Goal: Task Accomplishment & Management: Manage account settings

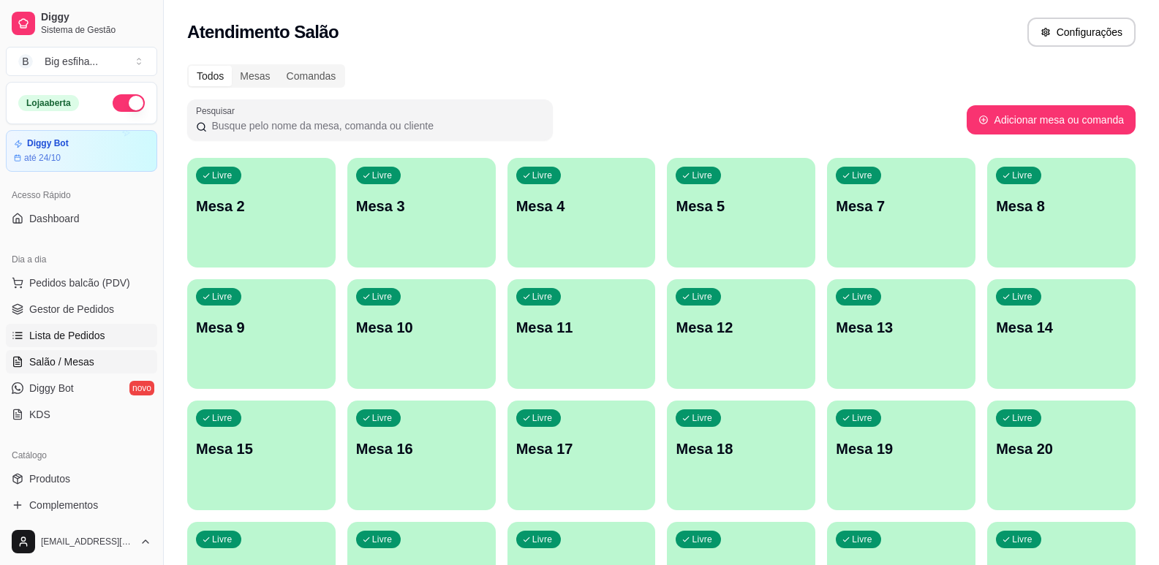
click at [85, 326] on link "Lista de Pedidos" at bounding box center [81, 335] width 151 height 23
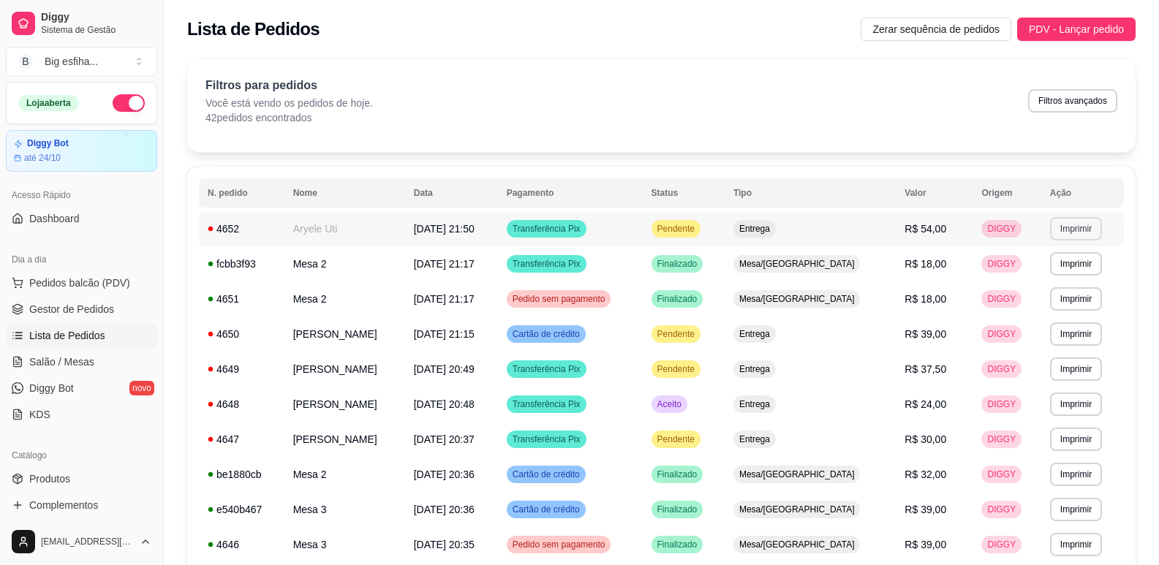
click at [1063, 230] on button "Imprimir" at bounding box center [1076, 228] width 52 height 23
click at [1036, 295] on td "DIGGY" at bounding box center [1007, 299] width 68 height 35
click at [1080, 227] on button "Imprimir" at bounding box center [1076, 228] width 52 height 23
click at [1073, 271] on button "IMPRESSORA" at bounding box center [1050, 279] width 106 height 23
click at [107, 360] on link "Salão / Mesas" at bounding box center [81, 361] width 151 height 23
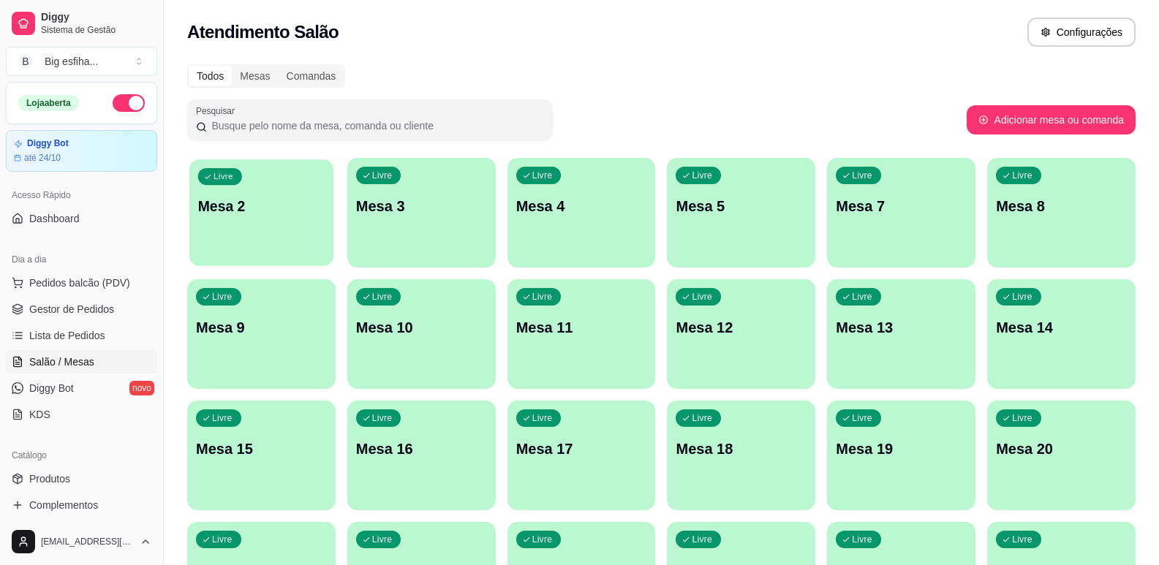
click at [278, 230] on div "Livre Mesa 2" at bounding box center [261, 203] width 144 height 89
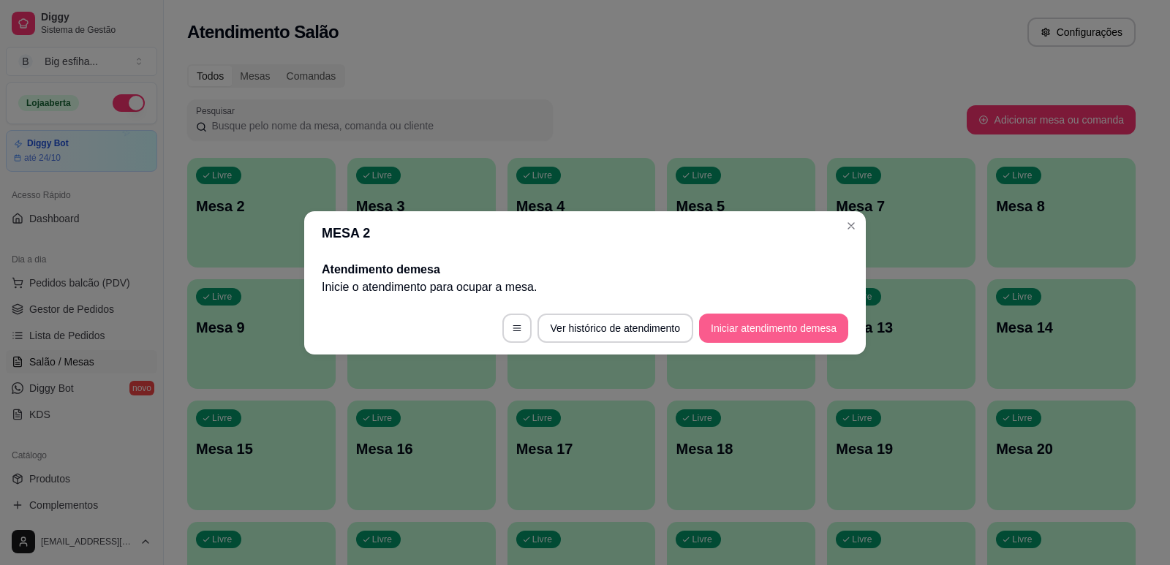
click at [824, 334] on button "Iniciar atendimento de mesa" at bounding box center [773, 328] width 149 height 29
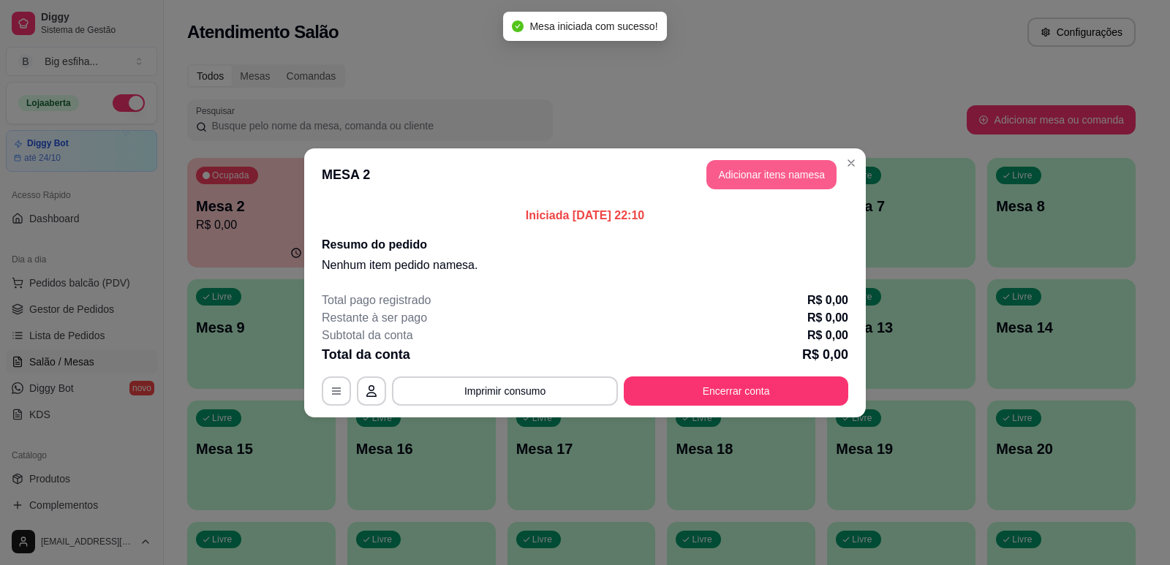
click at [790, 183] on button "Adicionar itens na mesa" at bounding box center [772, 174] width 130 height 29
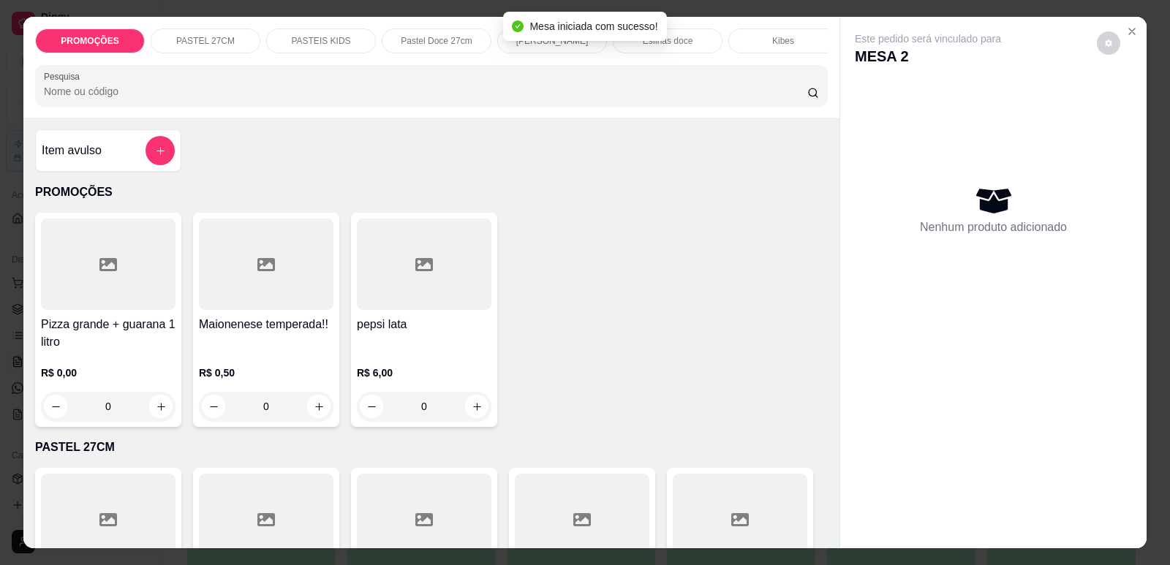
click at [557, 43] on p "[PERSON_NAME]" at bounding box center [552, 41] width 72 height 12
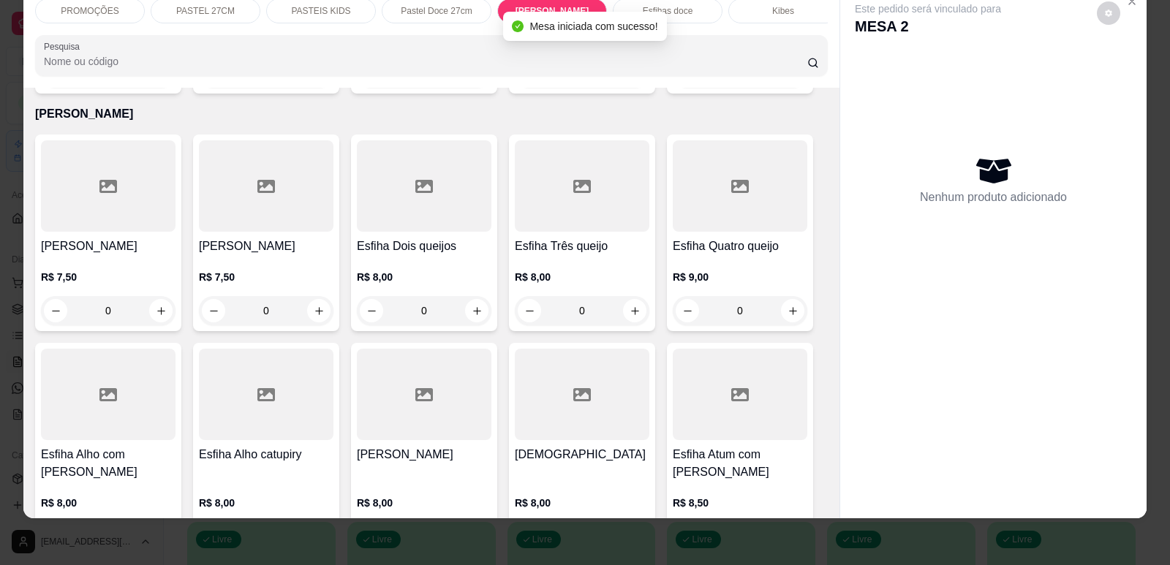
click at [700, 246] on h4 "Esfiha Quatro queijo" at bounding box center [740, 247] width 135 height 18
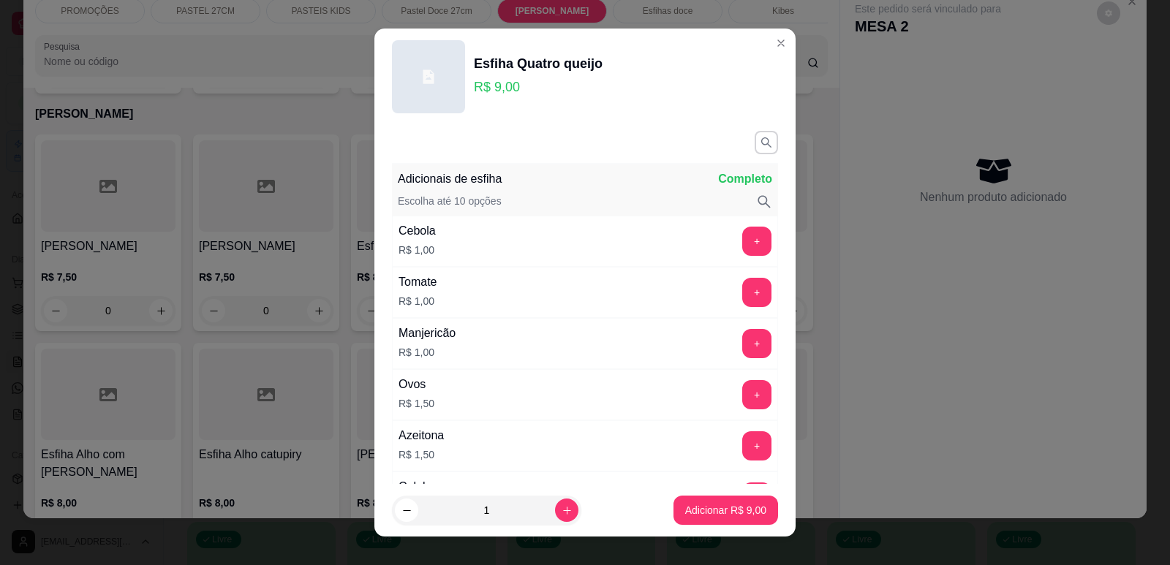
scroll to position [1156, 0]
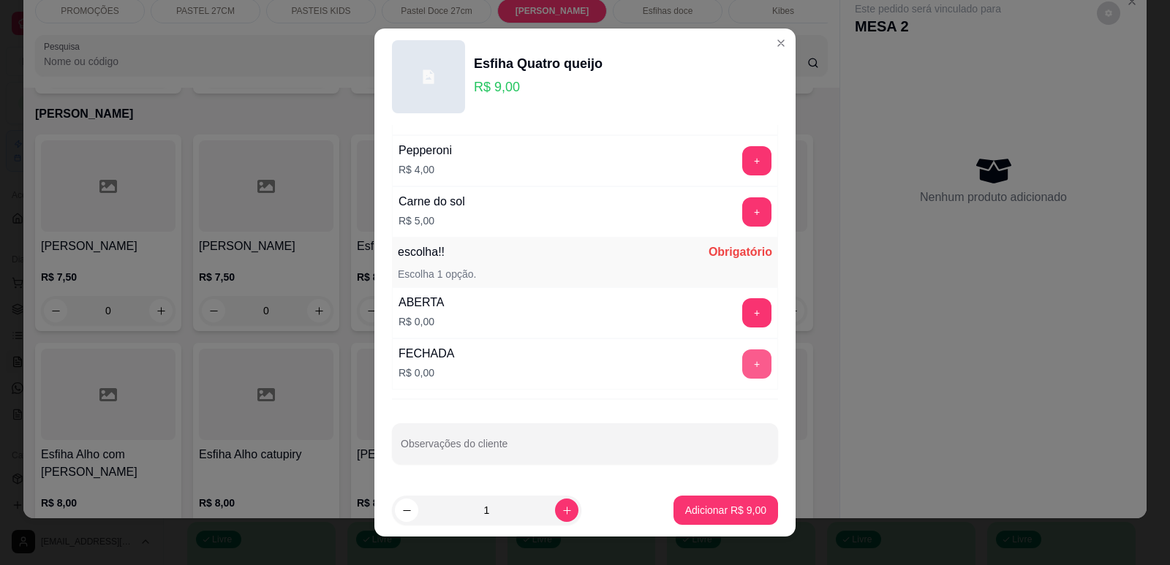
click at [742, 365] on button "+" at bounding box center [756, 364] width 29 height 29
click at [710, 495] on footer "1 Adicionar R$ 9,00" at bounding box center [584, 510] width 421 height 53
click at [724, 505] on p "Adicionar R$ 9,00" at bounding box center [725, 511] width 79 height 14
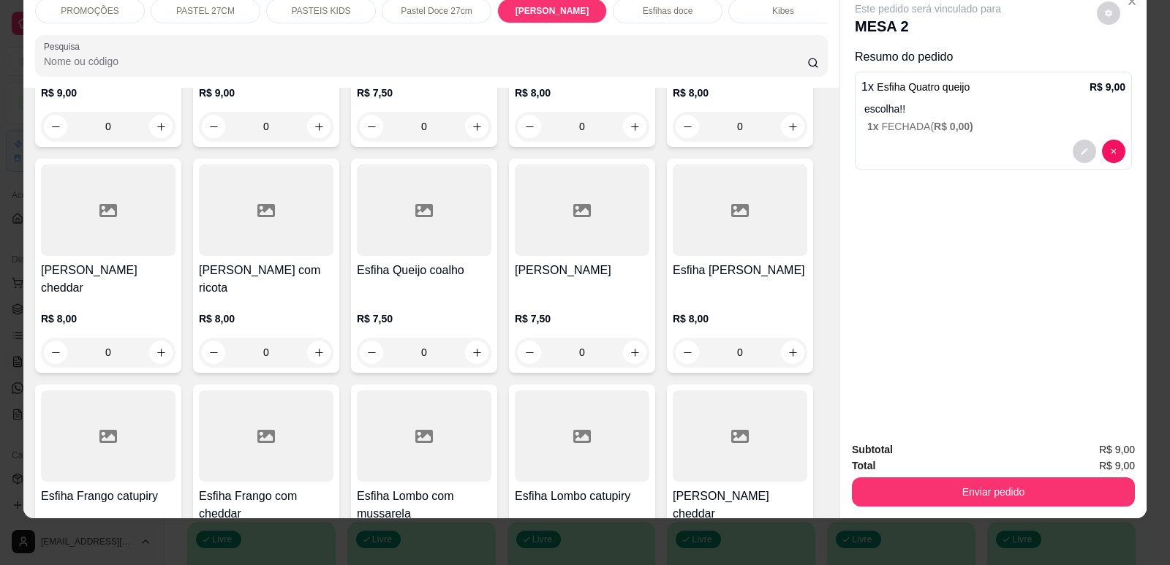
scroll to position [5553, 0]
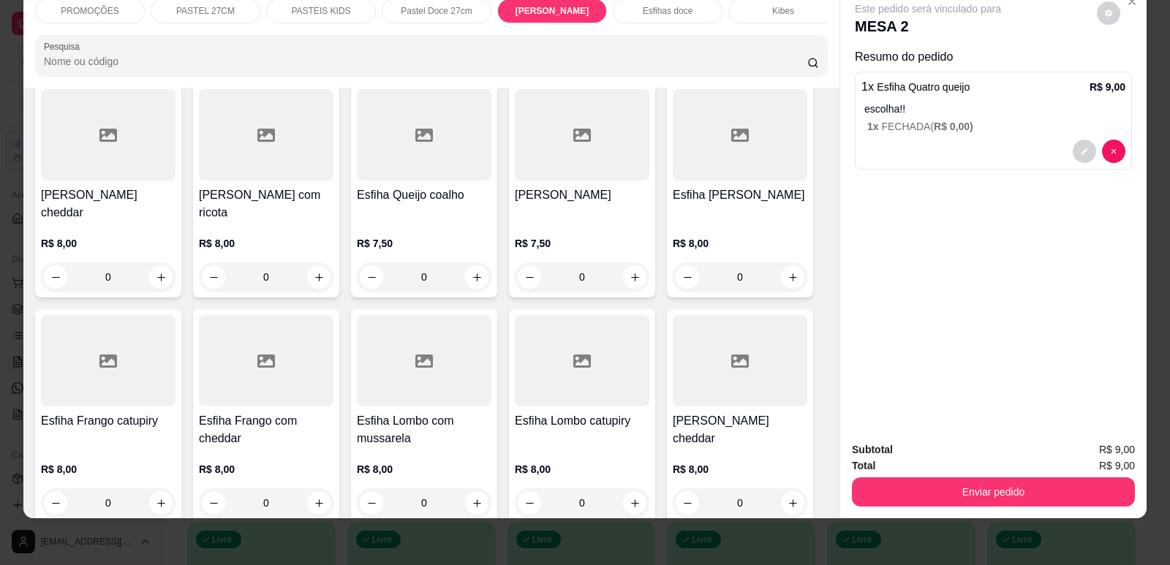
click at [739, 187] on h4 "Esfiha [PERSON_NAME]" at bounding box center [740, 196] width 135 height 18
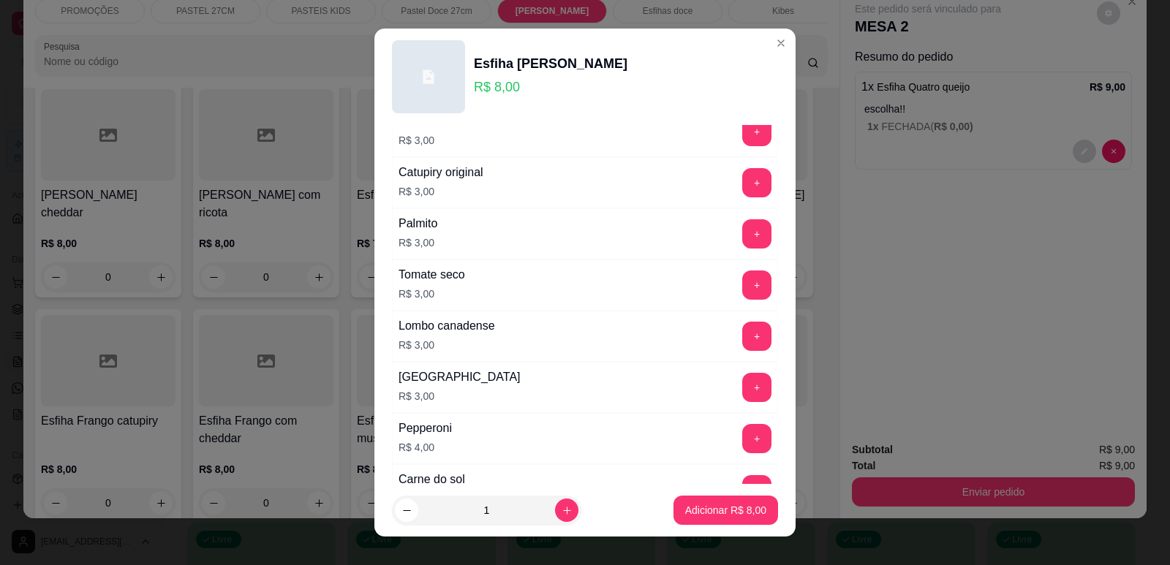
scroll to position [1156, 0]
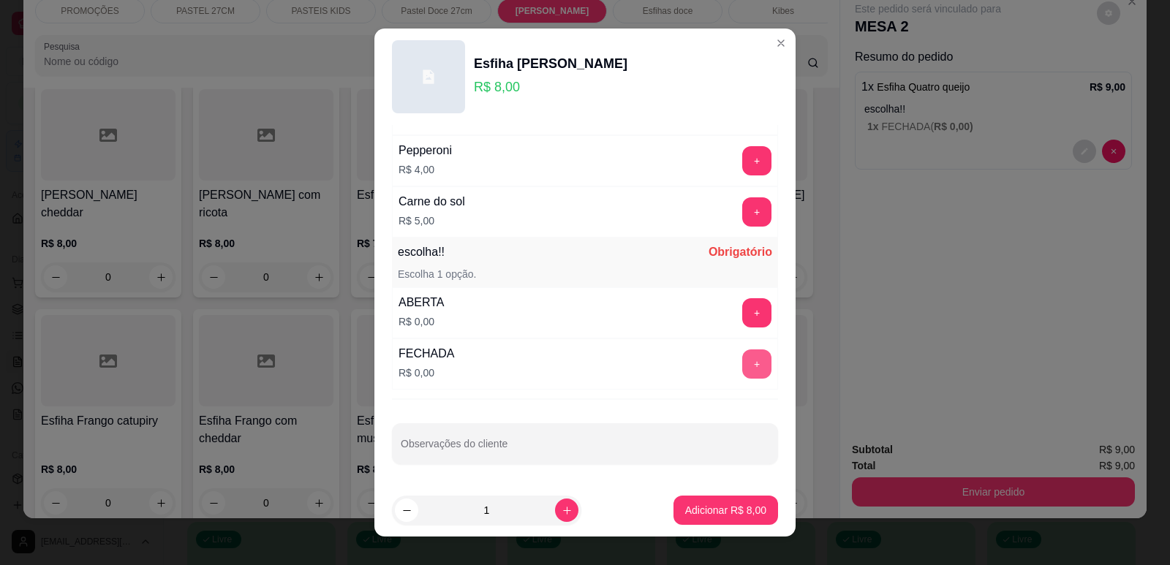
click at [742, 360] on button "+" at bounding box center [756, 364] width 29 height 29
click at [722, 513] on p "Adicionar R$ 8,00" at bounding box center [725, 510] width 81 height 15
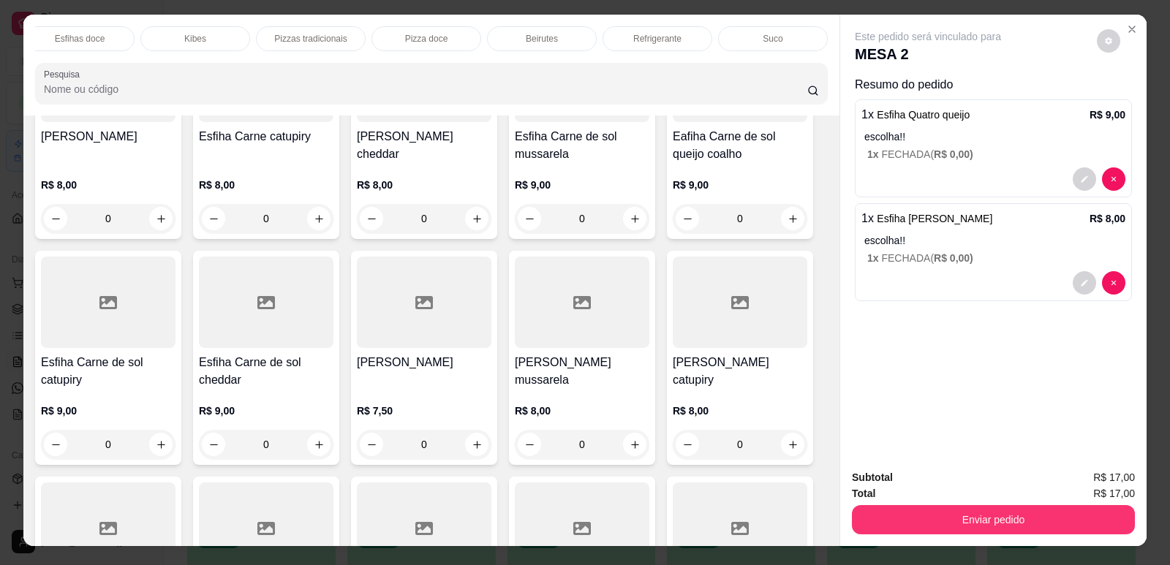
scroll to position [0, 0]
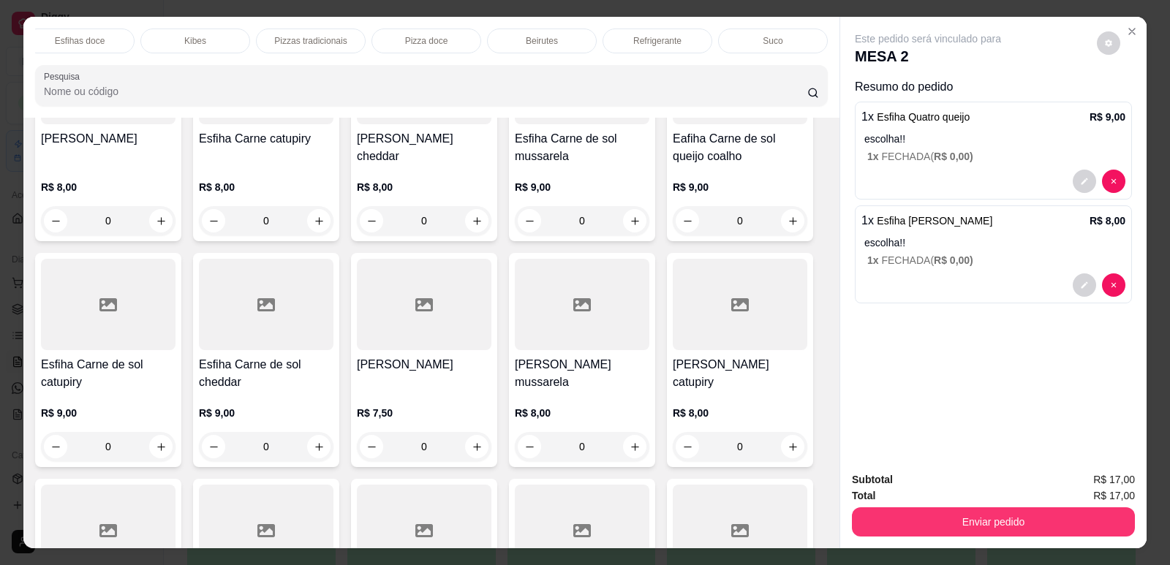
click at [687, 20] on div "PROMOÇÕES PASTEL 27CM PASTEIS KIDS Pastel Doce 27cm Esfihas Salgadas Esfihas do…" at bounding box center [431, 67] width 816 height 101
click at [692, 37] on div "Refrigerante" at bounding box center [658, 41] width 110 height 25
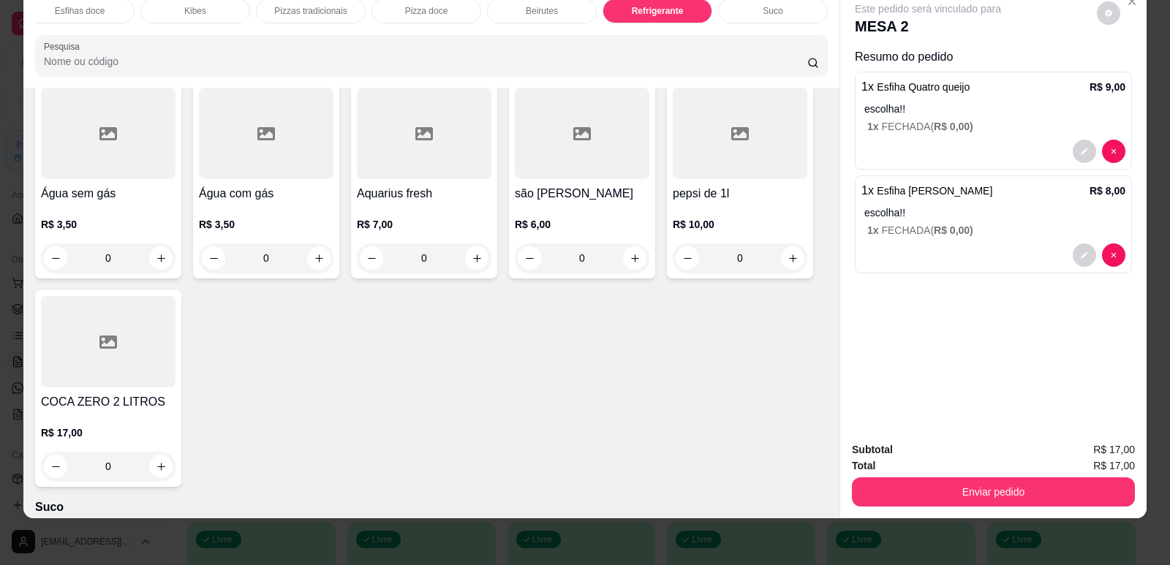
scroll to position [9171, 0]
click at [630, 252] on icon "increase-product-quantity" at bounding box center [635, 257] width 11 height 11
type input "1"
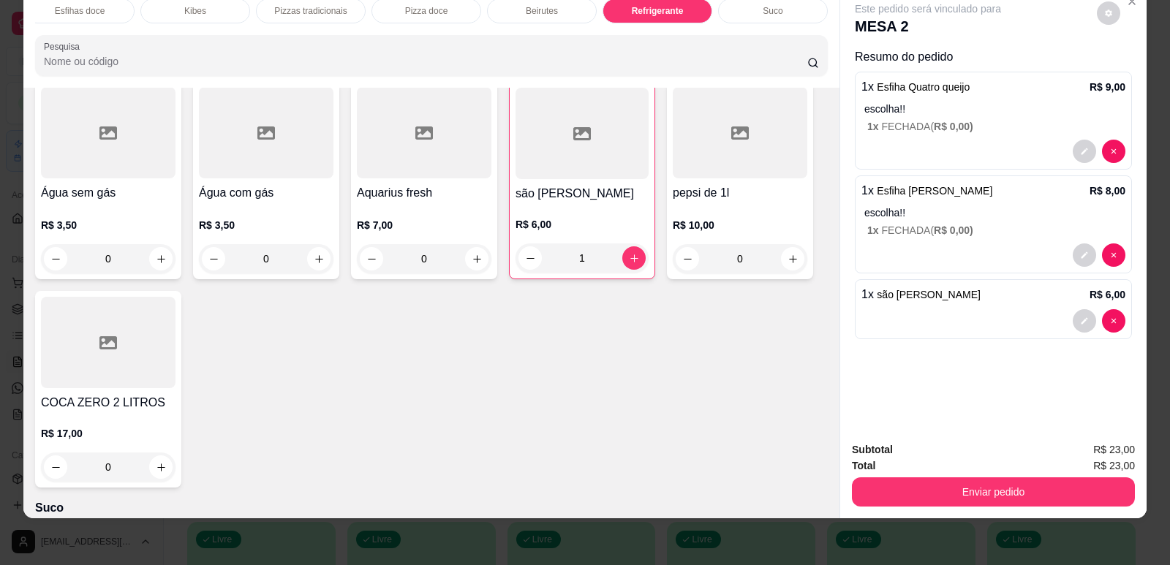
click at [1005, 513] on div "Subtotal R$ 23,00 Total R$ 23,00 Enviar pedido" at bounding box center [993, 474] width 306 height 88
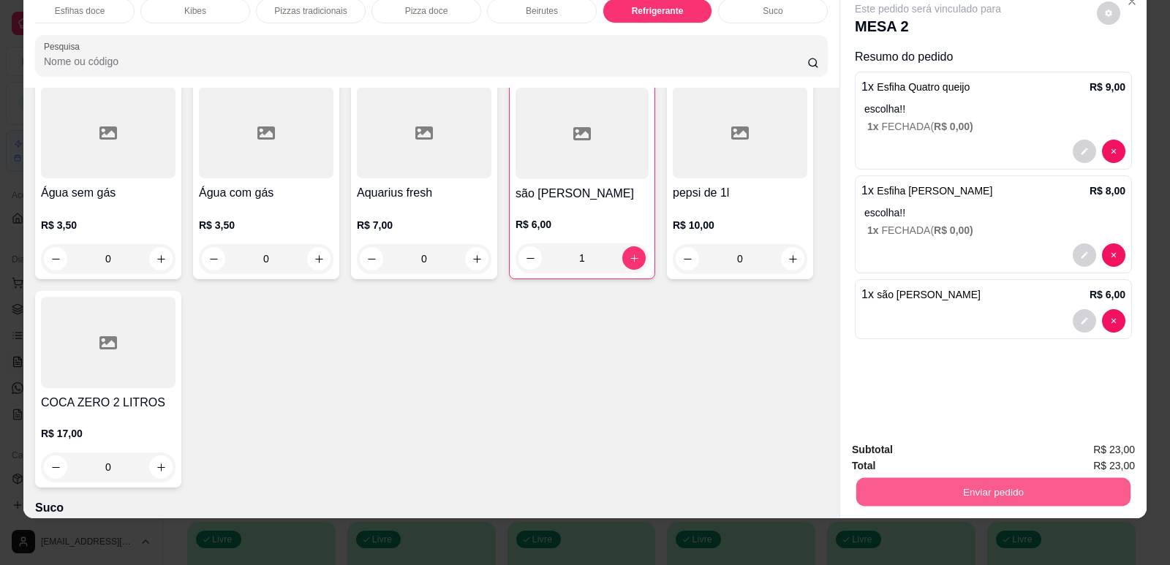
click at [998, 483] on button "Enviar pedido" at bounding box center [993, 492] width 274 height 29
click at [1087, 452] on button "Enviar pedido" at bounding box center [1097, 455] width 80 height 27
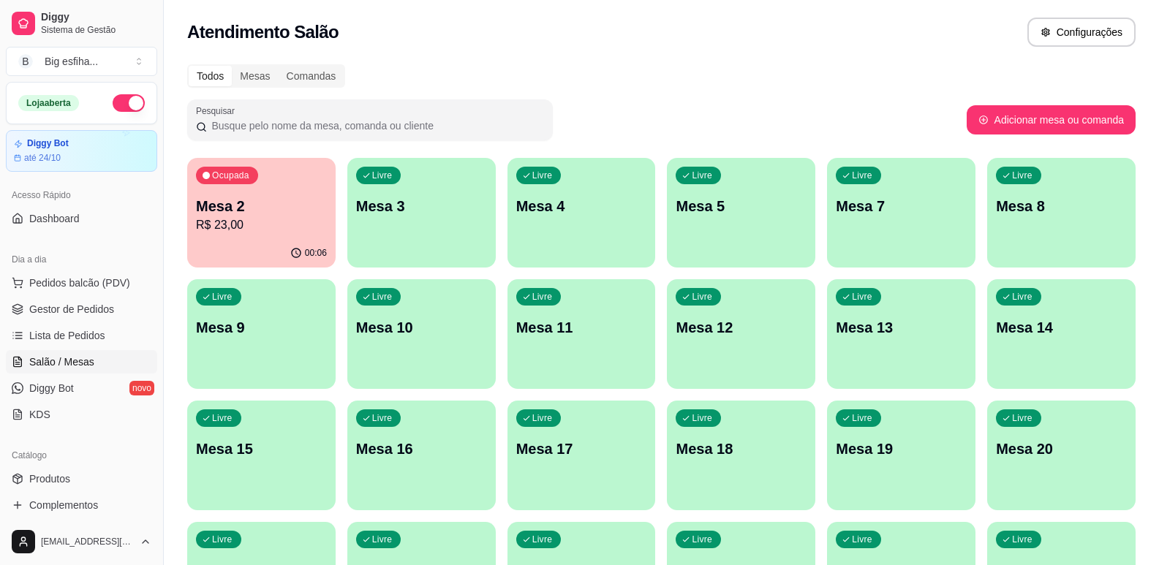
click at [228, 217] on p "R$ 23,00" at bounding box center [261, 225] width 131 height 18
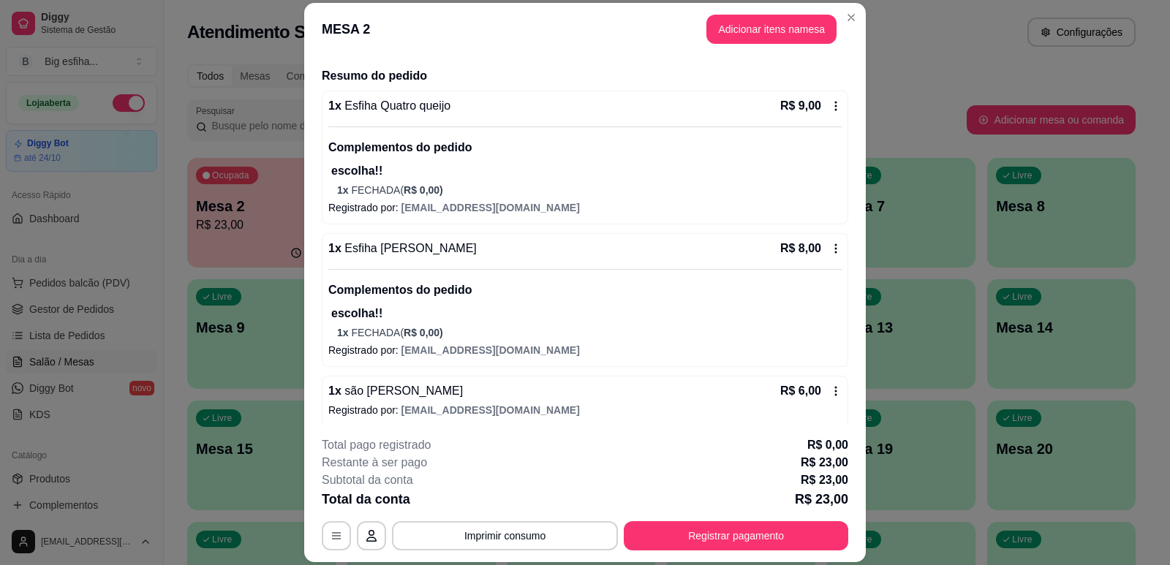
scroll to position [111, 0]
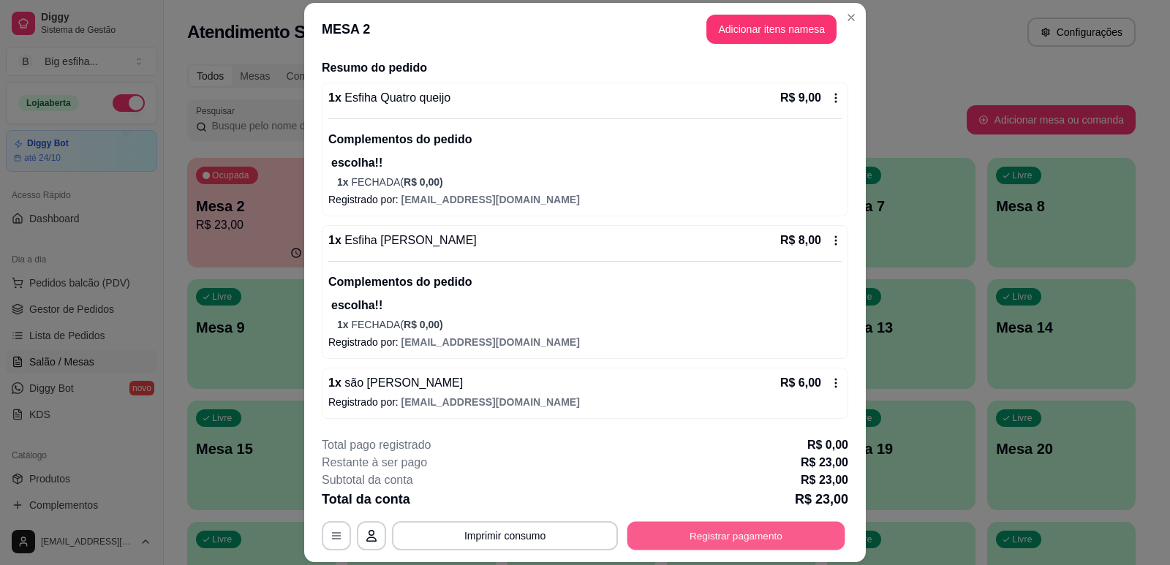
click at [694, 535] on button "Registrar pagamento" at bounding box center [737, 536] width 218 height 29
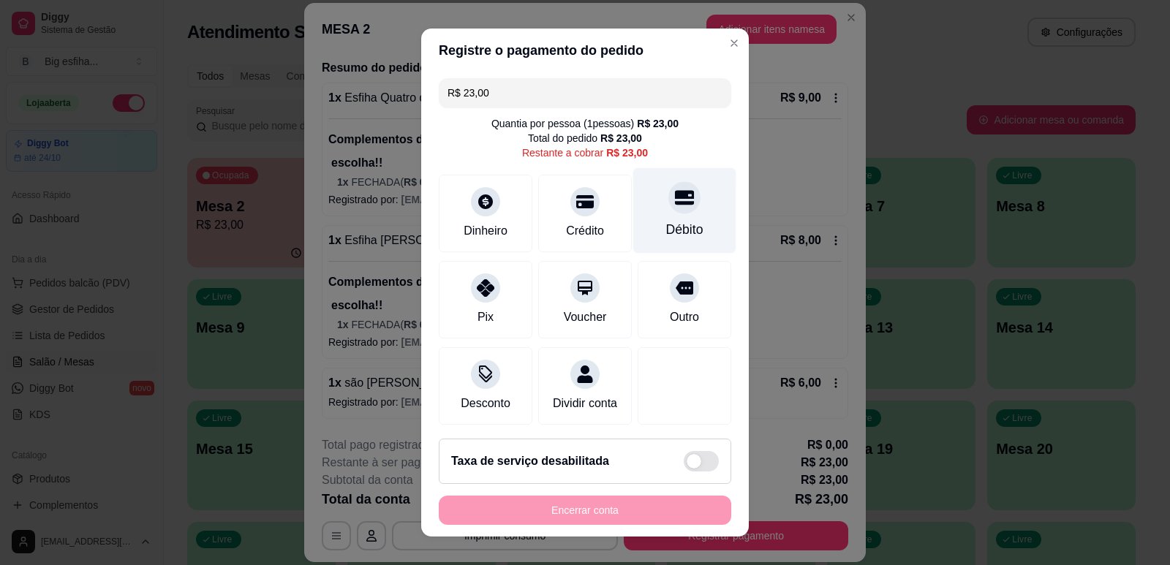
click at [652, 182] on div "Débito" at bounding box center [684, 210] width 103 height 86
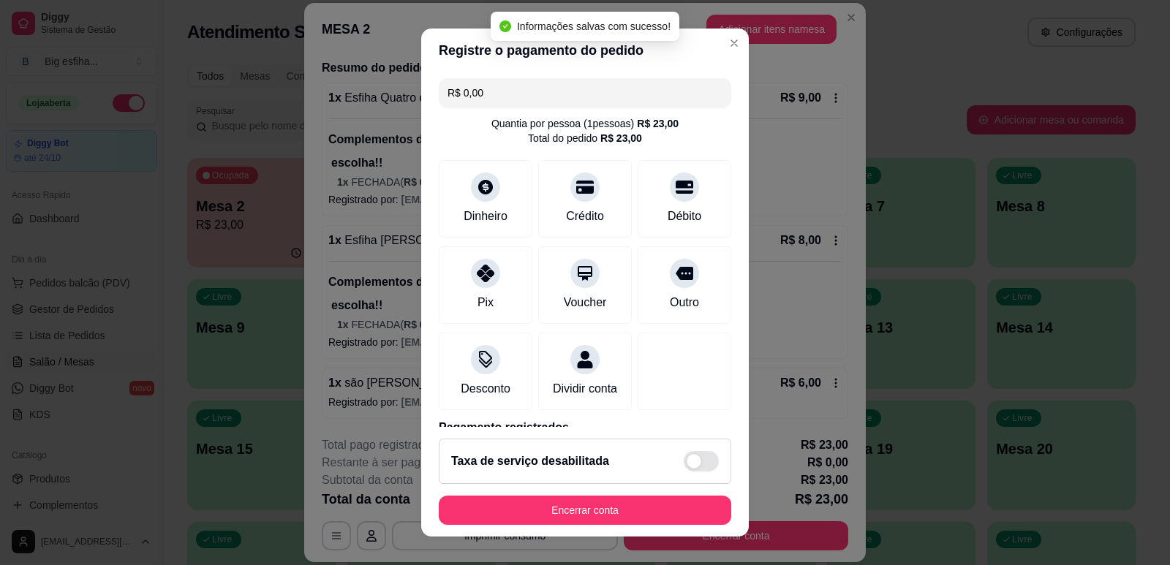
type input "R$ 0,00"
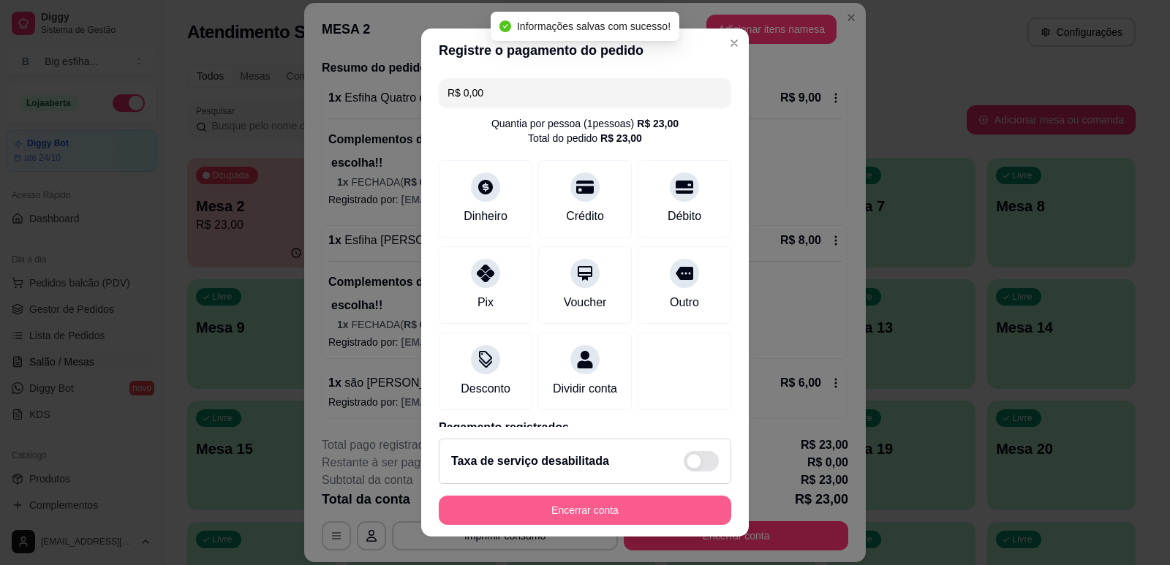
click at [562, 521] on button "Encerrar conta" at bounding box center [585, 510] width 293 height 29
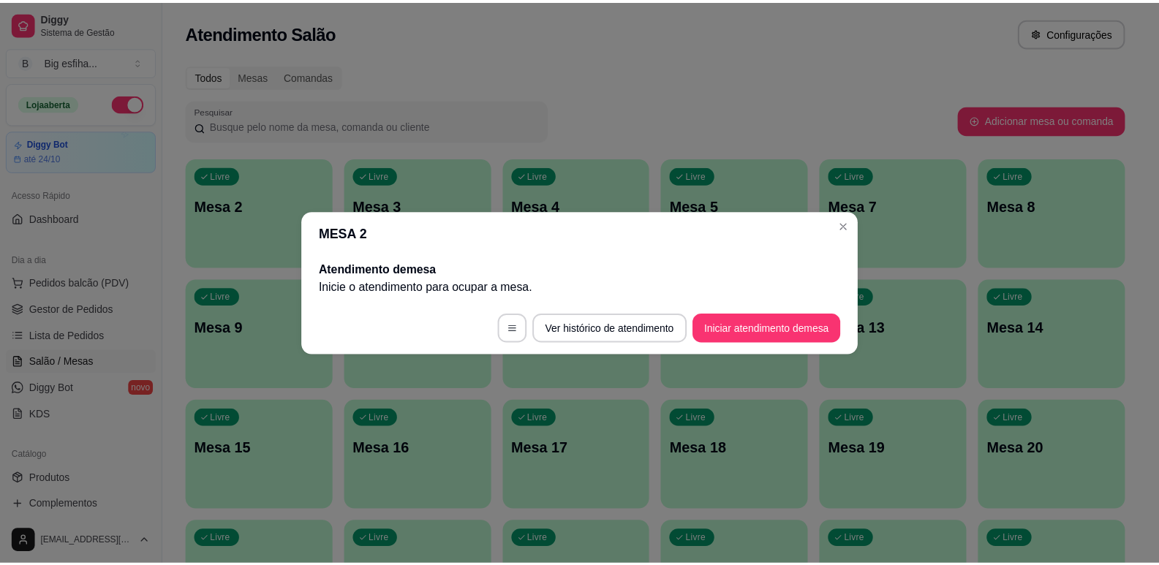
scroll to position [0, 0]
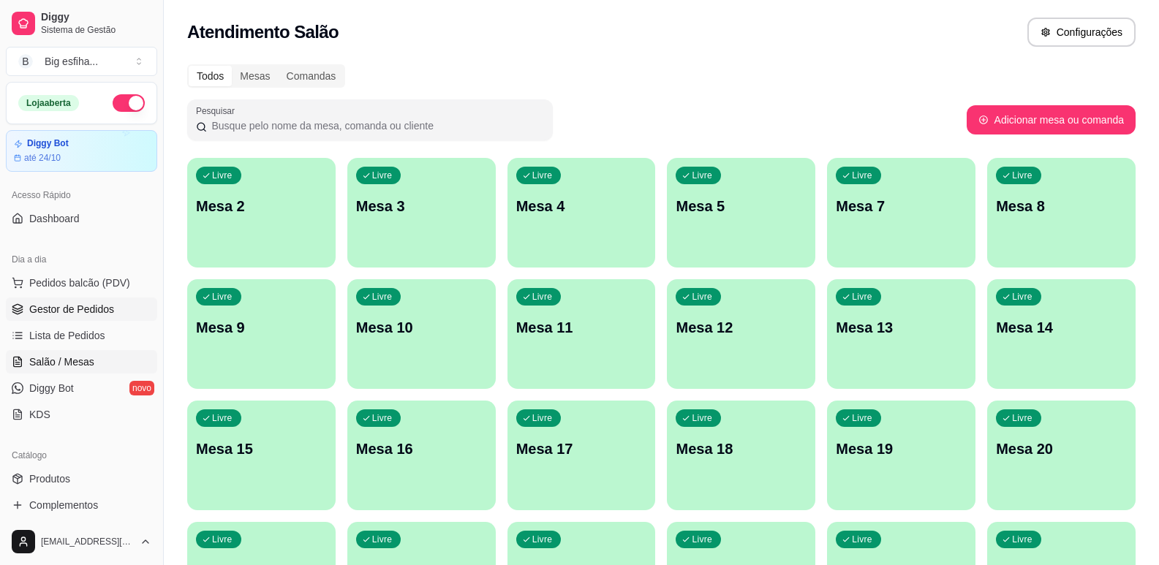
click at [56, 307] on span "Gestor de Pedidos" at bounding box center [71, 309] width 85 height 15
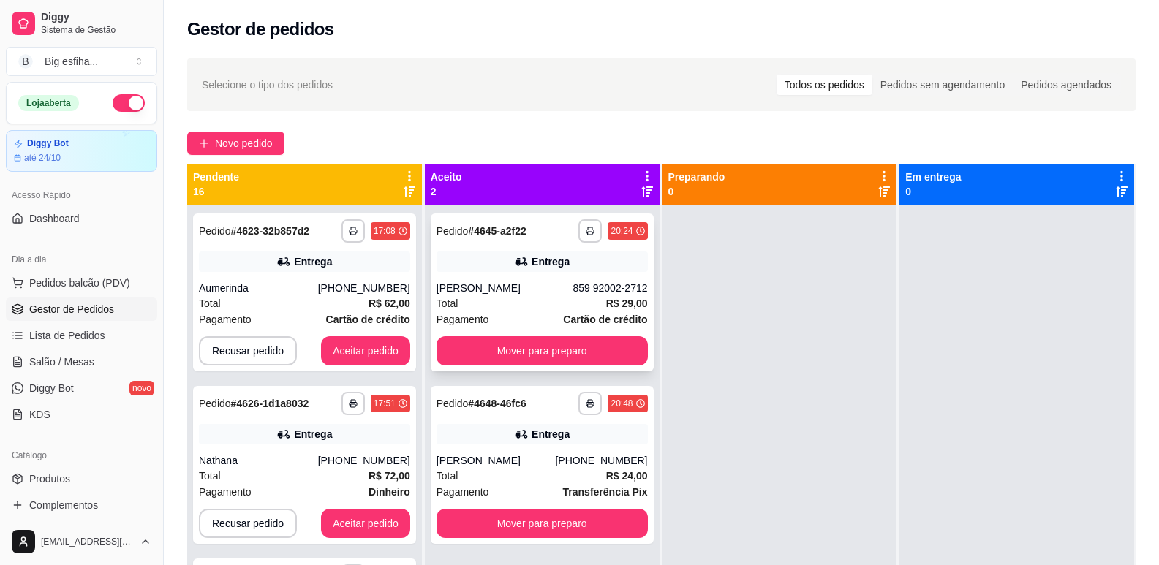
click at [541, 360] on button "Mover para preparo" at bounding box center [542, 350] width 211 height 29
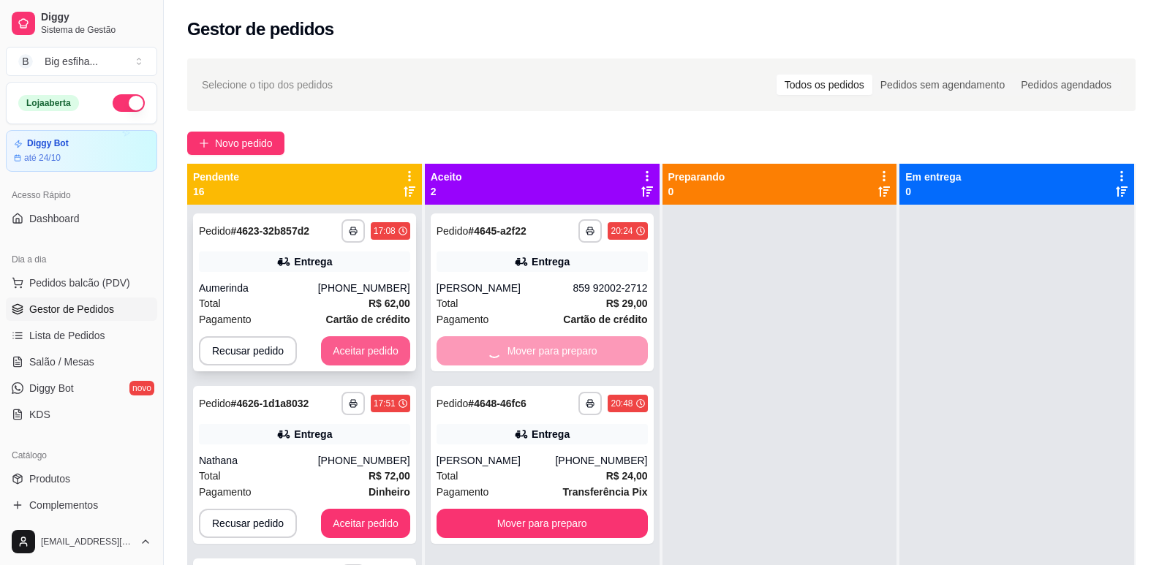
click at [334, 360] on button "Aceitar pedido" at bounding box center [365, 350] width 89 height 29
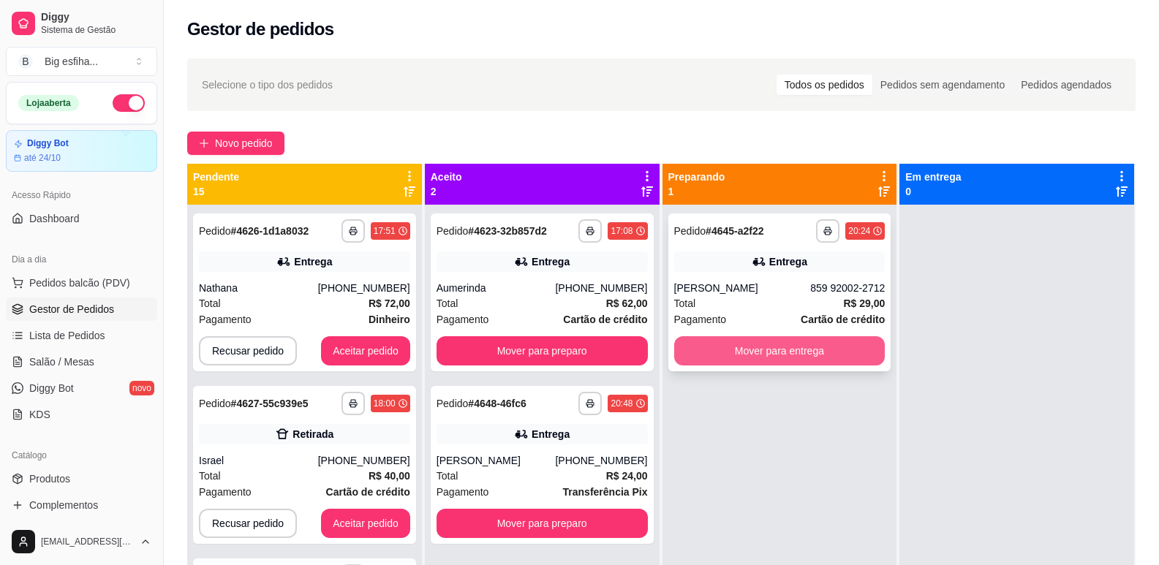
click at [774, 352] on button "Mover para entrega" at bounding box center [779, 350] width 211 height 29
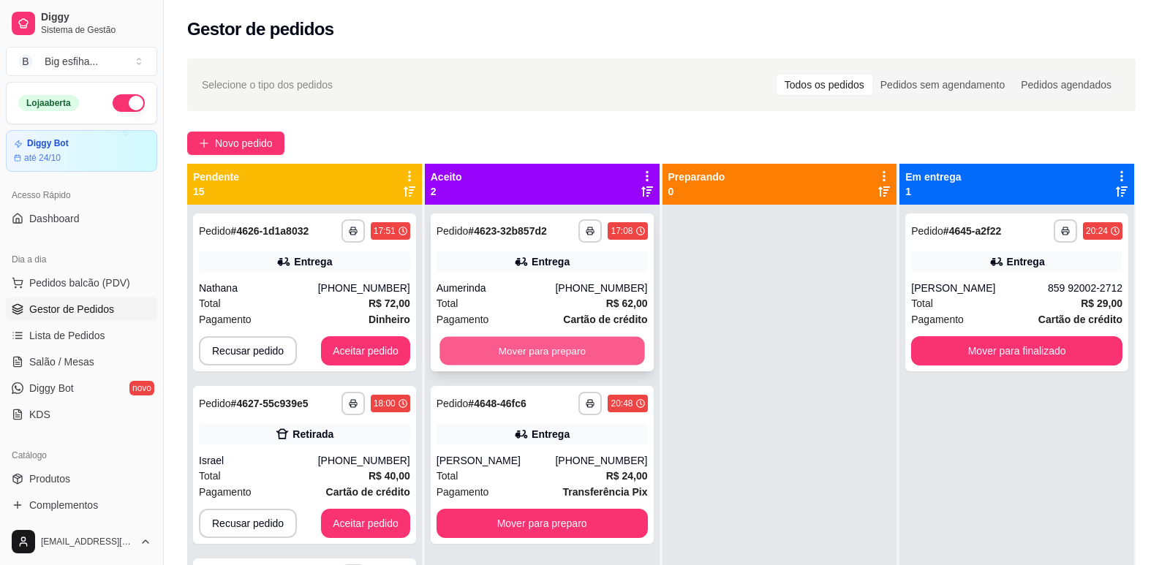
click at [519, 346] on button "Mover para preparo" at bounding box center [542, 351] width 205 height 29
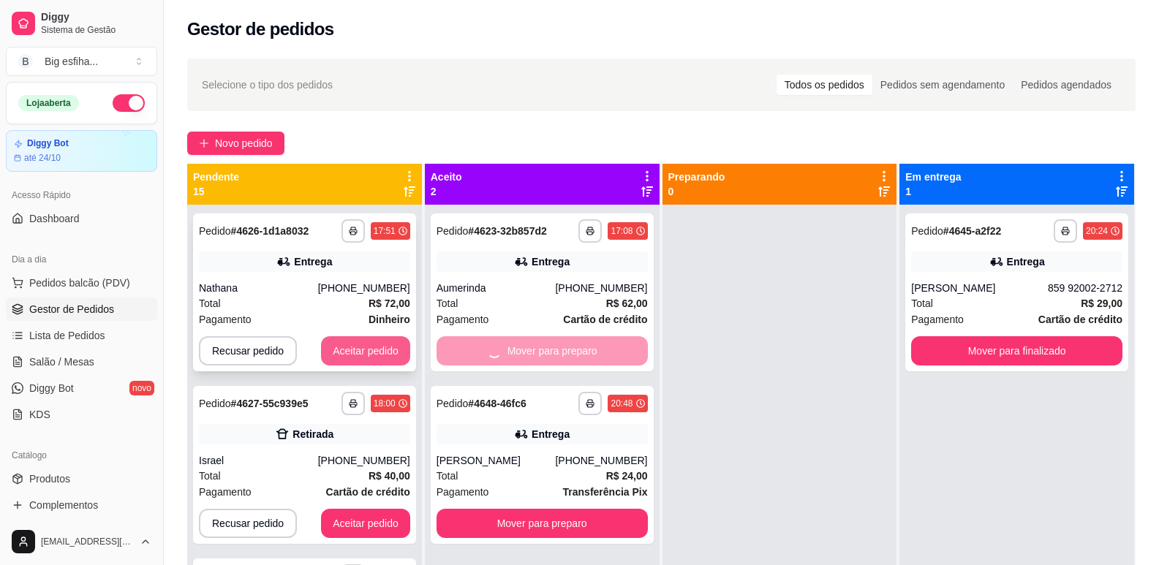
click at [344, 349] on button "Aceitar pedido" at bounding box center [365, 350] width 89 height 29
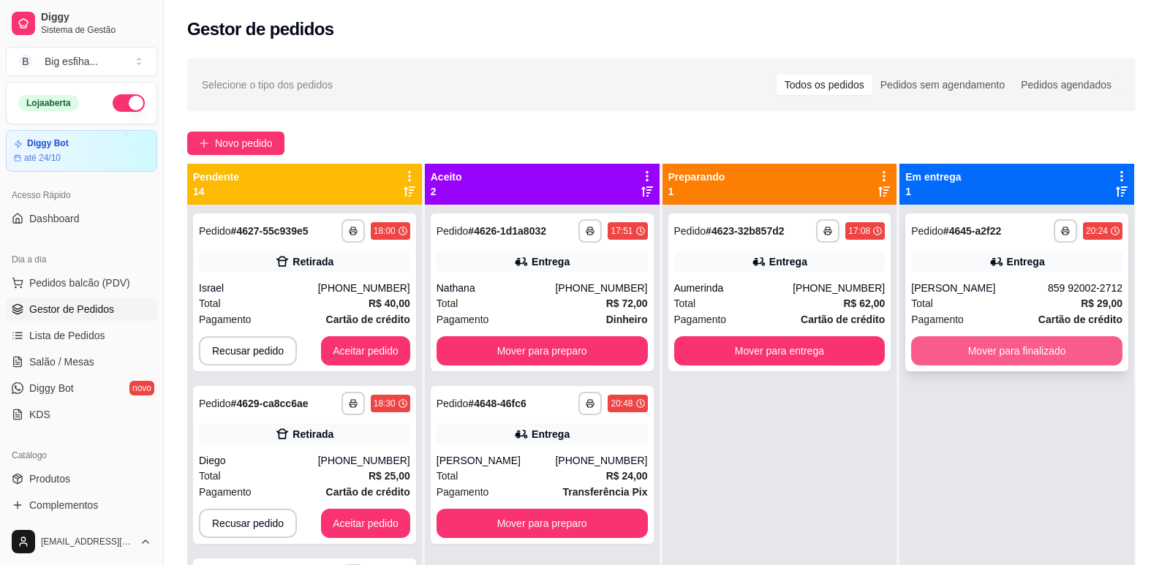
click at [973, 346] on button "Mover para finalizado" at bounding box center [1016, 350] width 211 height 29
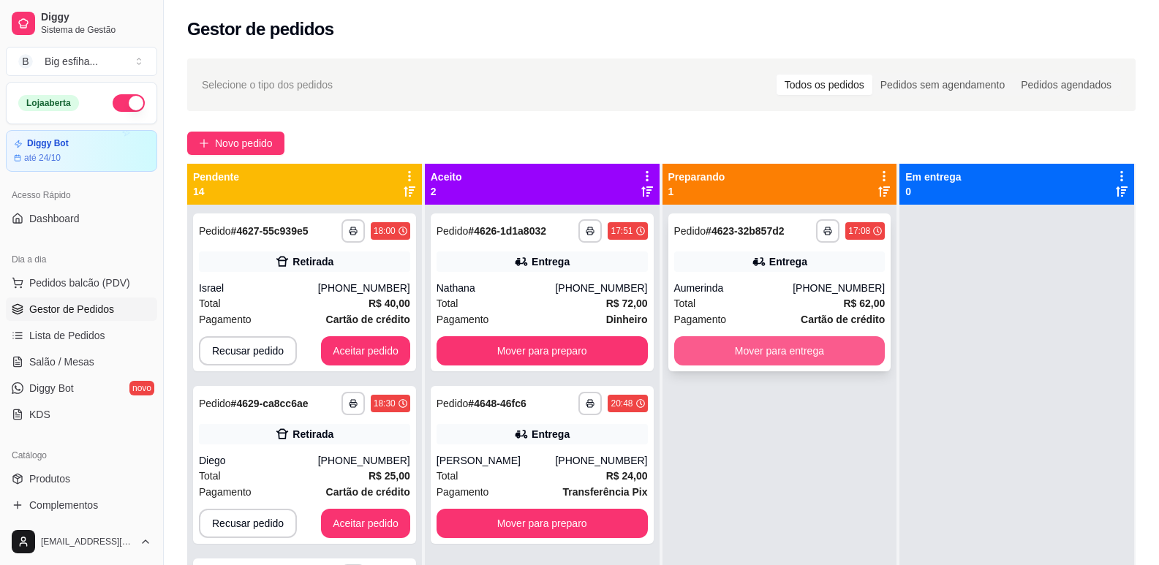
click at [853, 344] on button "Mover para entrega" at bounding box center [779, 350] width 211 height 29
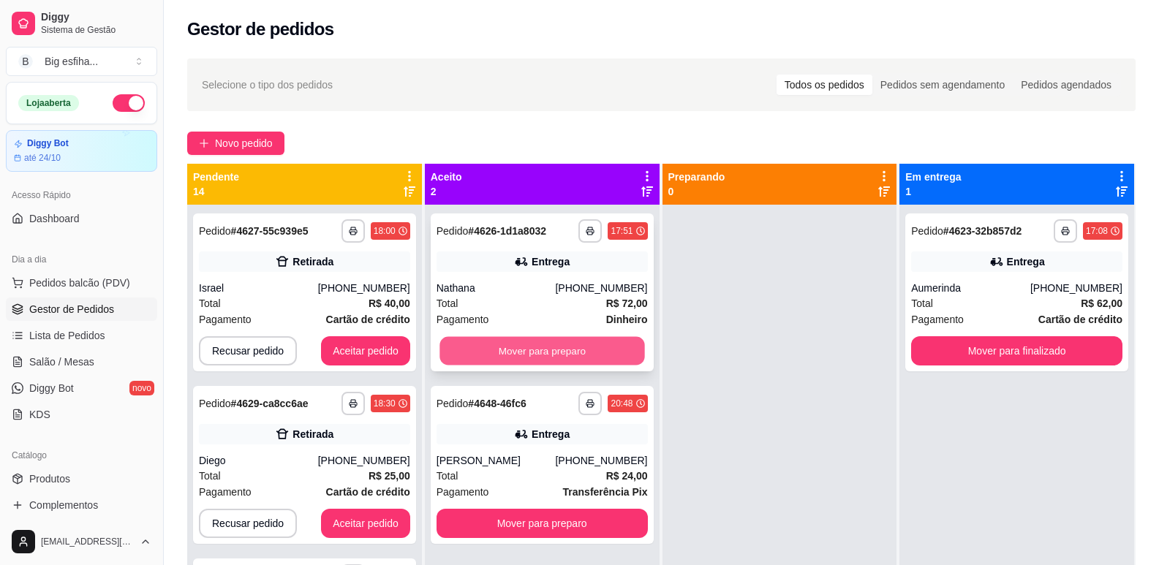
click at [565, 347] on button "Mover para preparo" at bounding box center [542, 351] width 205 height 29
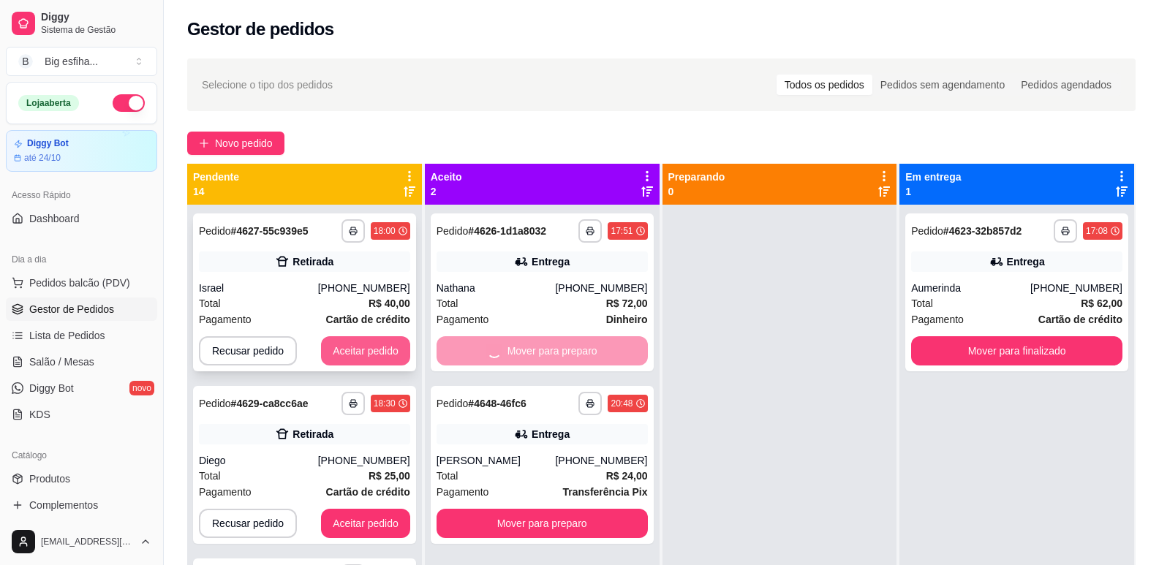
click at [336, 361] on button "Aceitar pedido" at bounding box center [365, 350] width 89 height 29
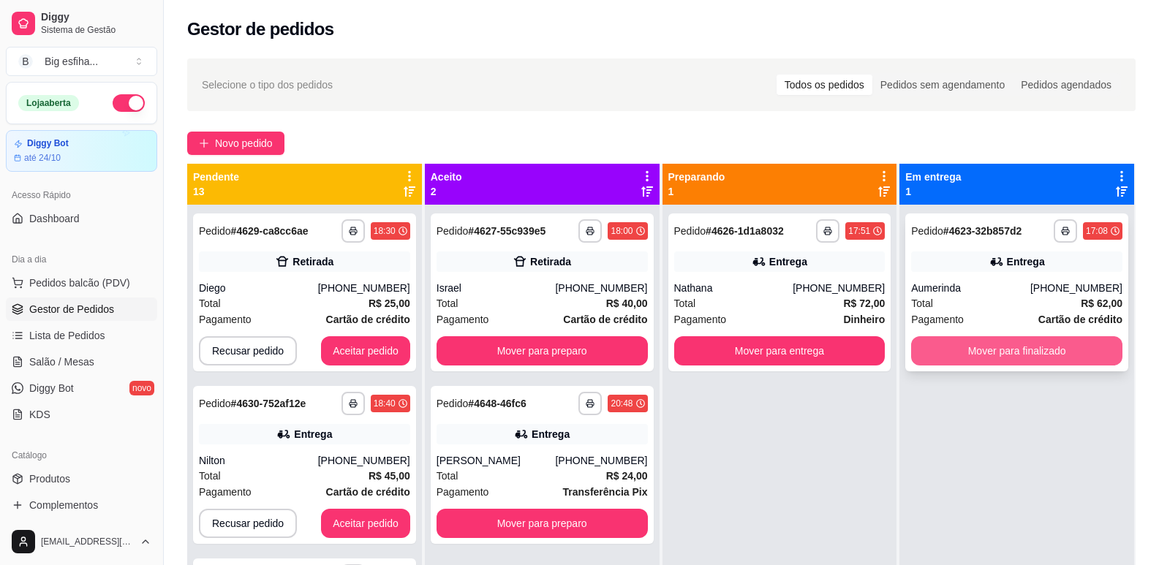
click at [979, 344] on button "Mover para finalizado" at bounding box center [1016, 350] width 211 height 29
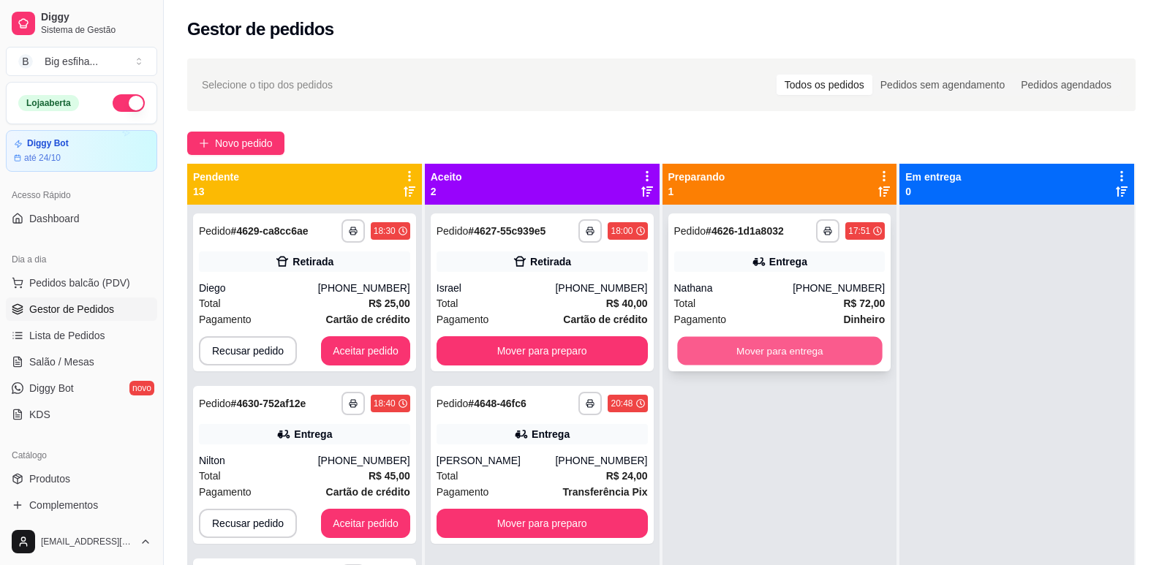
click at [788, 355] on button "Mover para entrega" at bounding box center [779, 351] width 205 height 29
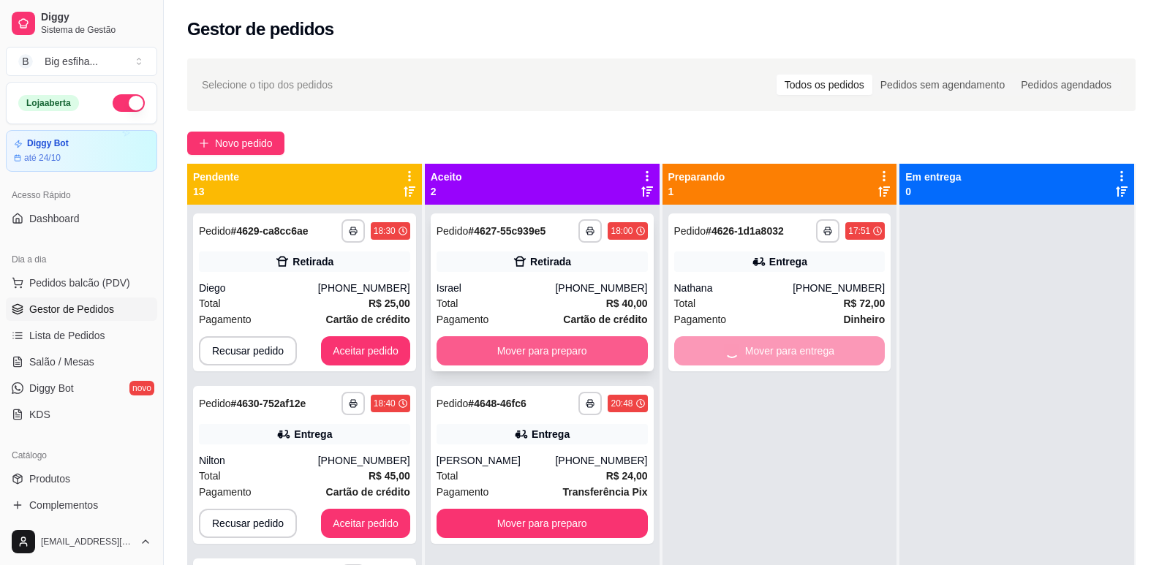
click at [572, 360] on button "Mover para preparo" at bounding box center [542, 350] width 211 height 29
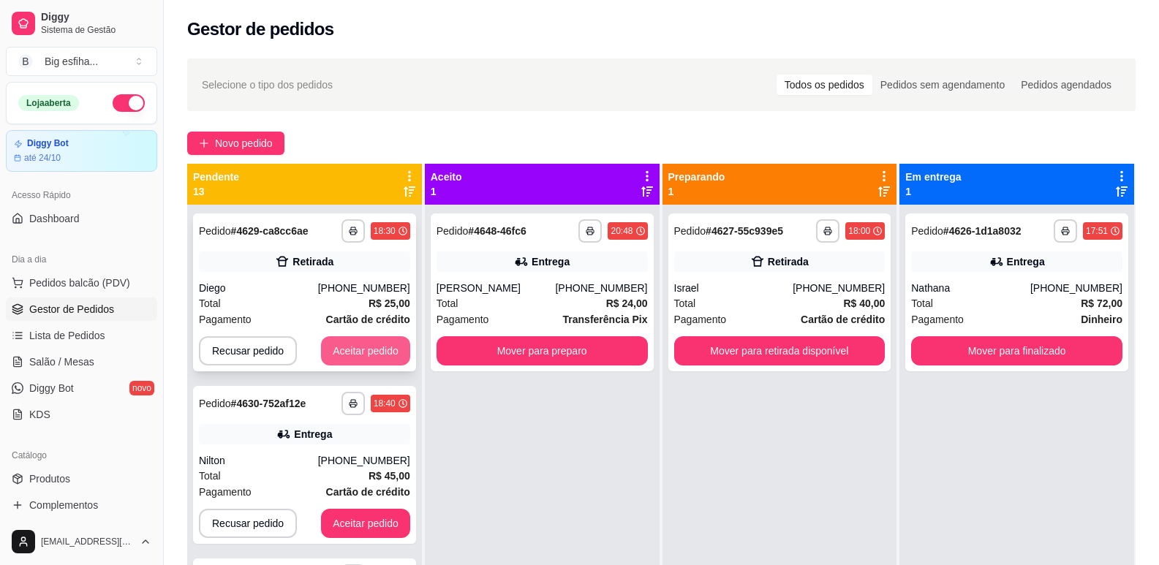
click at [359, 358] on button "Aceitar pedido" at bounding box center [365, 350] width 89 height 29
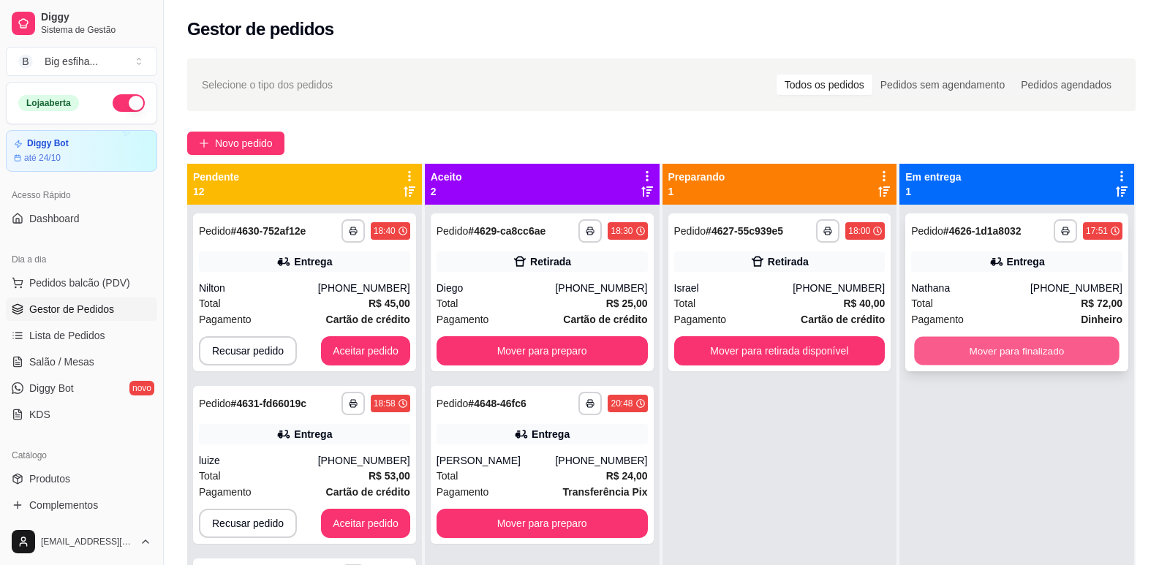
click at [954, 346] on button "Mover para finalizado" at bounding box center [1017, 351] width 205 height 29
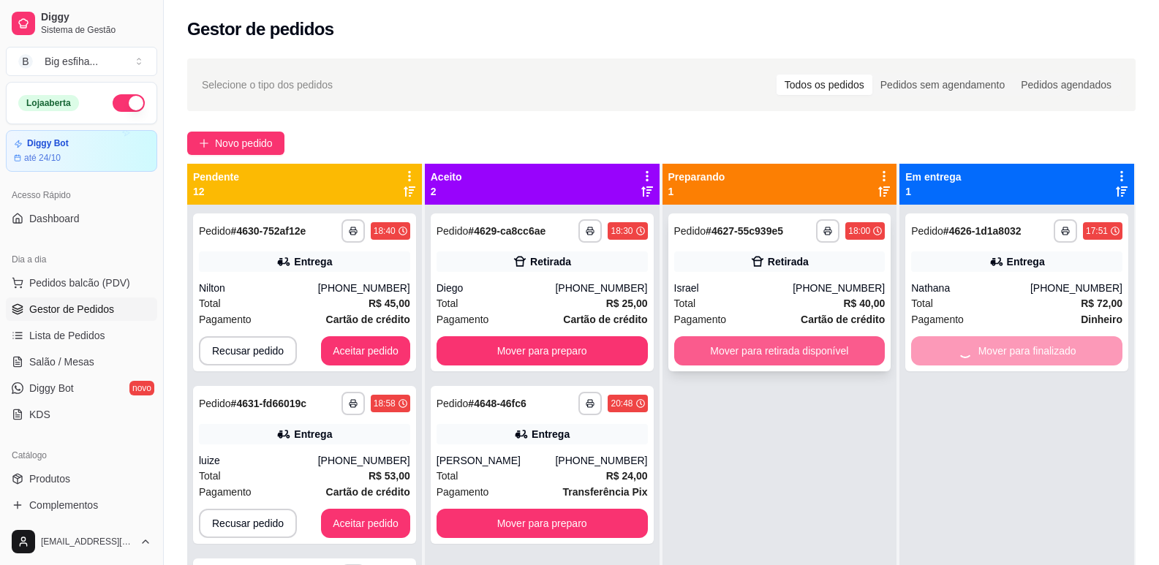
click at [821, 337] on button "Mover para retirada disponível" at bounding box center [779, 350] width 211 height 29
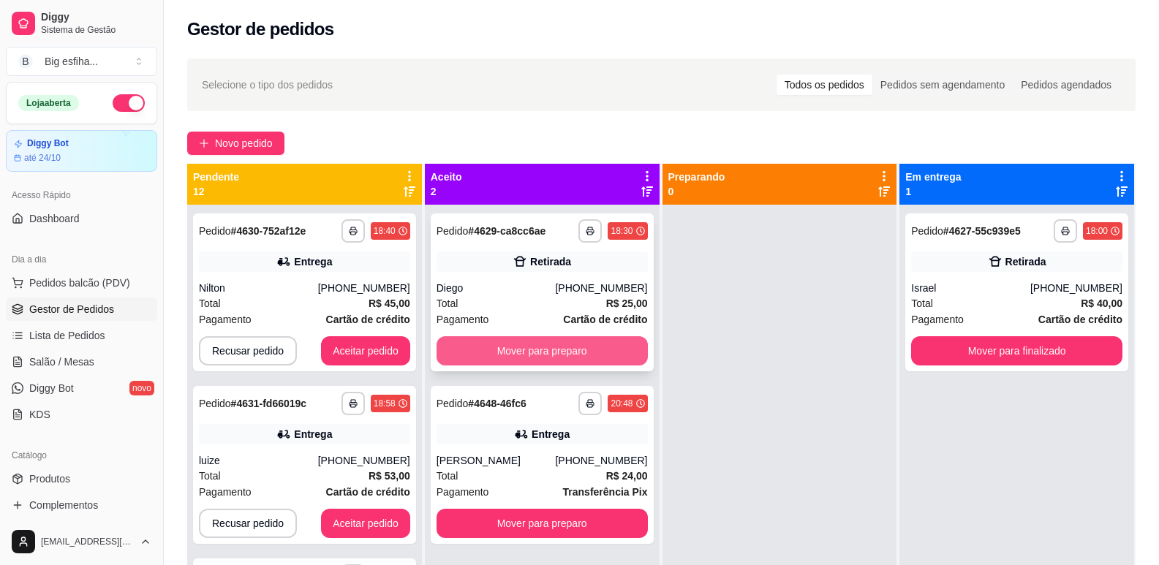
click at [527, 347] on button "Mover para preparo" at bounding box center [542, 350] width 211 height 29
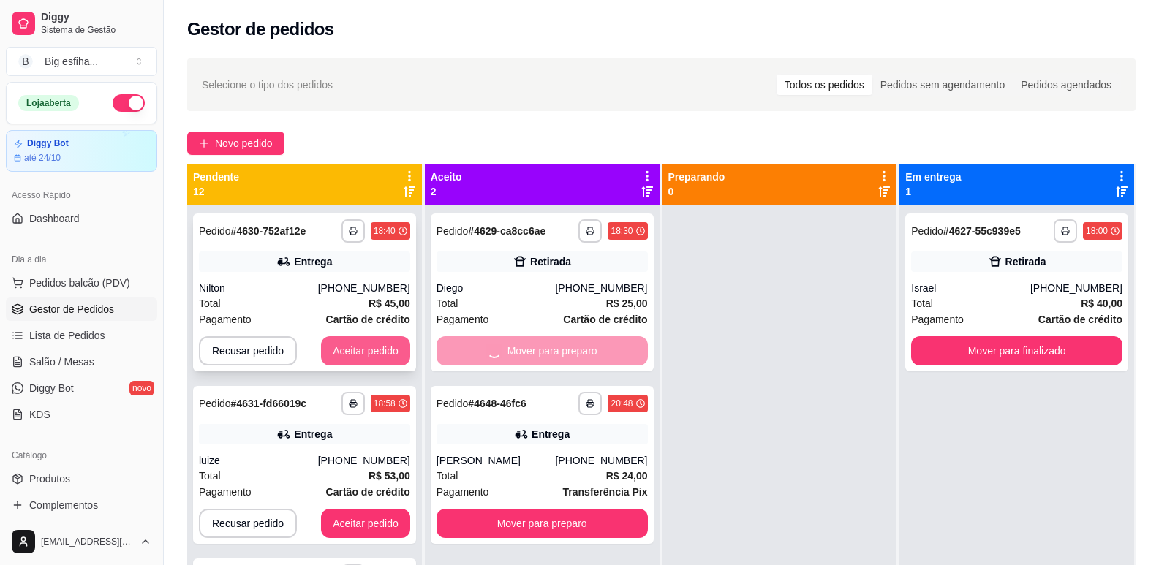
click at [341, 345] on button "Aceitar pedido" at bounding box center [365, 350] width 89 height 29
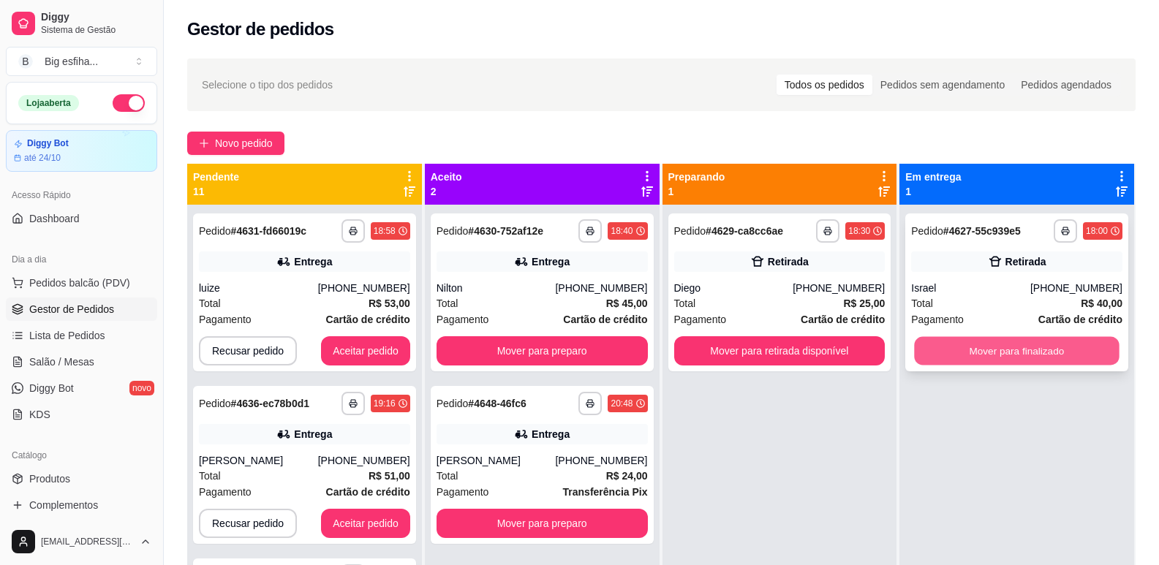
click at [963, 350] on button "Mover para finalizado" at bounding box center [1017, 351] width 205 height 29
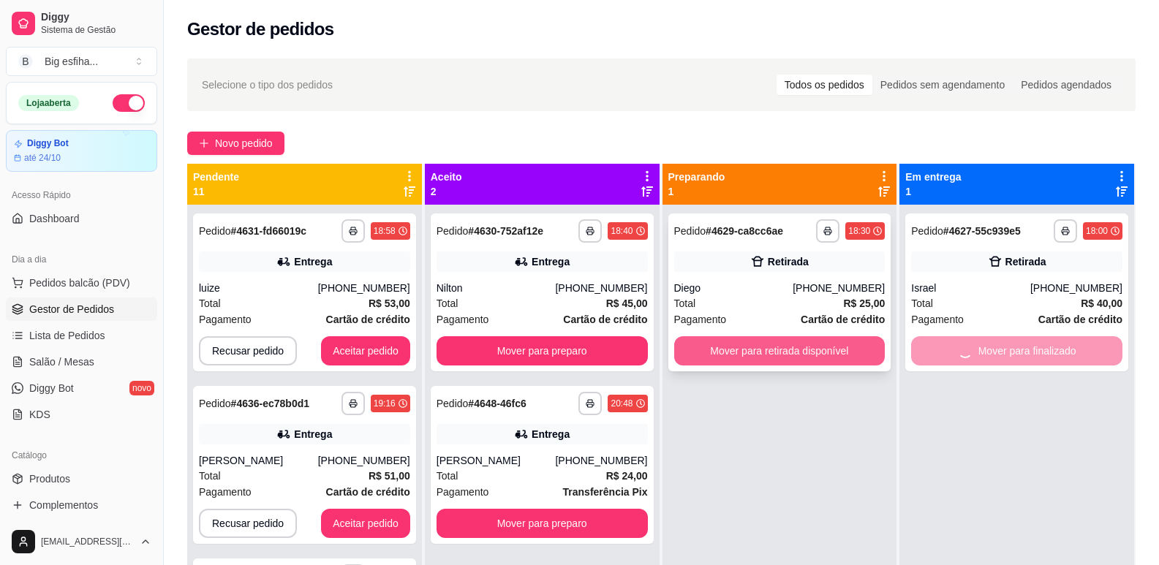
click at [793, 347] on button "Mover para retirada disponível" at bounding box center [779, 350] width 211 height 29
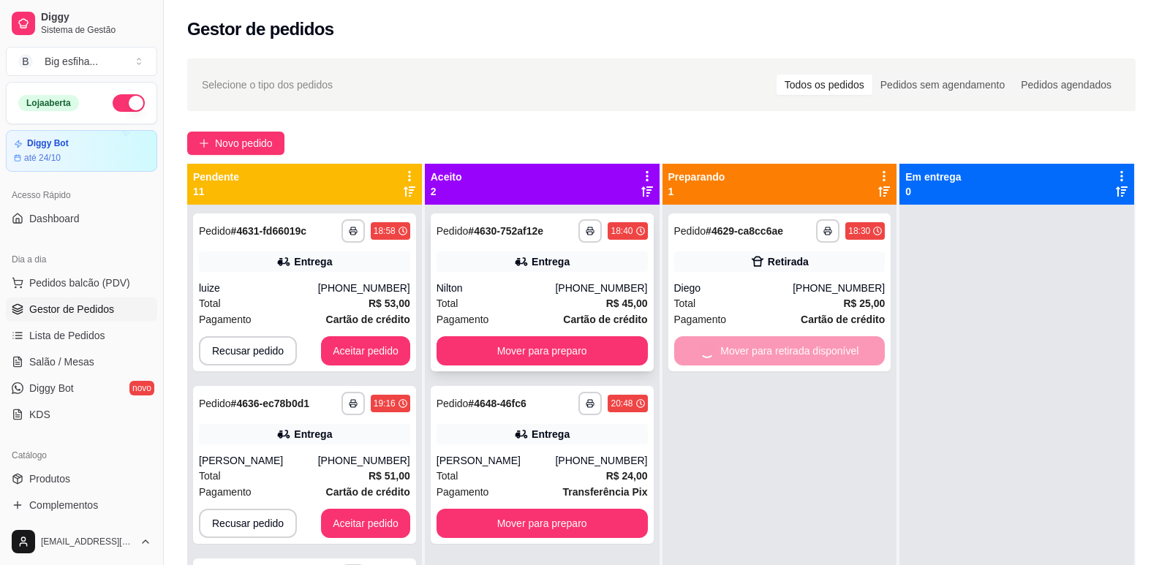
click at [512, 363] on button "Mover para preparo" at bounding box center [542, 350] width 211 height 29
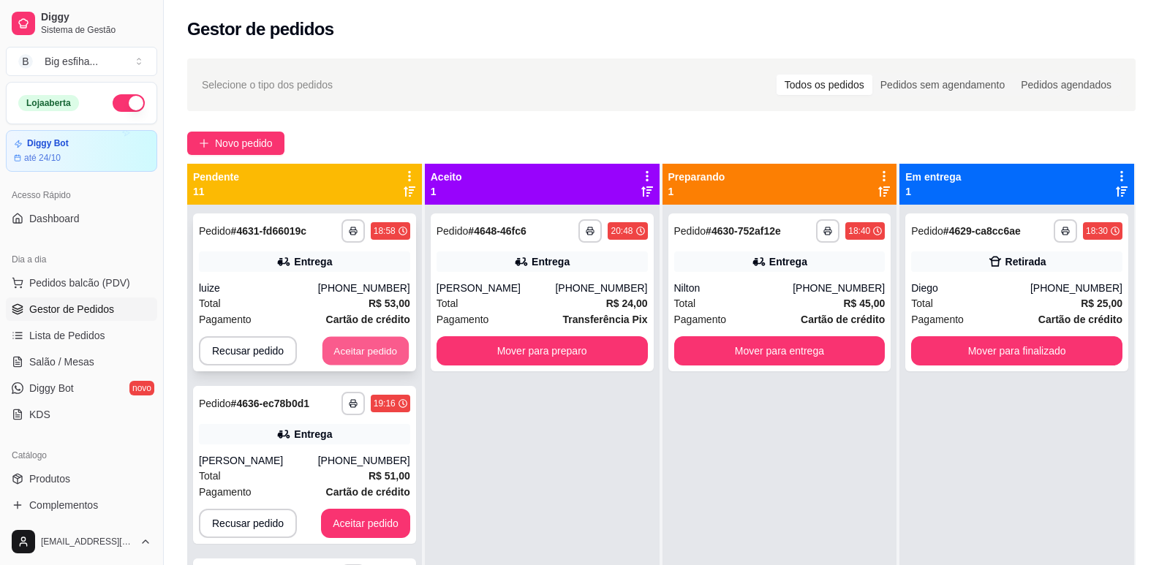
click at [361, 355] on button "Aceitar pedido" at bounding box center [366, 351] width 86 height 29
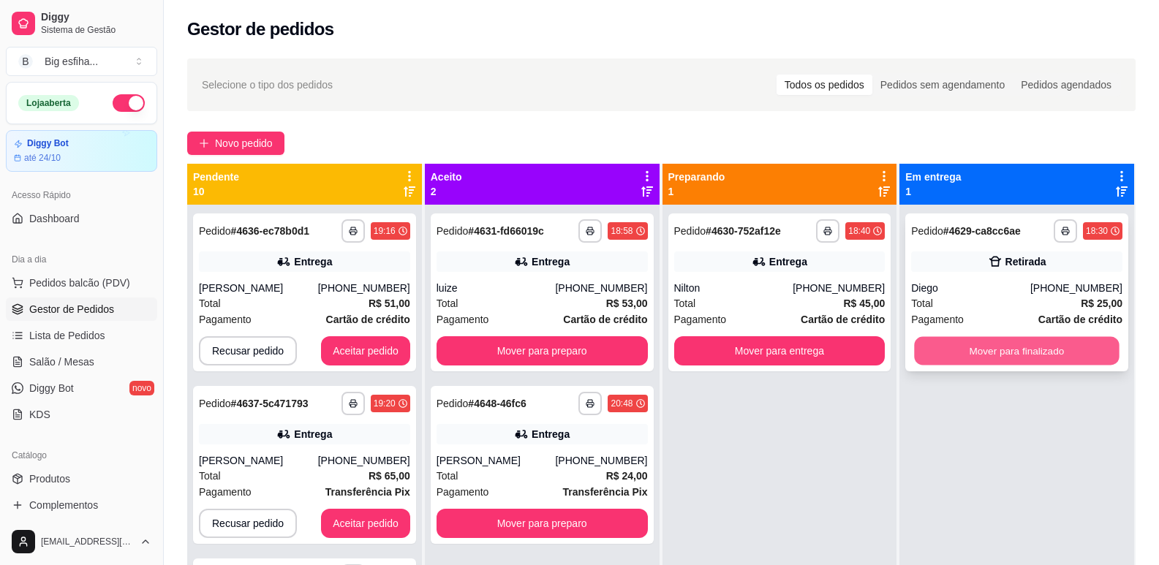
click at [984, 348] on button "Mover para finalizado" at bounding box center [1017, 351] width 205 height 29
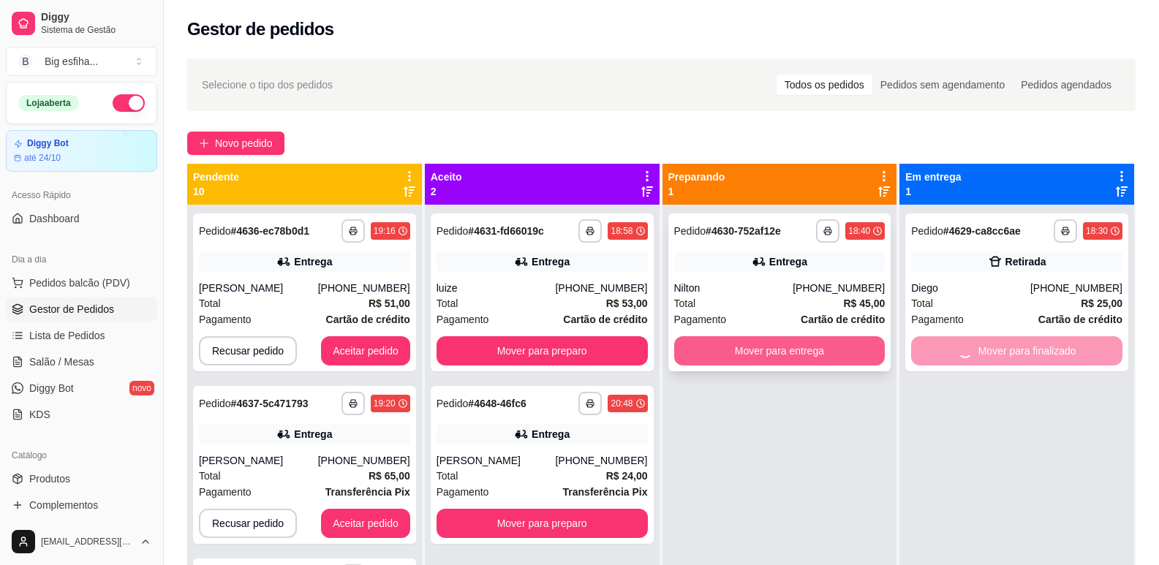
click at [839, 347] on button "Mover para entrega" at bounding box center [779, 350] width 211 height 29
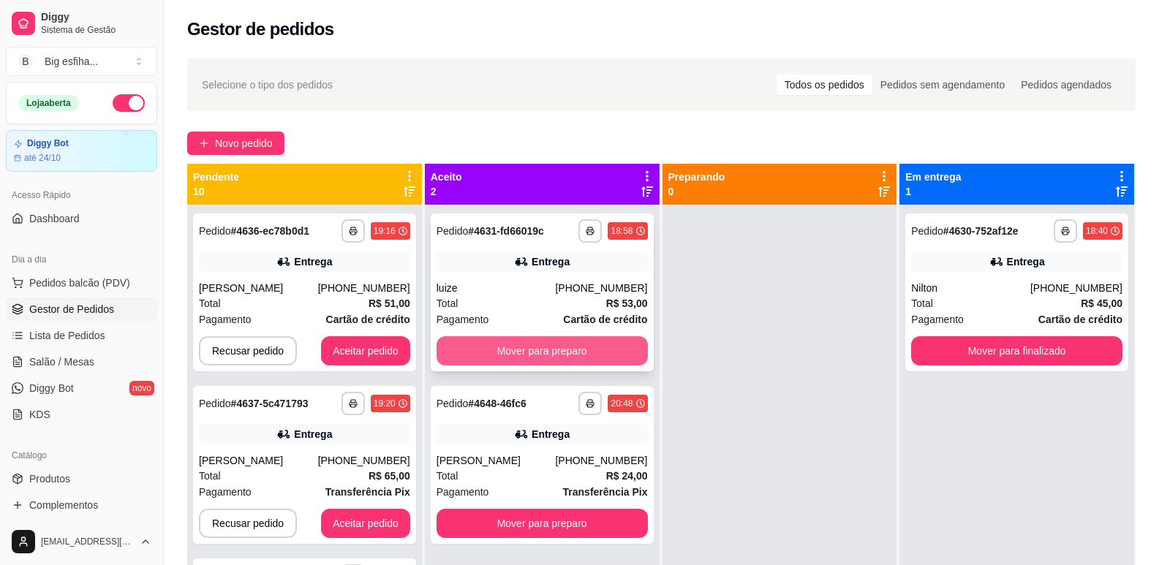
click at [496, 345] on button "Mover para preparo" at bounding box center [542, 350] width 211 height 29
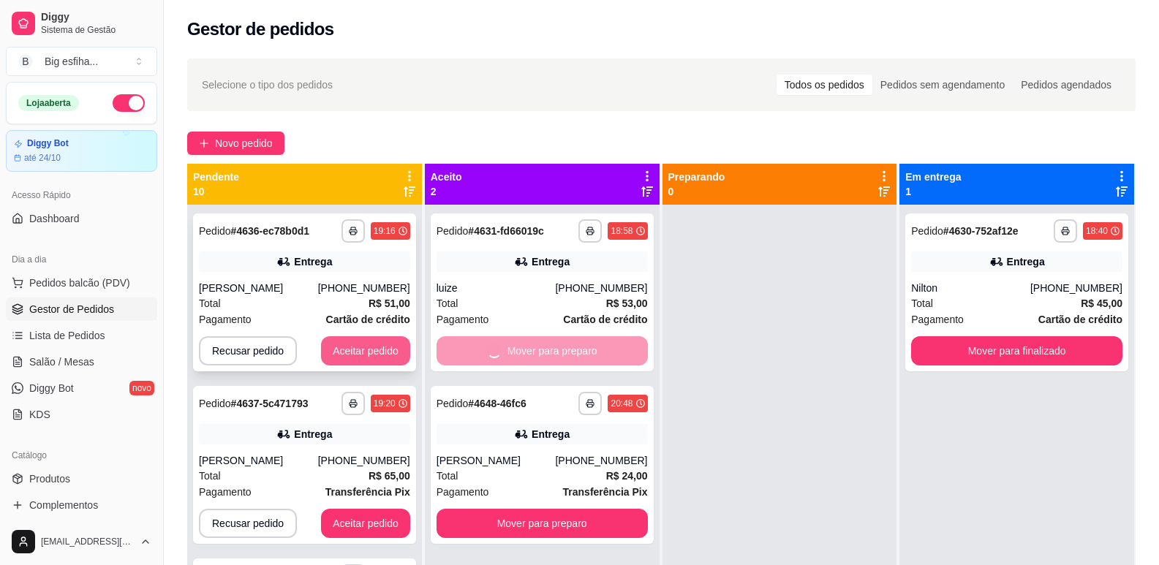
click at [321, 347] on button "Aceitar pedido" at bounding box center [365, 350] width 89 height 29
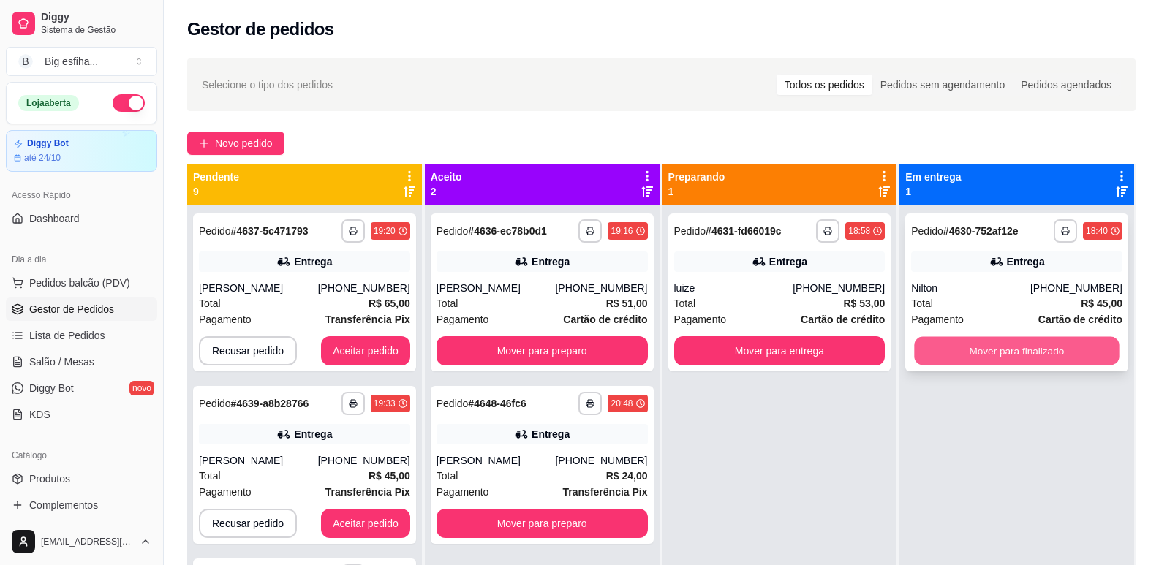
click at [944, 347] on button "Mover para finalizado" at bounding box center [1017, 351] width 205 height 29
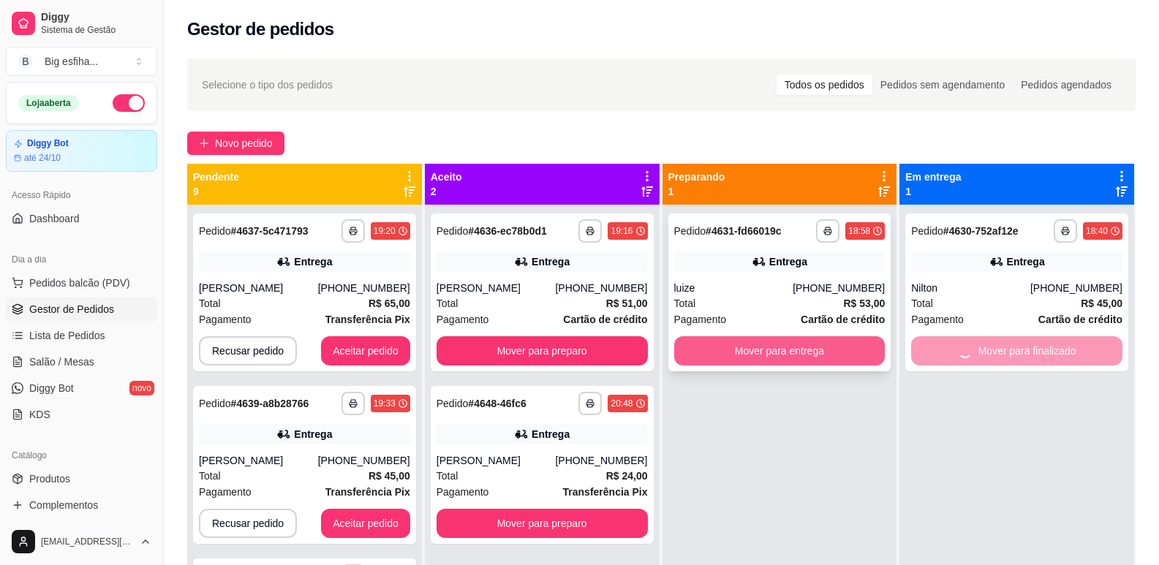
click at [837, 350] on button "Mover para entrega" at bounding box center [779, 350] width 211 height 29
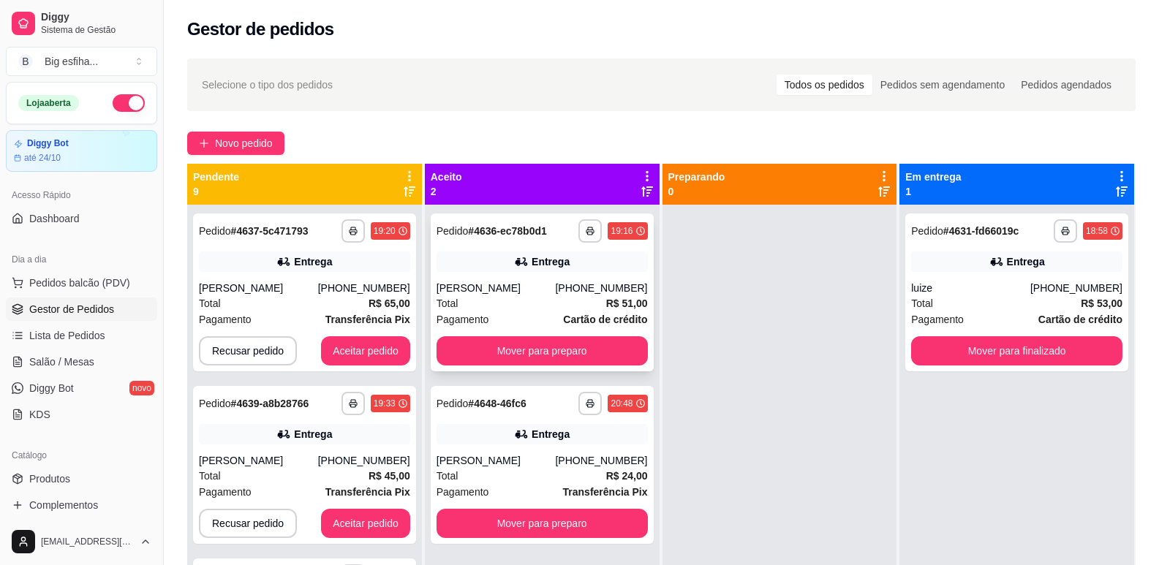
click at [561, 333] on div "**********" at bounding box center [542, 293] width 223 height 158
click at [1074, 347] on button "Mover para finalizado" at bounding box center [1016, 350] width 211 height 29
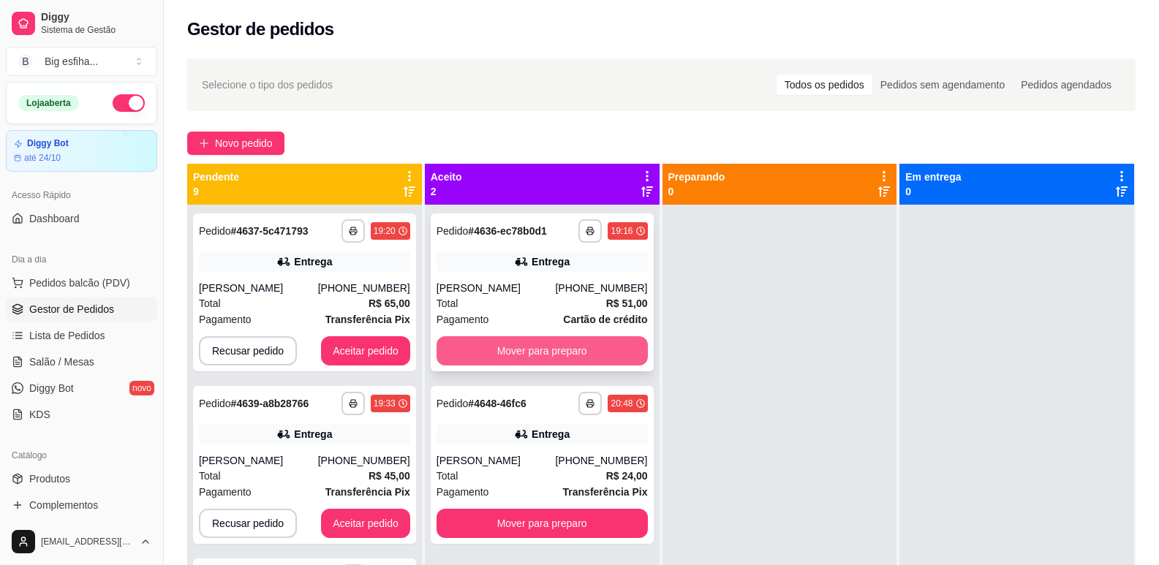
click at [560, 355] on button "Mover para preparo" at bounding box center [542, 350] width 211 height 29
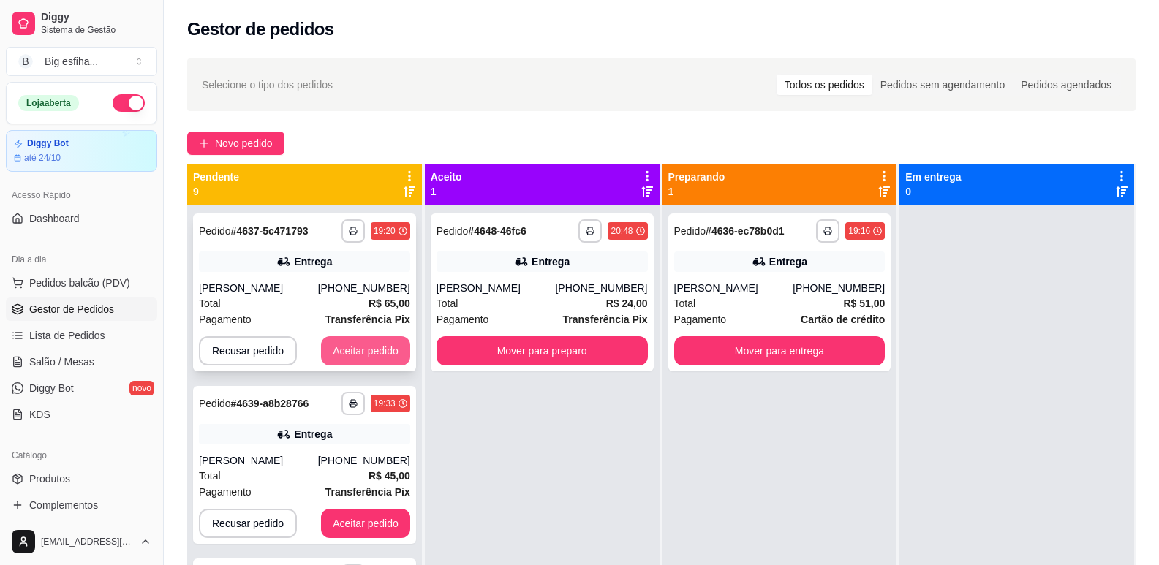
click at [353, 351] on button "Aceitar pedido" at bounding box center [365, 350] width 89 height 29
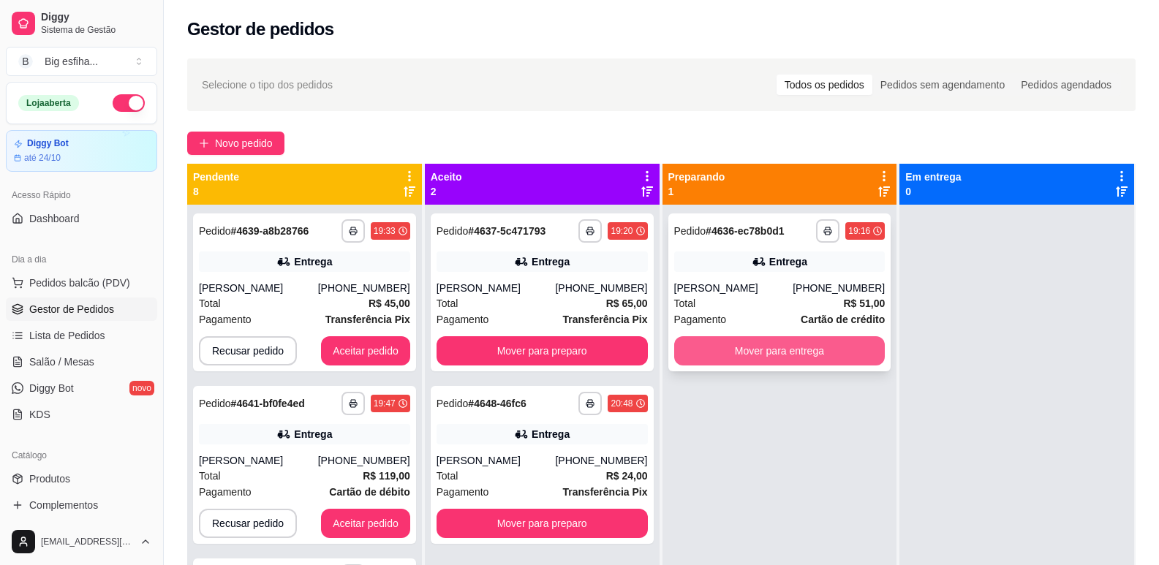
click at [726, 352] on button "Mover para entrega" at bounding box center [779, 350] width 211 height 29
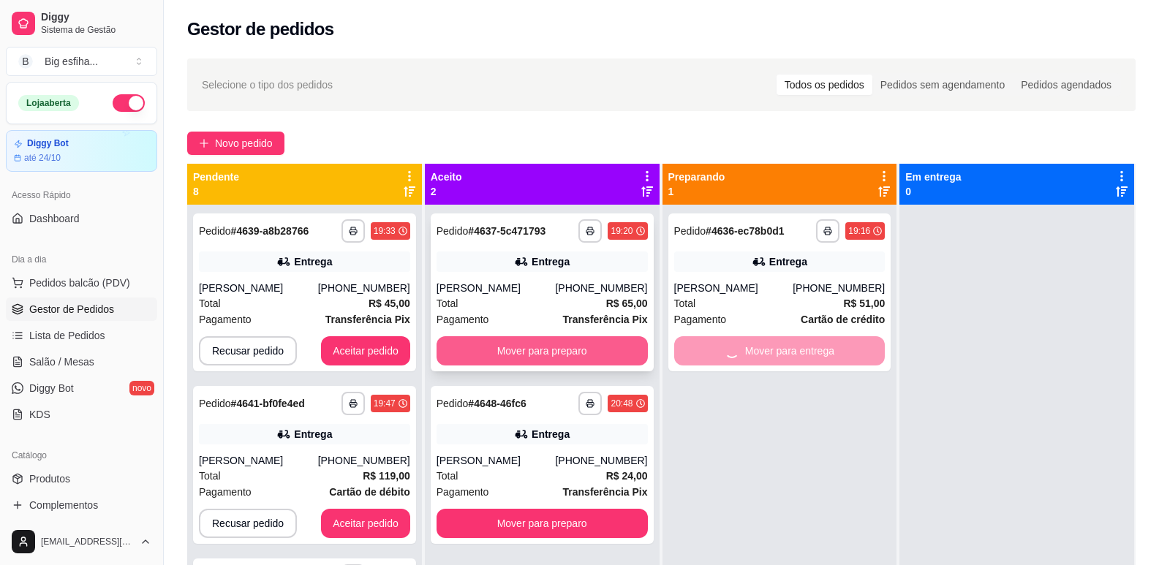
click at [536, 349] on button "Mover para preparo" at bounding box center [542, 350] width 211 height 29
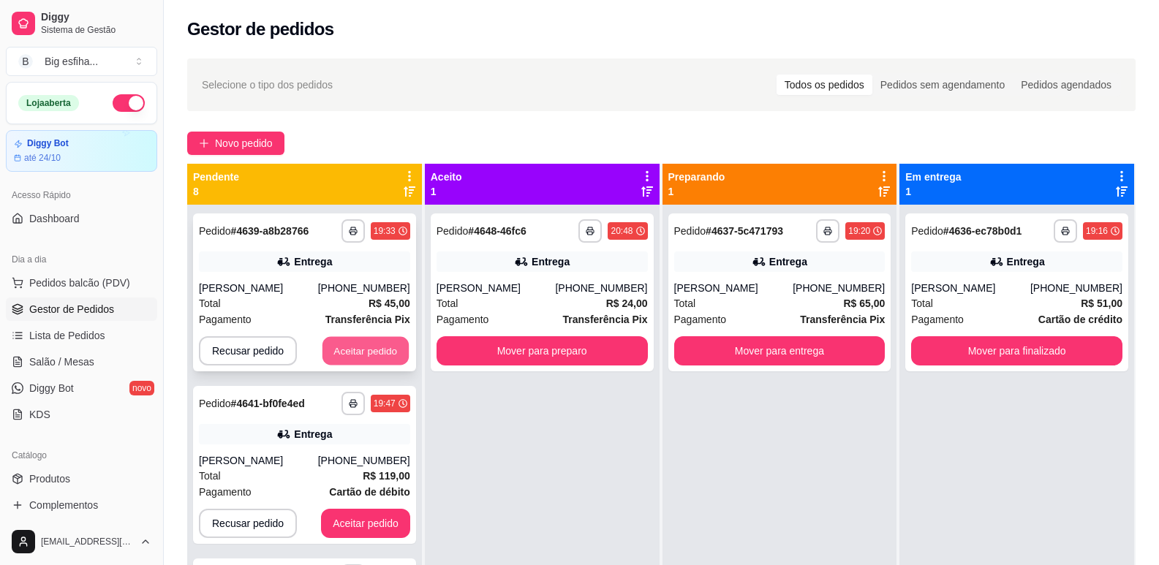
click at [353, 343] on button "Aceitar pedido" at bounding box center [366, 351] width 86 height 29
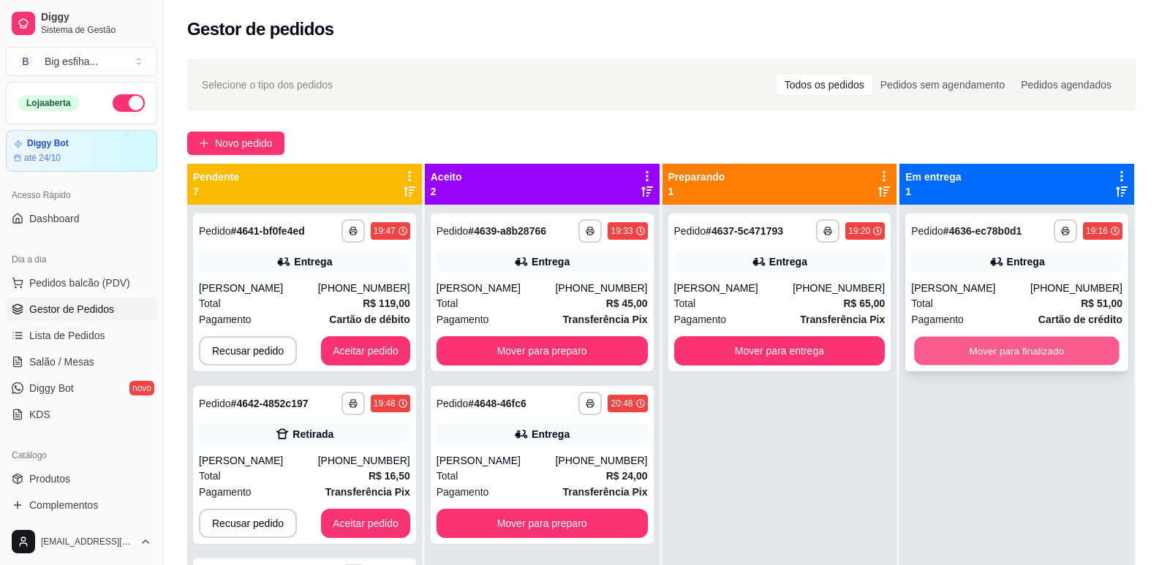
click at [1023, 349] on button "Mover para finalizado" at bounding box center [1017, 351] width 205 height 29
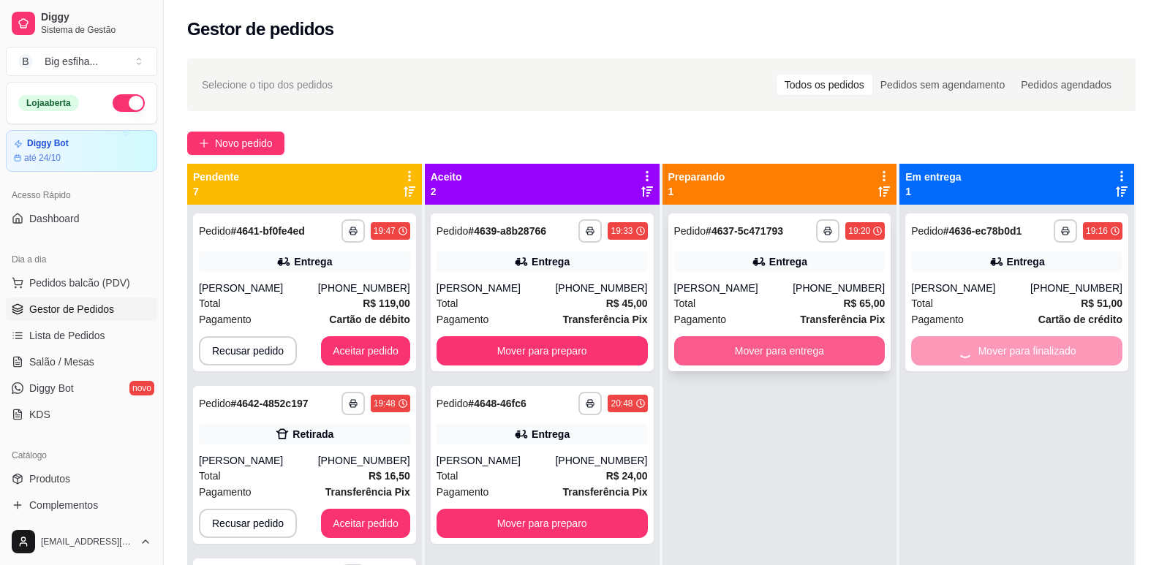
click at [795, 346] on button "Mover para entrega" at bounding box center [779, 350] width 211 height 29
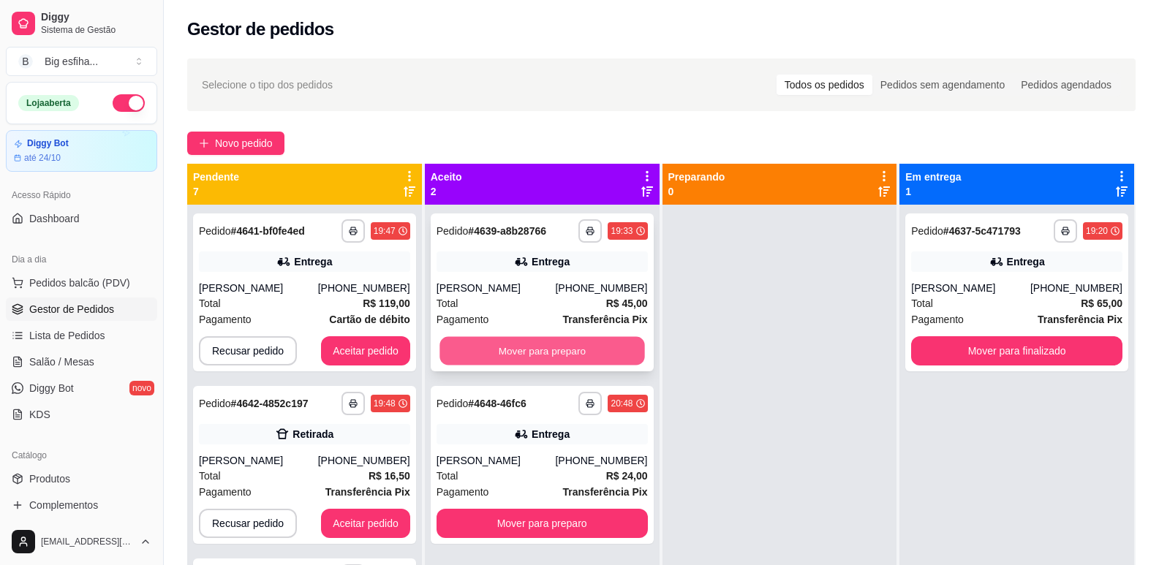
click at [541, 353] on button "Mover para preparo" at bounding box center [542, 351] width 205 height 29
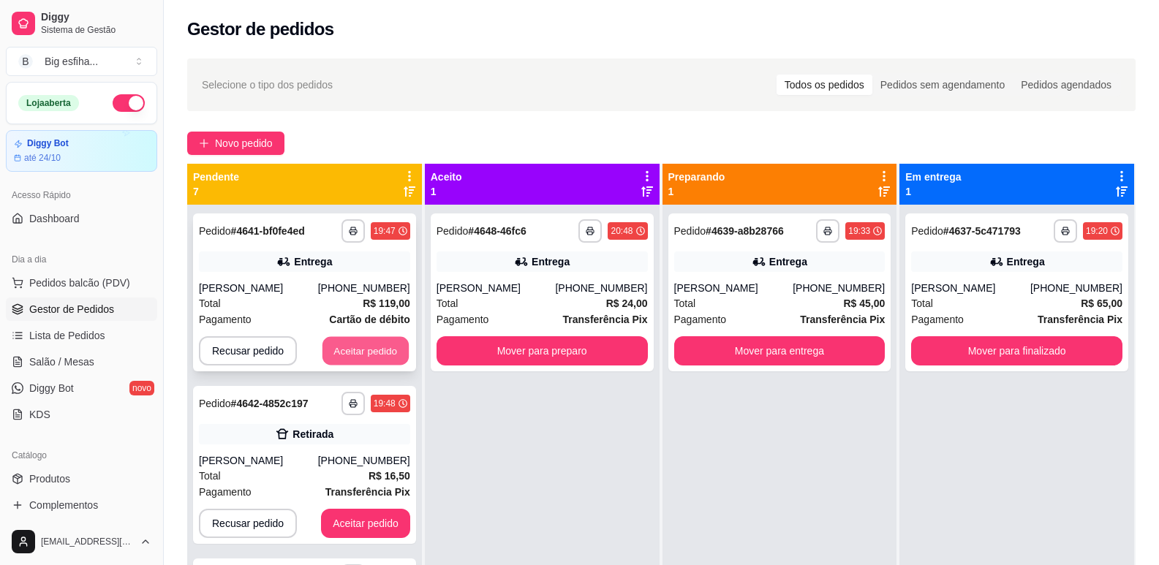
click at [383, 346] on button "Aceitar pedido" at bounding box center [366, 351] width 86 height 29
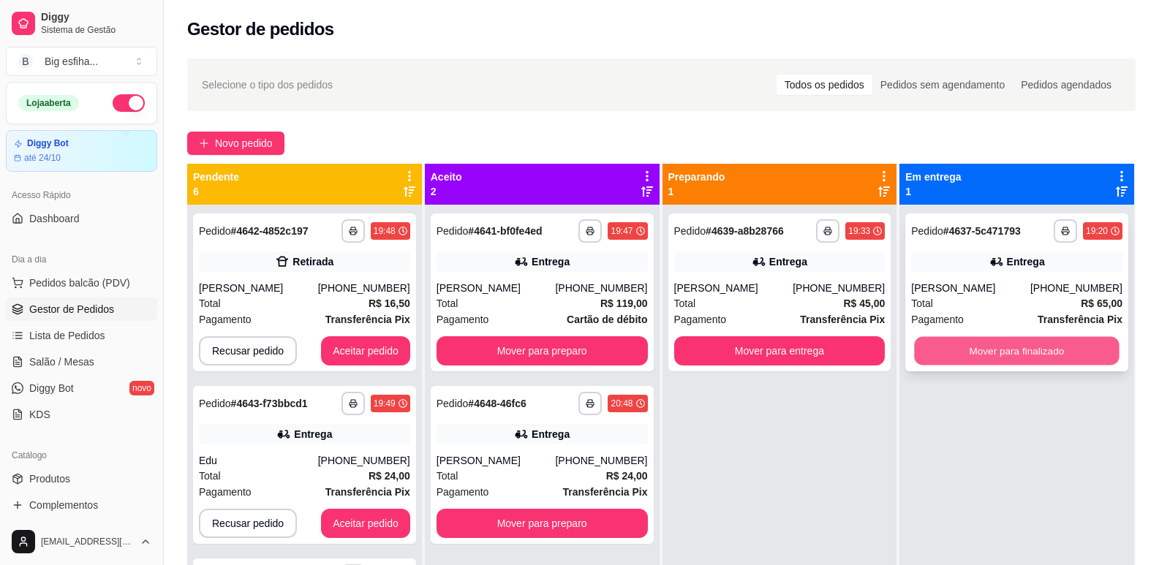
click at [983, 344] on button "Mover para finalizado" at bounding box center [1017, 351] width 205 height 29
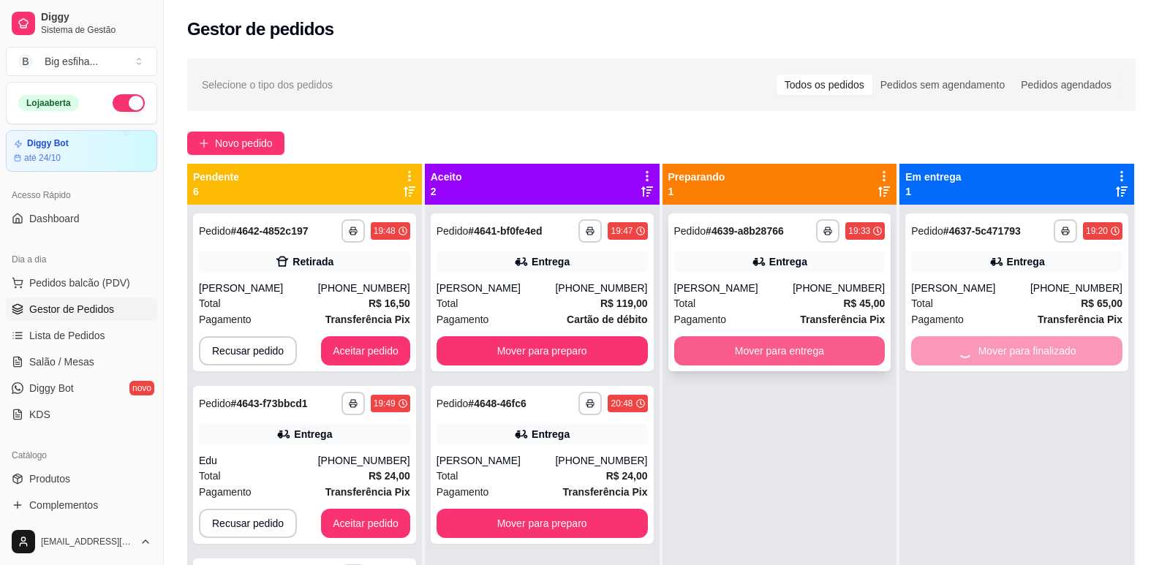
click at [733, 345] on button "Mover para entrega" at bounding box center [779, 350] width 211 height 29
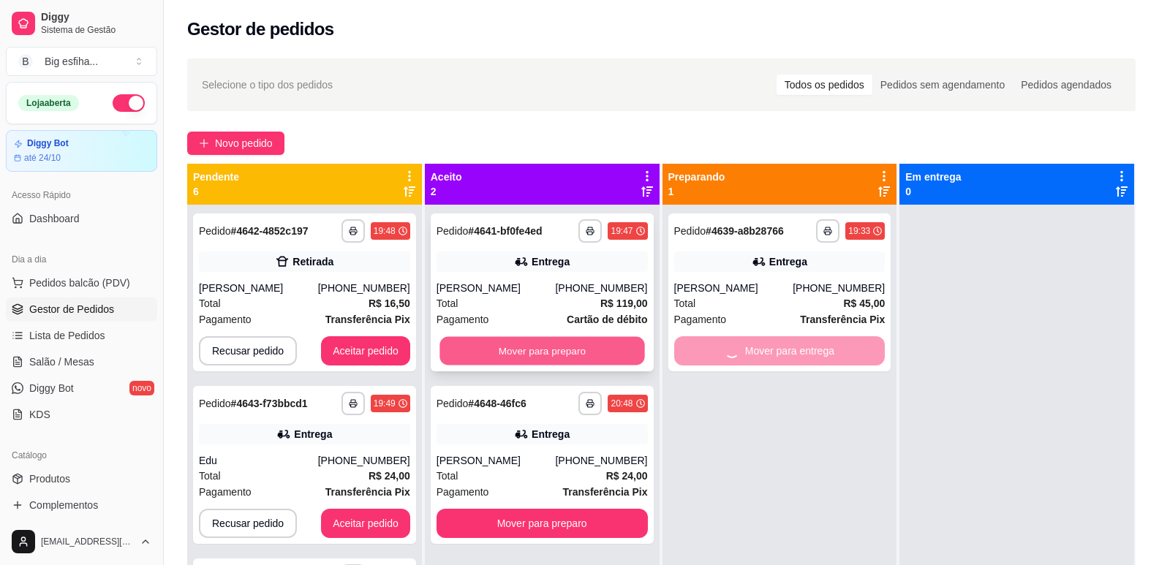
click at [502, 357] on button "Mover para preparo" at bounding box center [542, 351] width 205 height 29
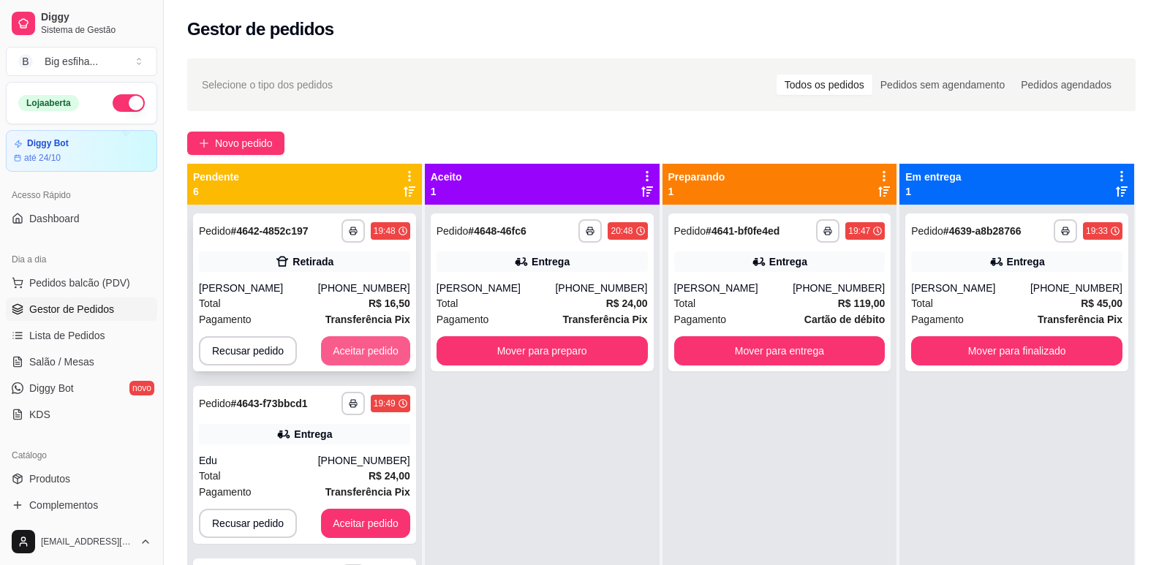
click at [390, 355] on button "Aceitar pedido" at bounding box center [365, 350] width 89 height 29
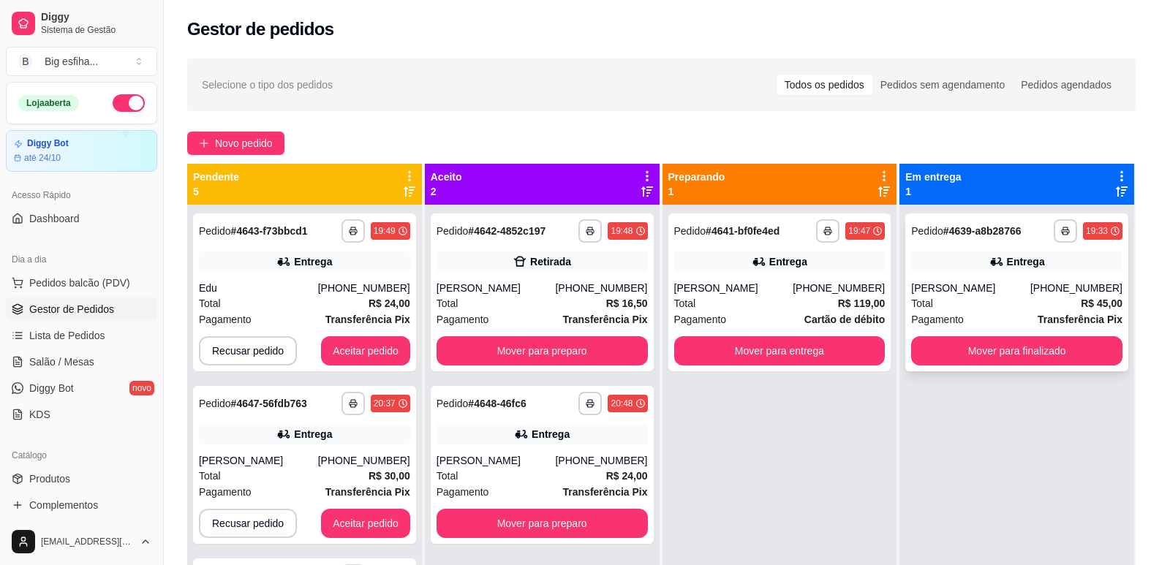
click at [978, 336] on div "**********" at bounding box center [1016, 293] width 223 height 158
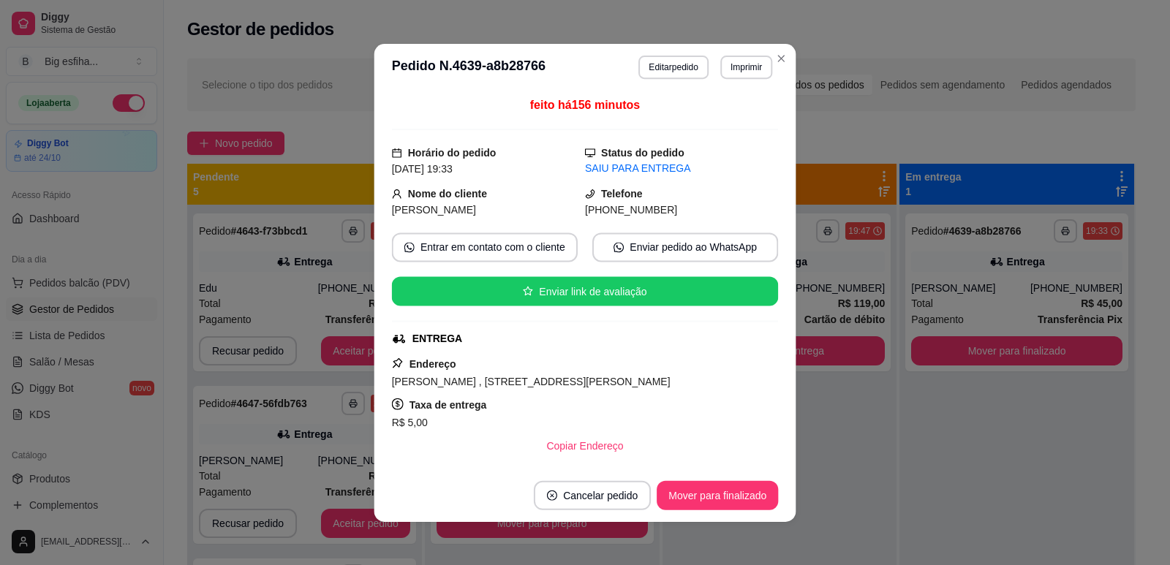
click at [753, 361] on div "Endereço [PERSON_NAME][STREET_ADDRESS][PERSON_NAME] Taxa de entrega R$ 5,00 Cop…" at bounding box center [585, 407] width 387 height 105
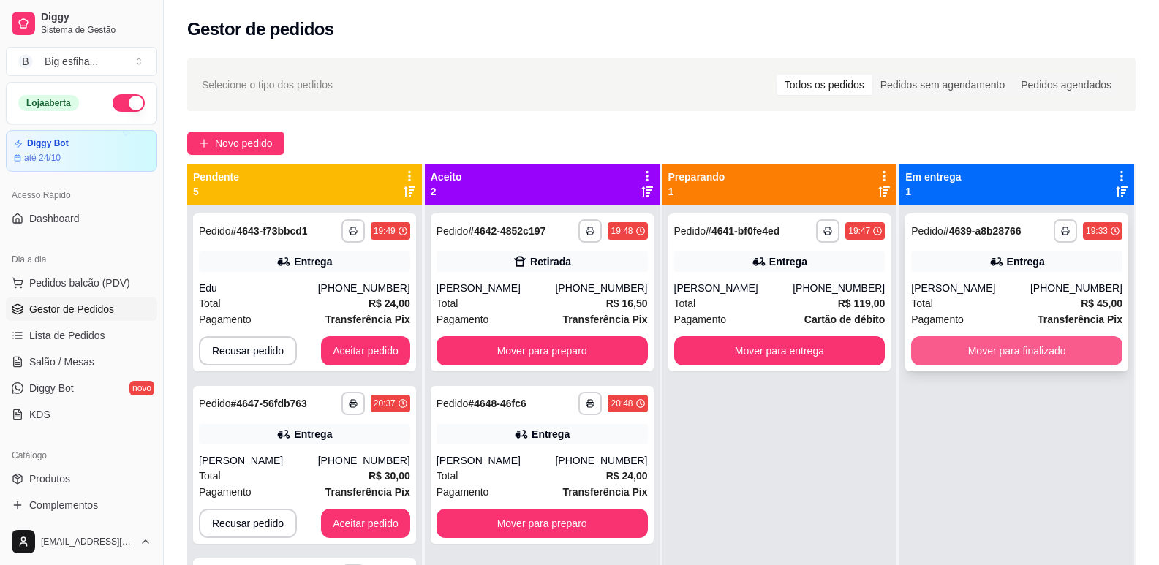
click at [922, 358] on button "Mover para finalizado" at bounding box center [1016, 350] width 211 height 29
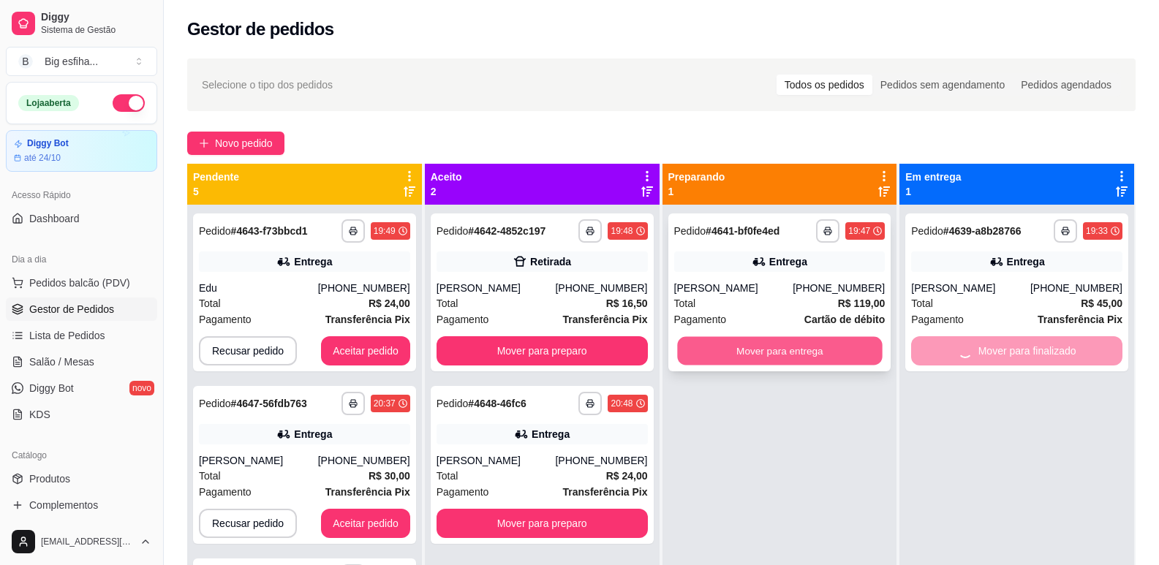
click at [803, 348] on button "Mover para entrega" at bounding box center [779, 351] width 205 height 29
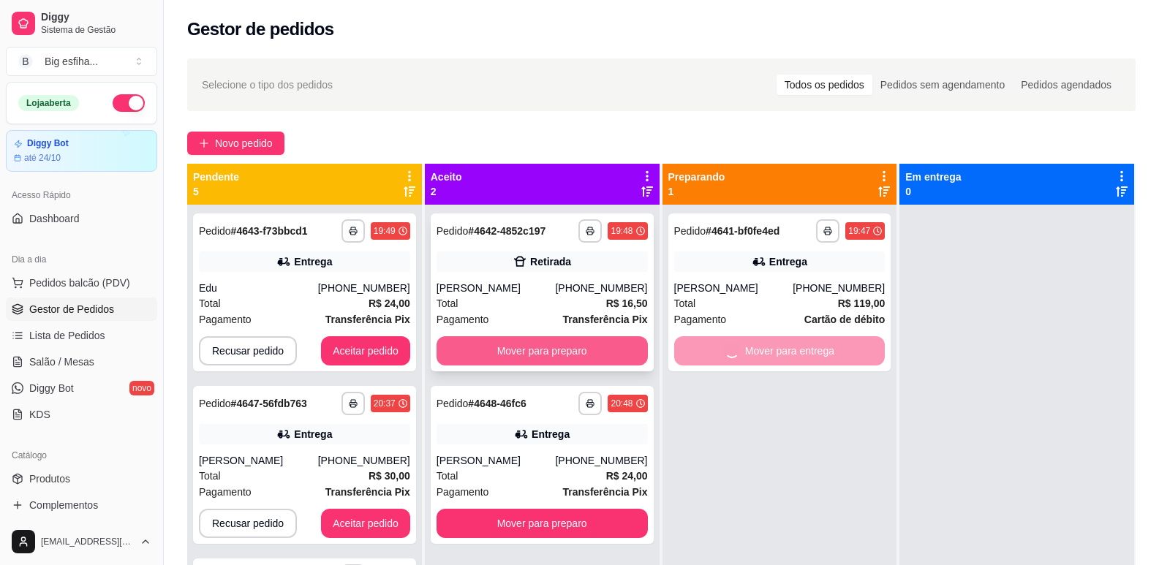
click at [574, 341] on button "Mover para preparo" at bounding box center [542, 350] width 211 height 29
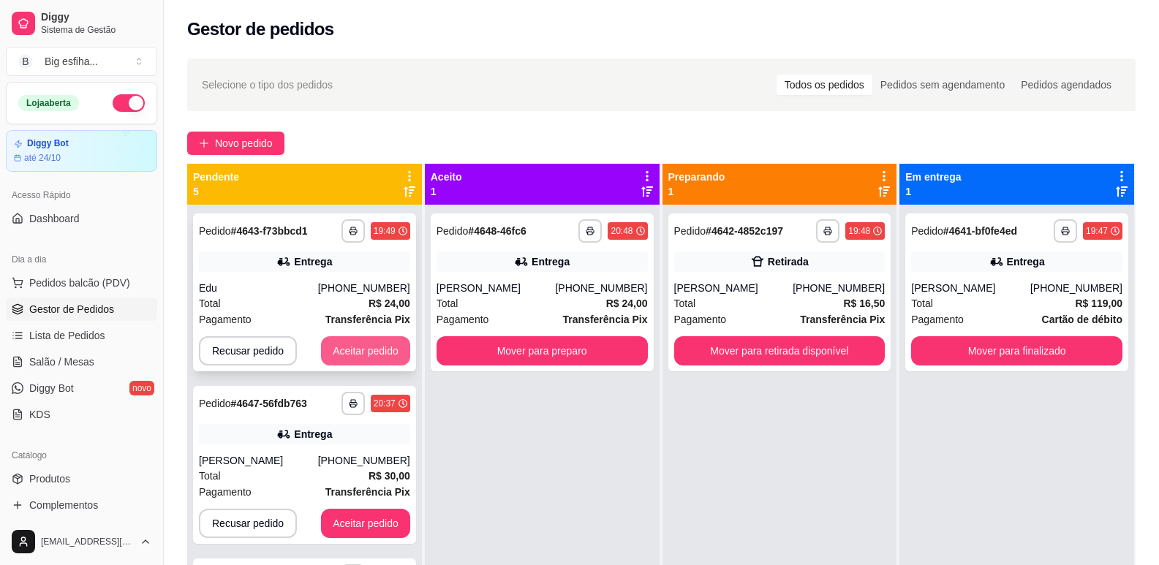
click at [340, 355] on button "Aceitar pedido" at bounding box center [365, 350] width 89 height 29
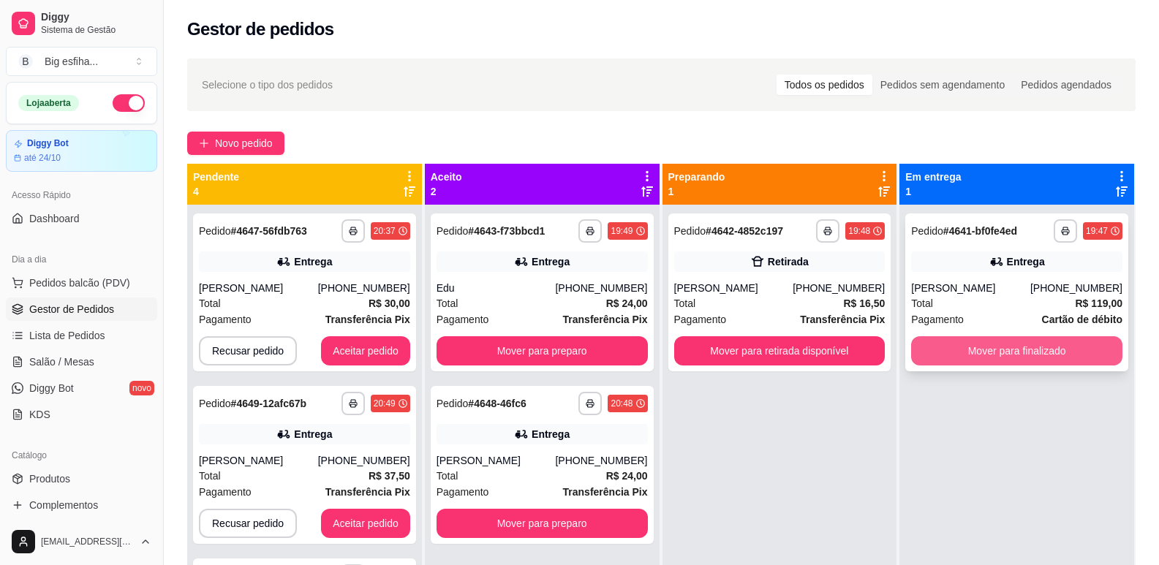
click at [926, 346] on button "Mover para finalizado" at bounding box center [1016, 350] width 211 height 29
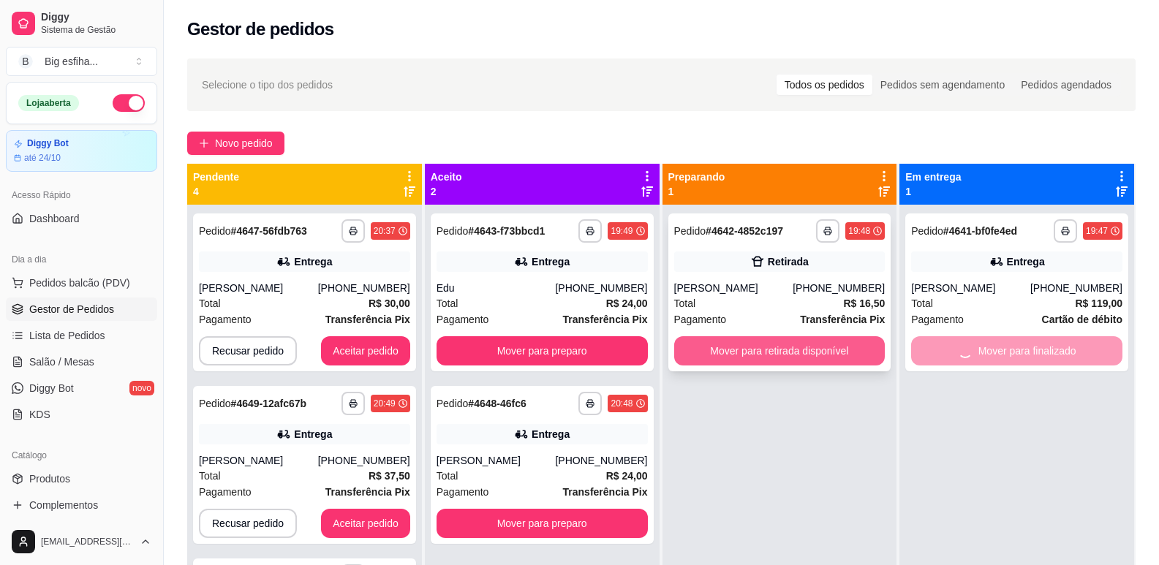
click at [834, 340] on button "Mover para retirada disponível" at bounding box center [779, 350] width 211 height 29
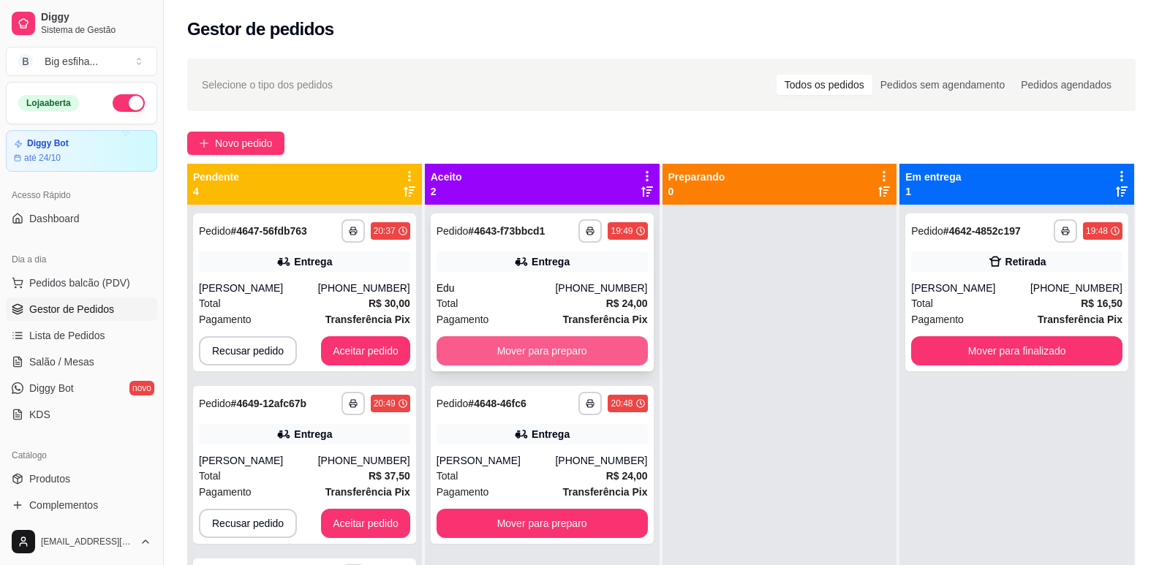
click at [549, 338] on button "Mover para preparo" at bounding box center [542, 350] width 211 height 29
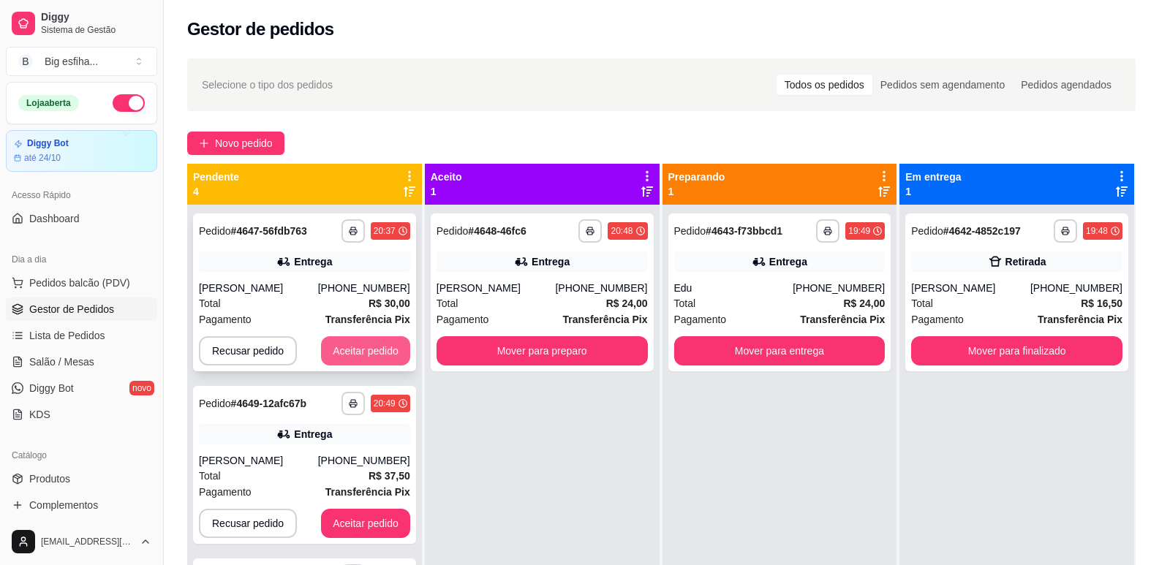
click at [351, 359] on button "Aceitar pedido" at bounding box center [365, 350] width 89 height 29
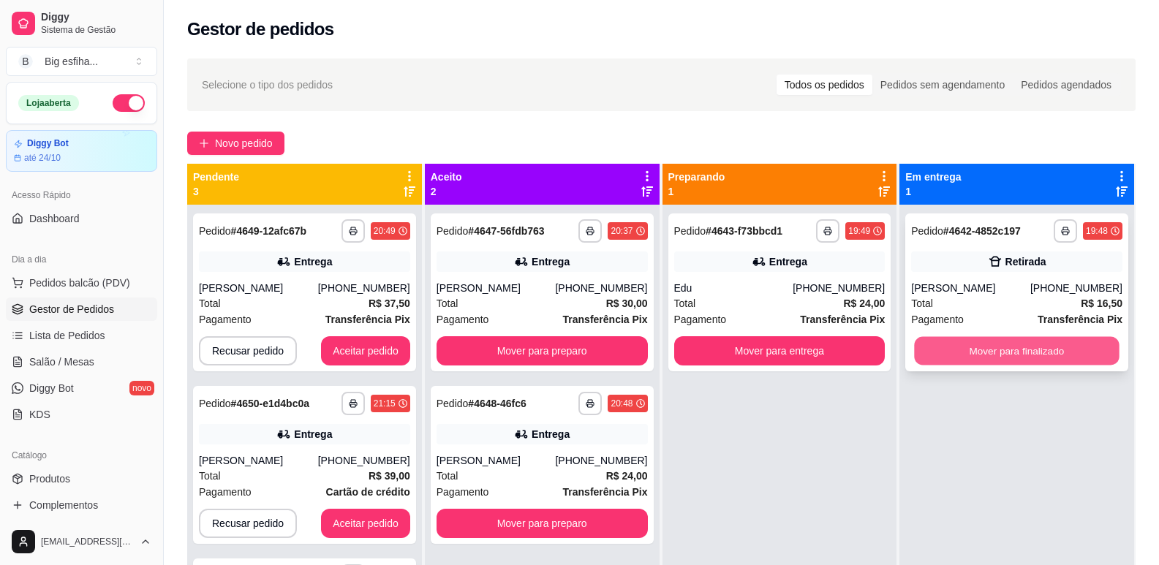
click at [964, 360] on button "Mover para finalizado" at bounding box center [1017, 351] width 205 height 29
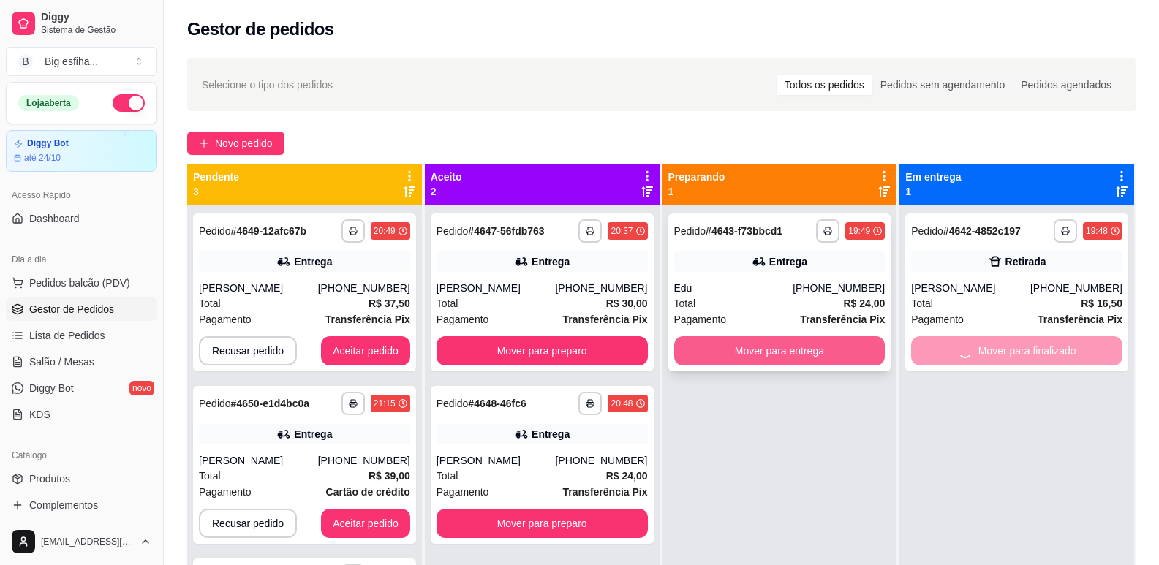
click at [800, 358] on button "Mover para entrega" at bounding box center [779, 350] width 211 height 29
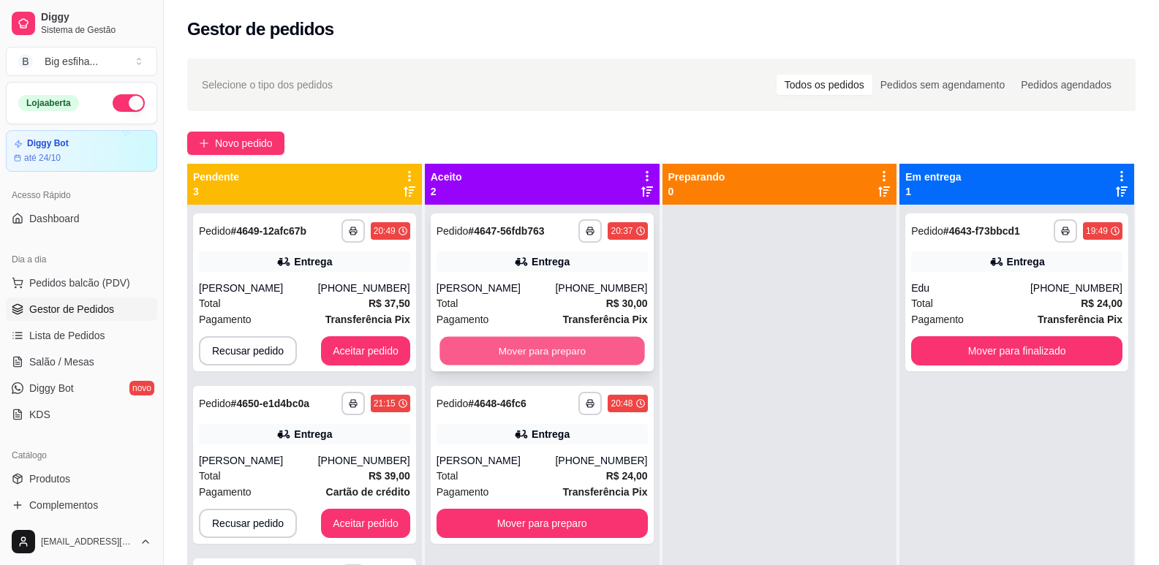
click at [551, 349] on button "Mover para preparo" at bounding box center [542, 351] width 205 height 29
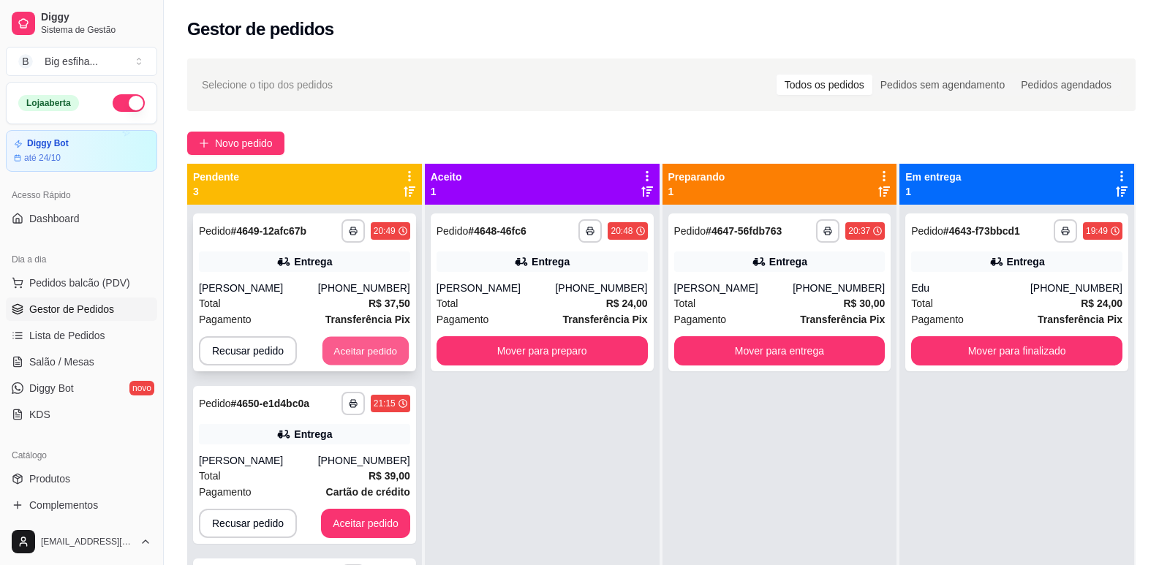
click at [396, 347] on button "Aceitar pedido" at bounding box center [366, 351] width 86 height 29
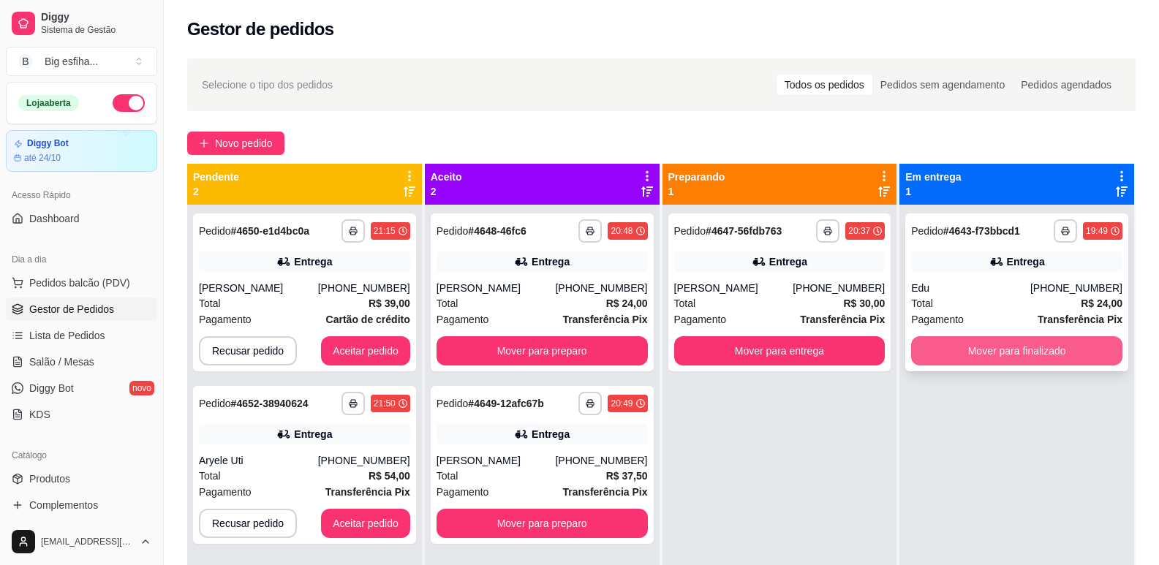
click at [939, 348] on button "Mover para finalizado" at bounding box center [1016, 350] width 211 height 29
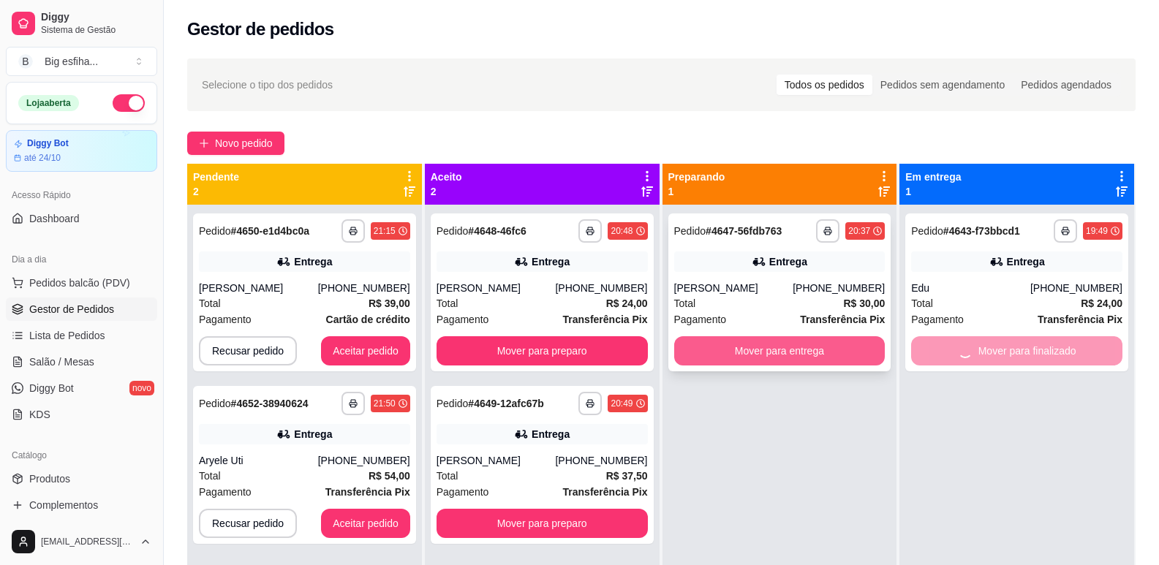
click at [782, 354] on button "Mover para entrega" at bounding box center [779, 350] width 211 height 29
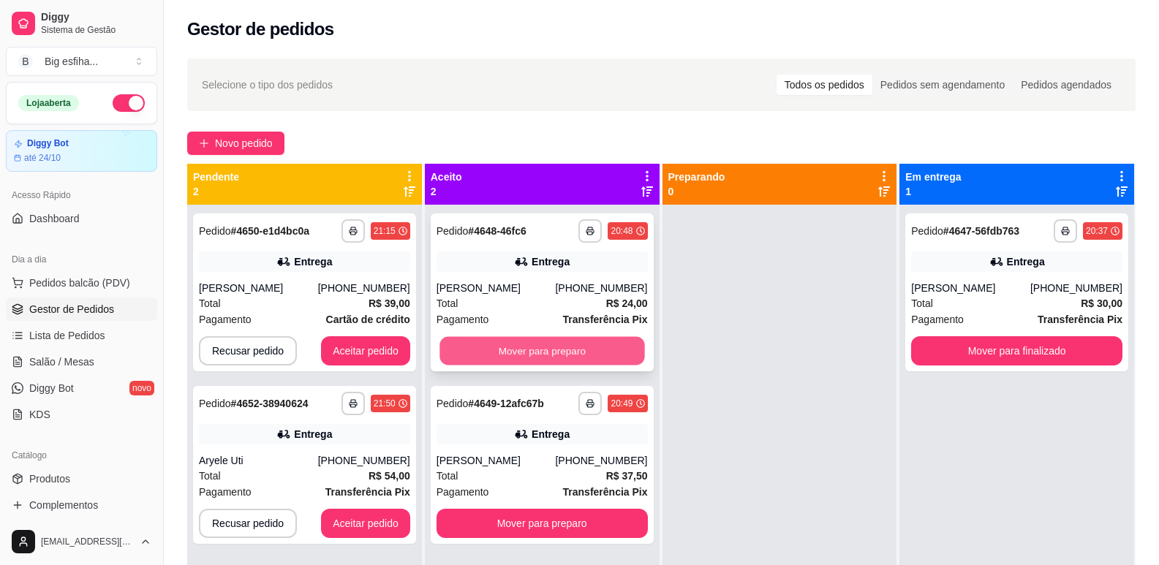
click at [566, 355] on button "Mover para preparo" at bounding box center [542, 351] width 205 height 29
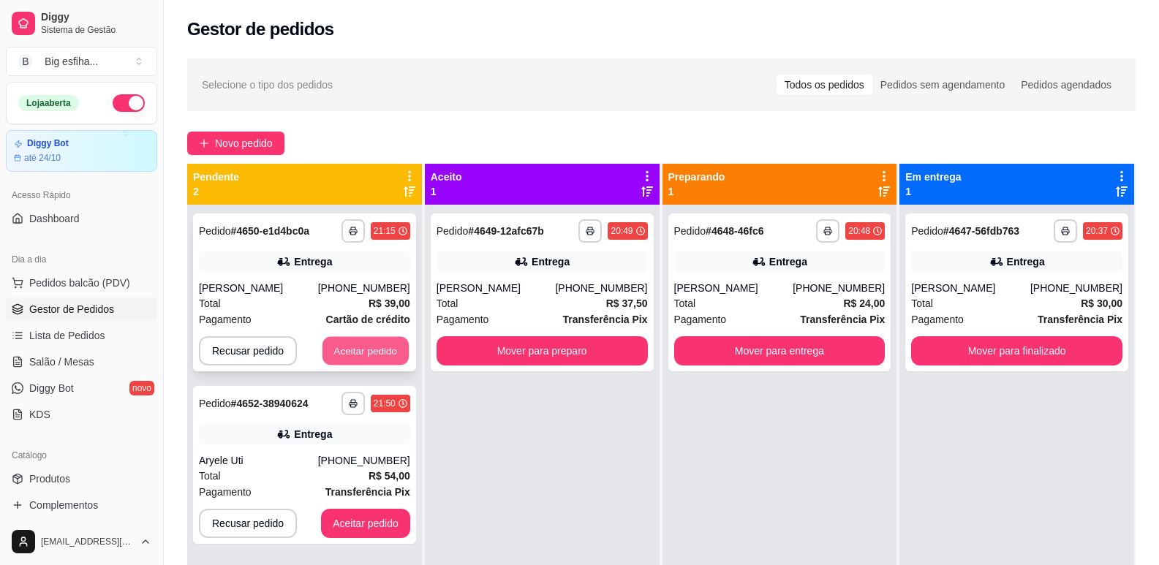
click at [372, 358] on button "Aceitar pedido" at bounding box center [366, 351] width 86 height 29
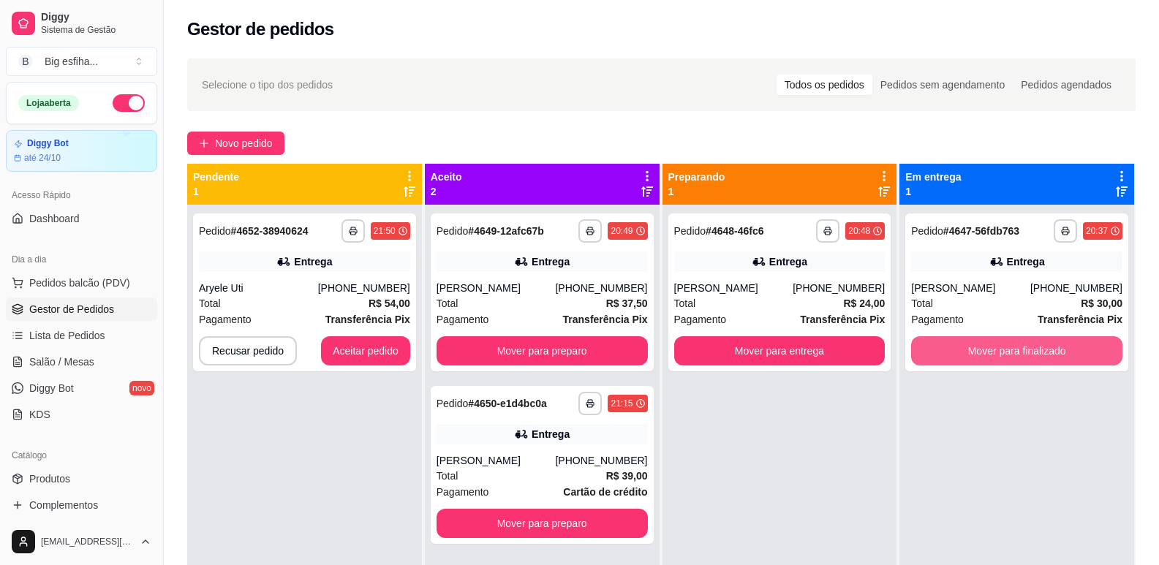
click at [945, 344] on button "Mover para finalizado" at bounding box center [1016, 350] width 211 height 29
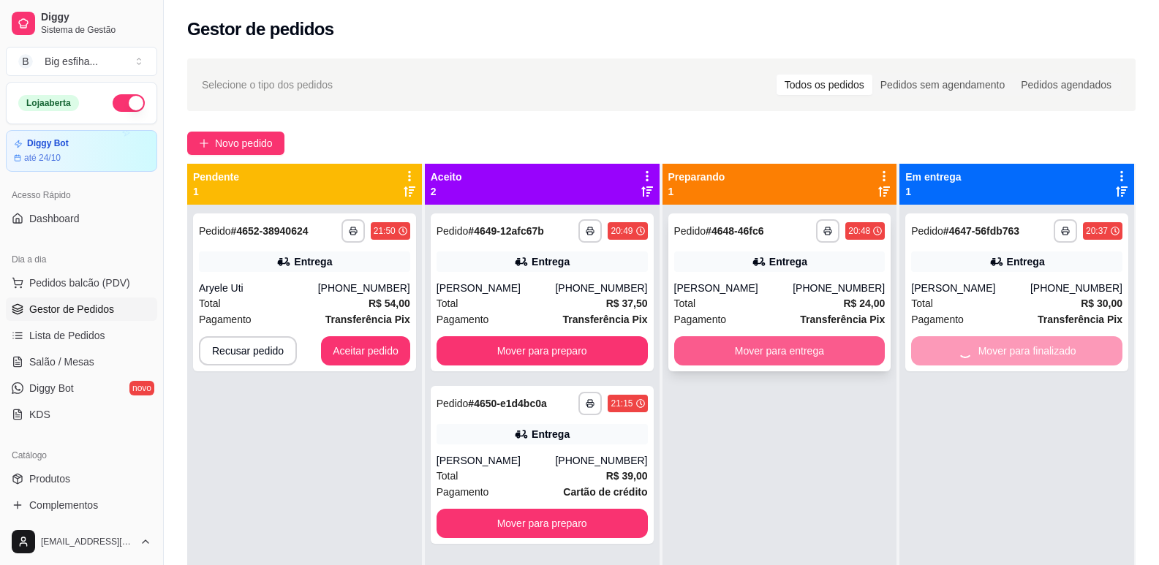
click at [765, 344] on button "Mover para entrega" at bounding box center [779, 350] width 211 height 29
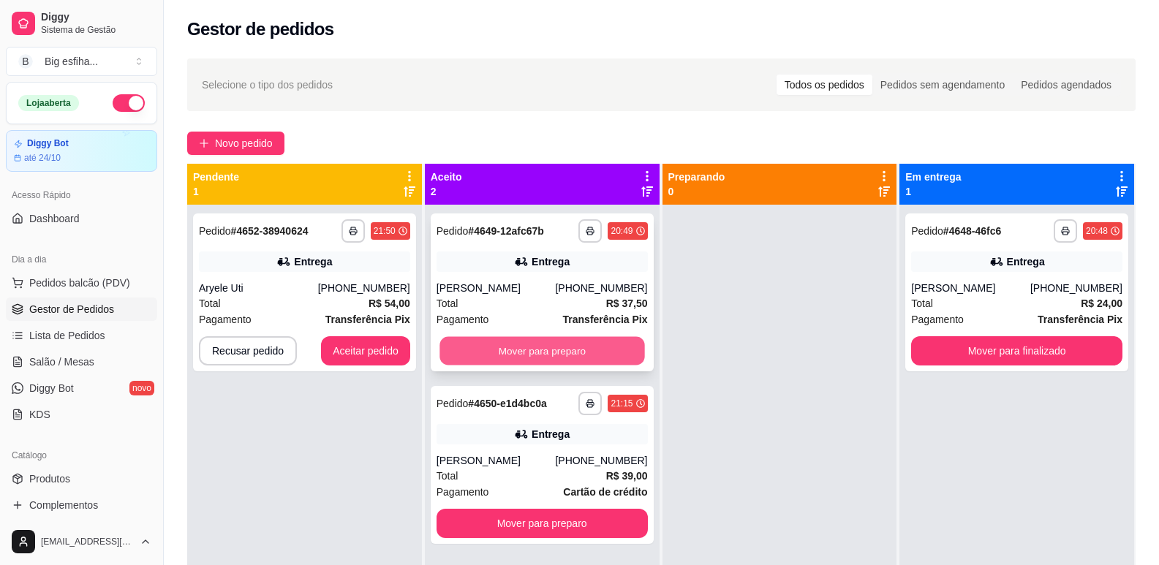
click at [520, 343] on button "Mover para preparo" at bounding box center [542, 351] width 205 height 29
drag, startPoint x: 323, startPoint y: 364, endPoint x: 332, endPoint y: 364, distance: 8.8
click at [332, 364] on div "Recusar pedido Aceitar pedido" at bounding box center [304, 350] width 211 height 29
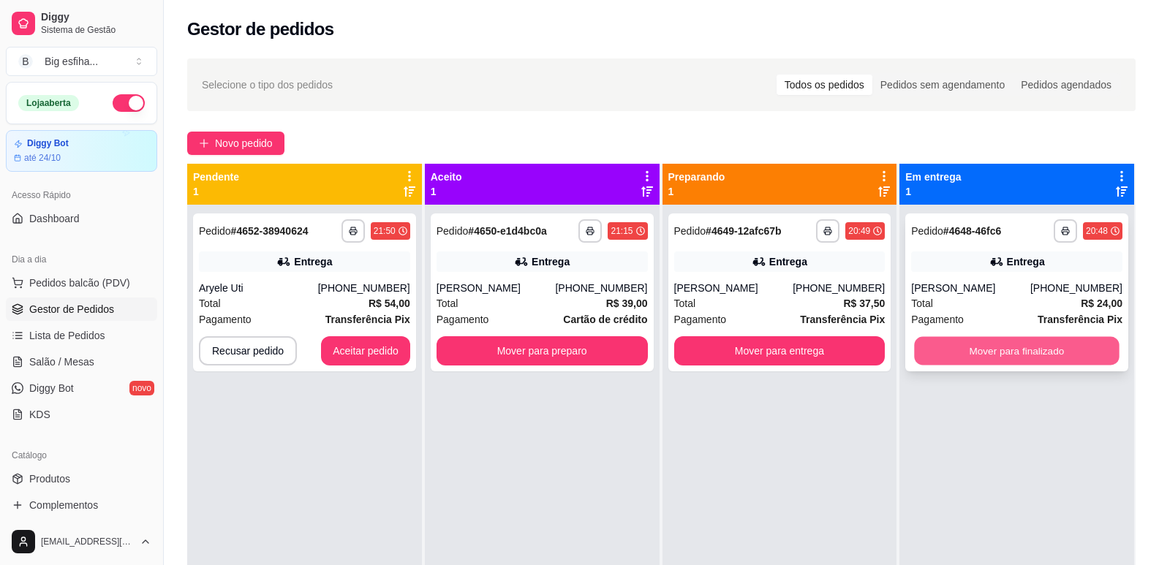
click at [957, 352] on button "Mover para finalizado" at bounding box center [1017, 351] width 205 height 29
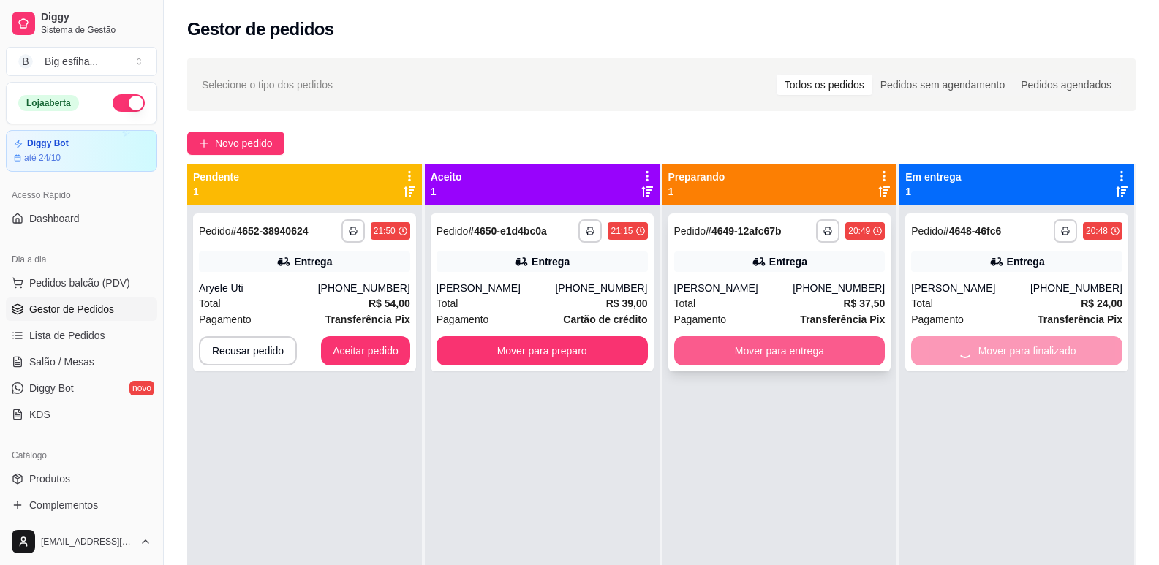
click at [804, 346] on button "Mover para entrega" at bounding box center [779, 350] width 211 height 29
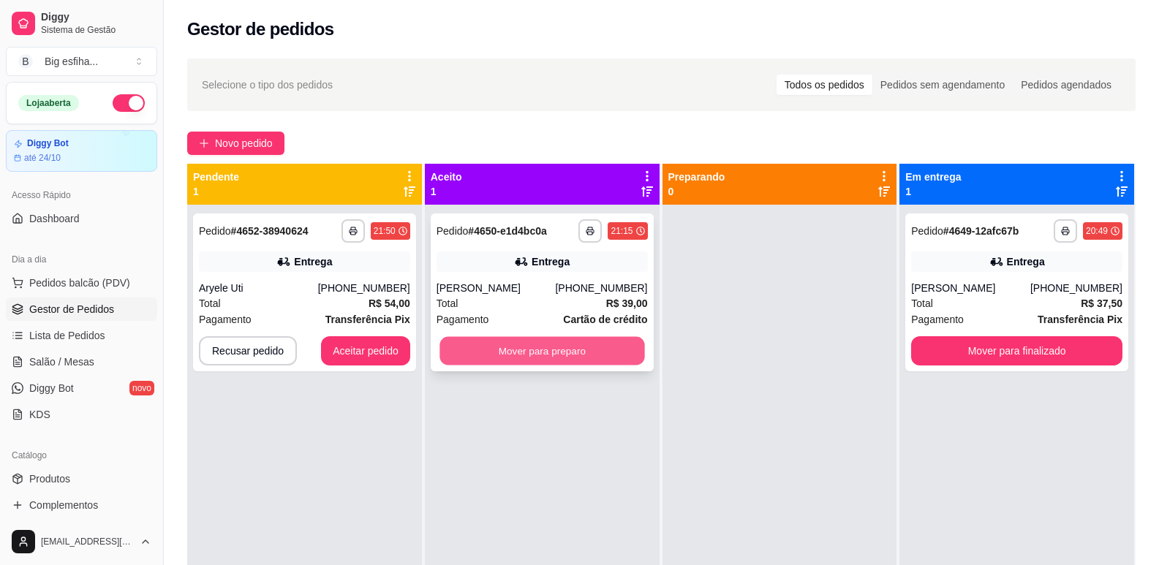
click at [605, 361] on button "Mover para preparo" at bounding box center [542, 351] width 205 height 29
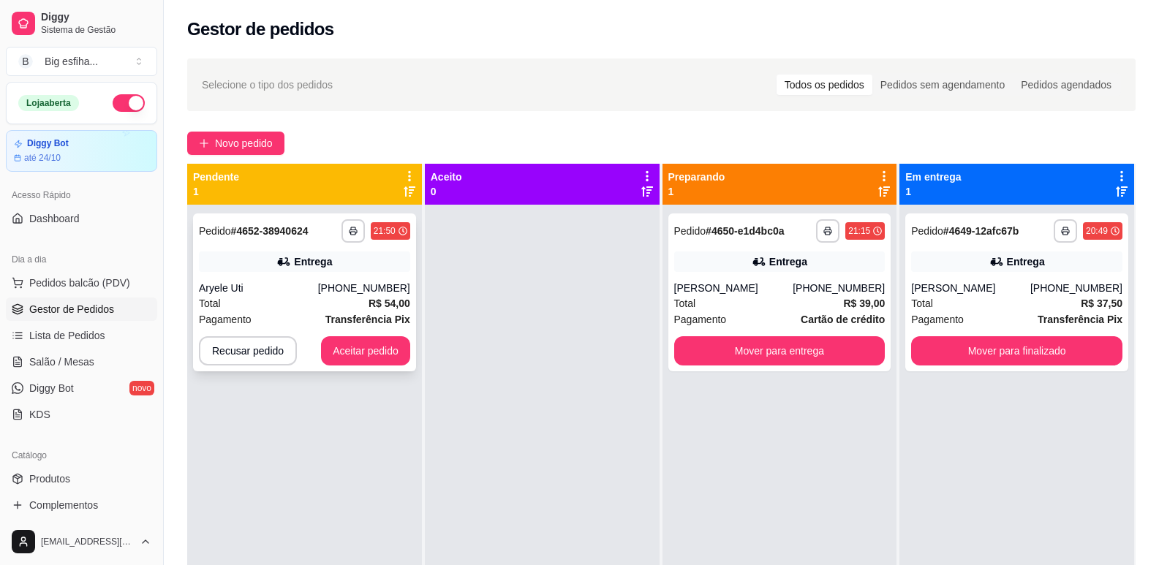
drag, startPoint x: 316, startPoint y: 342, endPoint x: 342, endPoint y: 350, distance: 26.8
click at [342, 350] on div "Recusar pedido Aceitar pedido" at bounding box center [304, 350] width 211 height 29
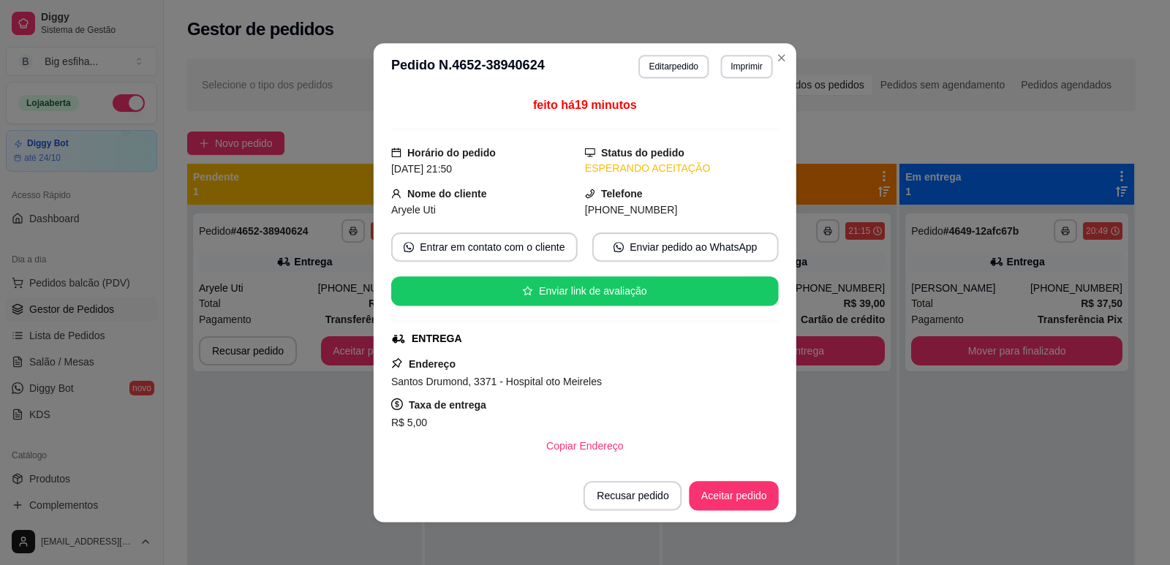
click at [377, 351] on div "feito há 19 minutos Horário do pedido [DATE] 21:50 Status do pedido ESPERANDO A…" at bounding box center [585, 280] width 423 height 380
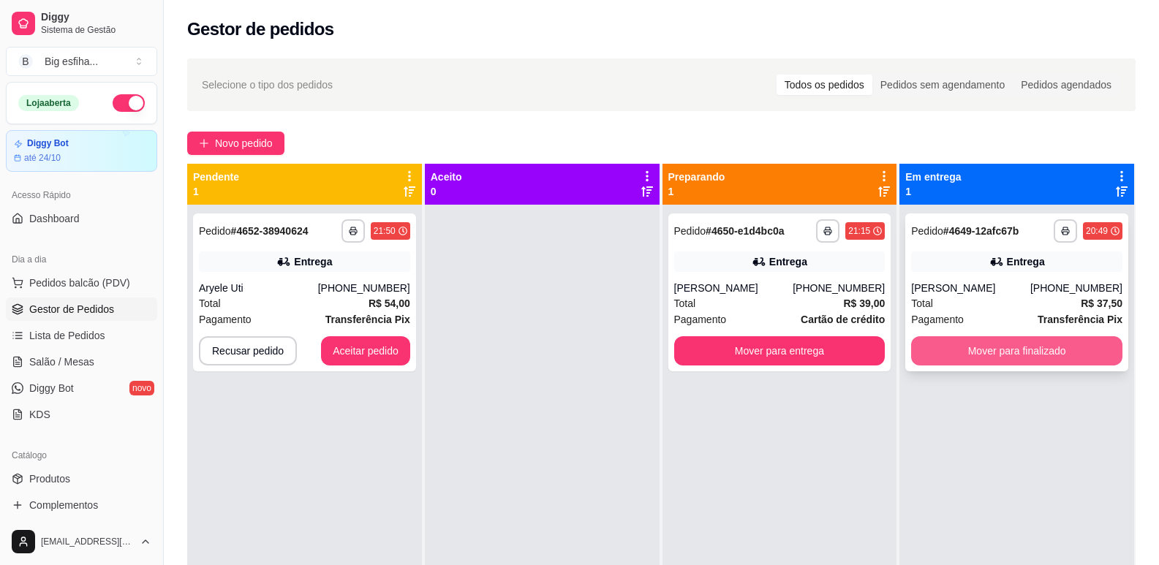
click at [997, 338] on button "Mover para finalizado" at bounding box center [1016, 350] width 211 height 29
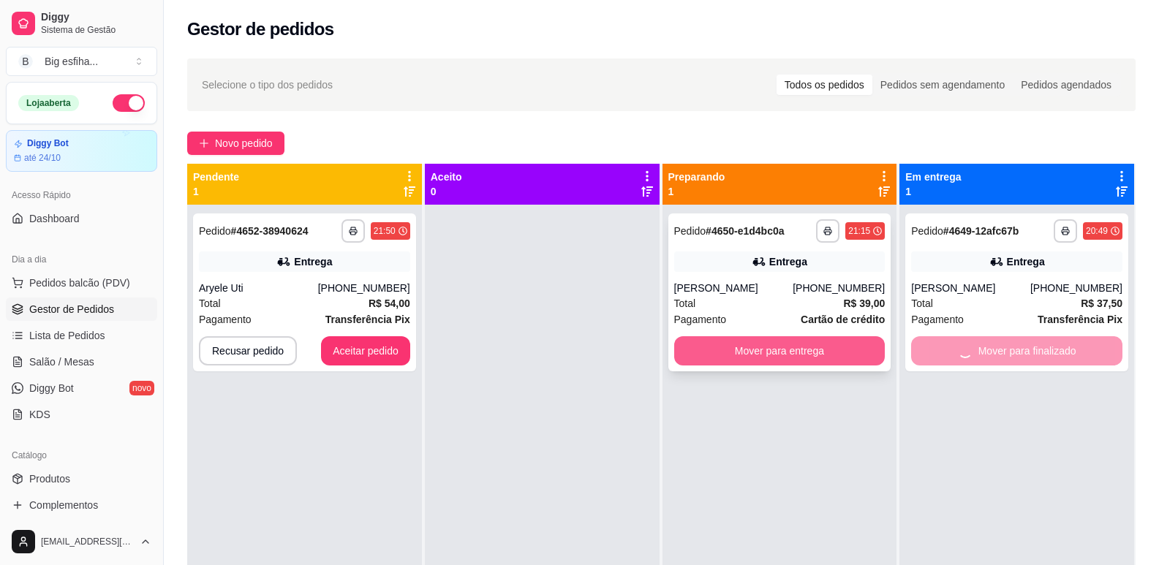
click at [755, 349] on button "Mover para entrega" at bounding box center [779, 350] width 211 height 29
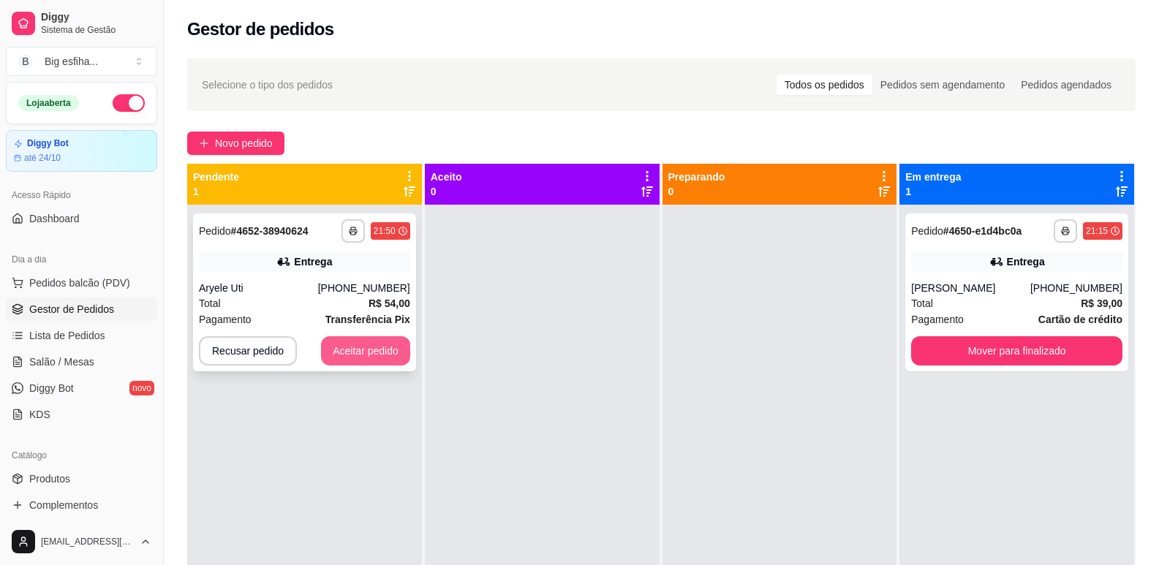
click at [369, 359] on button "Aceitar pedido" at bounding box center [365, 350] width 89 height 29
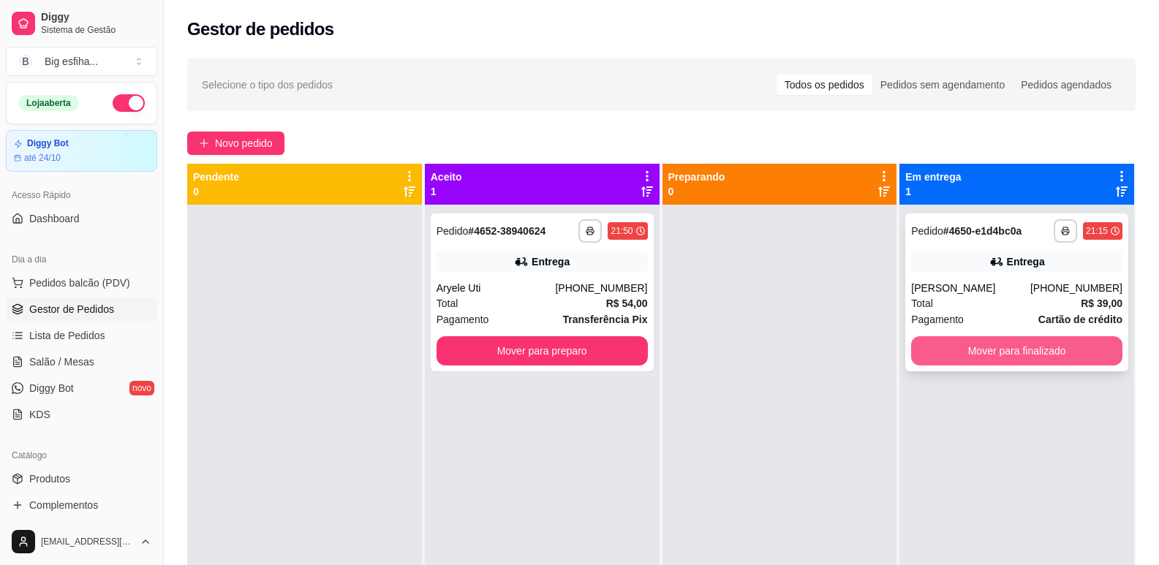
click at [962, 337] on button "Mover para finalizado" at bounding box center [1016, 350] width 211 height 29
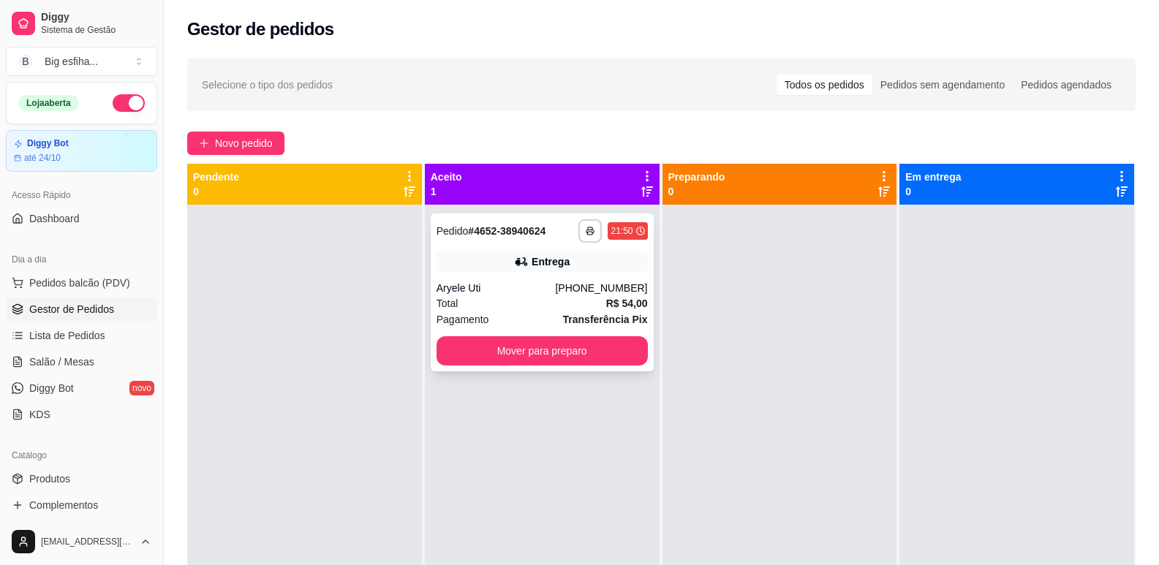
click at [517, 335] on div "**********" at bounding box center [542, 293] width 223 height 158
click at [572, 356] on button "Mover para preparo" at bounding box center [542, 350] width 211 height 29
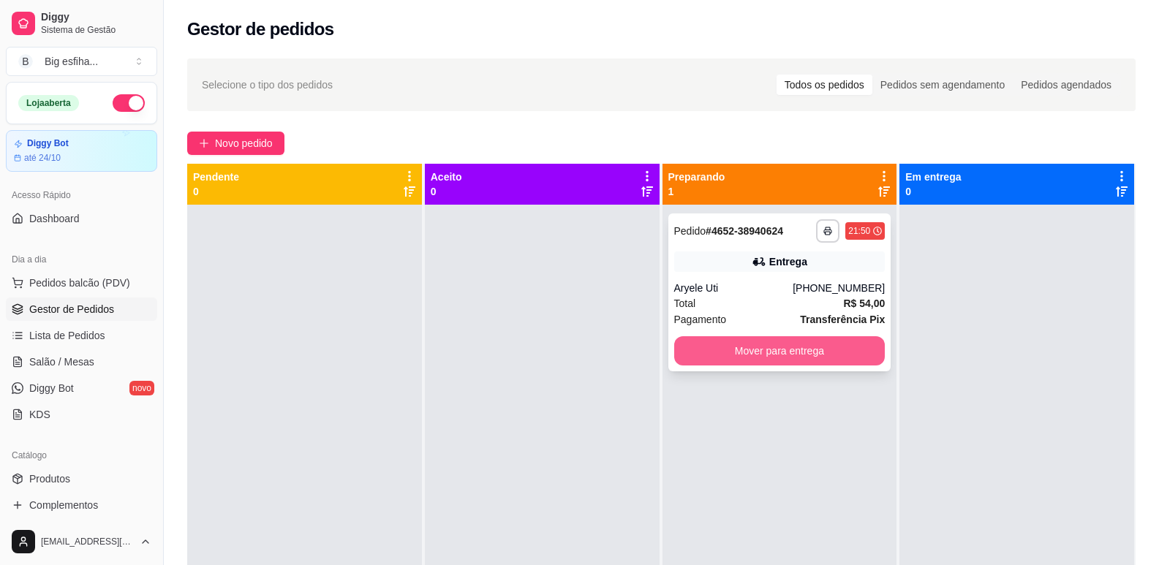
click at [777, 361] on button "Mover para entrega" at bounding box center [779, 350] width 211 height 29
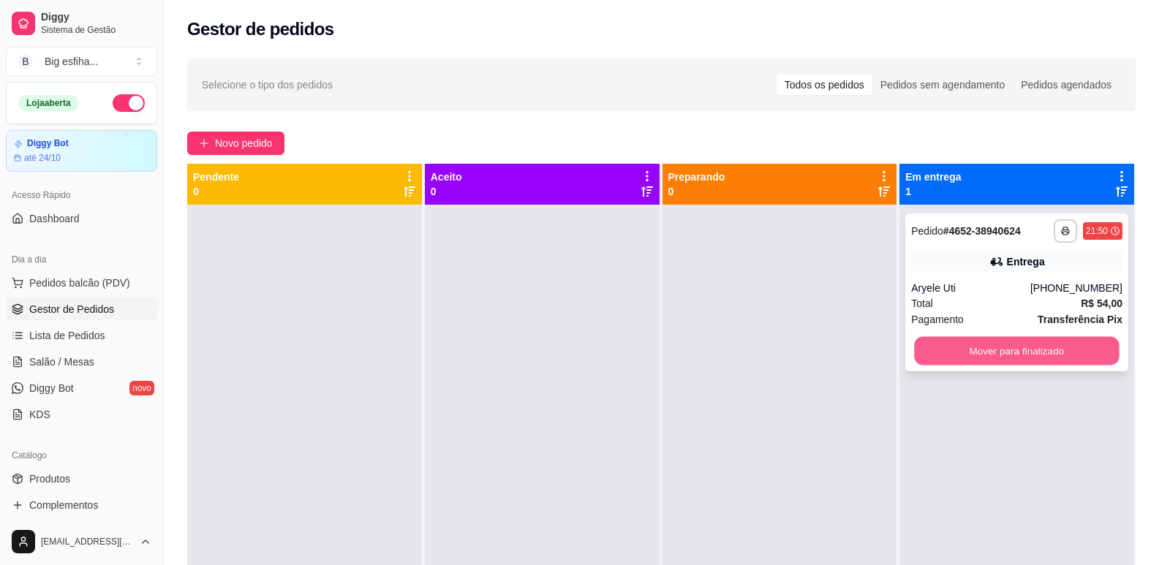
click at [1031, 350] on button "Mover para finalizado" at bounding box center [1017, 351] width 205 height 29
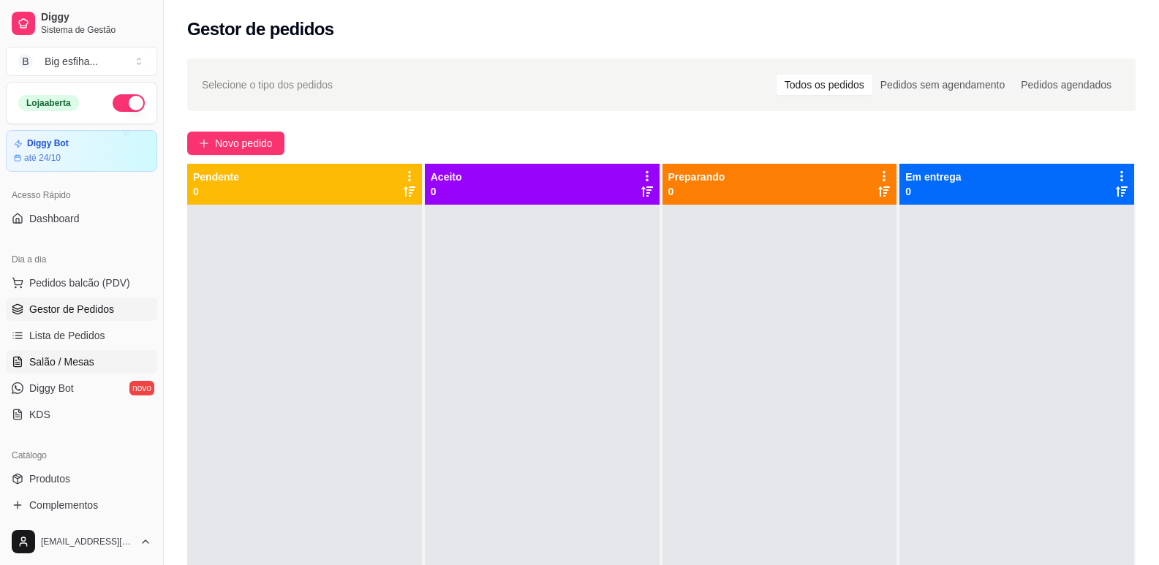
click at [95, 356] on link "Salão / Mesas" at bounding box center [81, 361] width 151 height 23
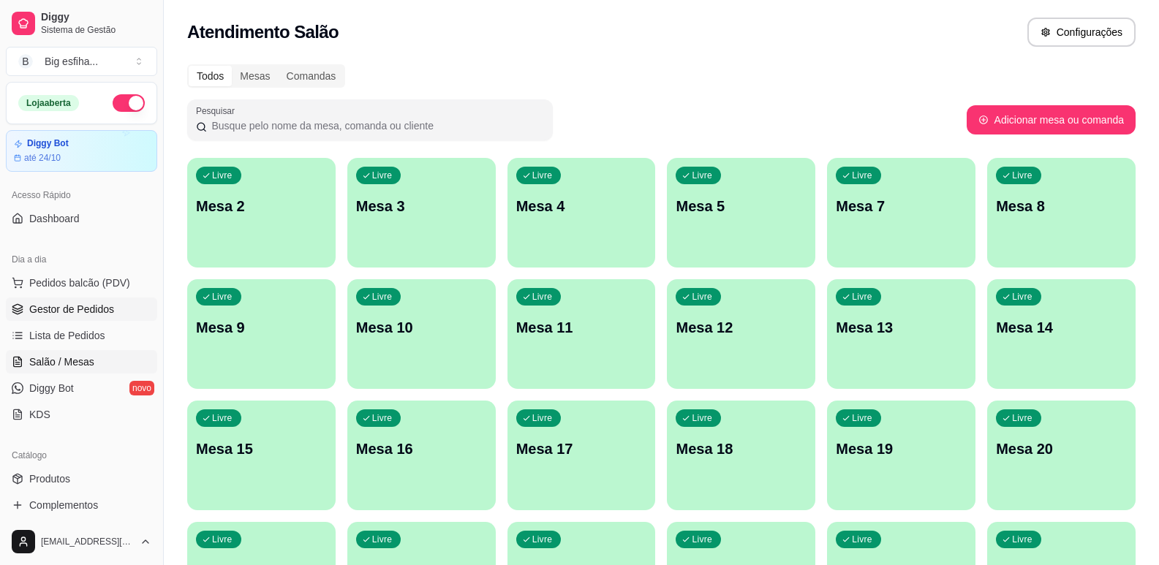
click at [88, 308] on span "Gestor de Pedidos" at bounding box center [71, 309] width 85 height 15
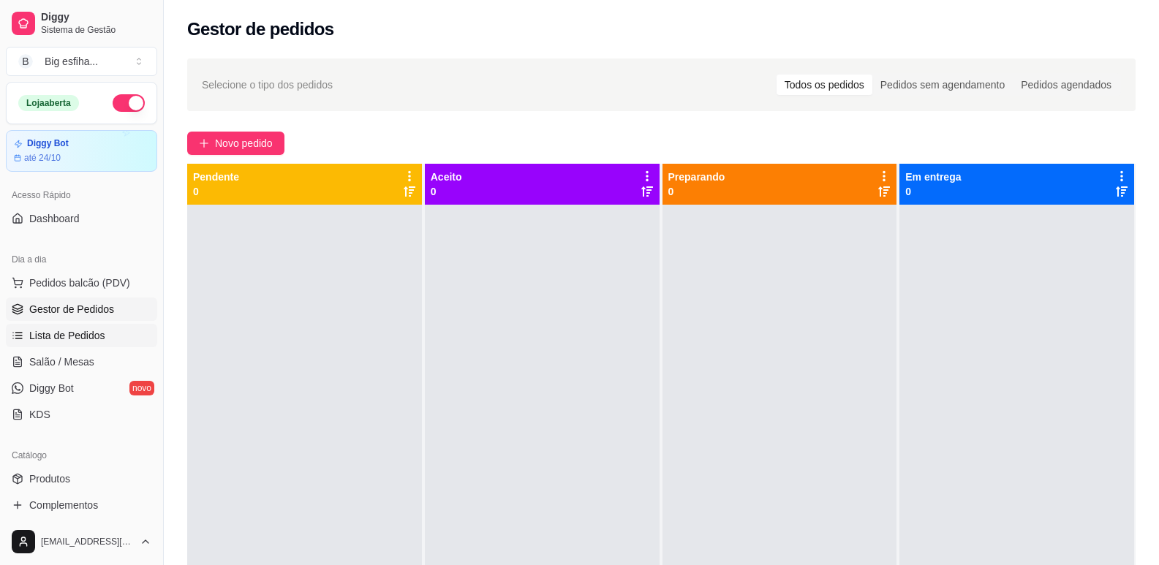
click at [90, 332] on span "Lista de Pedidos" at bounding box center [67, 335] width 76 height 15
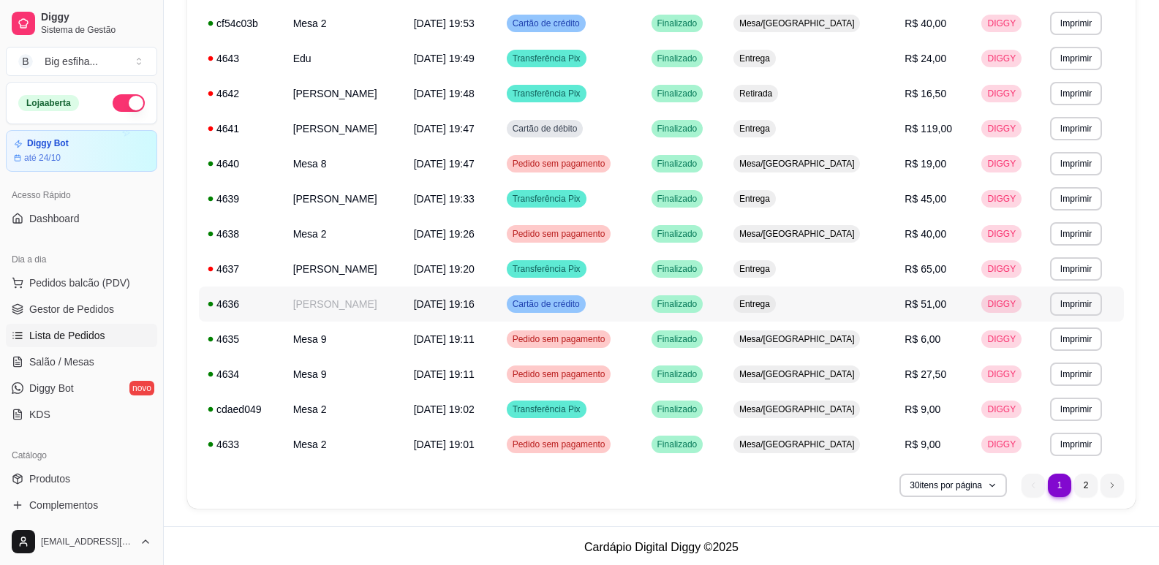
scroll to position [805, 0]
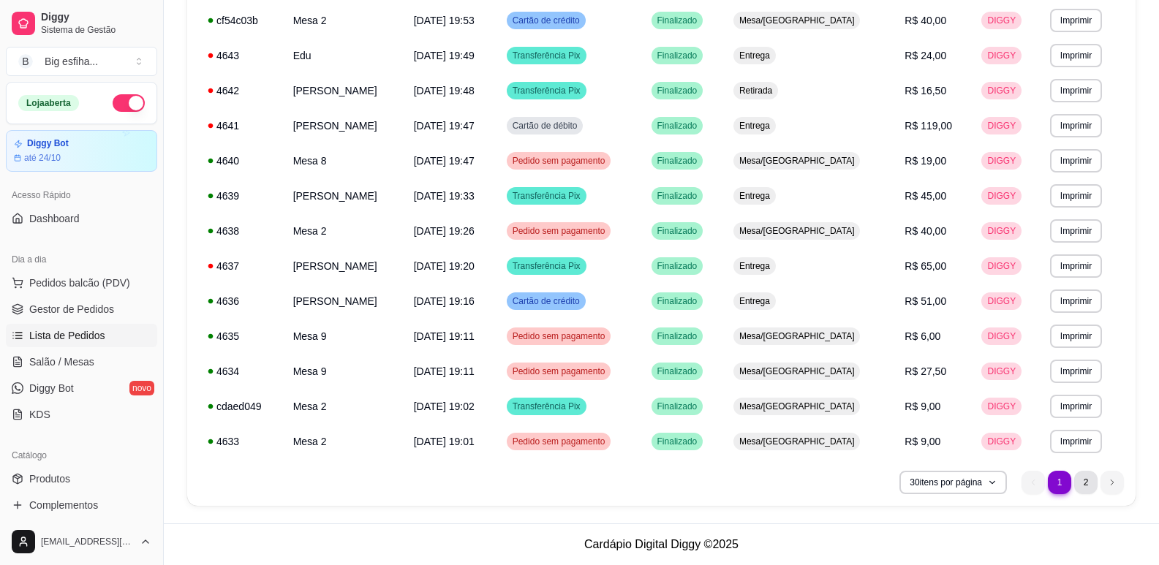
click at [1089, 494] on li "2" at bounding box center [1085, 482] width 23 height 23
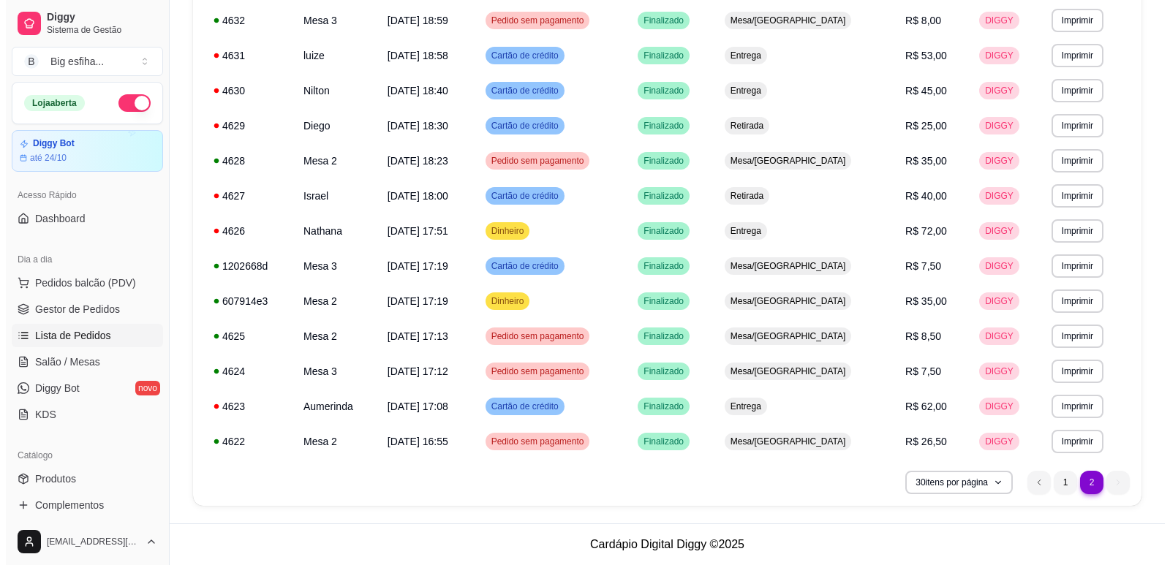
scroll to position [244, 0]
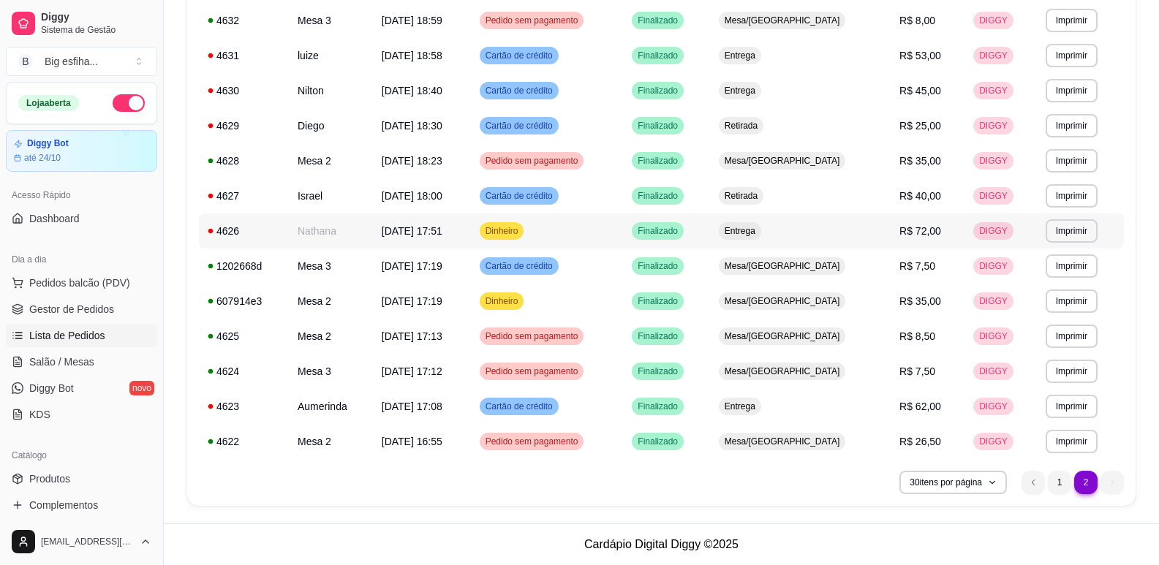
click at [684, 225] on div "Finalizado" at bounding box center [658, 231] width 52 height 18
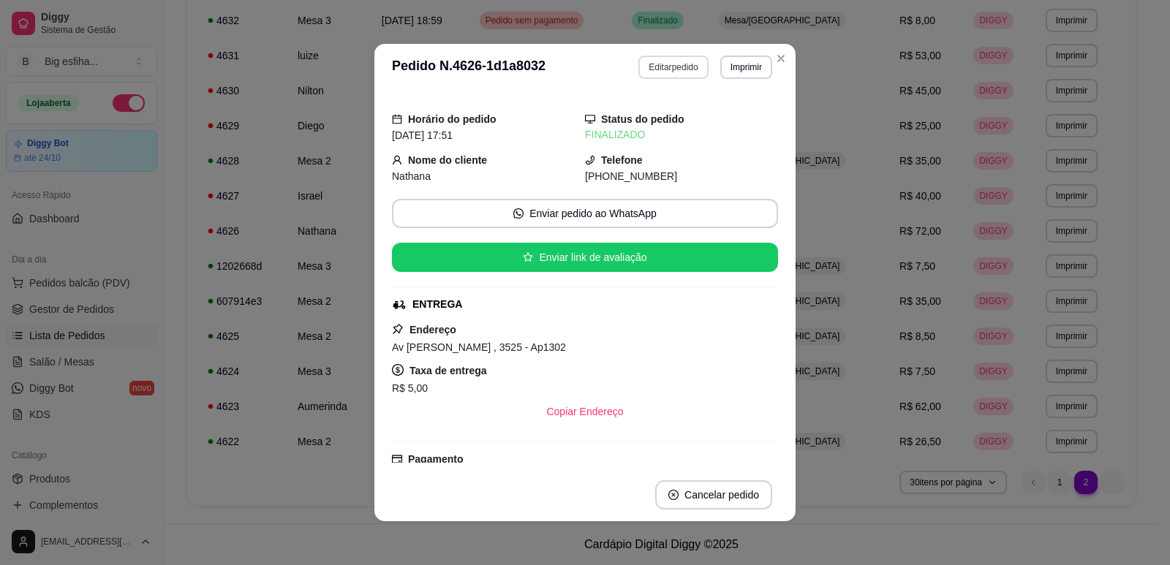
click at [669, 72] on button "Editar pedido" at bounding box center [673, 67] width 69 height 23
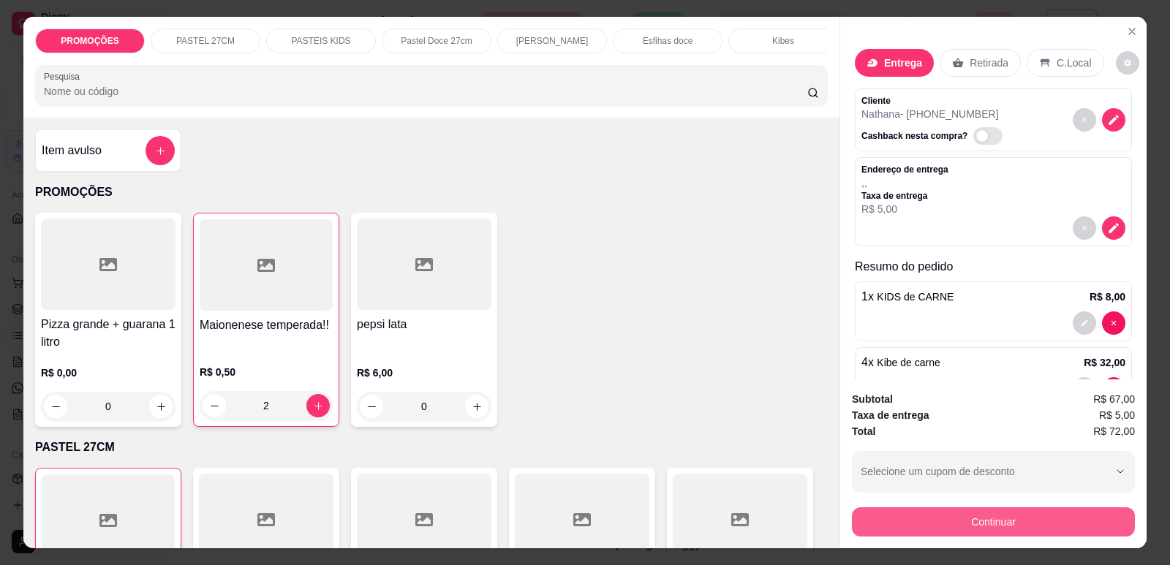
click at [991, 509] on button "Continuar" at bounding box center [993, 522] width 283 height 29
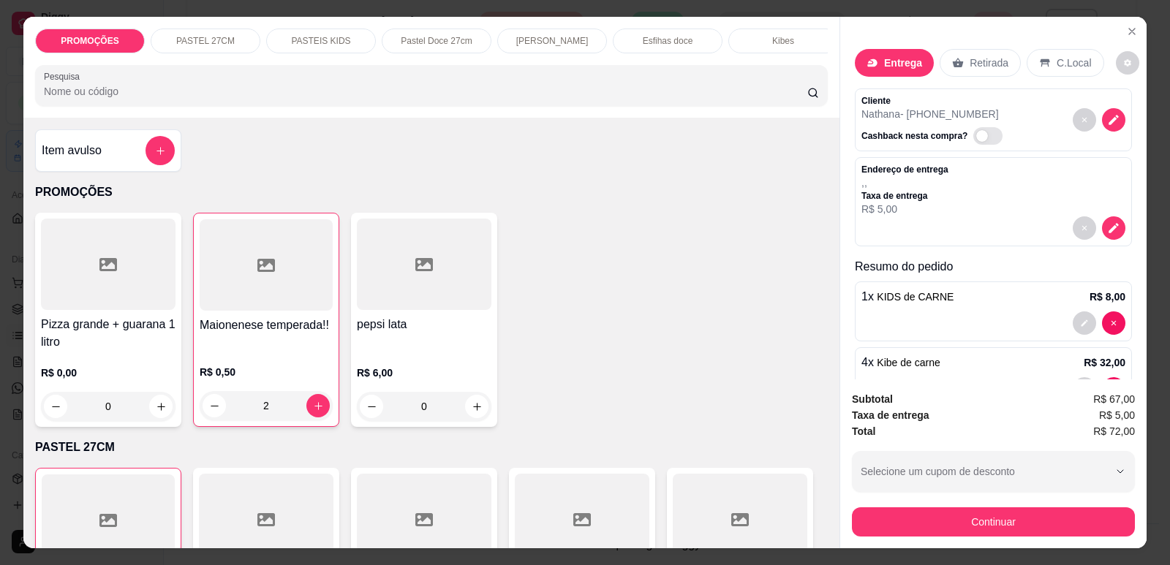
click at [472, 300] on div at bounding box center [424, 264] width 135 height 91
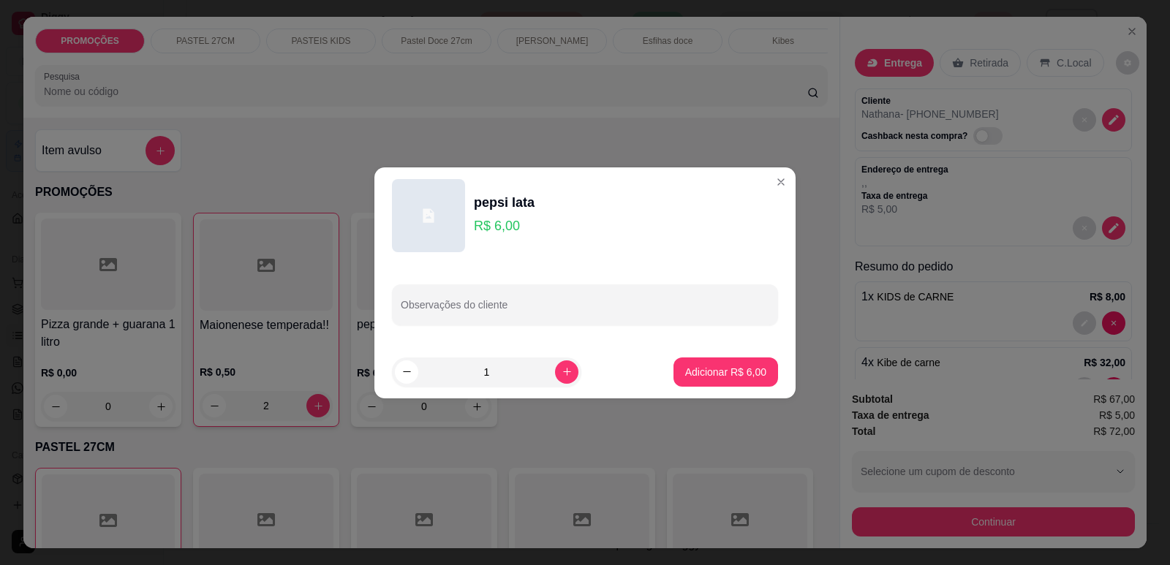
click at [983, 527] on button "Continuar" at bounding box center [993, 522] width 283 height 29
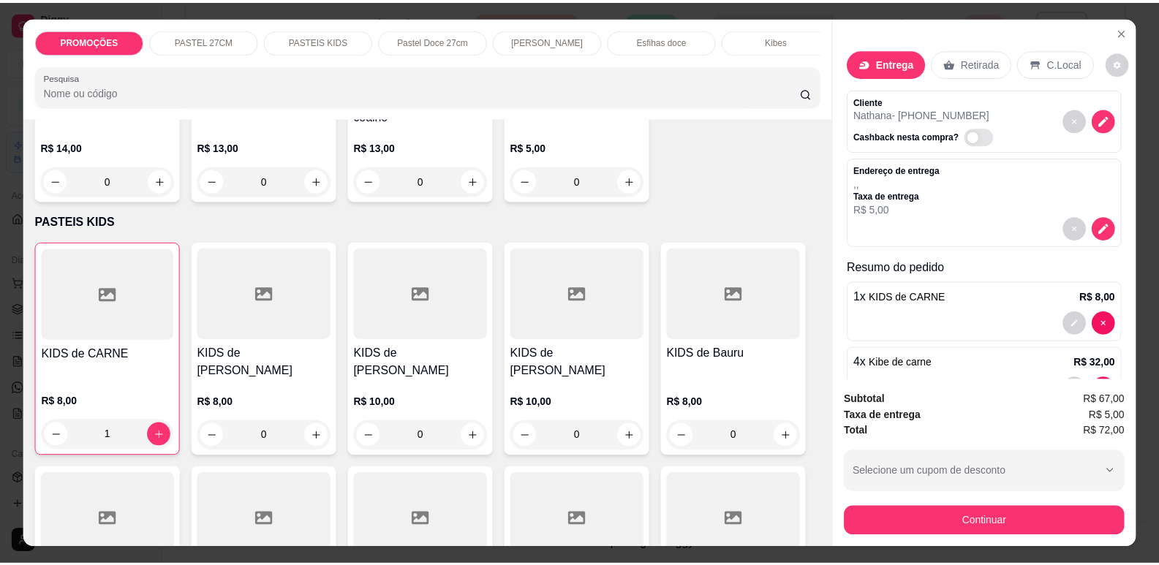
scroll to position [2926, 0]
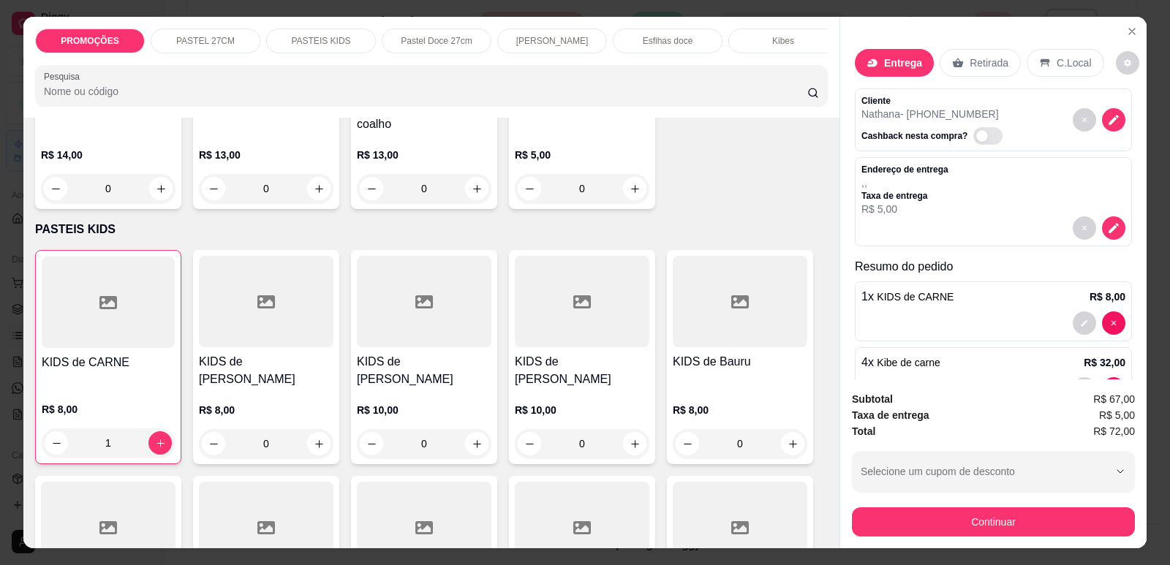
click at [585, 158] on div "R$ 5,00 0" at bounding box center [582, 176] width 135 height 56
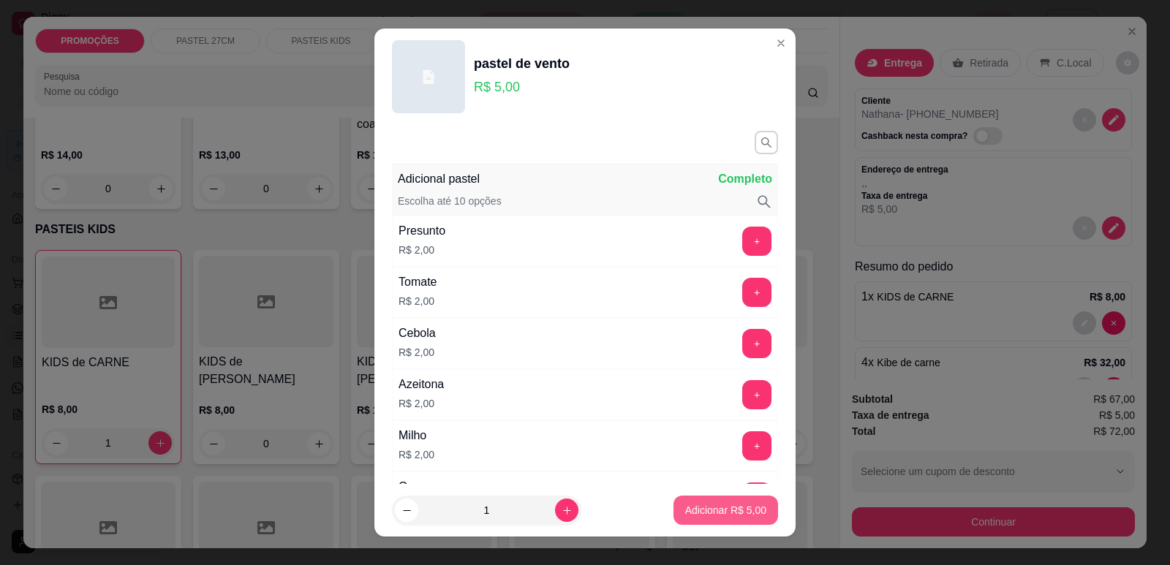
click at [705, 511] on p "Adicionar R$ 5,00" at bounding box center [725, 510] width 81 height 15
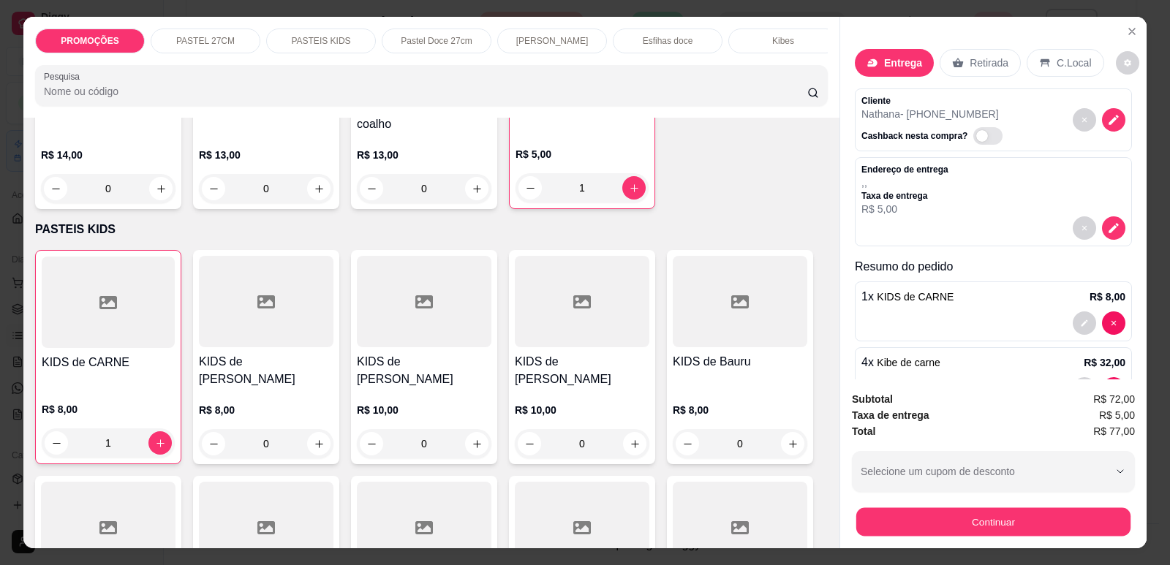
click at [1036, 513] on button "Continuar" at bounding box center [993, 522] width 274 height 29
type input "1"
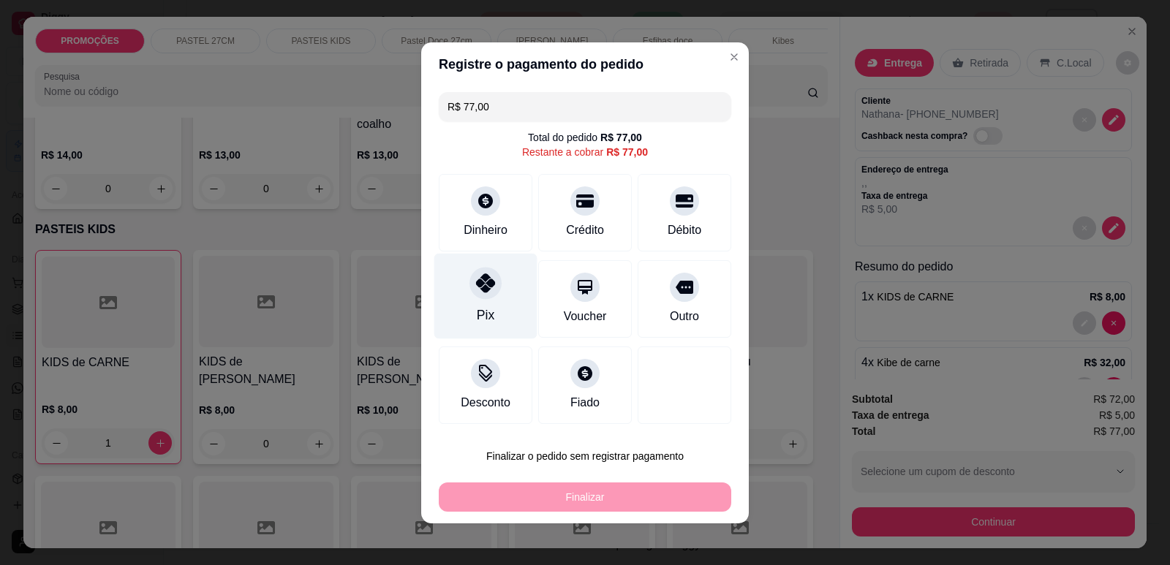
click at [472, 297] on div at bounding box center [486, 283] width 32 height 32
type input "R$ 0,00"
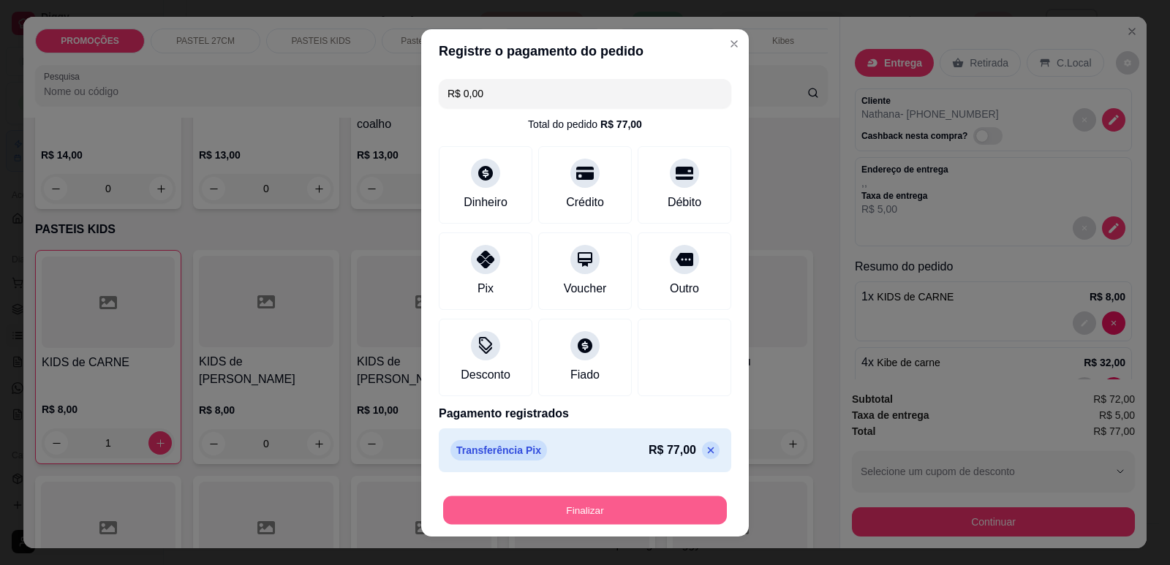
click at [570, 503] on button "Finalizar" at bounding box center [585, 510] width 284 height 29
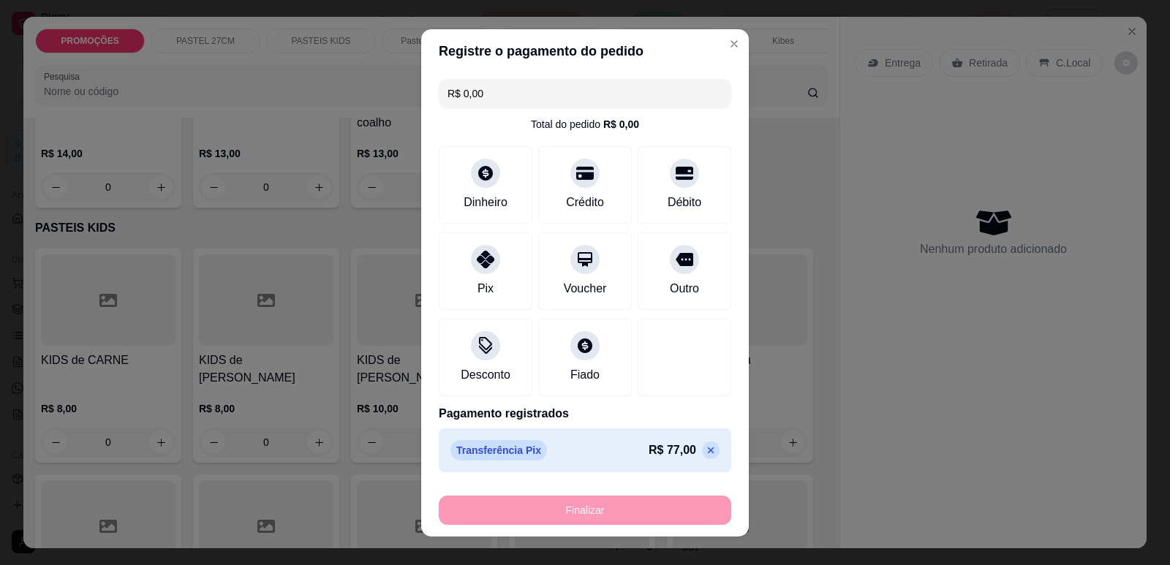
type input "0"
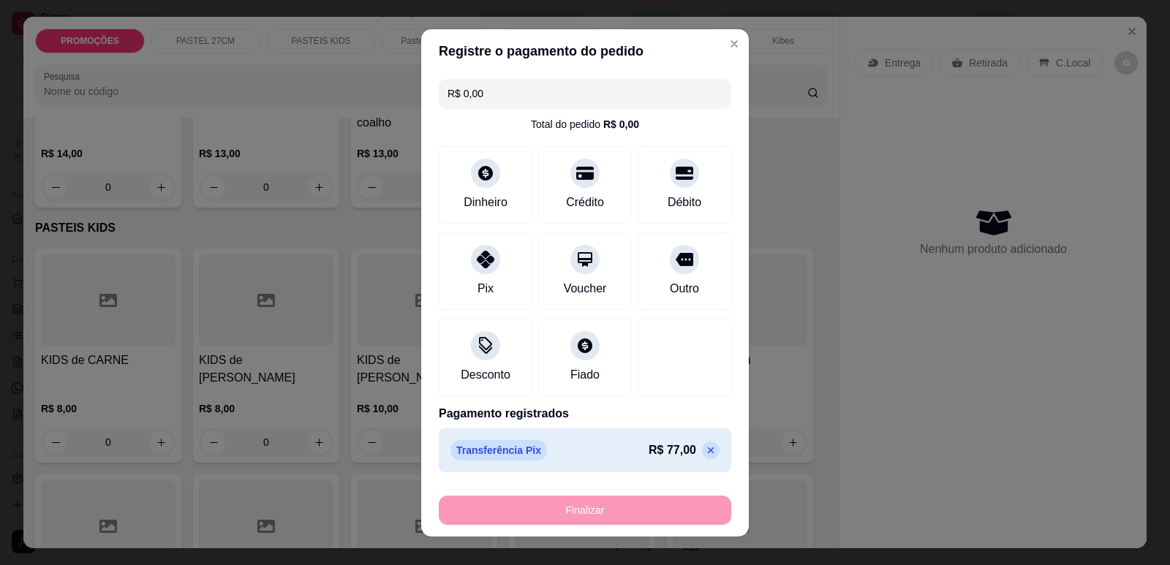
type input "0"
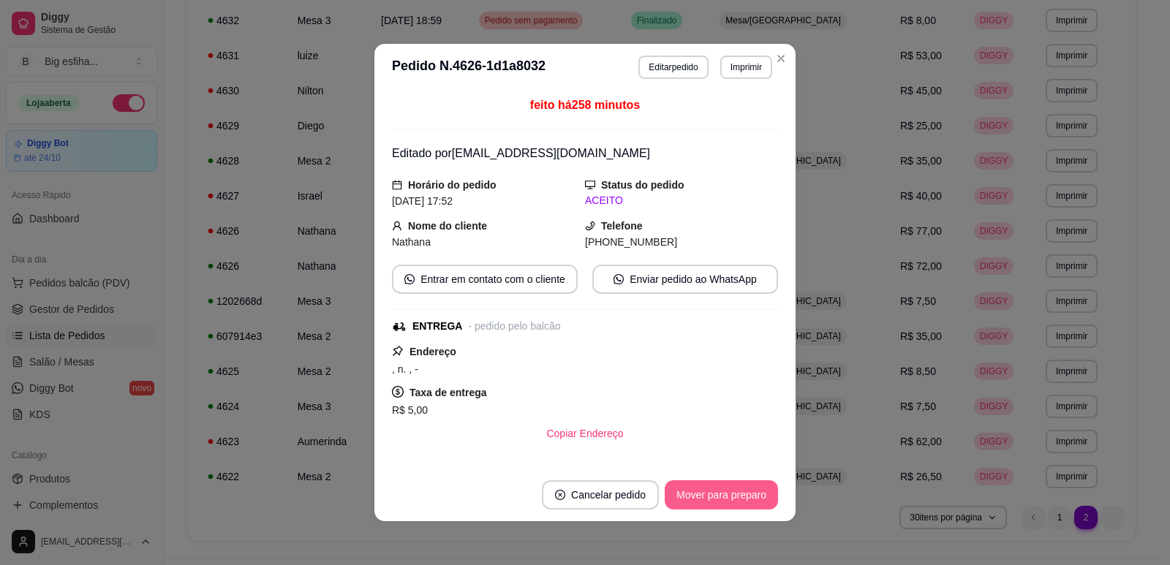
click at [718, 497] on button "Mover para preparo" at bounding box center [721, 495] width 113 height 29
click at [724, 499] on button "Mover para entrega" at bounding box center [722, 495] width 110 height 29
click at [733, 497] on button "Mover para finalizado" at bounding box center [717, 495] width 121 height 29
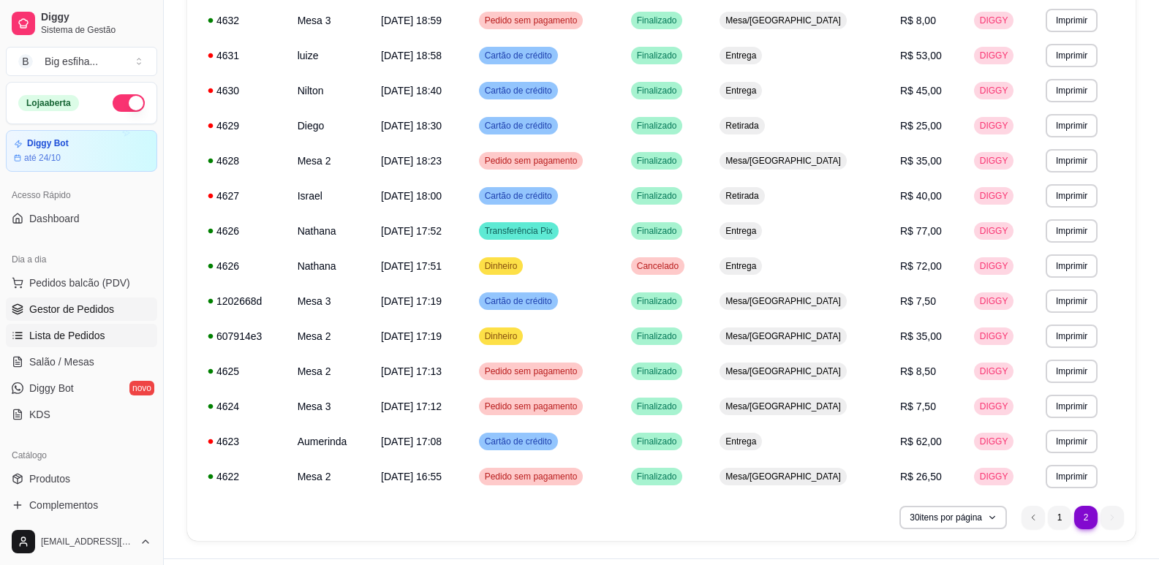
click at [61, 301] on link "Gestor de Pedidos" at bounding box center [81, 309] width 151 height 23
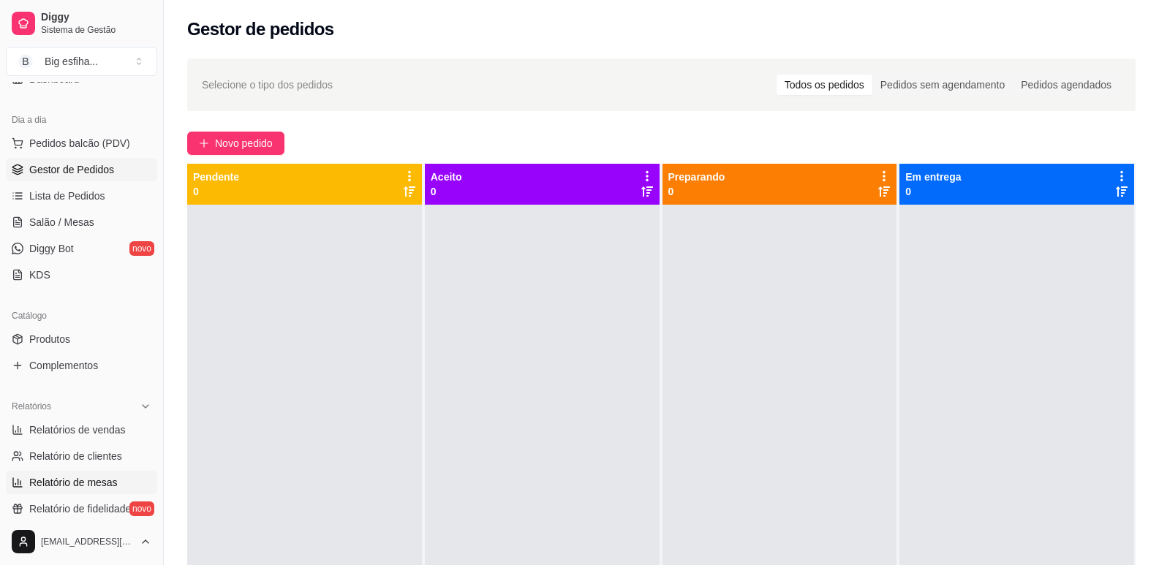
scroll to position [366, 0]
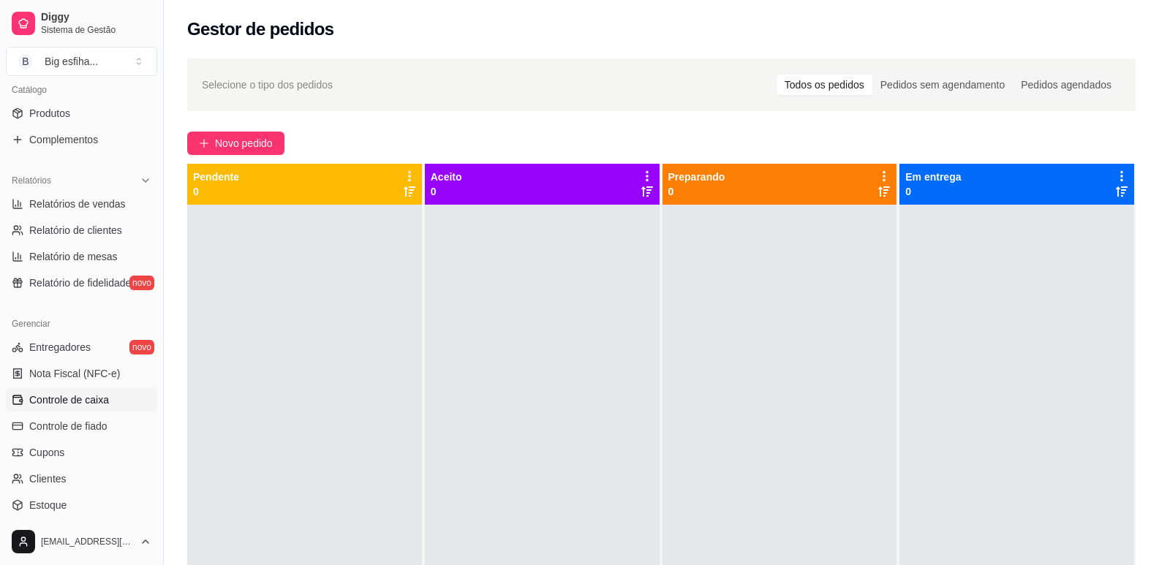
click at [93, 410] on link "Controle de caixa" at bounding box center [81, 399] width 151 height 23
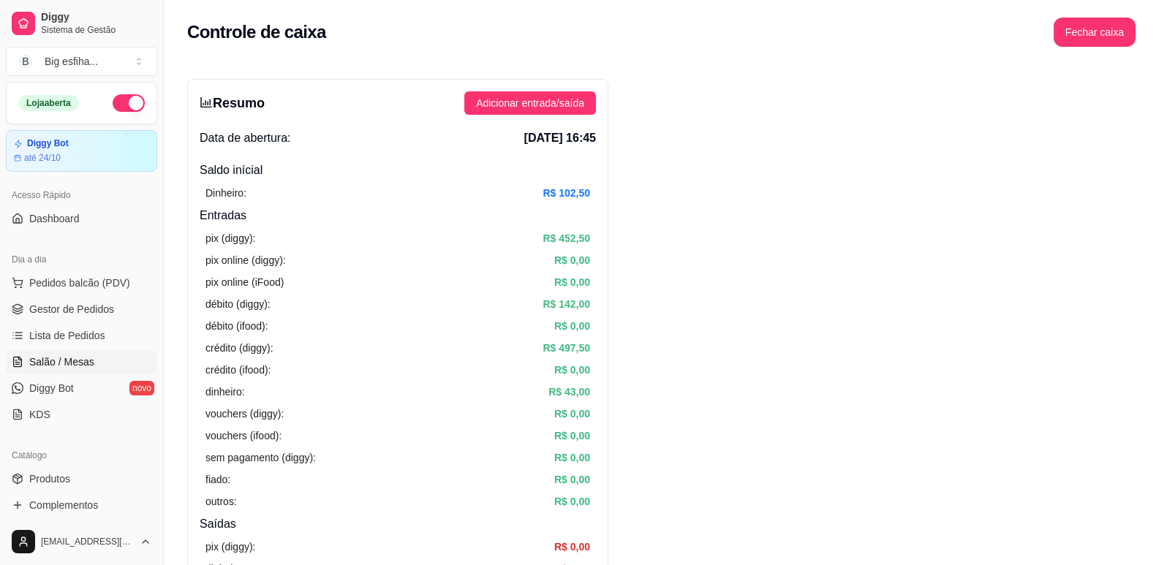
click at [114, 366] on link "Salão / Mesas" at bounding box center [81, 361] width 151 height 23
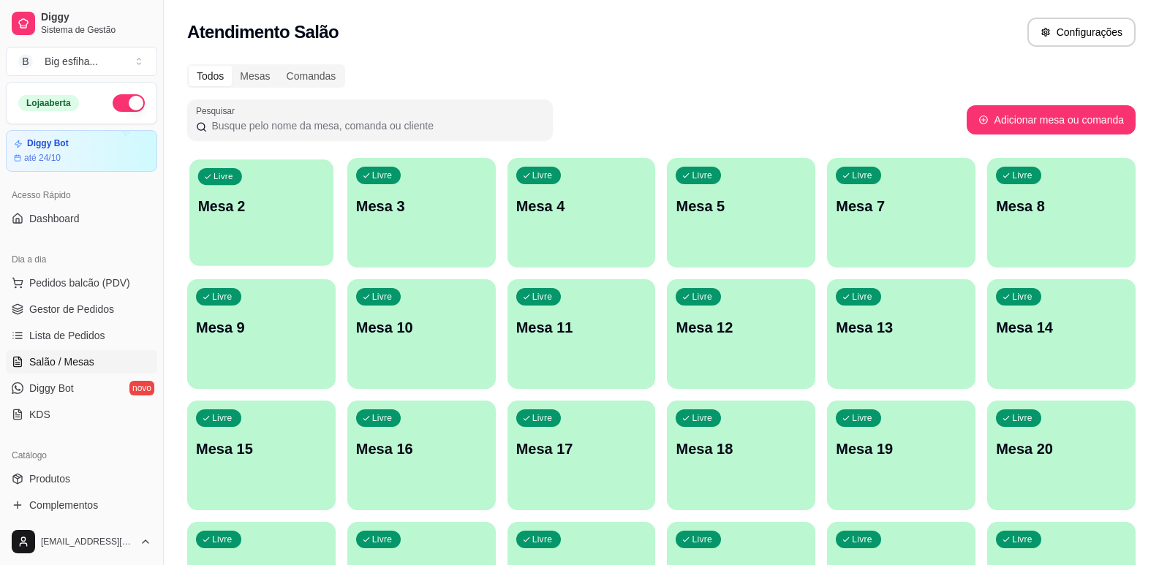
click at [276, 218] on div "Livre Mesa 2" at bounding box center [261, 203] width 144 height 89
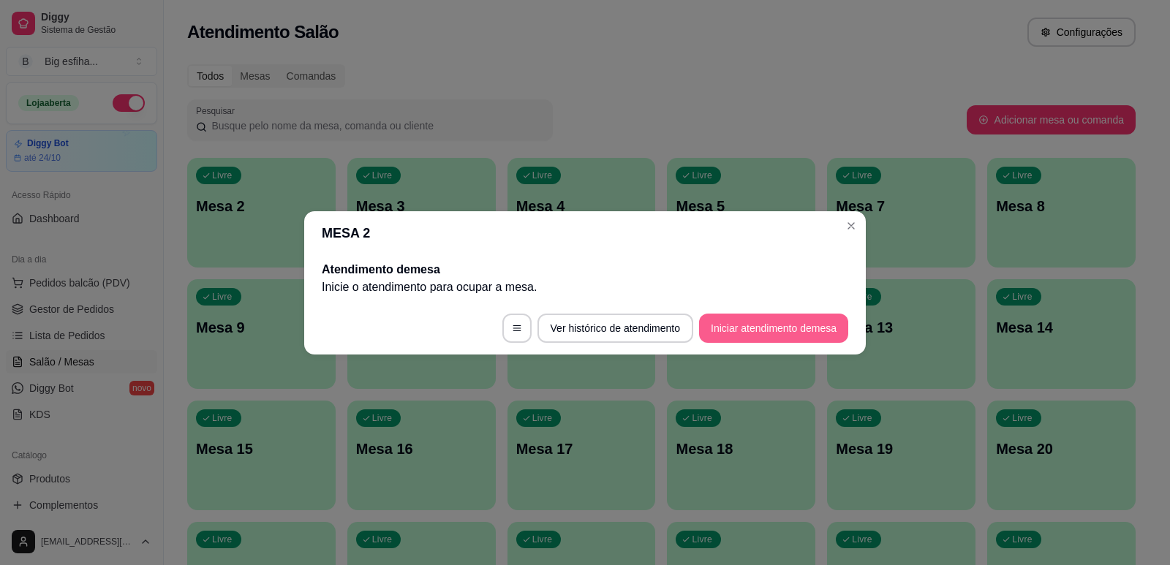
click at [759, 333] on button "Iniciar atendimento de mesa" at bounding box center [773, 328] width 149 height 29
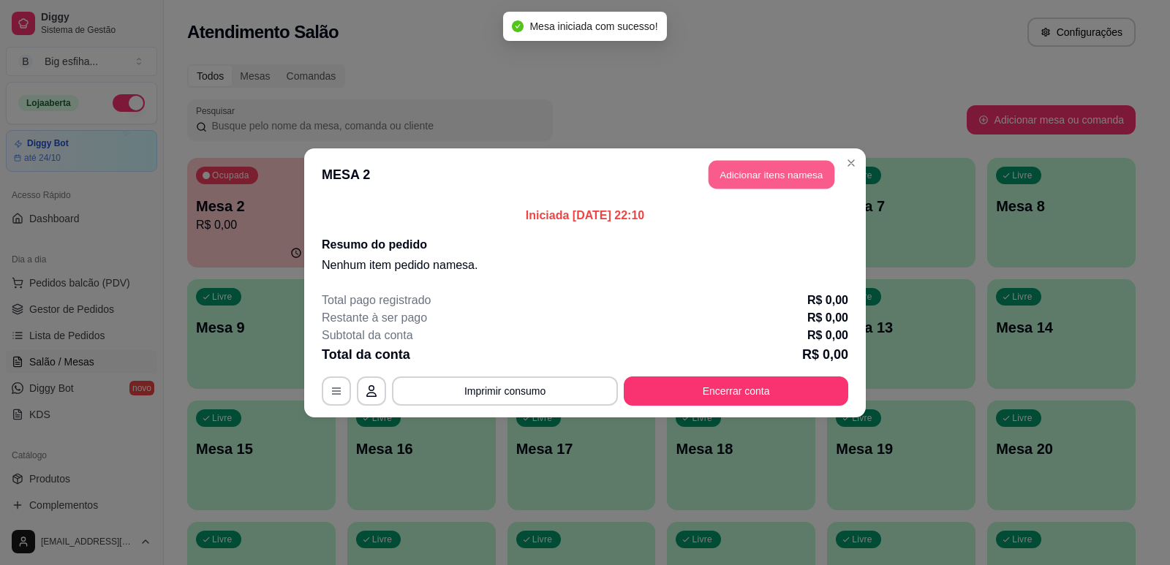
click at [767, 169] on button "Adicionar itens na mesa" at bounding box center [772, 174] width 126 height 29
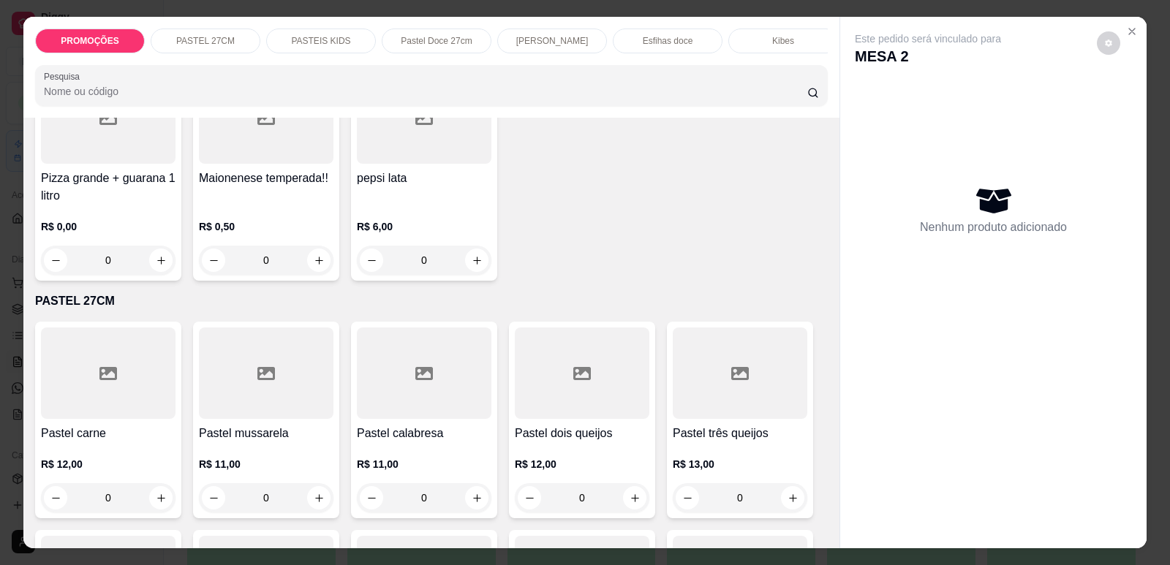
scroll to position [293, 0]
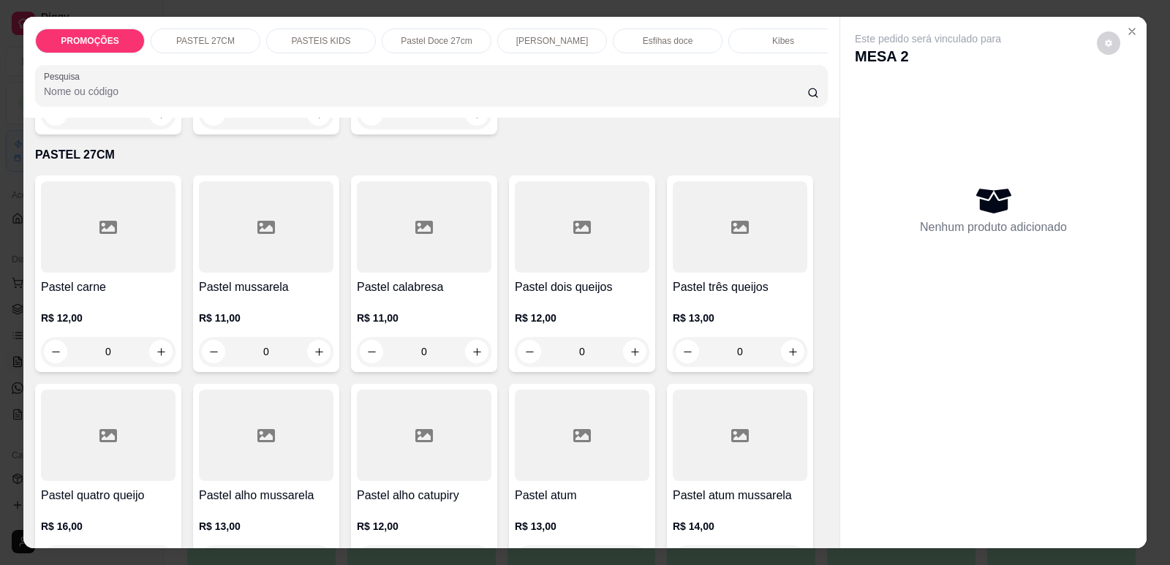
click at [113, 344] on div "R$ 12,00 0" at bounding box center [108, 339] width 135 height 56
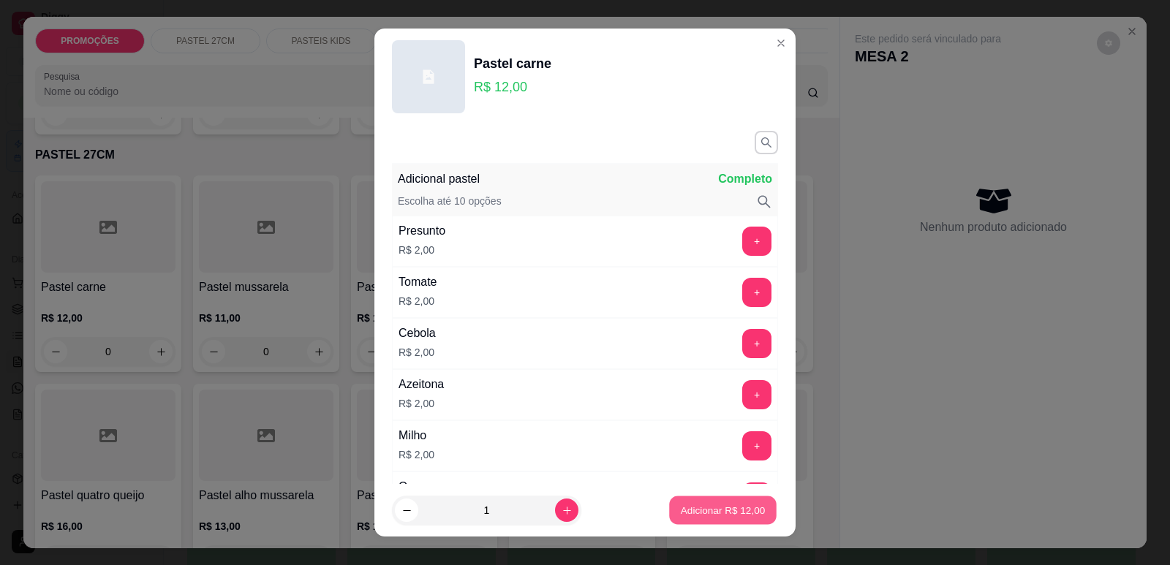
click at [691, 504] on p "Adicionar R$ 12,00" at bounding box center [723, 511] width 85 height 14
type input "1"
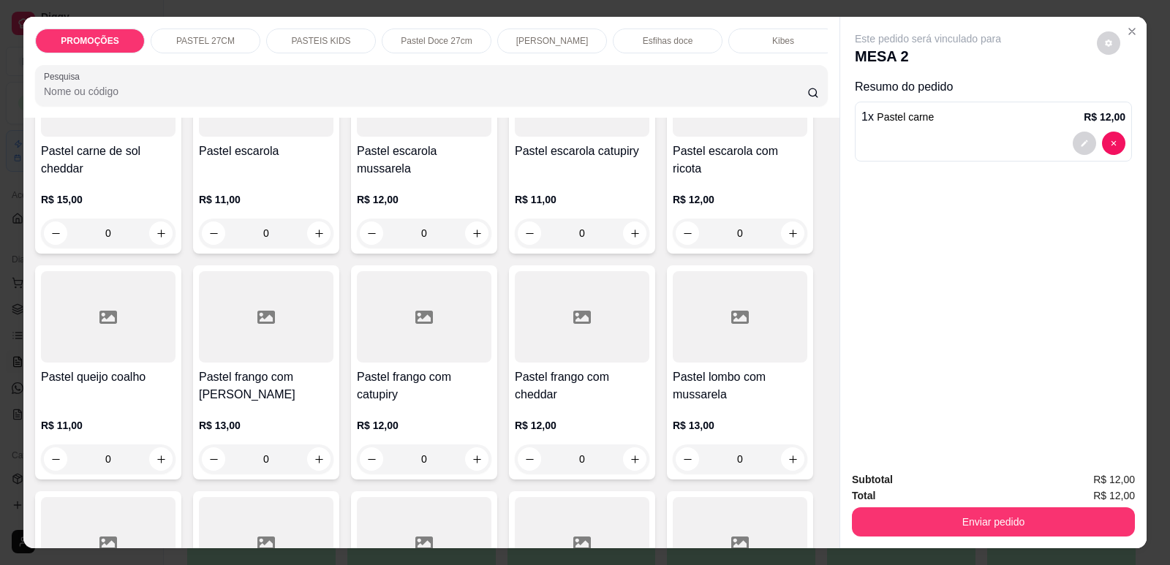
scroll to position [1536, 0]
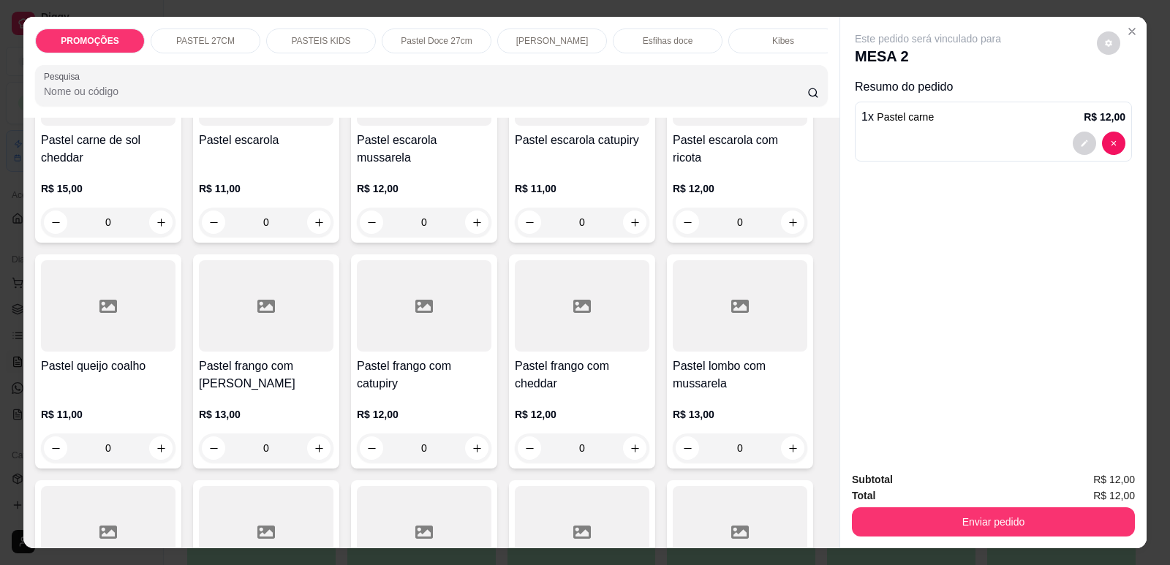
click at [445, 393] on div "R$ 12,00 0" at bounding box center [424, 428] width 135 height 70
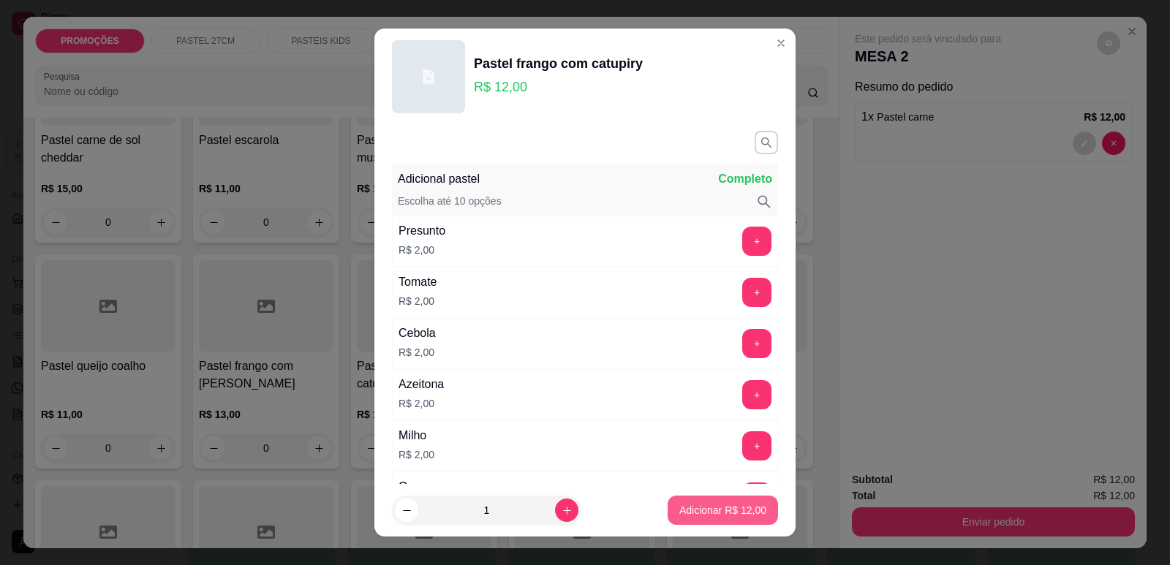
click at [709, 516] on p "Adicionar R$ 12,00" at bounding box center [722, 510] width 87 height 15
type input "1"
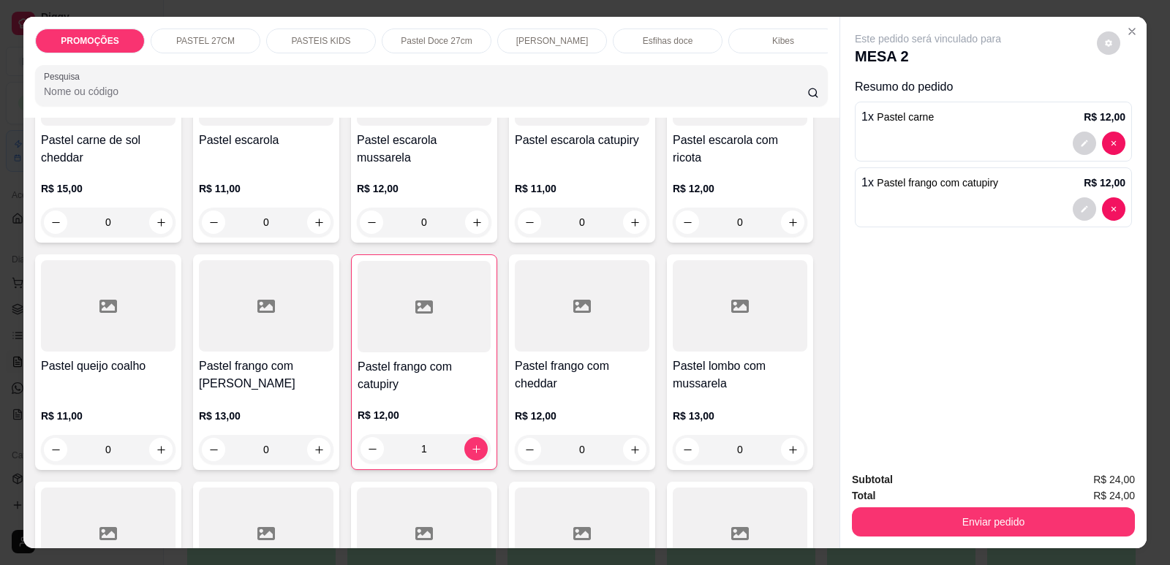
click at [656, 38] on p "Esfihas doce" at bounding box center [668, 41] width 50 height 12
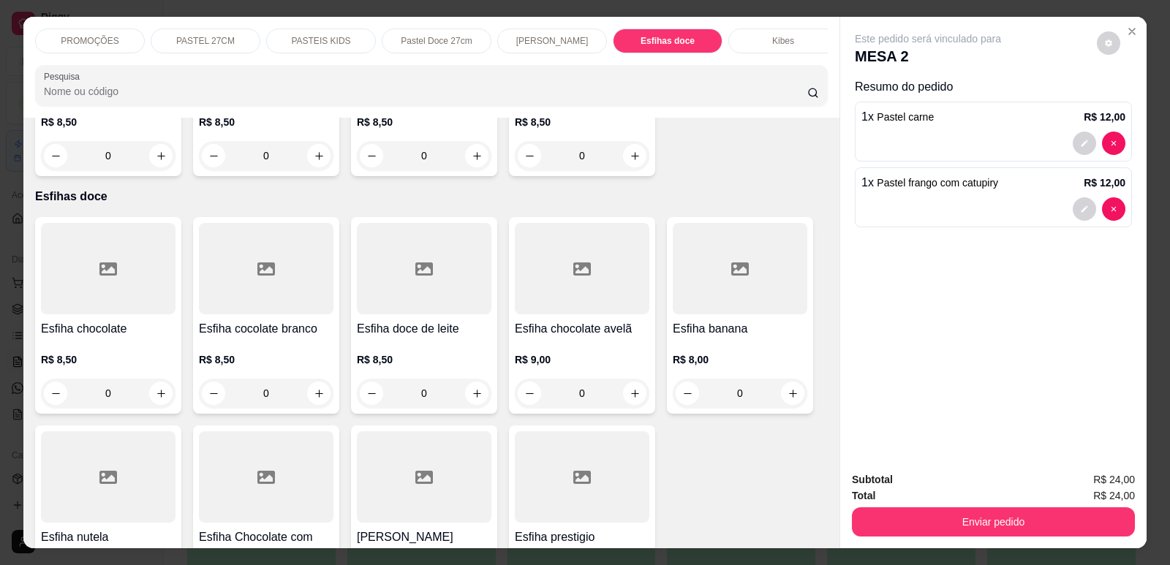
scroll to position [30, 0]
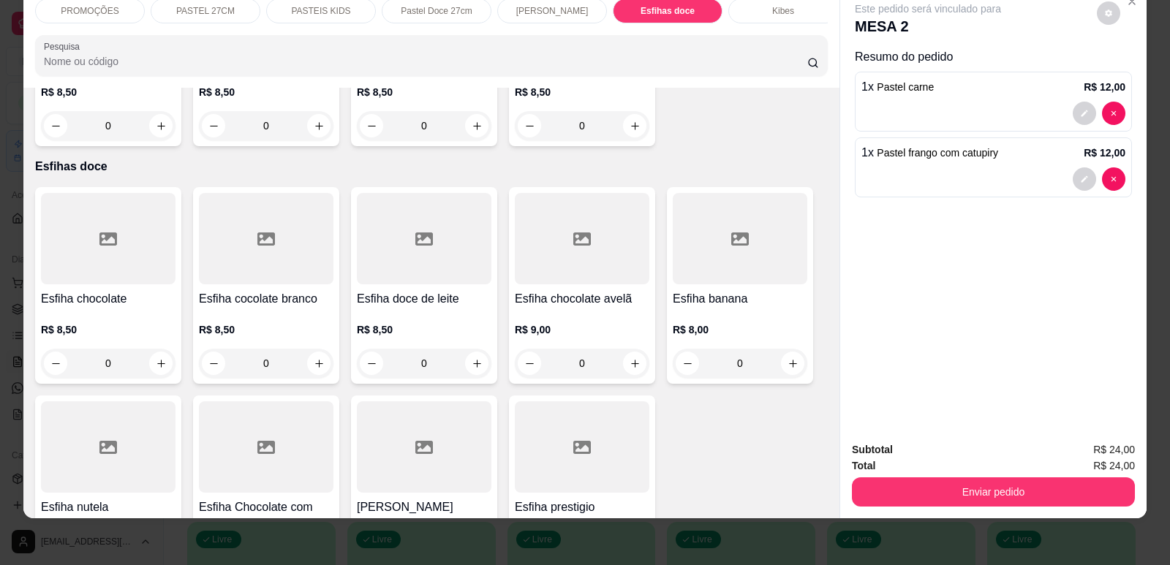
click at [100, 226] on div "Esfiha chocolate R$ 8,50 0" at bounding box center [108, 285] width 146 height 197
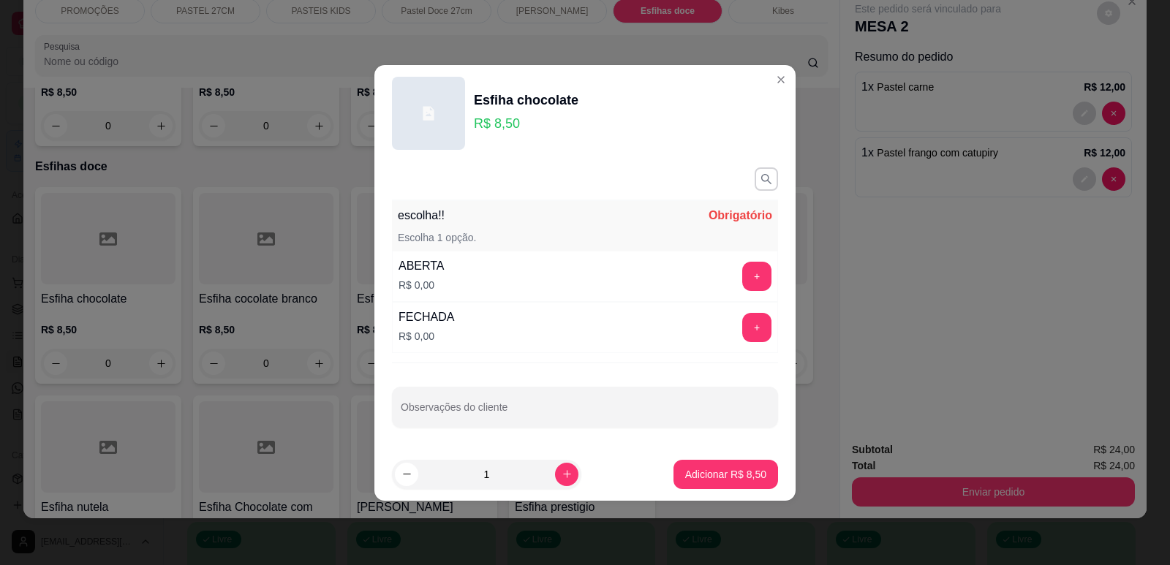
click at [739, 343] on div "FECHADA R$ 0,00 +" at bounding box center [585, 327] width 386 height 51
click at [743, 322] on button "+" at bounding box center [757, 327] width 29 height 29
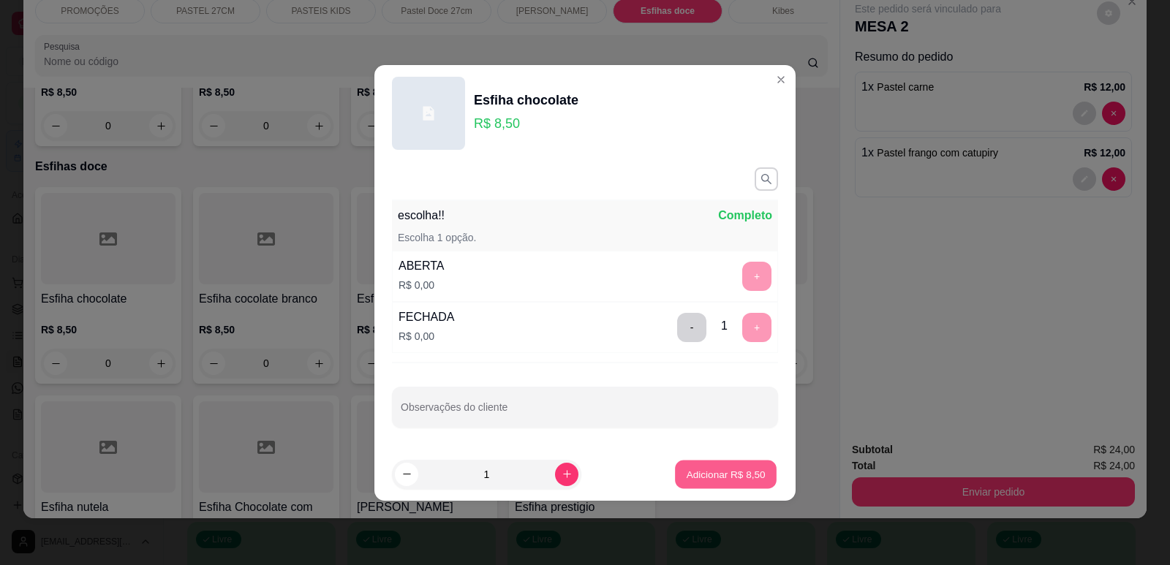
click at [732, 478] on p "Adicionar R$ 8,50" at bounding box center [725, 474] width 79 height 14
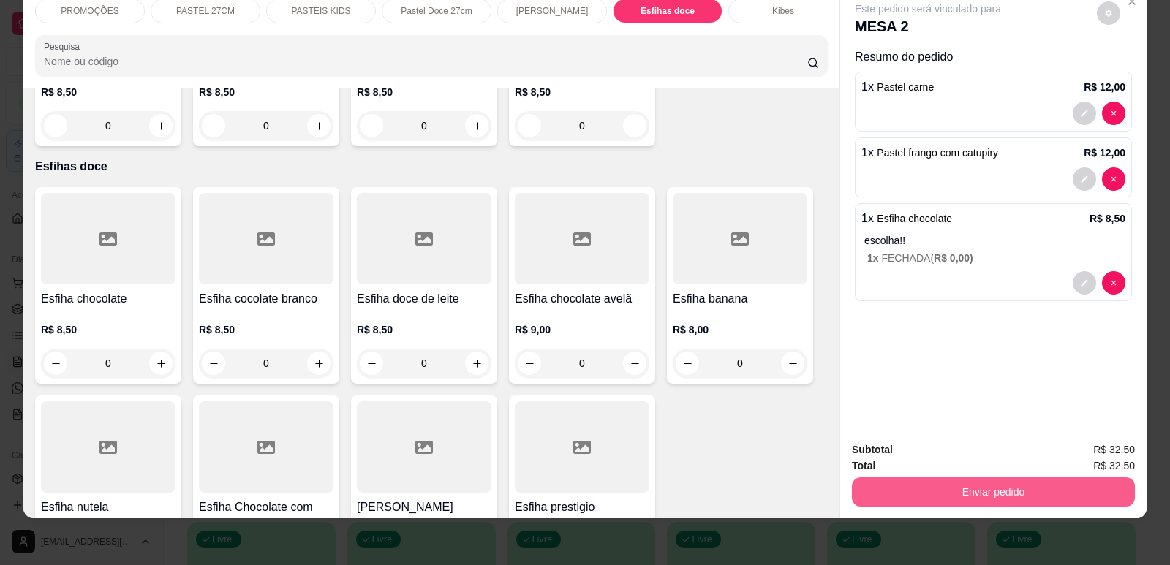
click at [914, 503] on button "Enviar pedido" at bounding box center [993, 492] width 283 height 29
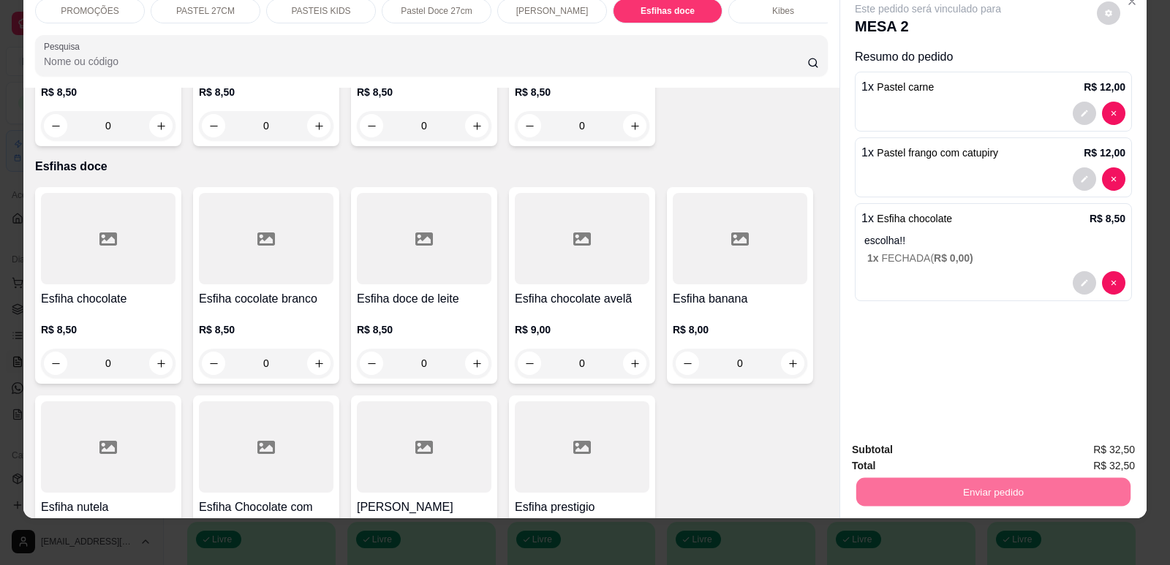
click at [1091, 467] on button "Enviar pedido" at bounding box center [1097, 456] width 83 height 28
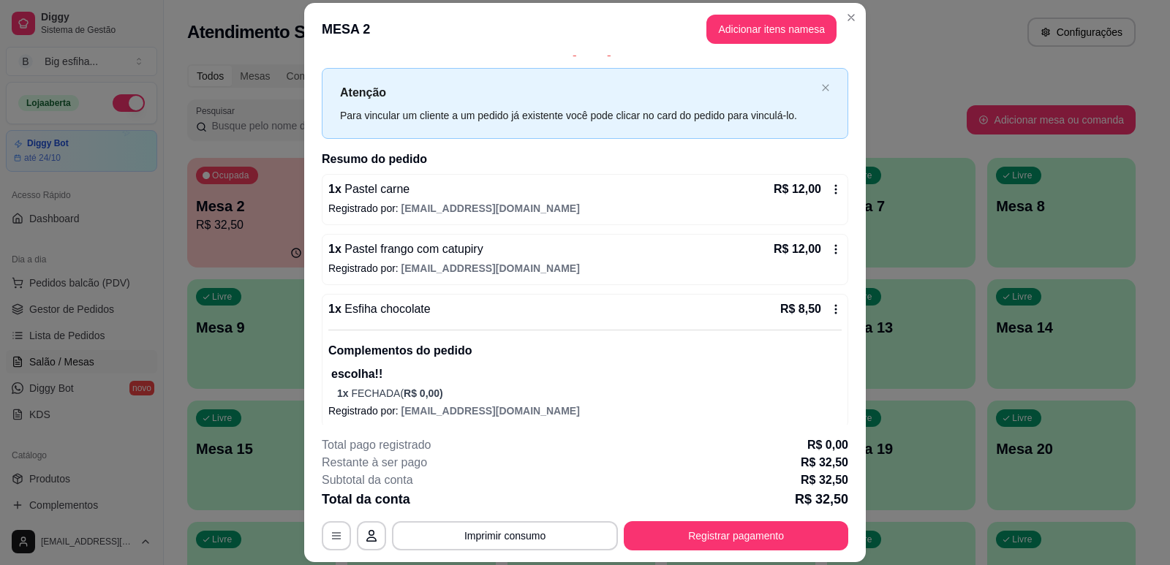
scroll to position [29, 0]
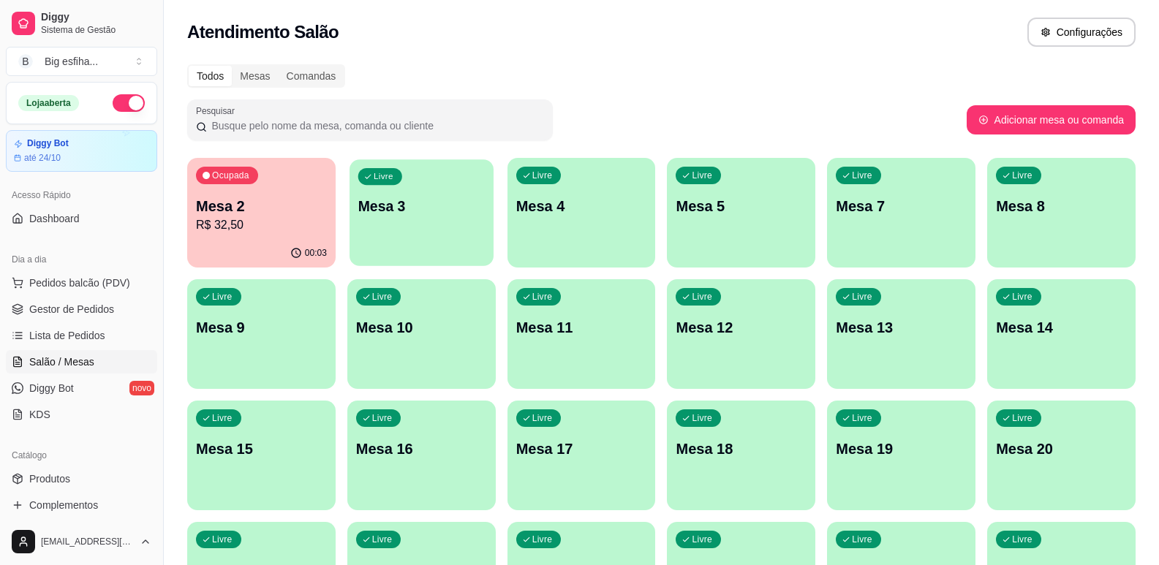
click at [413, 234] on div "Livre Mesa 3" at bounding box center [422, 203] width 144 height 89
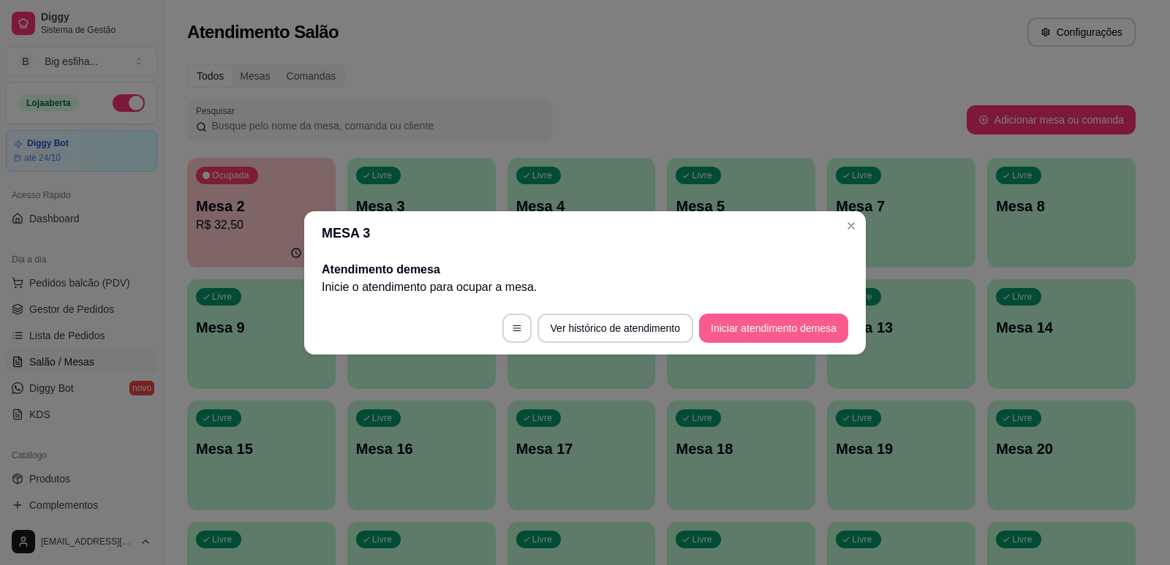
click at [745, 331] on button "Iniciar atendimento de mesa" at bounding box center [773, 328] width 149 height 29
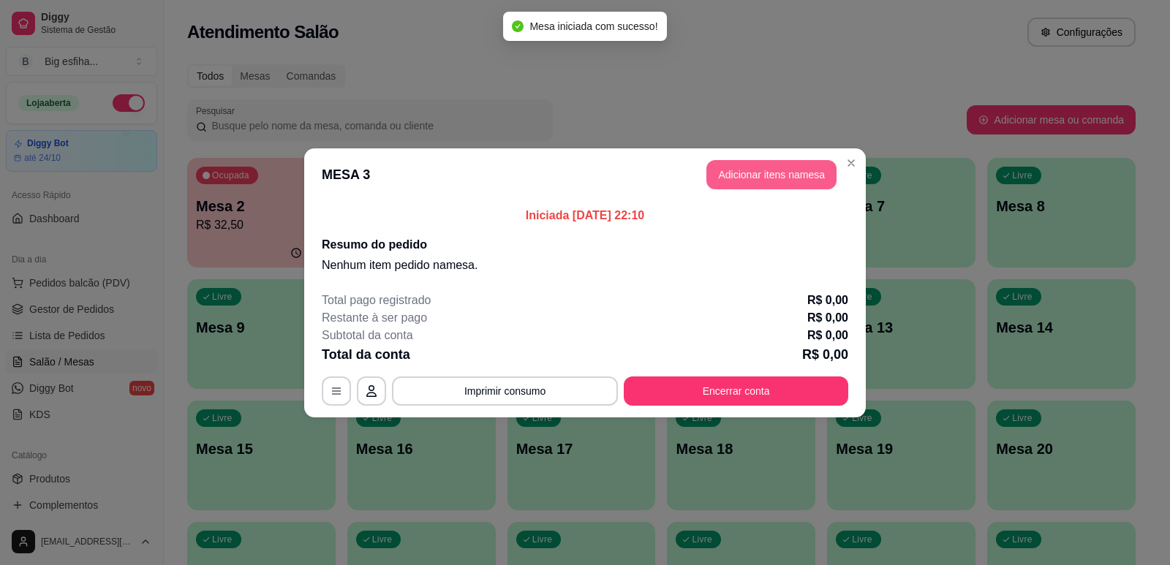
click at [782, 181] on button "Adicionar itens na mesa" at bounding box center [772, 174] width 130 height 29
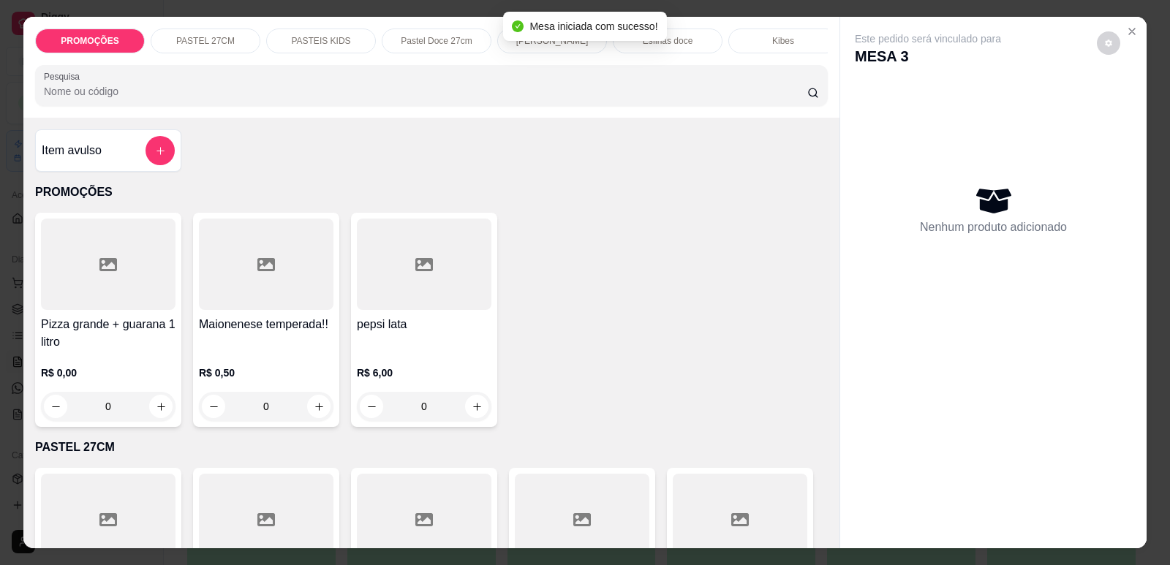
scroll to position [366, 0]
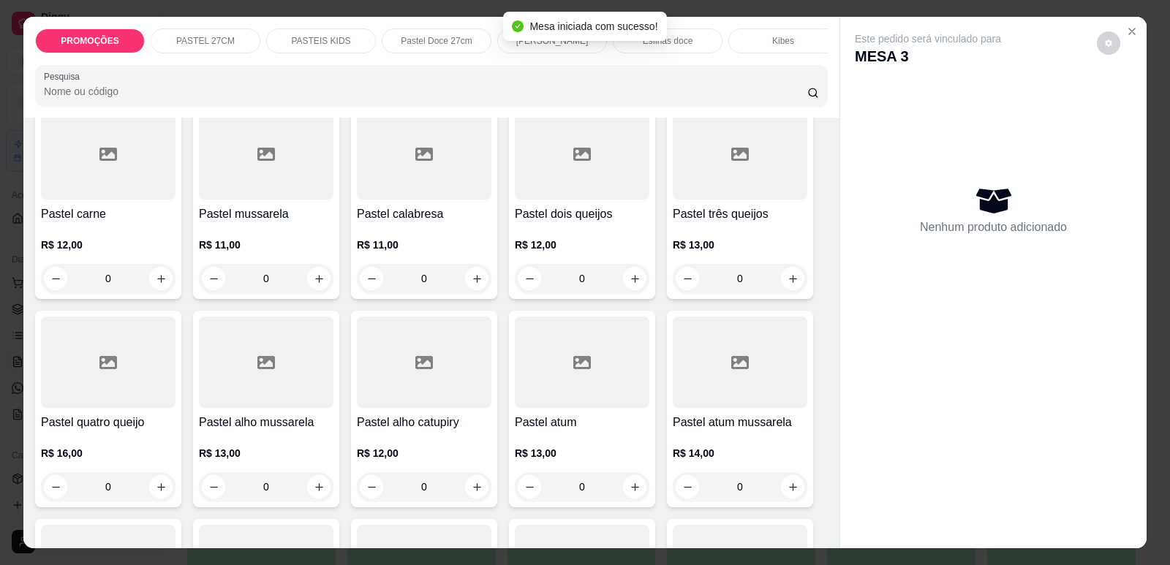
click at [116, 269] on div "R$ 12,00 0" at bounding box center [108, 266] width 135 height 56
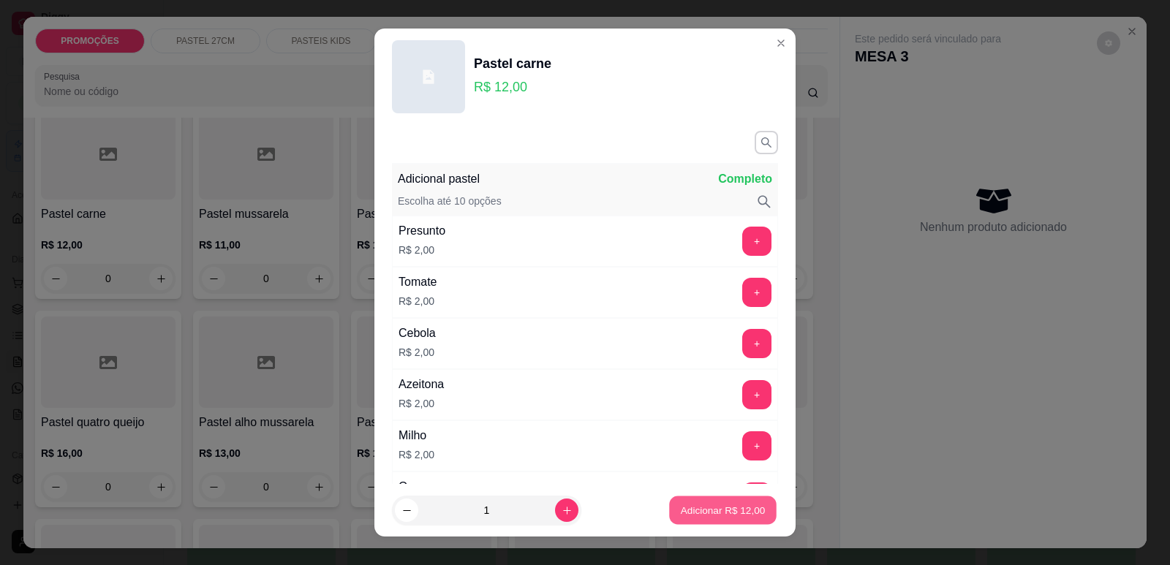
click at [729, 521] on button "Adicionar R$ 12,00" at bounding box center [723, 511] width 108 height 29
type input "1"
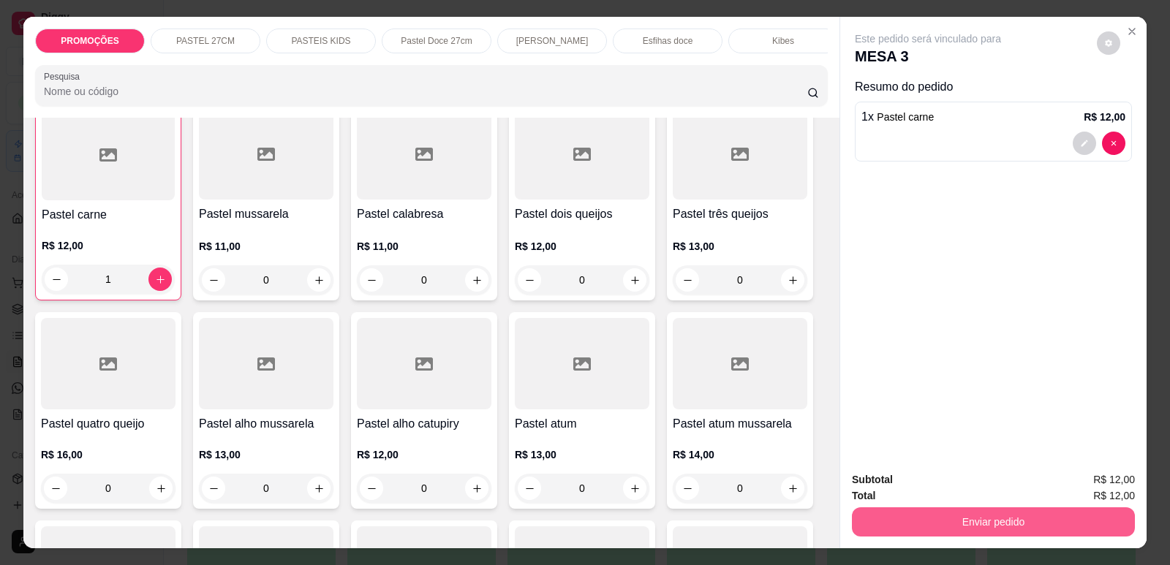
click at [1023, 525] on button "Enviar pedido" at bounding box center [993, 522] width 283 height 29
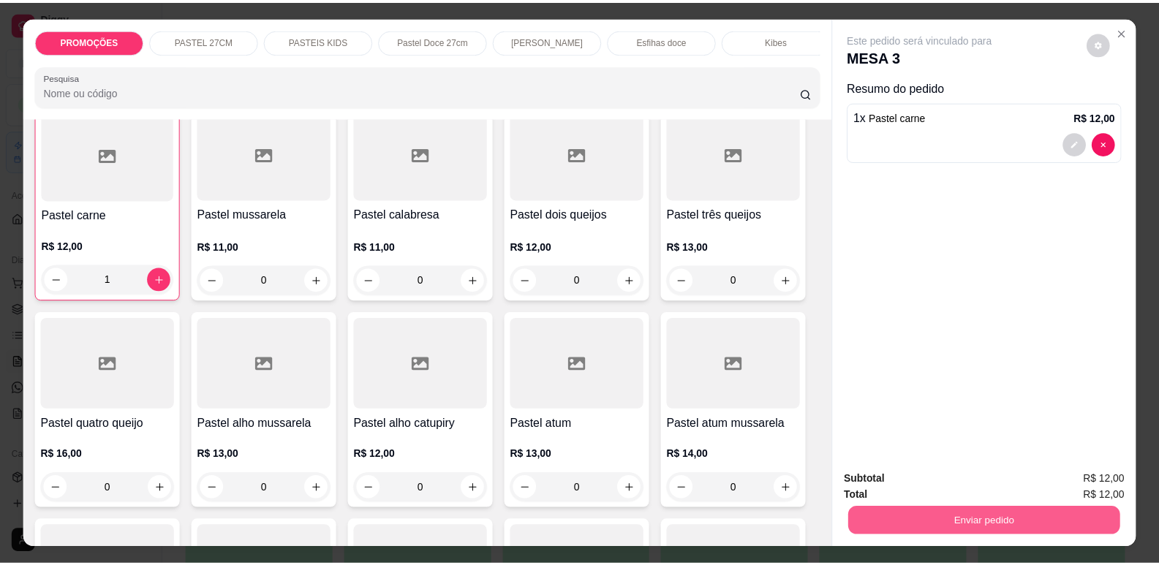
scroll to position [366, 0]
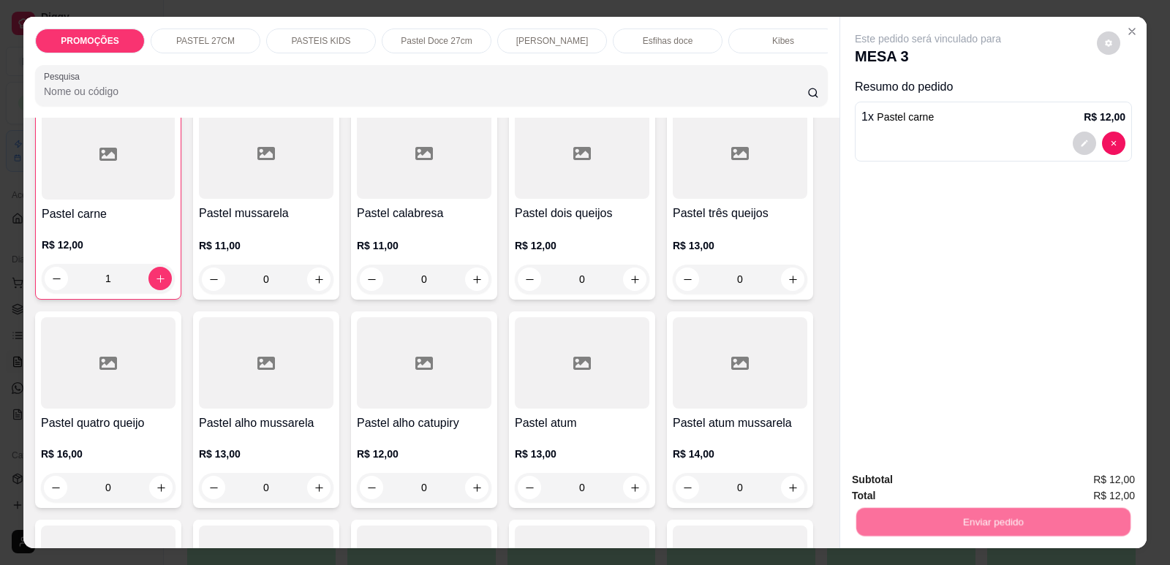
click at [1097, 479] on button "Enviar pedido" at bounding box center [1097, 485] width 80 height 27
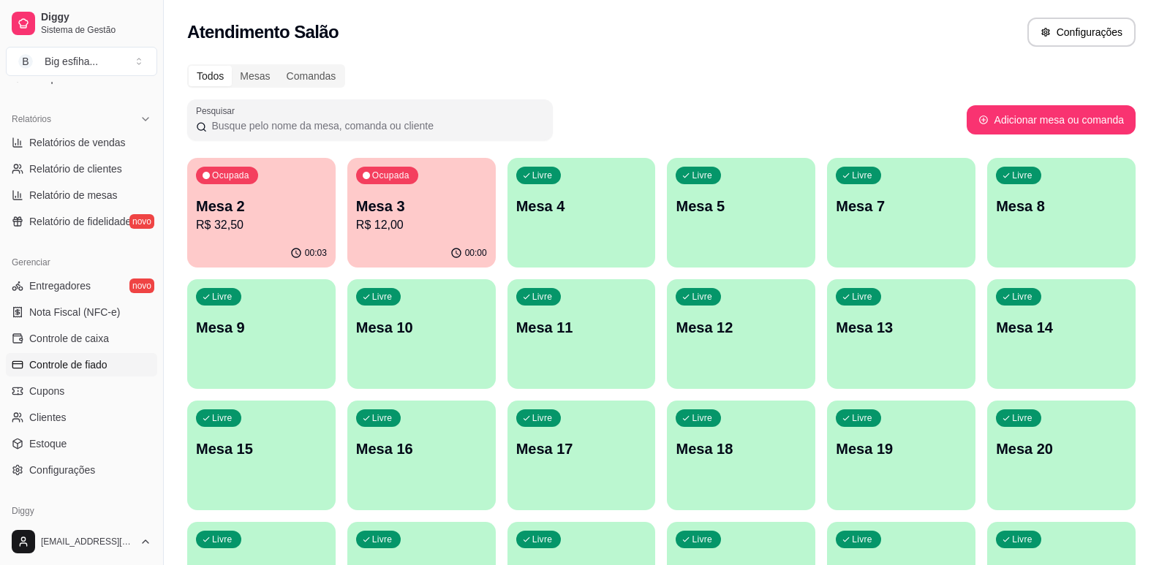
scroll to position [439, 0]
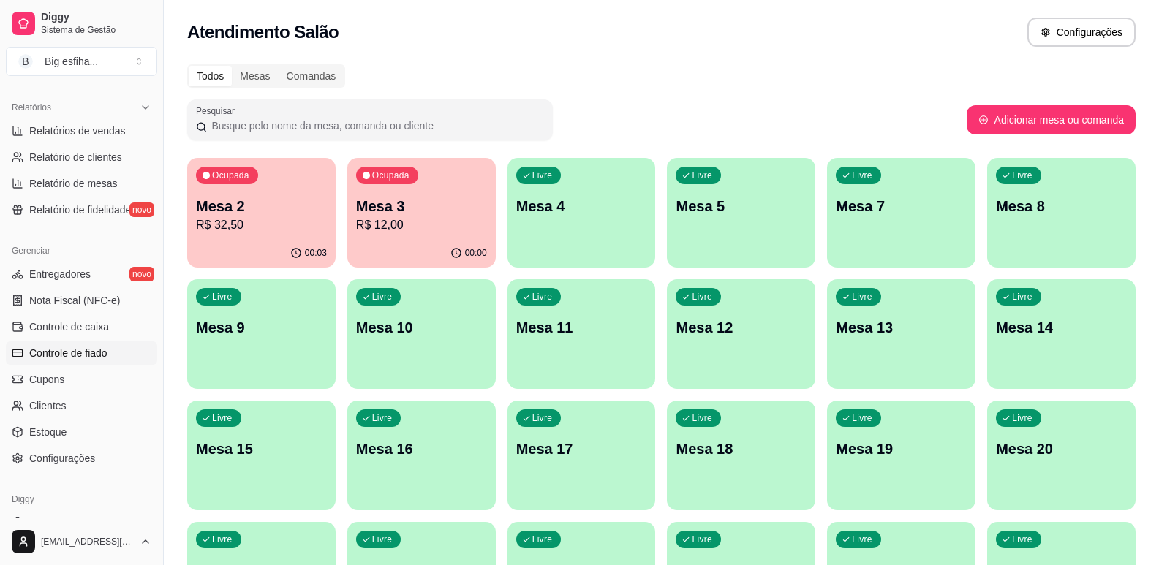
click at [86, 353] on span "Controle de fiado" at bounding box center [68, 353] width 78 height 15
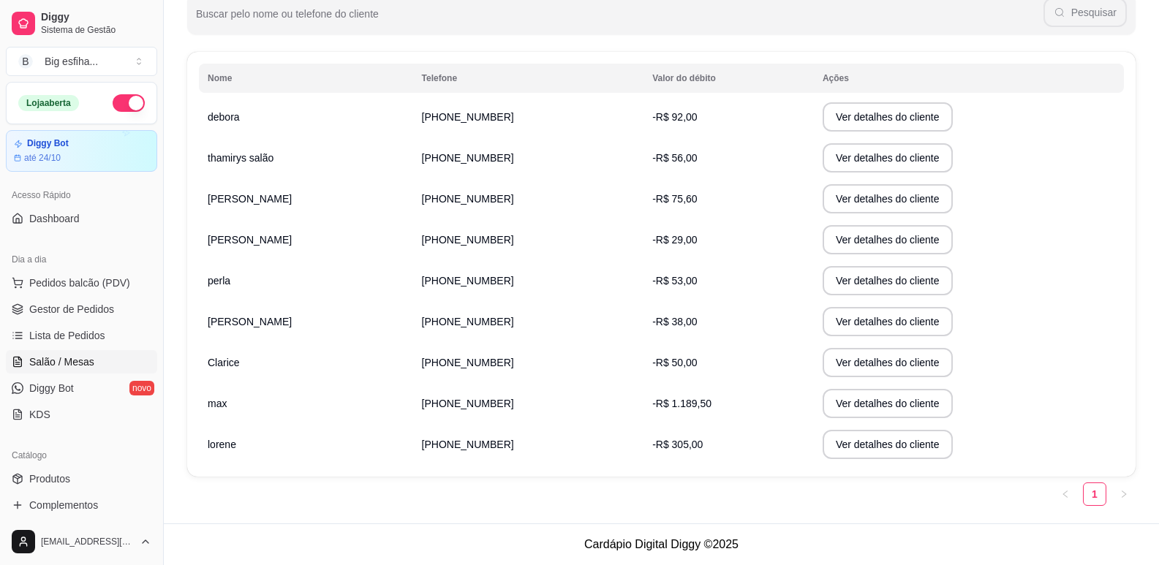
click at [83, 363] on span "Salão / Mesas" at bounding box center [61, 362] width 65 height 15
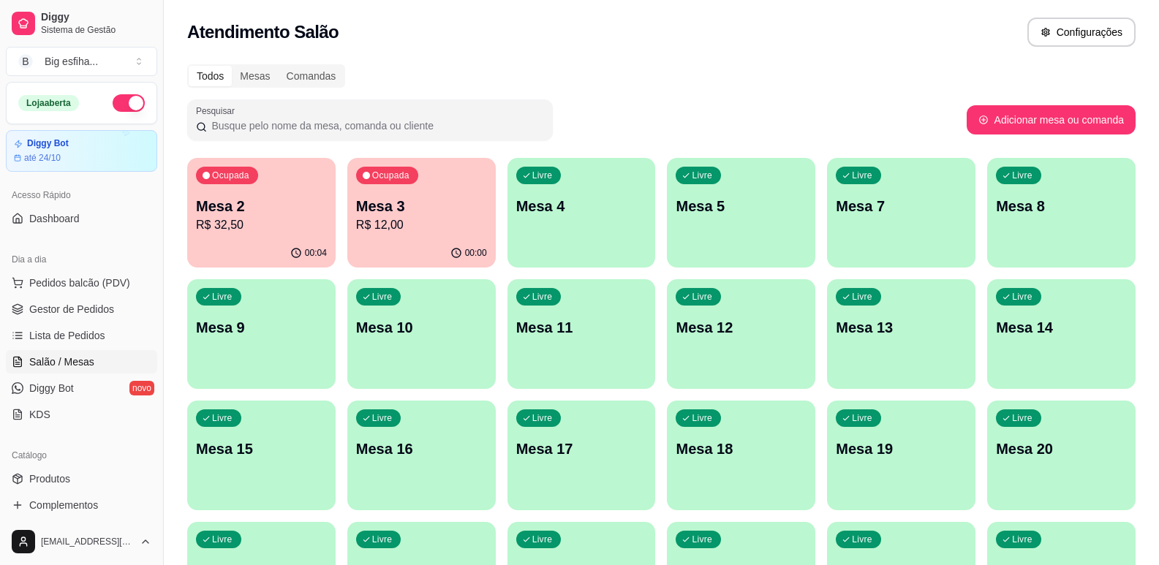
click at [533, 225] on div "Livre Mesa 4" at bounding box center [582, 204] width 148 height 92
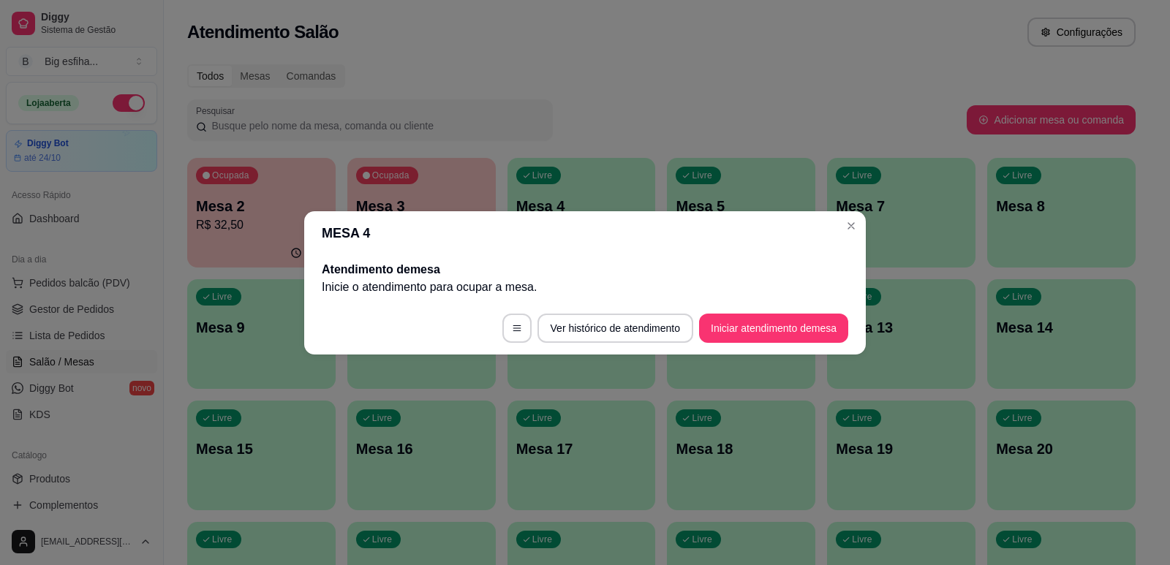
click at [772, 350] on footer "Ver histórico de atendimento Iniciar atendimento de mesa" at bounding box center [585, 328] width 562 height 53
click at [766, 334] on button "Iniciar atendimento de mesa" at bounding box center [773, 328] width 149 height 29
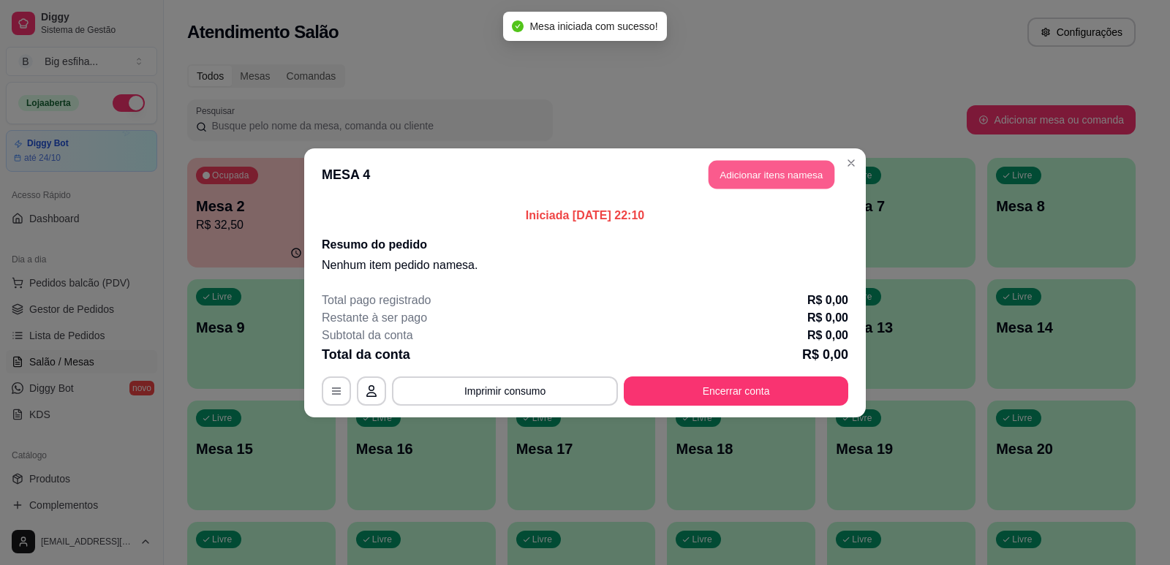
click at [745, 173] on button "Adicionar itens na mesa" at bounding box center [772, 174] width 126 height 29
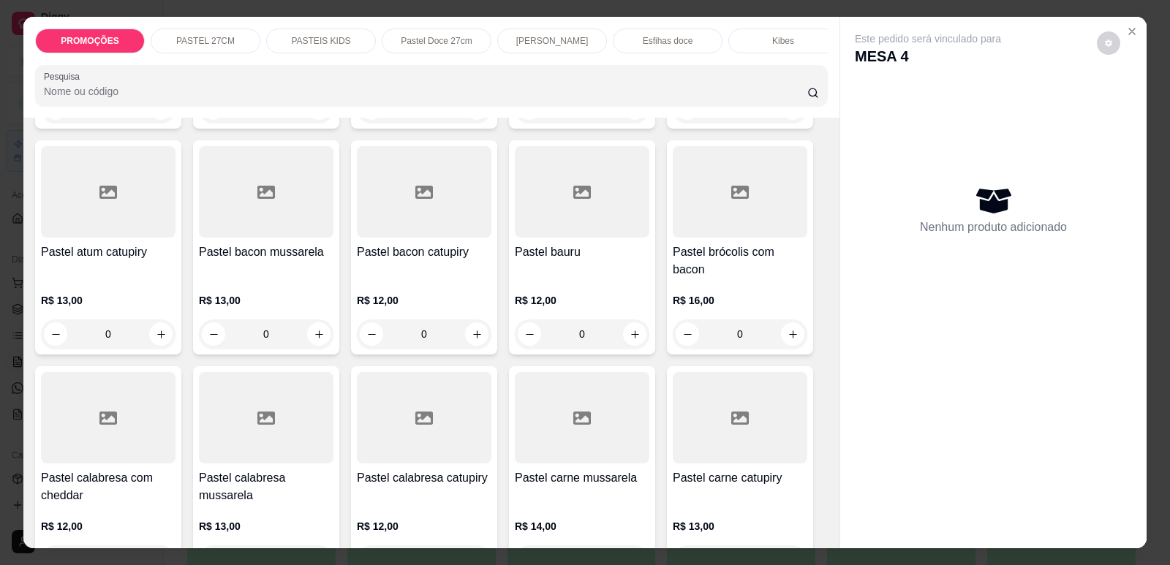
scroll to position [951, 0]
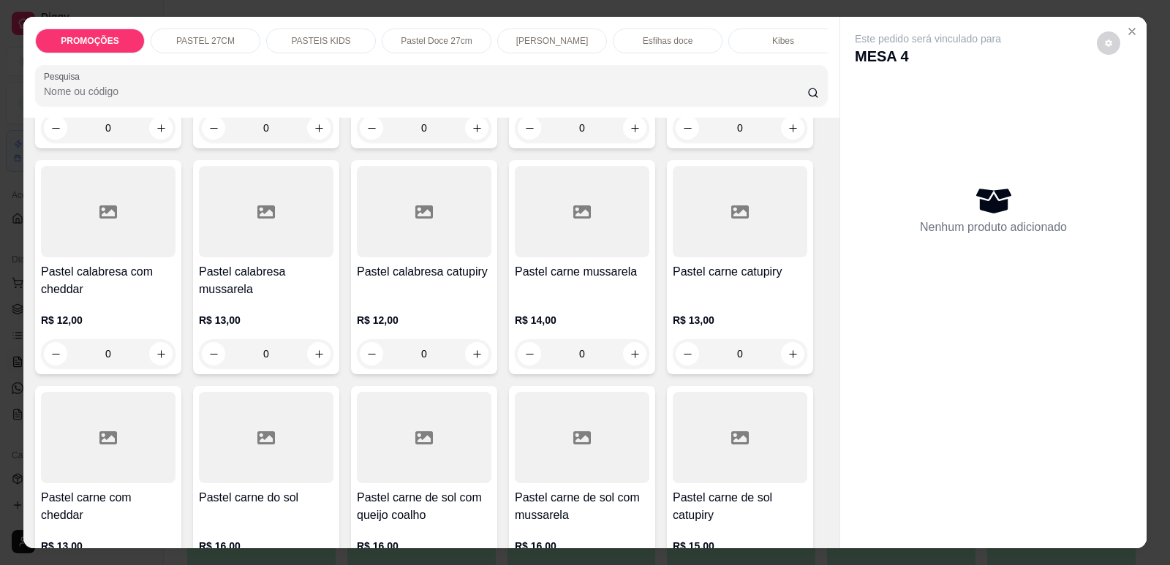
click at [639, 263] on h4 "Pastel carne mussarela" at bounding box center [582, 272] width 135 height 18
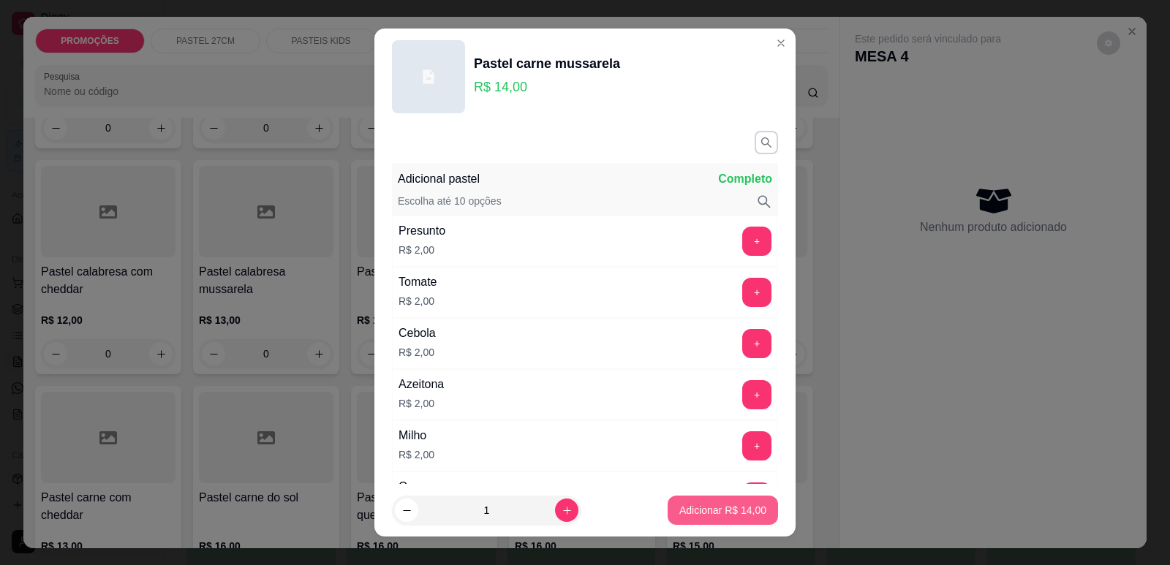
click at [711, 501] on button "Adicionar R$ 14,00" at bounding box center [723, 510] width 110 height 29
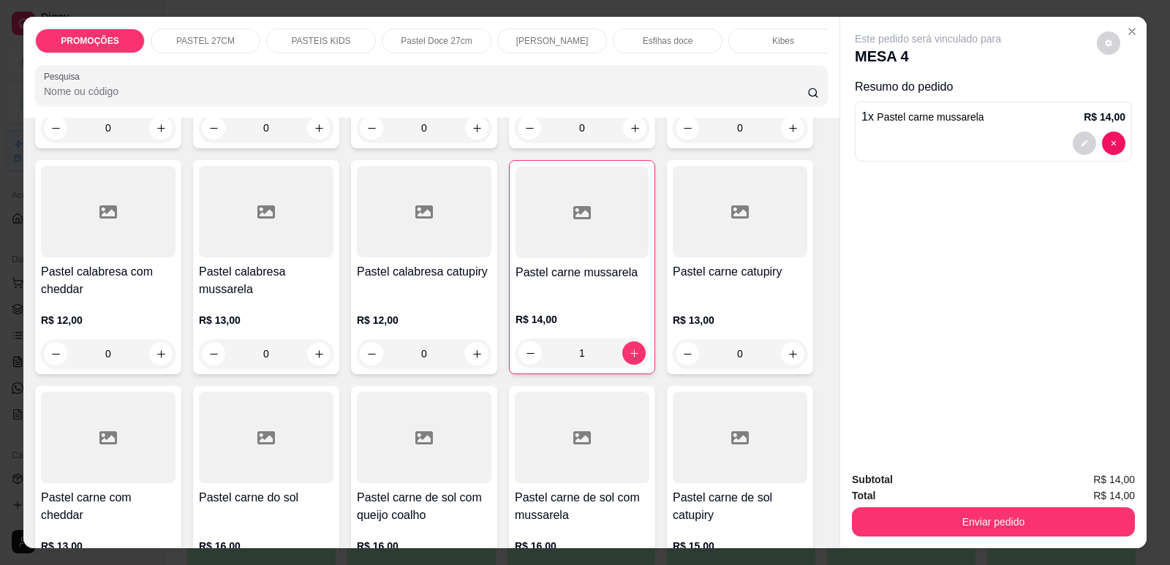
type input "1"
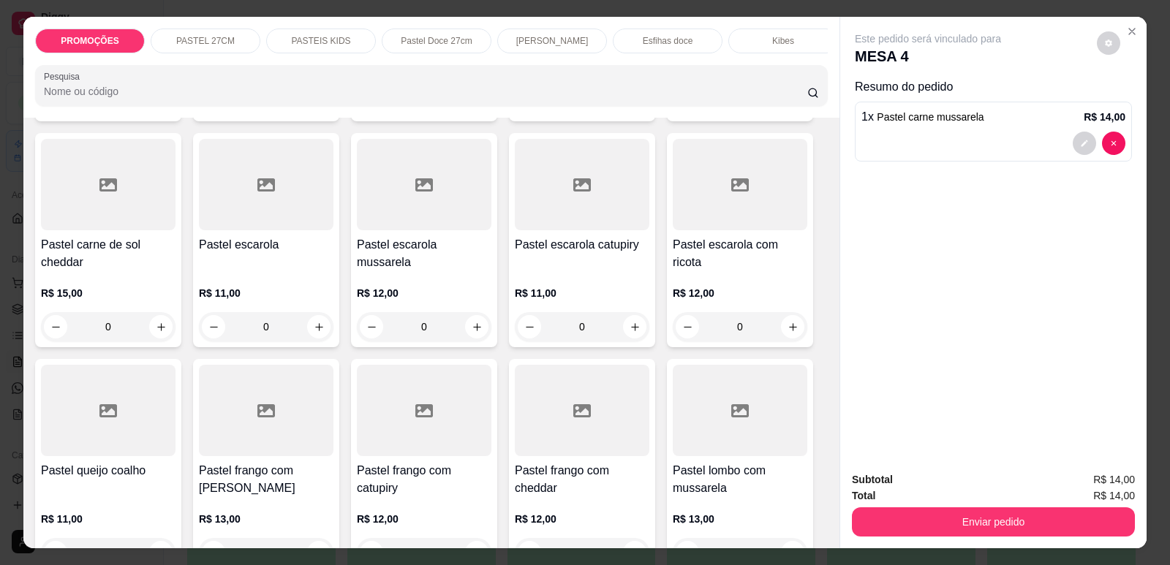
scroll to position [1463, 0]
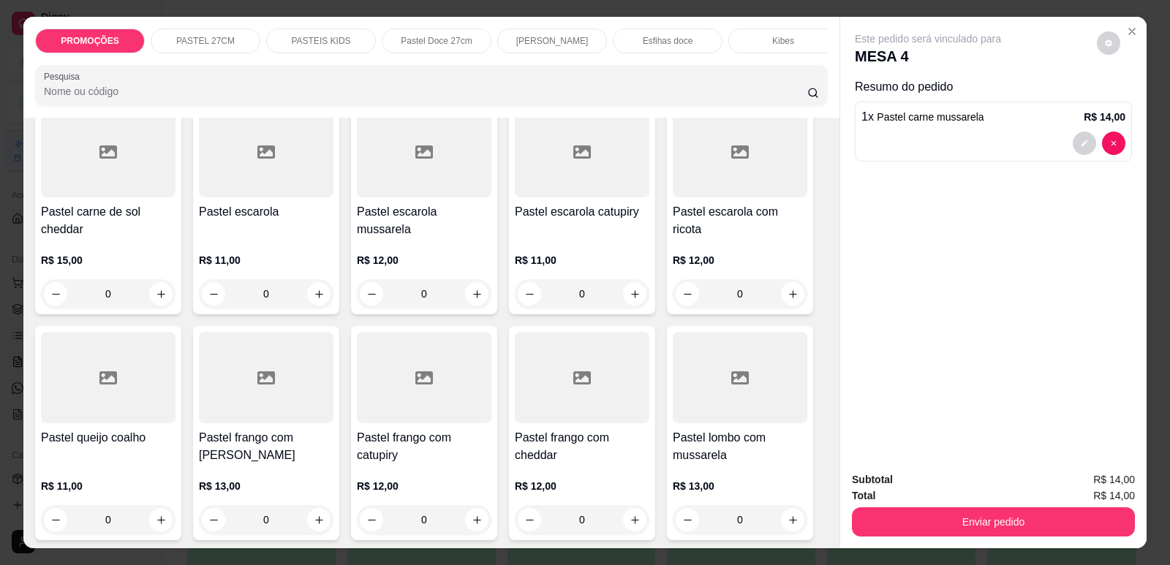
click at [265, 479] on p "R$ 13,00" at bounding box center [266, 486] width 135 height 15
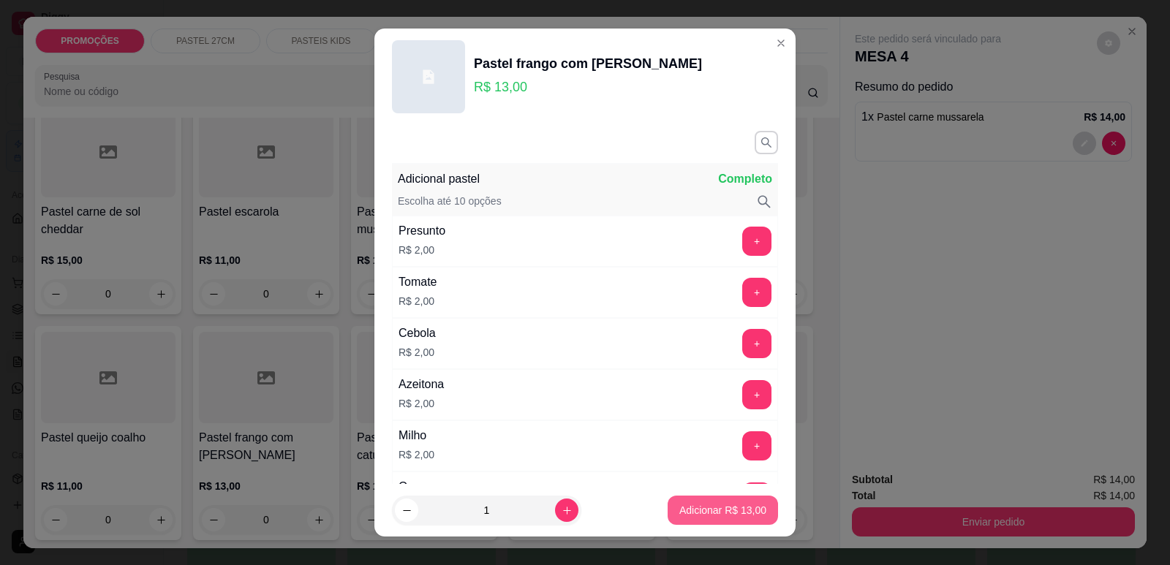
click at [708, 503] on p "Adicionar R$ 13,00" at bounding box center [722, 510] width 87 height 15
type input "1"
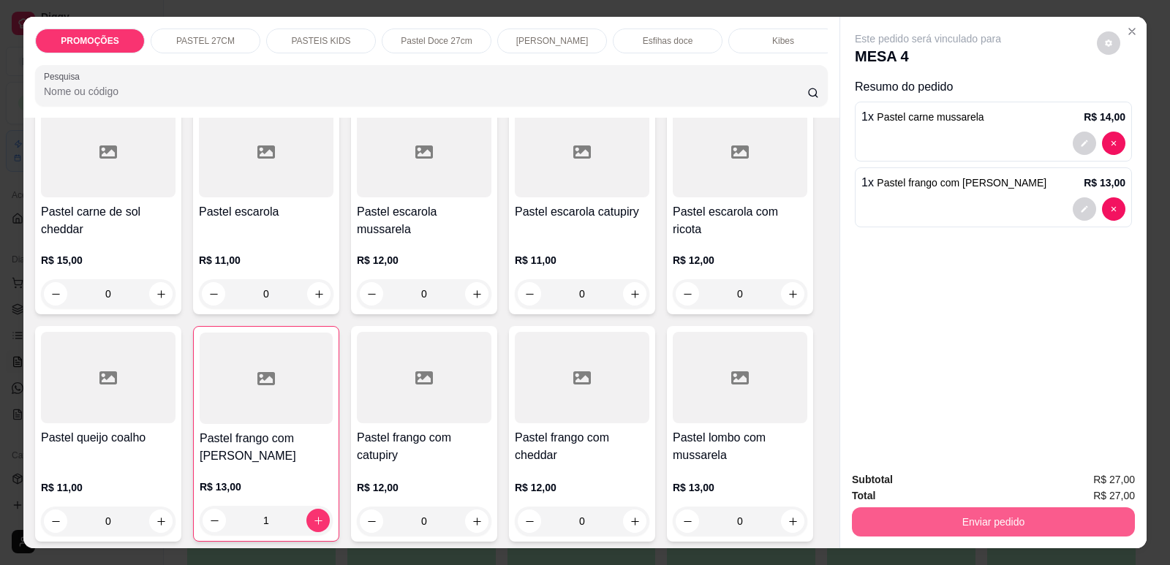
click at [946, 521] on button "Enviar pedido" at bounding box center [993, 522] width 283 height 29
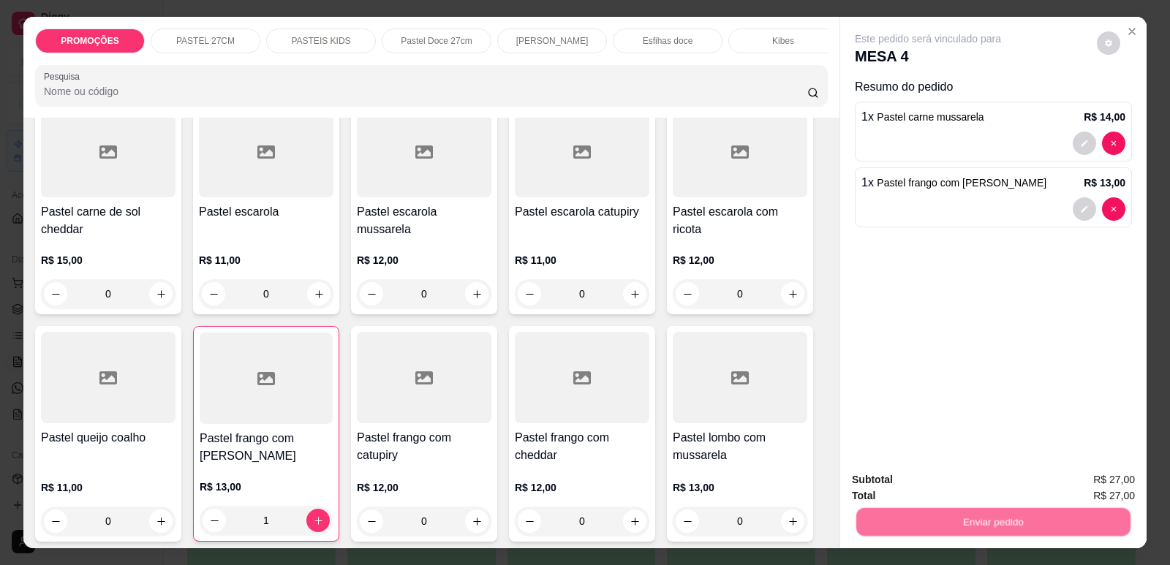
click at [1090, 481] on button "Enviar pedido" at bounding box center [1097, 485] width 80 height 27
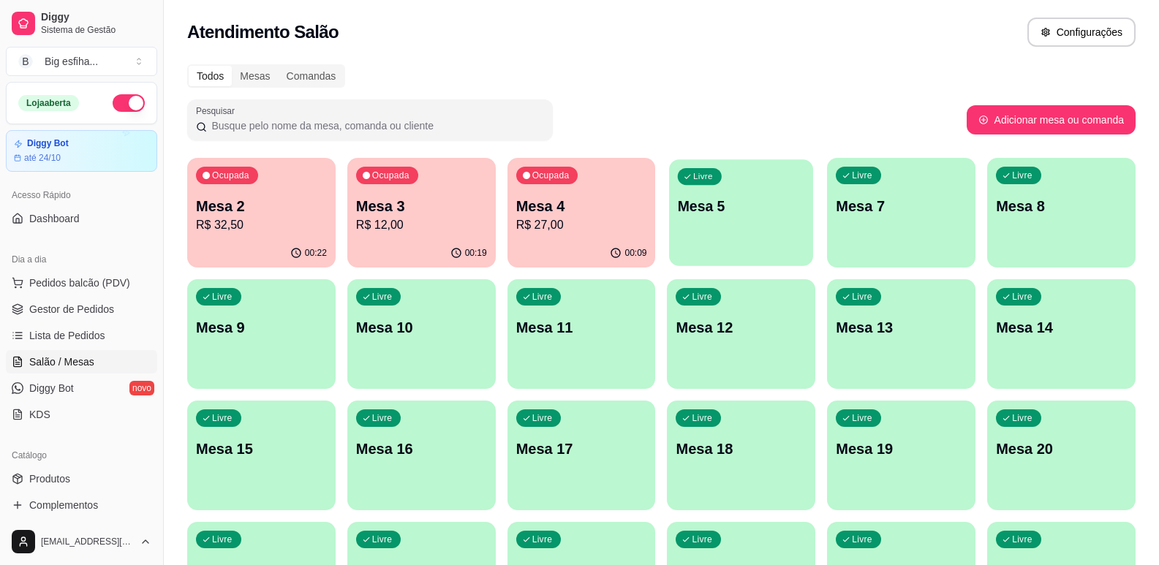
click at [701, 244] on div "Livre Mesa 5" at bounding box center [742, 203] width 144 height 89
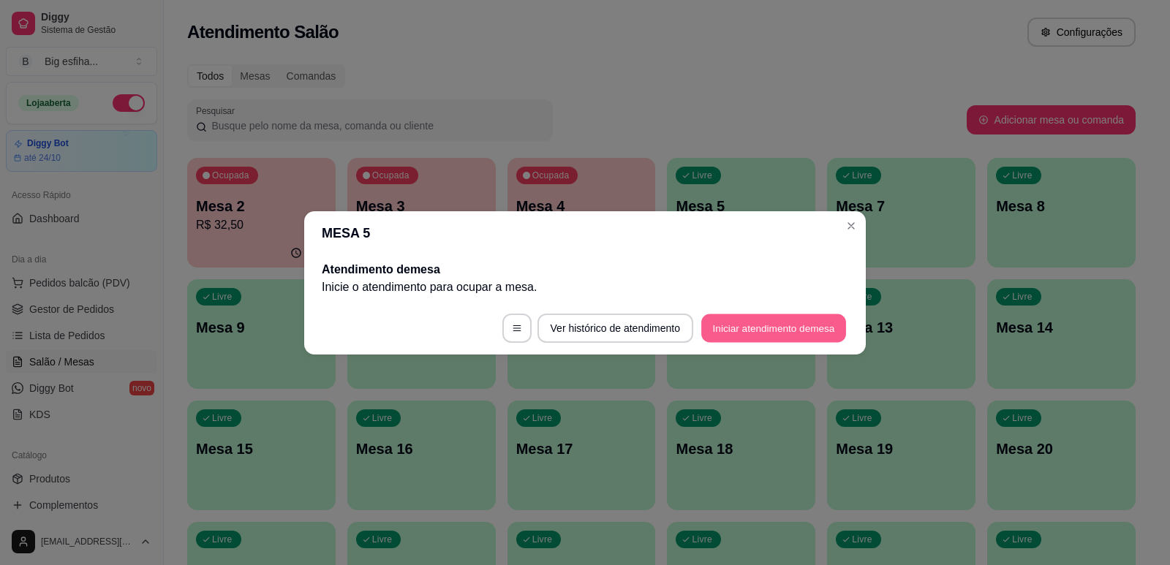
click at [786, 339] on button "Iniciar atendimento de mesa" at bounding box center [773, 328] width 145 height 29
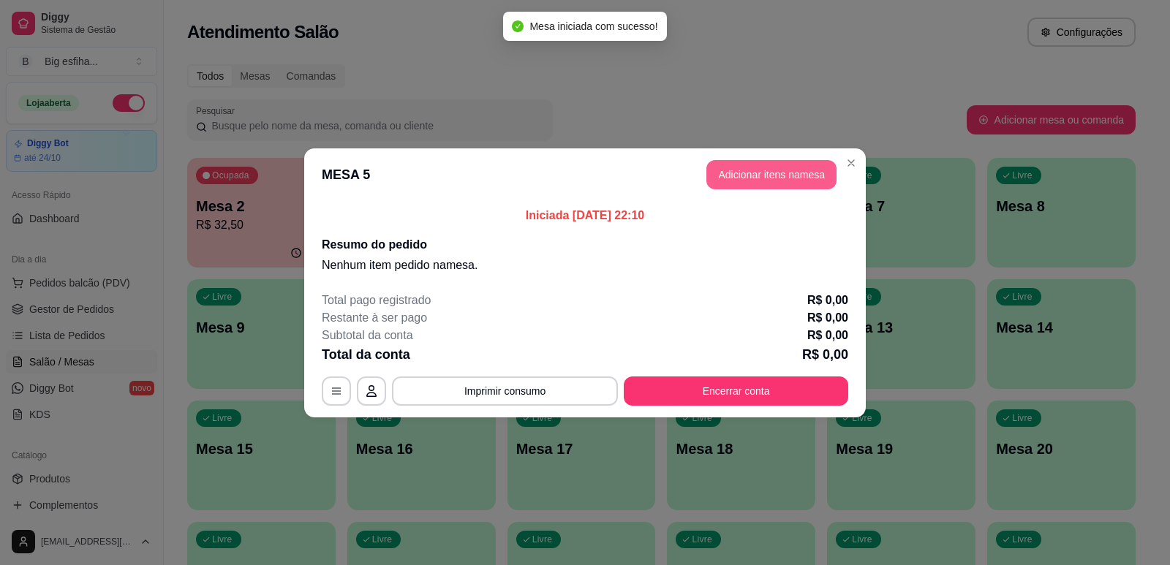
click at [787, 167] on button "Adicionar itens na mesa" at bounding box center [772, 174] width 130 height 29
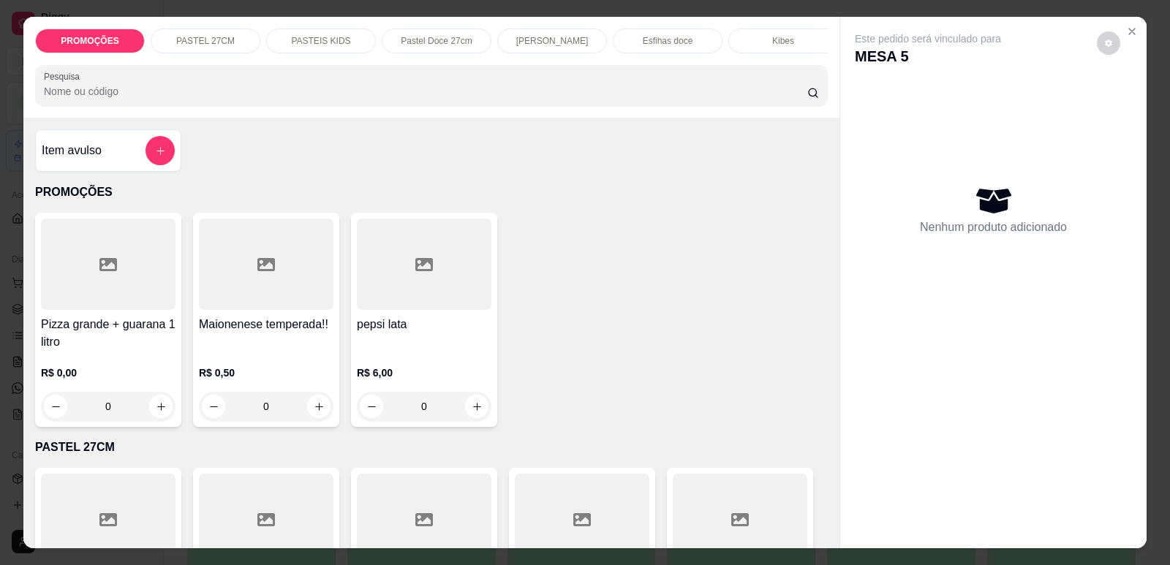
click at [575, 36] on p "[PERSON_NAME]" at bounding box center [552, 41] width 72 height 12
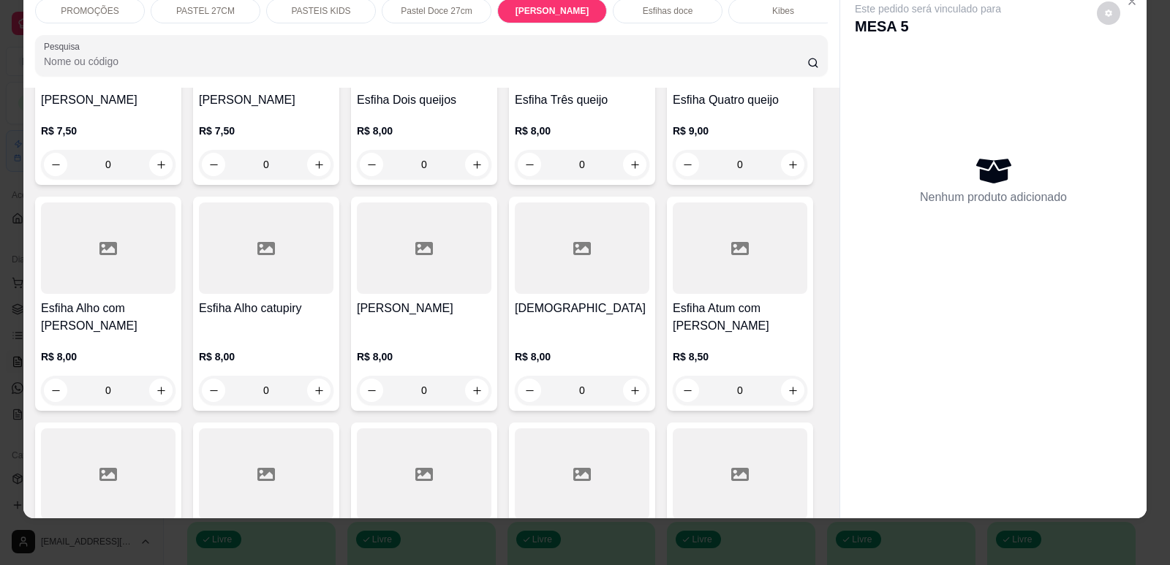
scroll to position [4383, 0]
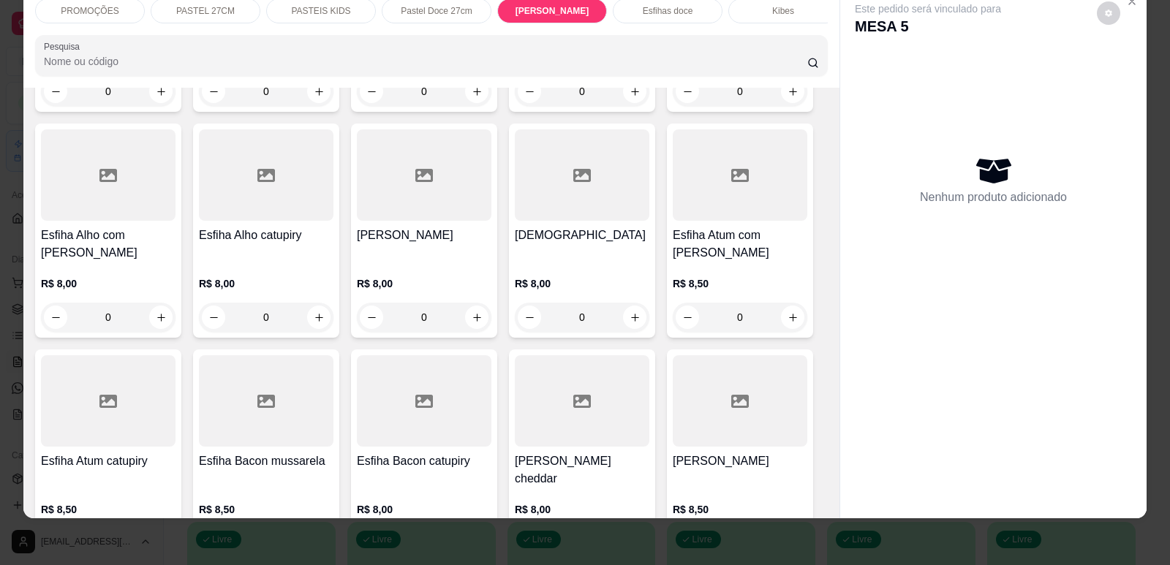
click at [131, 445] on div "Esfiha Atum catupiry R$ 8,50 0" at bounding box center [108, 457] width 146 height 214
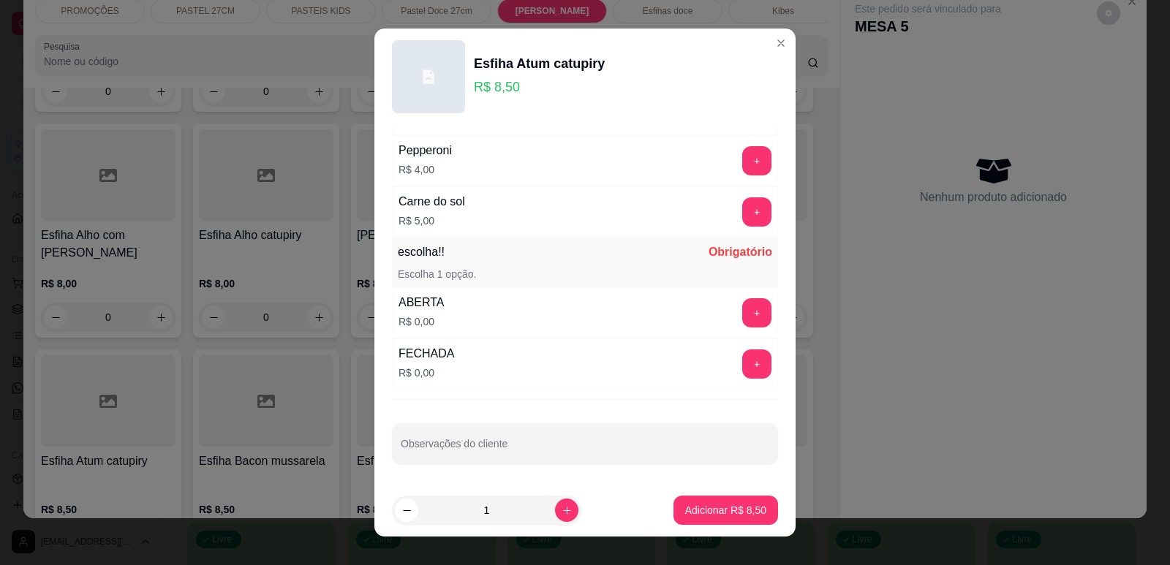
scroll to position [18, 0]
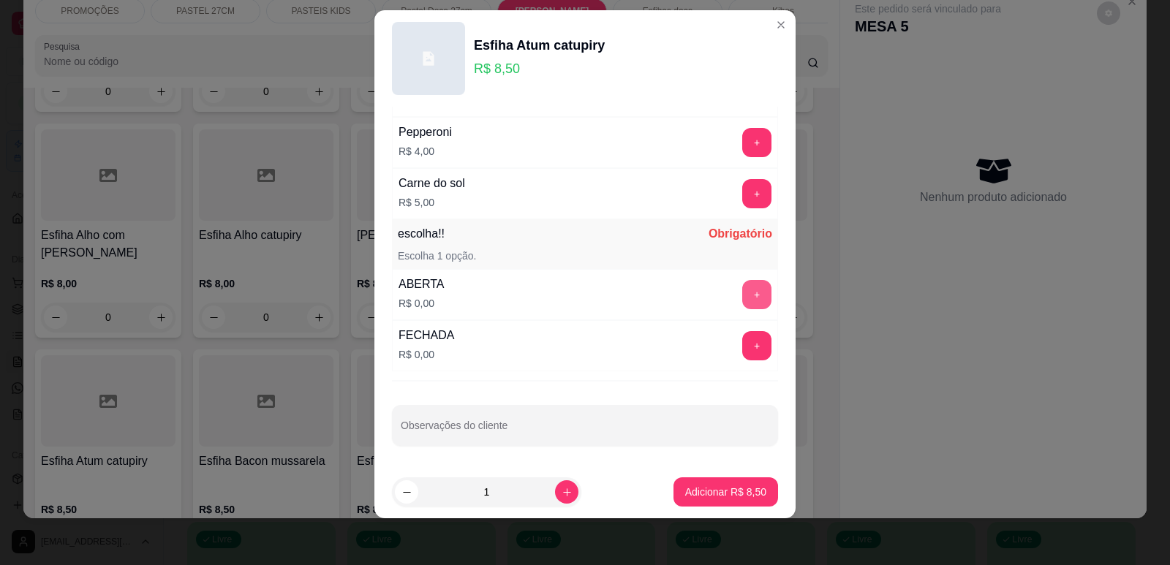
click at [742, 290] on button "+" at bounding box center [756, 294] width 29 height 29
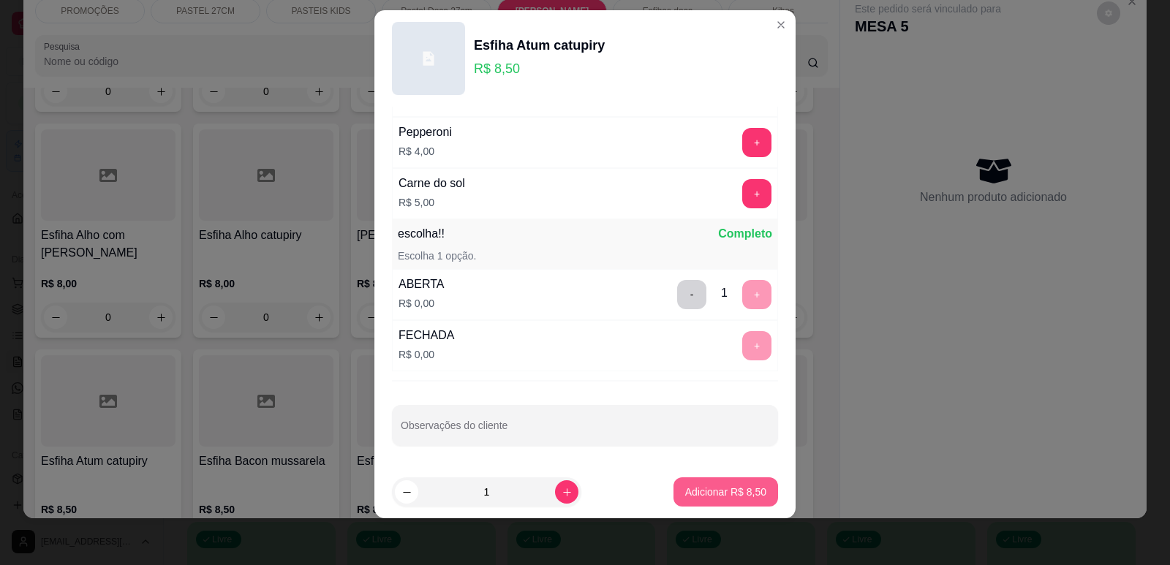
click at [728, 492] on p "Adicionar R$ 8,50" at bounding box center [725, 492] width 81 height 15
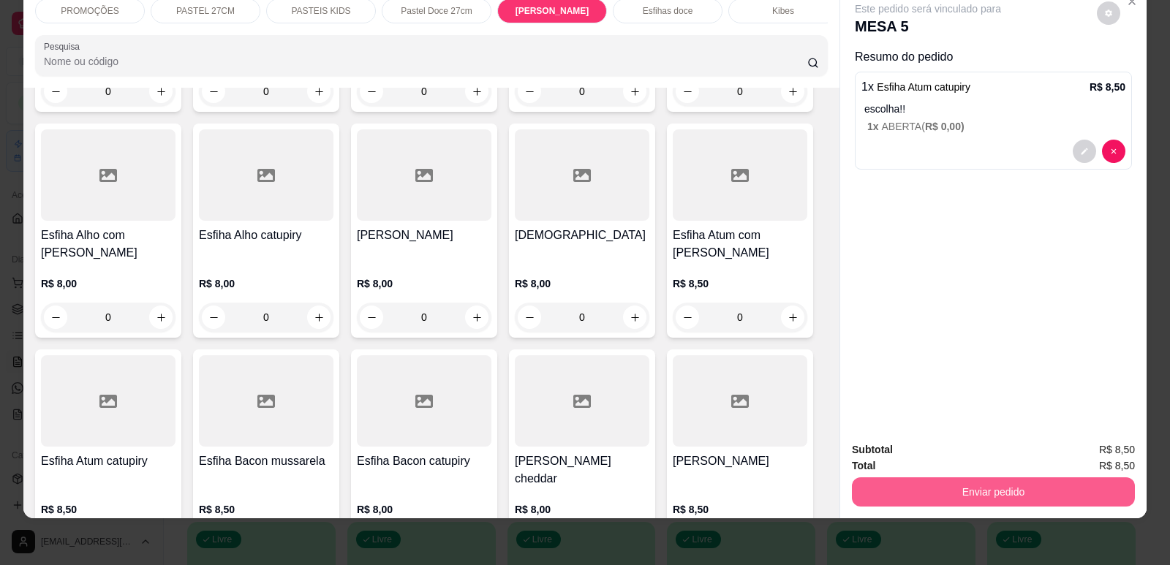
click at [1003, 497] on button "Enviar pedido" at bounding box center [993, 492] width 283 height 29
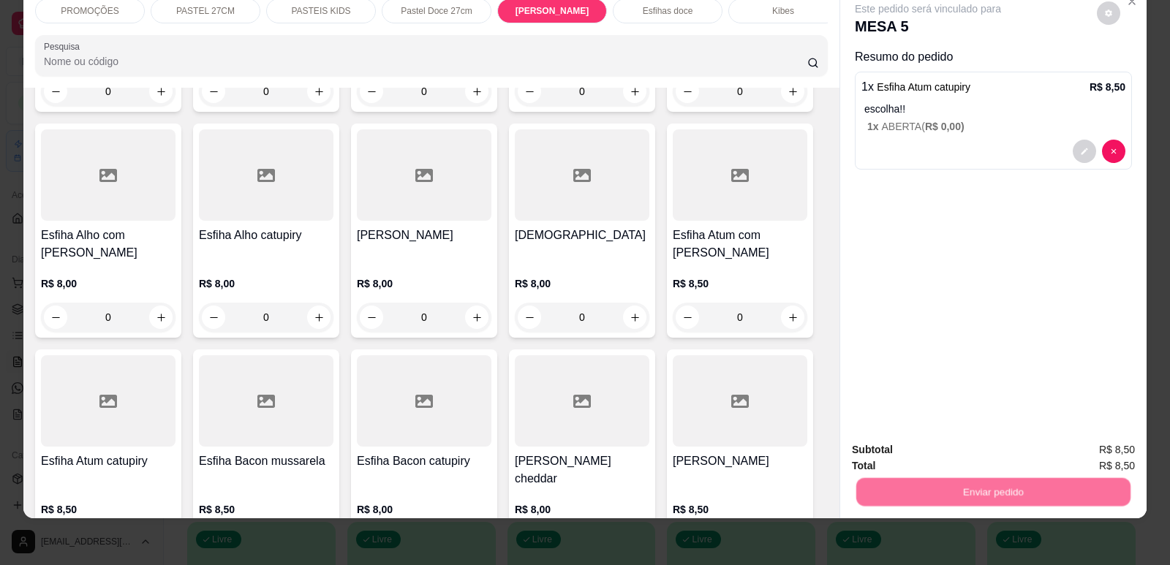
click at [1112, 451] on button "Enviar pedido" at bounding box center [1097, 456] width 83 height 28
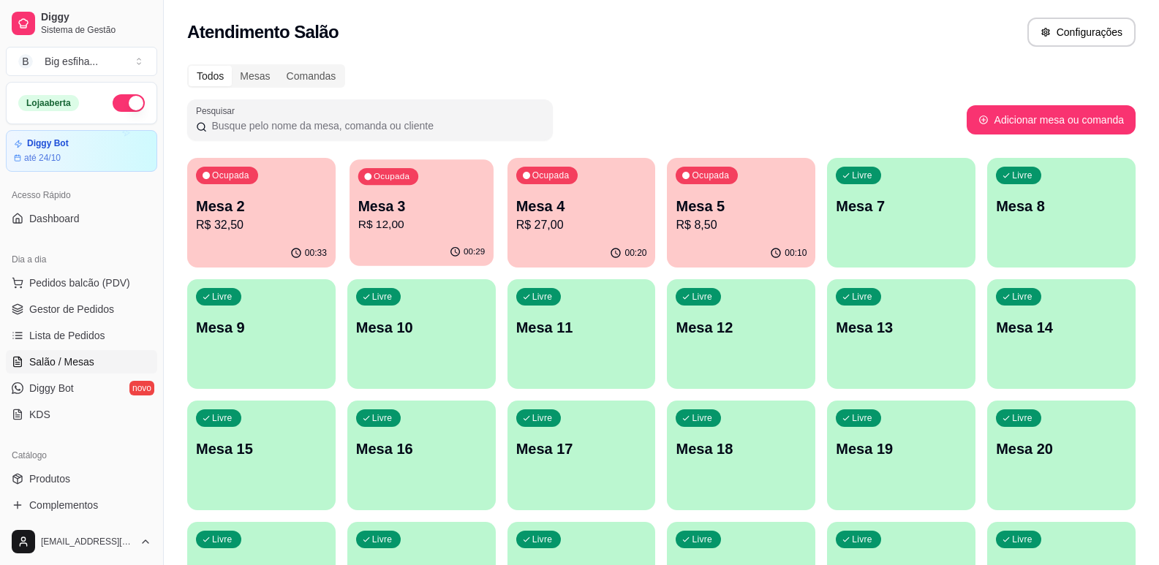
click at [425, 235] on div "Ocupada Mesa 3 R$ 12,00" at bounding box center [422, 198] width 144 height 79
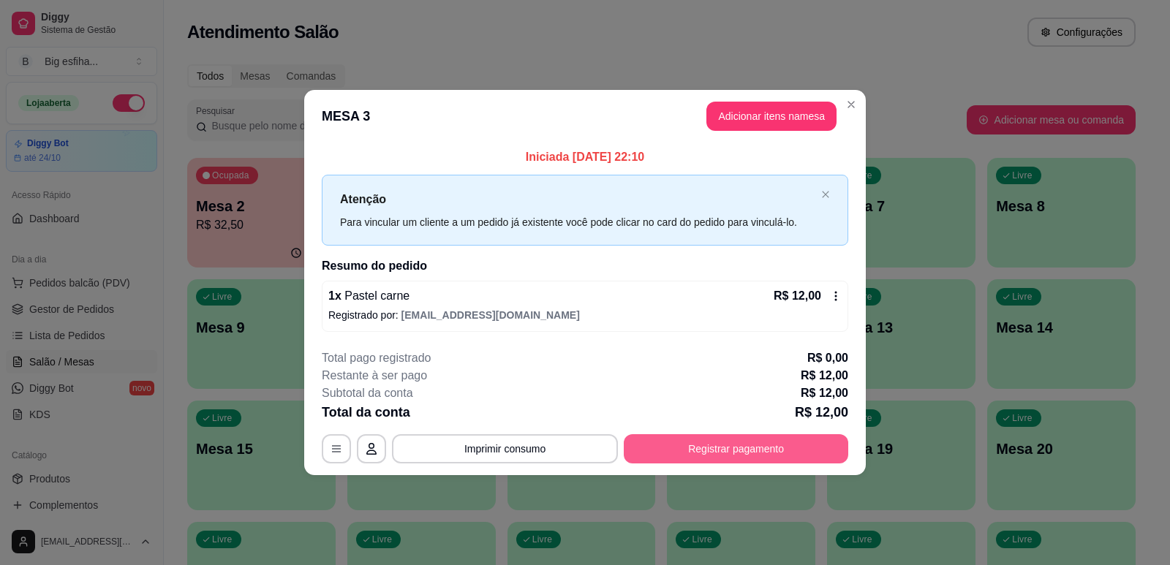
click at [776, 441] on button "Registrar pagamento" at bounding box center [736, 448] width 225 height 29
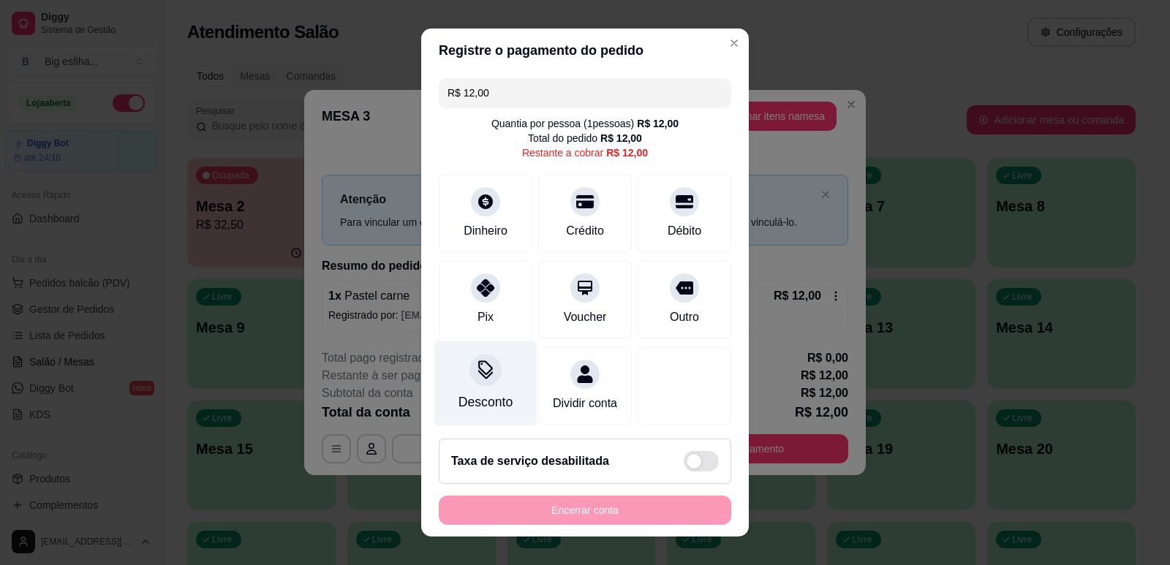
drag, startPoint x: 493, startPoint y: 312, endPoint x: 492, endPoint y: 358, distance: 46.1
click at [493, 313] on div "Pix" at bounding box center [486, 300] width 94 height 78
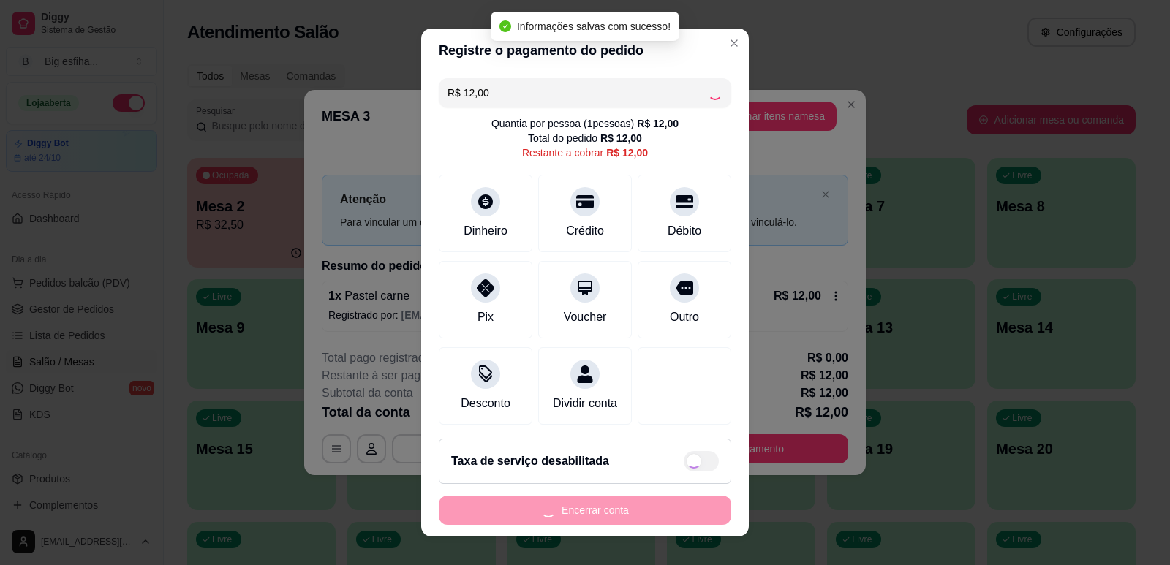
type input "R$ 0,00"
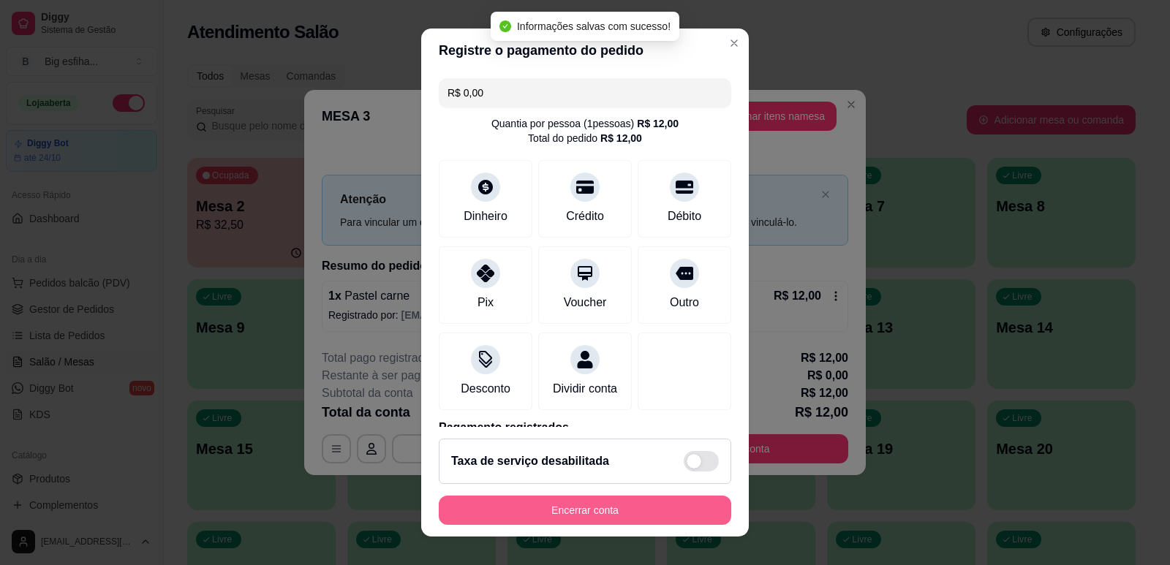
click at [589, 516] on button "Encerrar conta" at bounding box center [585, 510] width 293 height 29
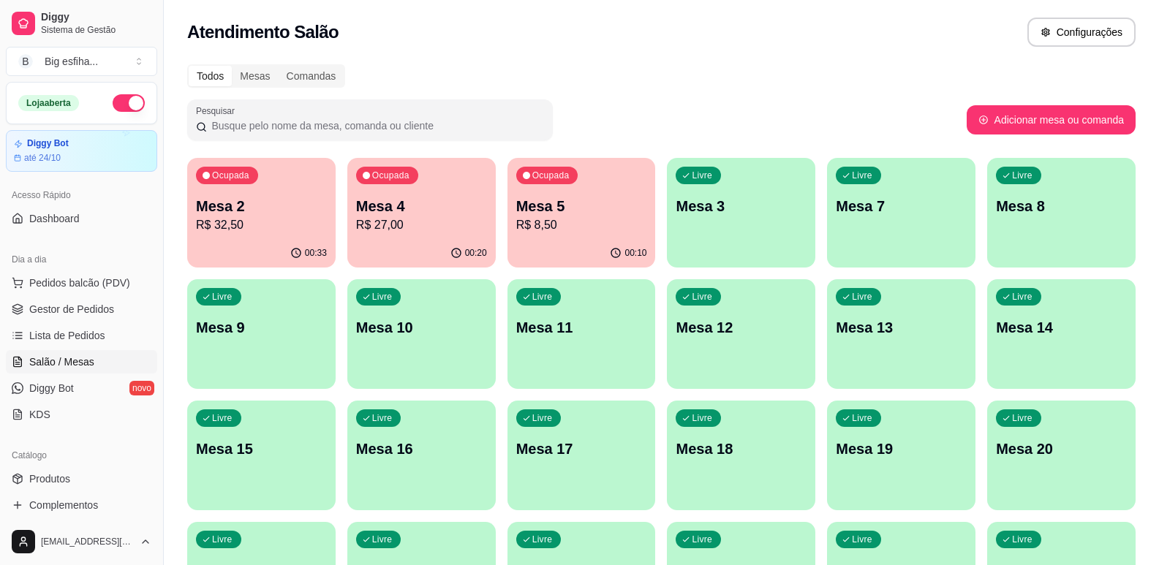
click at [407, 198] on p "Mesa 4" at bounding box center [421, 206] width 131 height 20
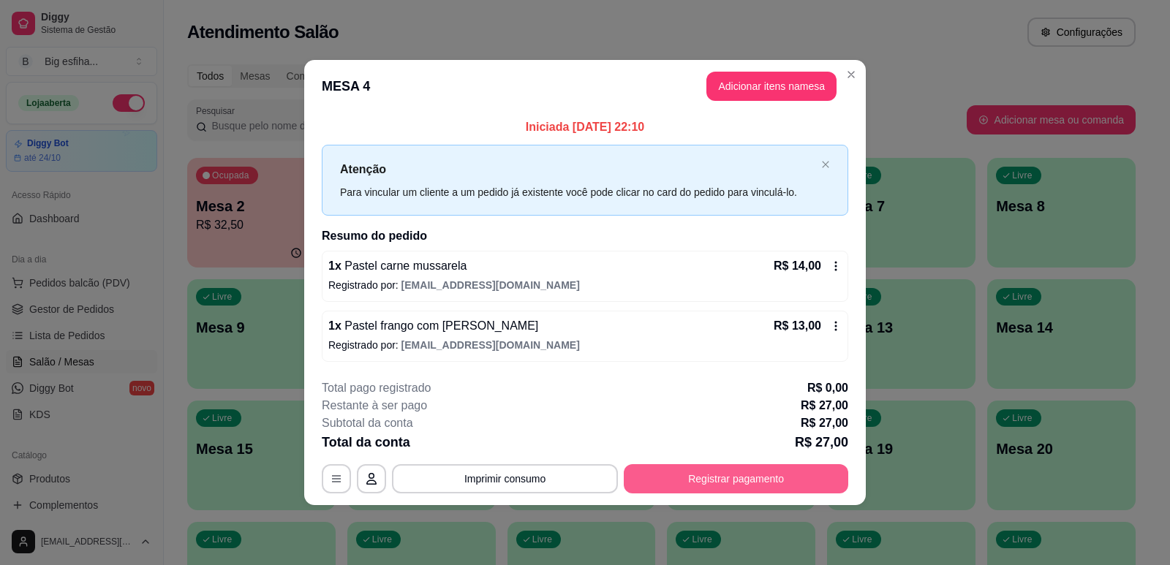
click at [721, 483] on button "Registrar pagamento" at bounding box center [736, 478] width 225 height 29
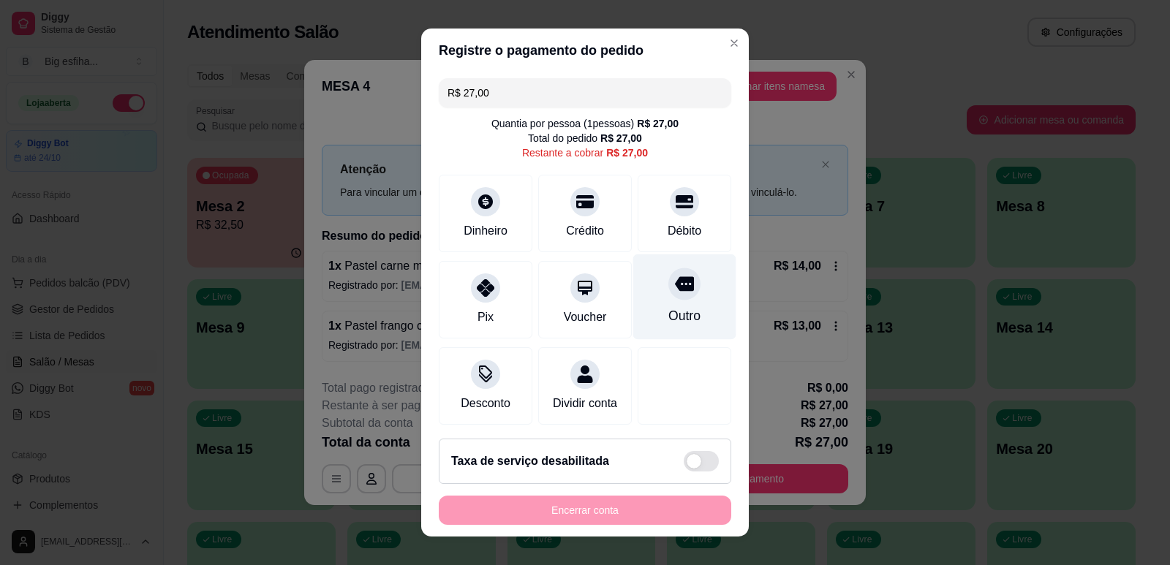
click at [676, 203] on icon at bounding box center [685, 202] width 18 height 18
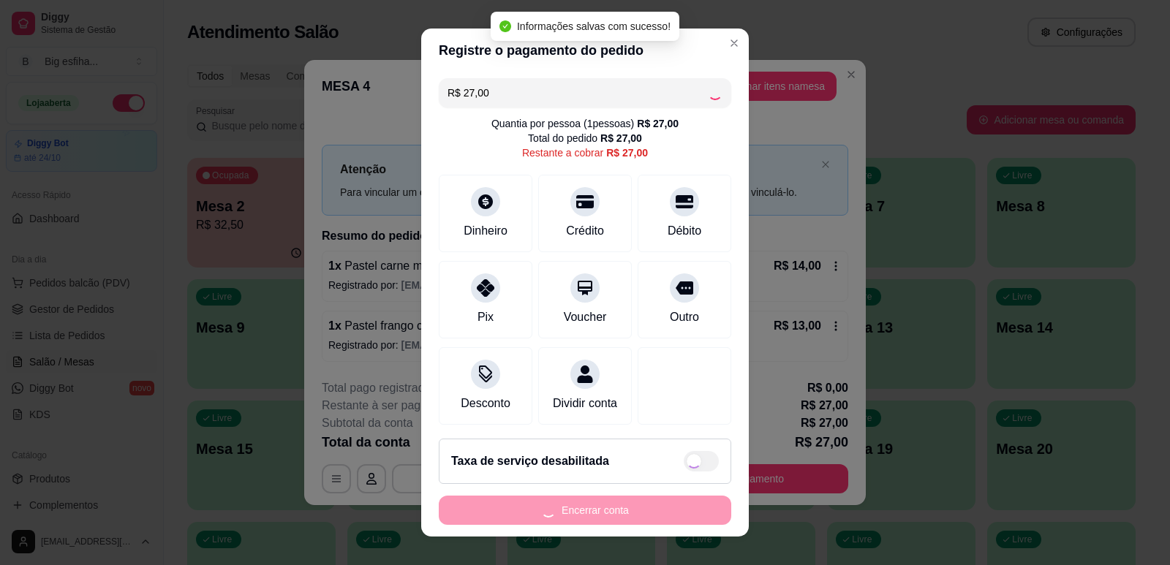
type input "R$ 0,00"
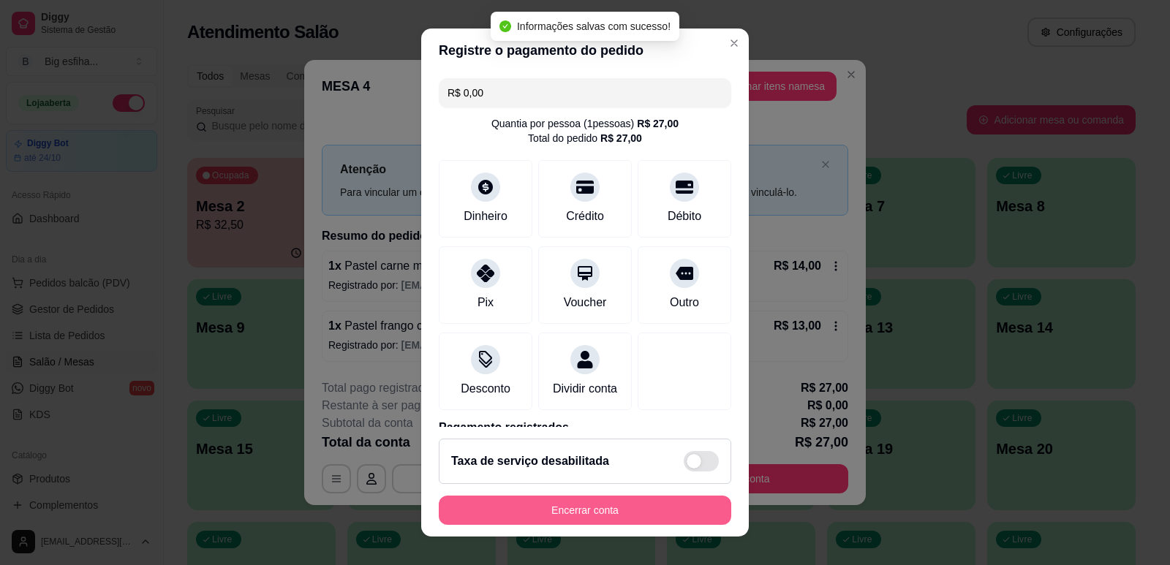
click at [575, 500] on button "Encerrar conta" at bounding box center [585, 510] width 293 height 29
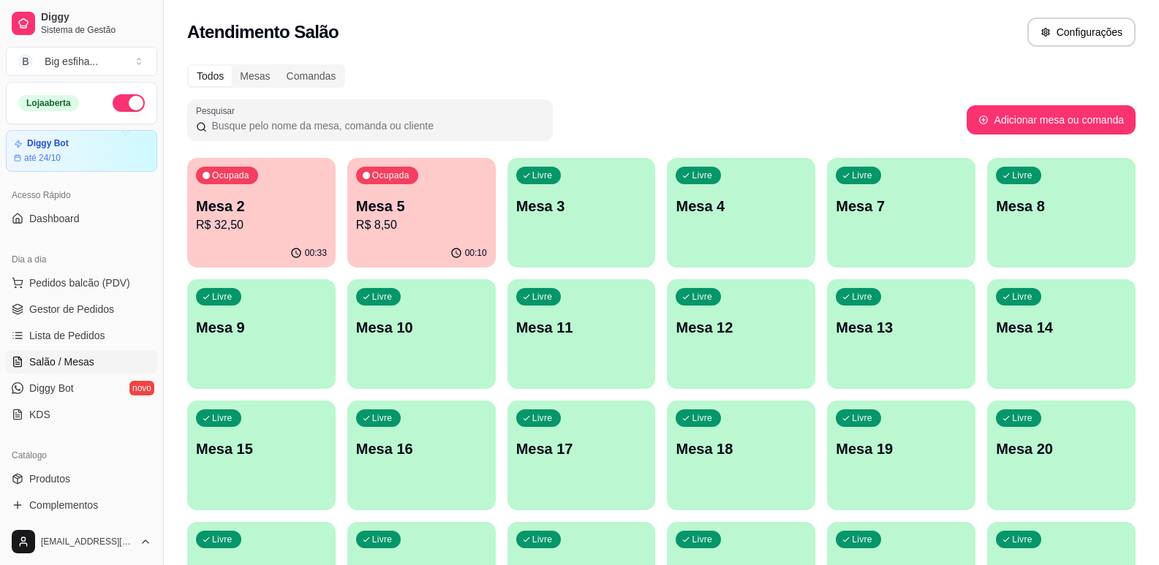
click at [444, 238] on div "Ocupada Mesa 5 R$ 8,50" at bounding box center [421, 198] width 148 height 81
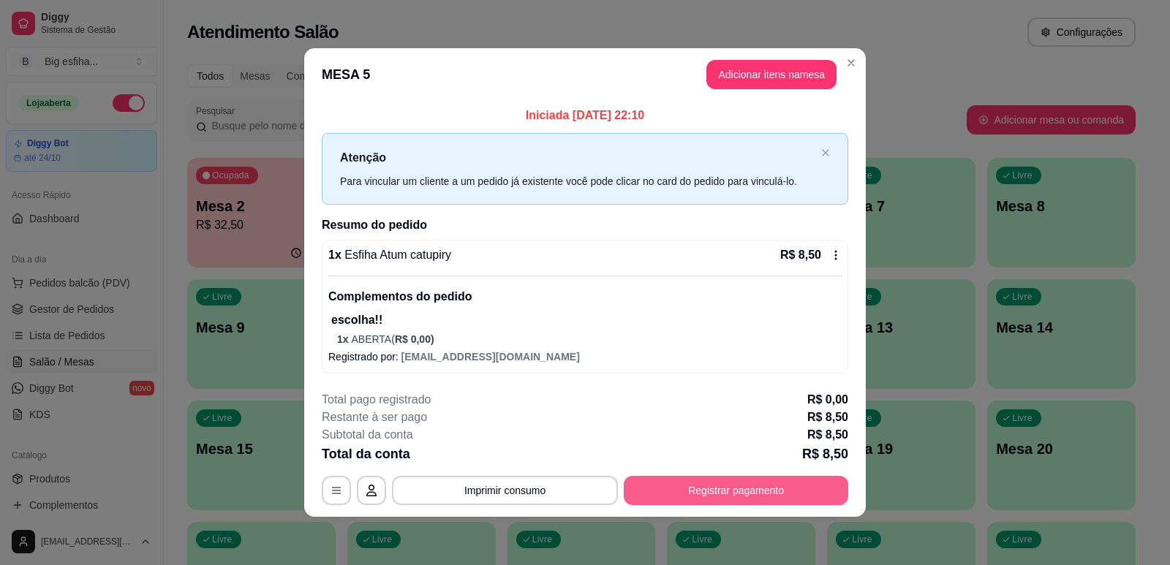
click at [707, 488] on button "Registrar pagamento" at bounding box center [736, 490] width 225 height 29
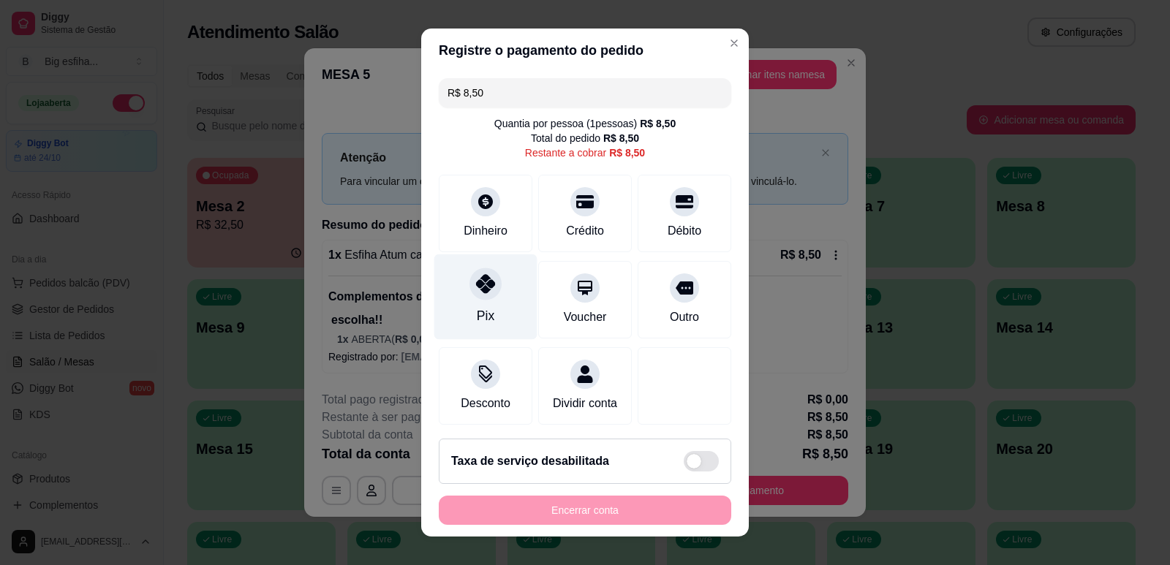
click at [486, 299] on div "Pix" at bounding box center [485, 297] width 103 height 86
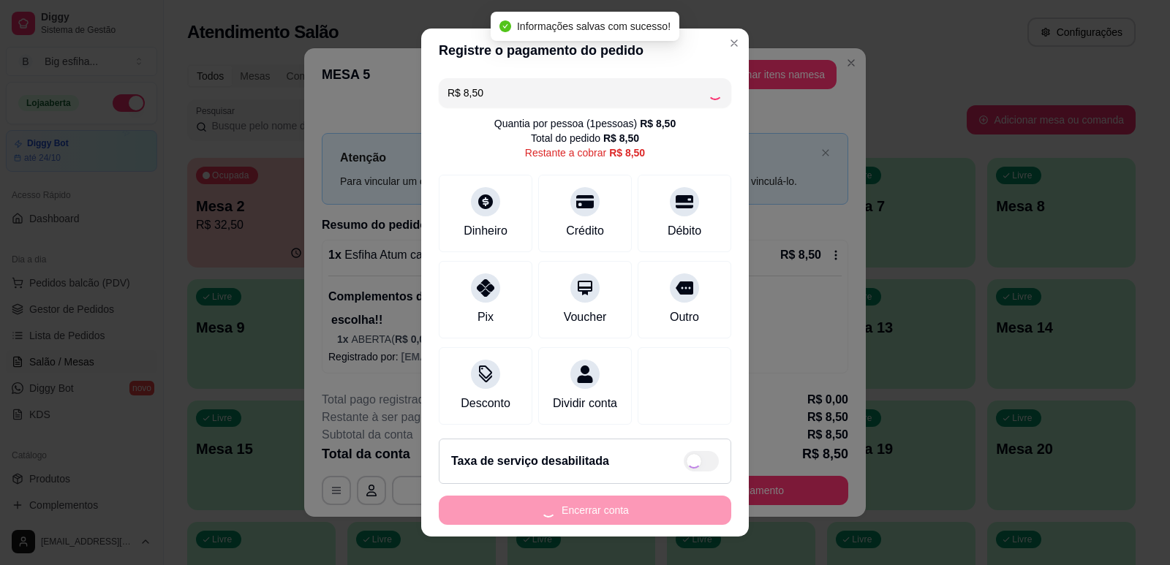
type input "R$ 0,00"
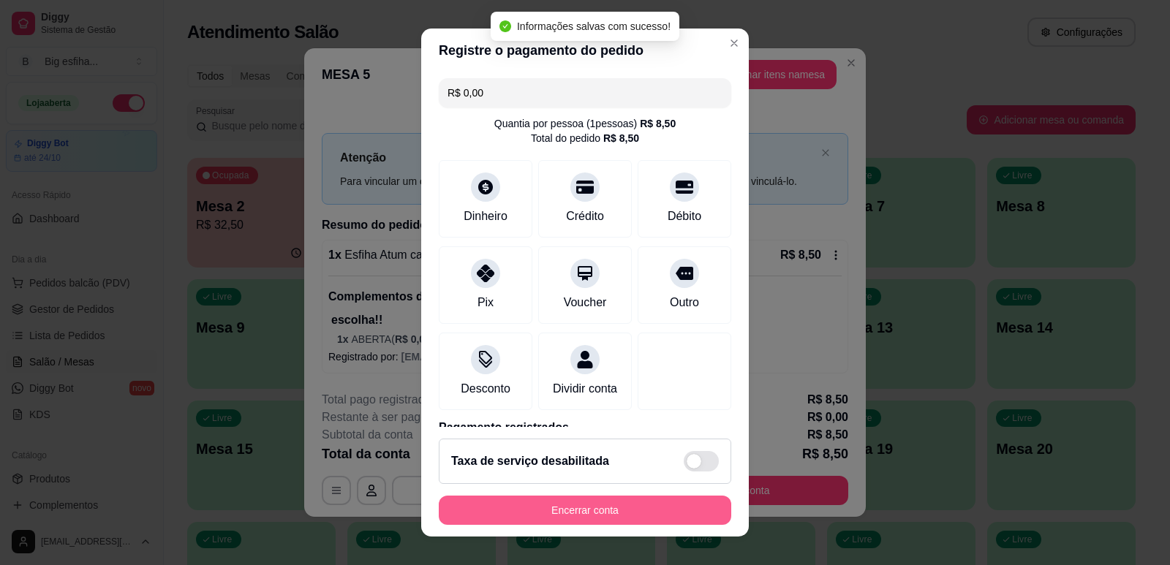
click at [554, 511] on button "Encerrar conta" at bounding box center [585, 510] width 293 height 29
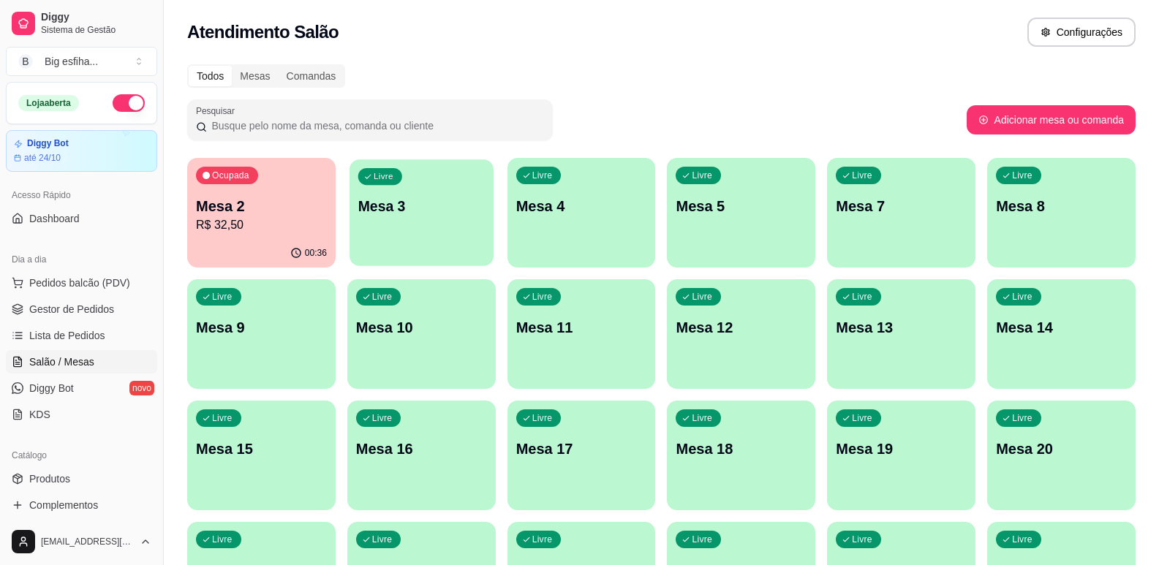
click at [374, 225] on div "Livre Mesa 3" at bounding box center [422, 203] width 144 height 89
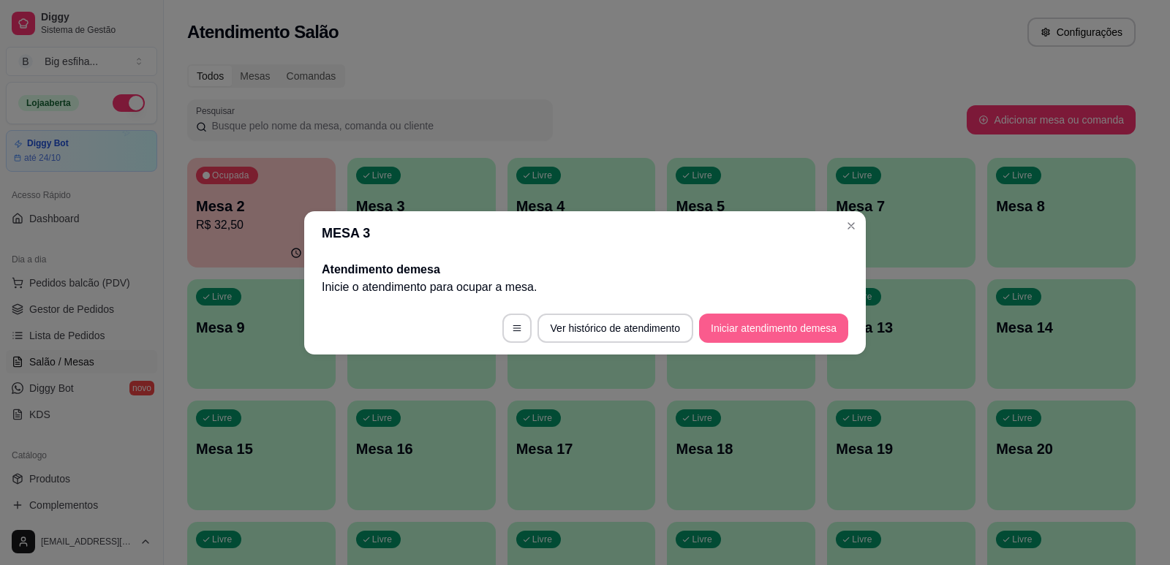
click at [755, 321] on button "Iniciar atendimento de mesa" at bounding box center [773, 328] width 149 height 29
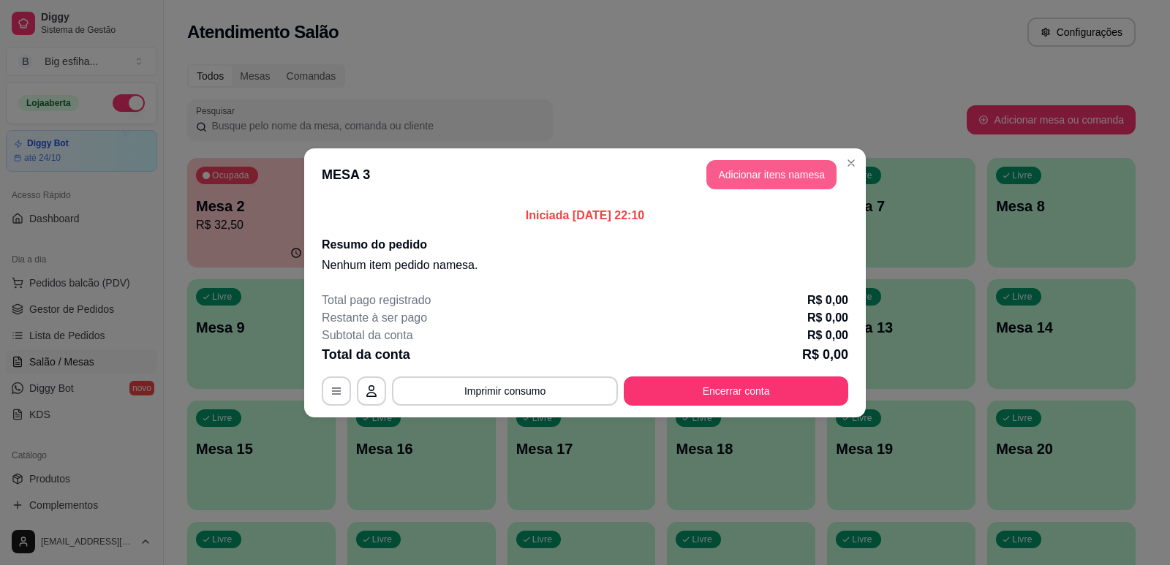
click at [795, 170] on button "Adicionar itens na mesa" at bounding box center [772, 174] width 130 height 29
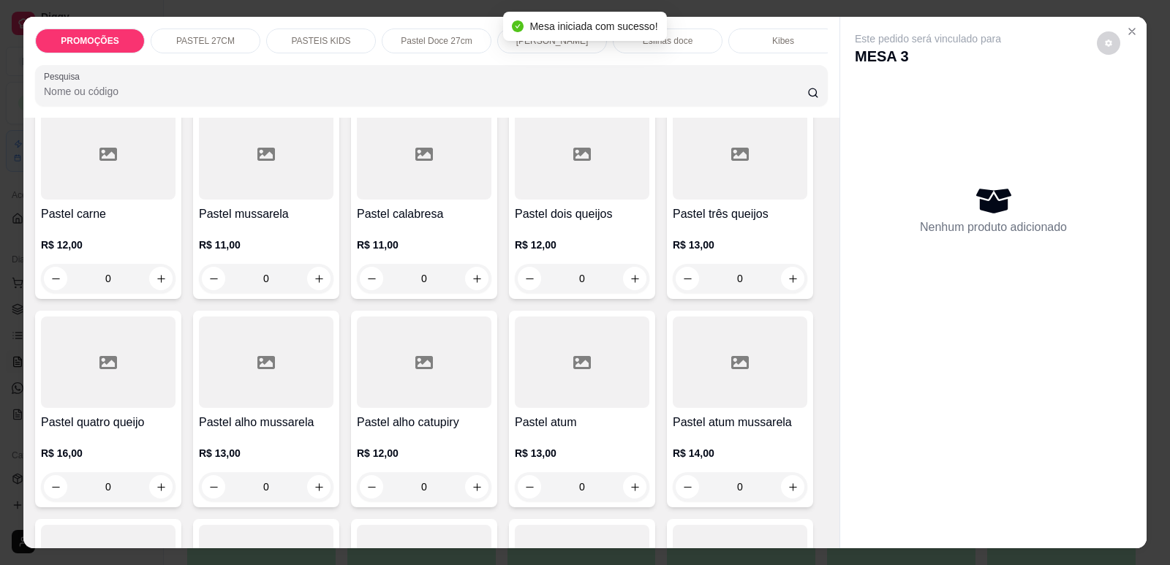
click at [81, 200] on div at bounding box center [108, 153] width 135 height 91
click at [685, 508] on div "Pastel atum mussarela R$ 14,00 0" at bounding box center [740, 409] width 146 height 197
click at [49, 241] on div "R$ 12,00 0" at bounding box center [108, 258] width 135 height 70
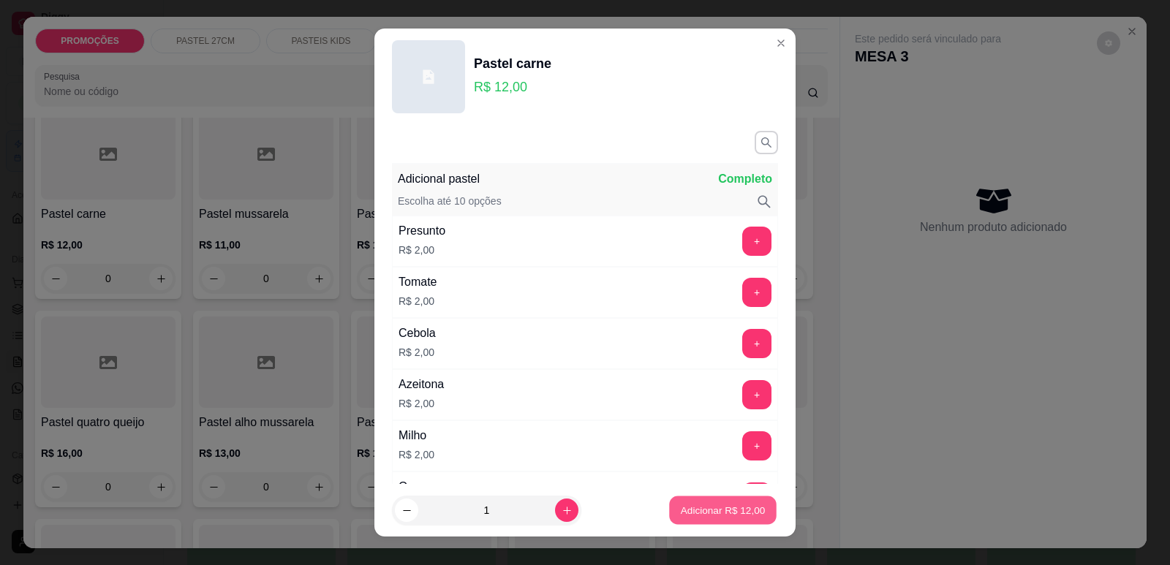
click at [713, 508] on p "Adicionar R$ 12,00" at bounding box center [723, 511] width 85 height 14
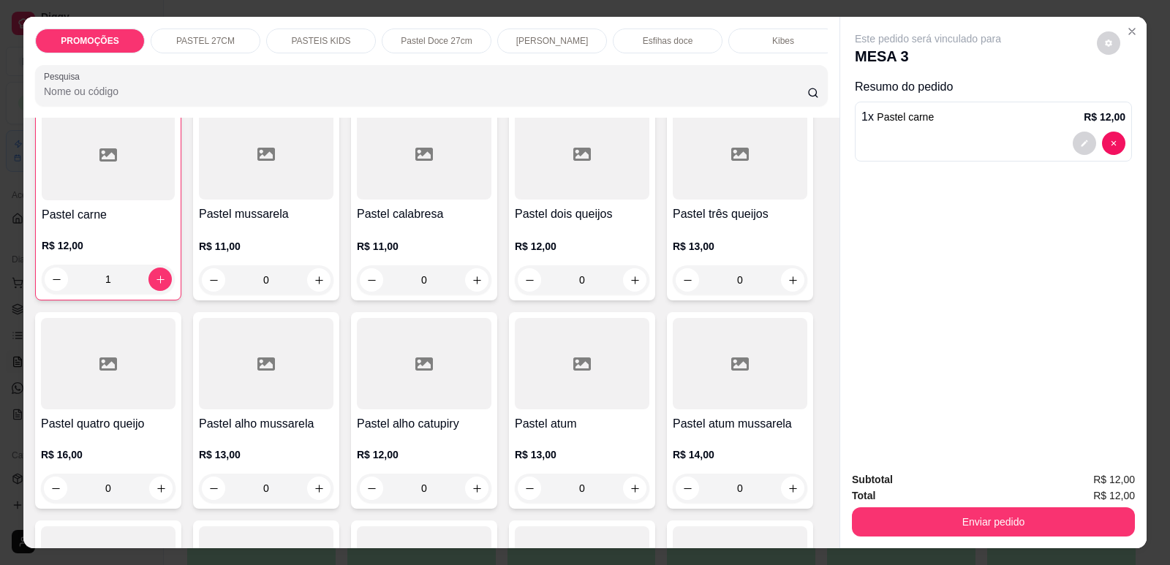
type input "1"
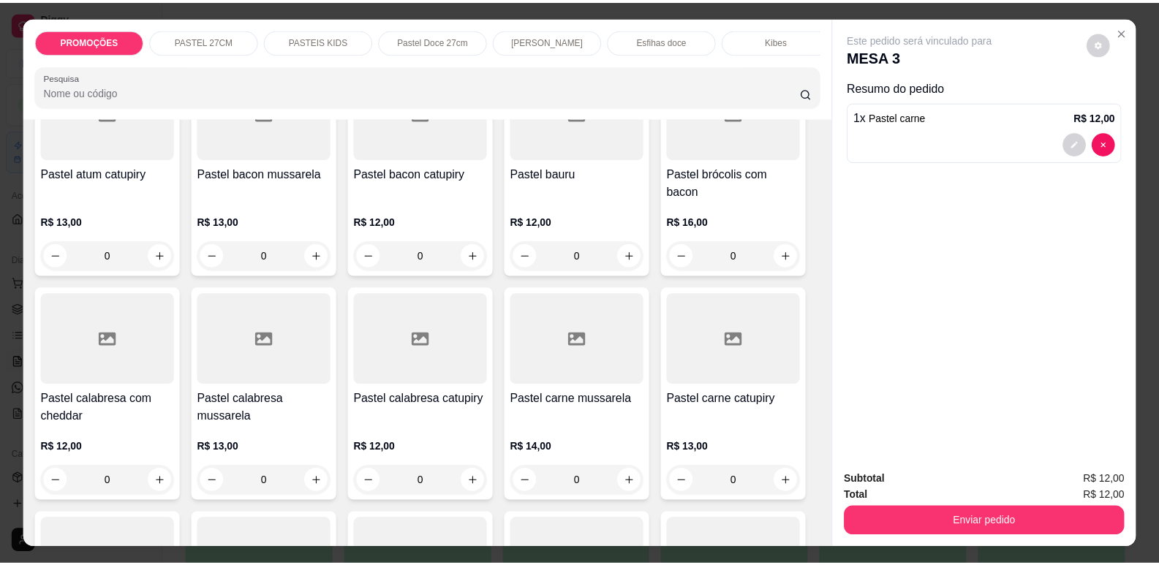
scroll to position [732, 0]
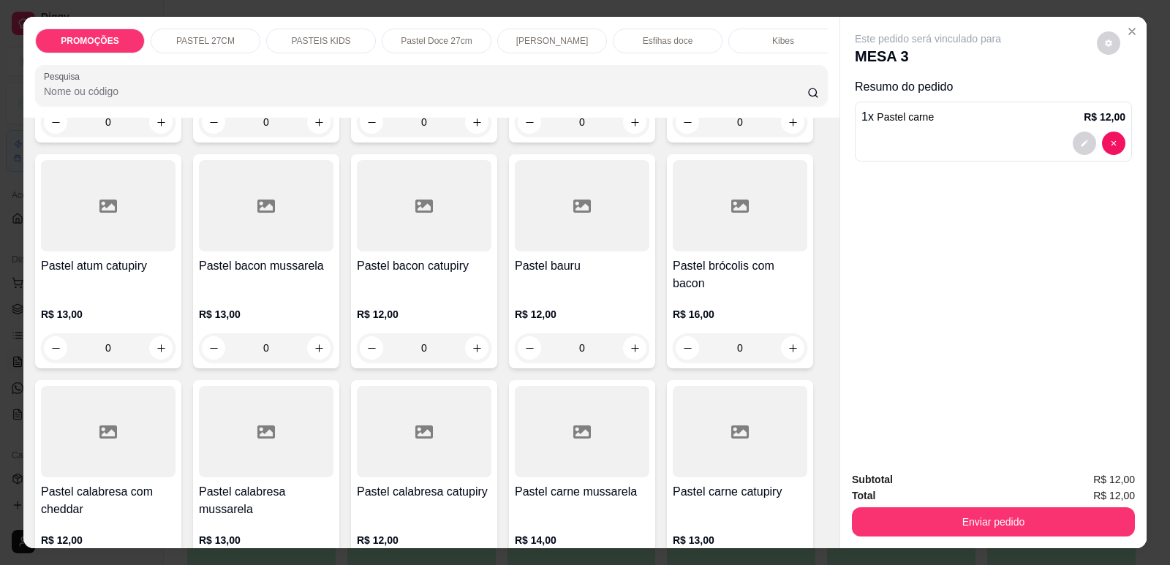
click at [565, 252] on div at bounding box center [582, 205] width 135 height 91
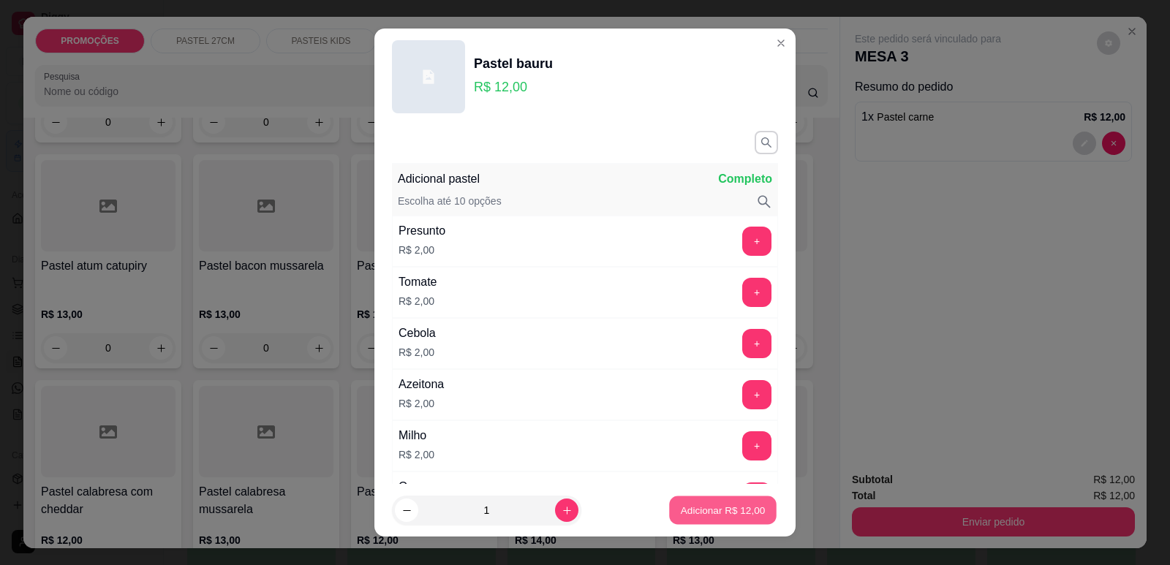
click at [731, 510] on p "Adicionar R$ 12,00" at bounding box center [723, 511] width 85 height 14
type input "1"
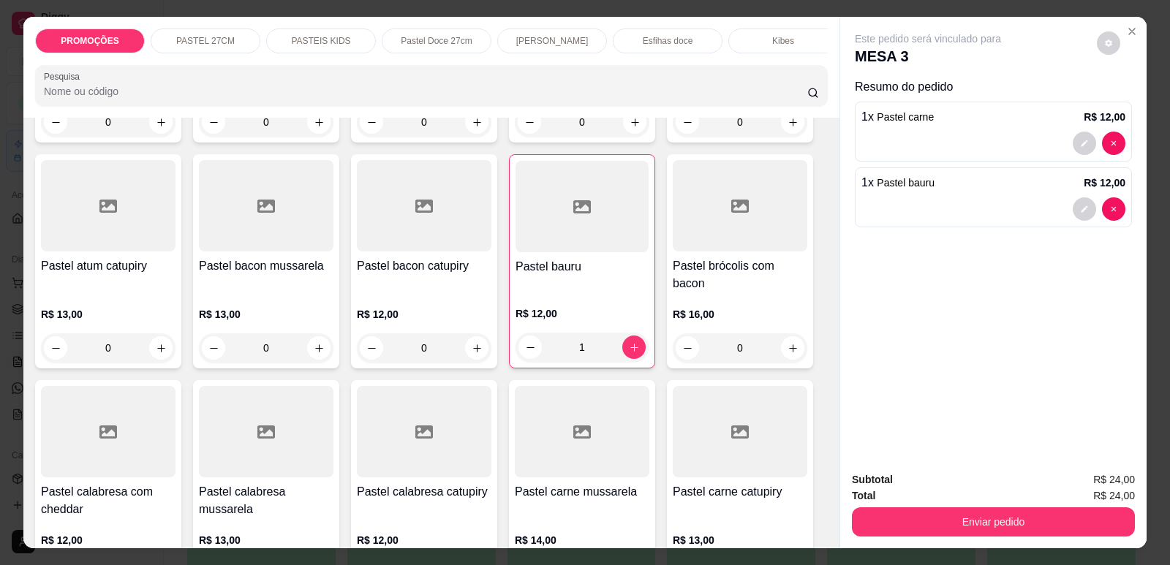
click at [886, 521] on button "Enviar pedido" at bounding box center [993, 522] width 283 height 29
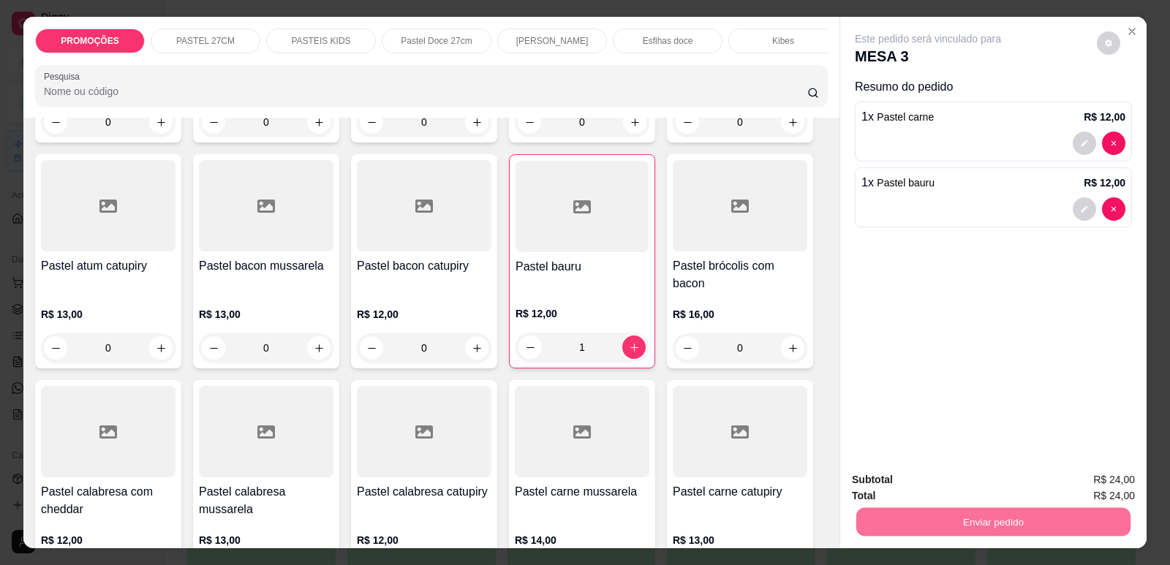
click at [1109, 484] on button "Enviar pedido" at bounding box center [1097, 485] width 80 height 27
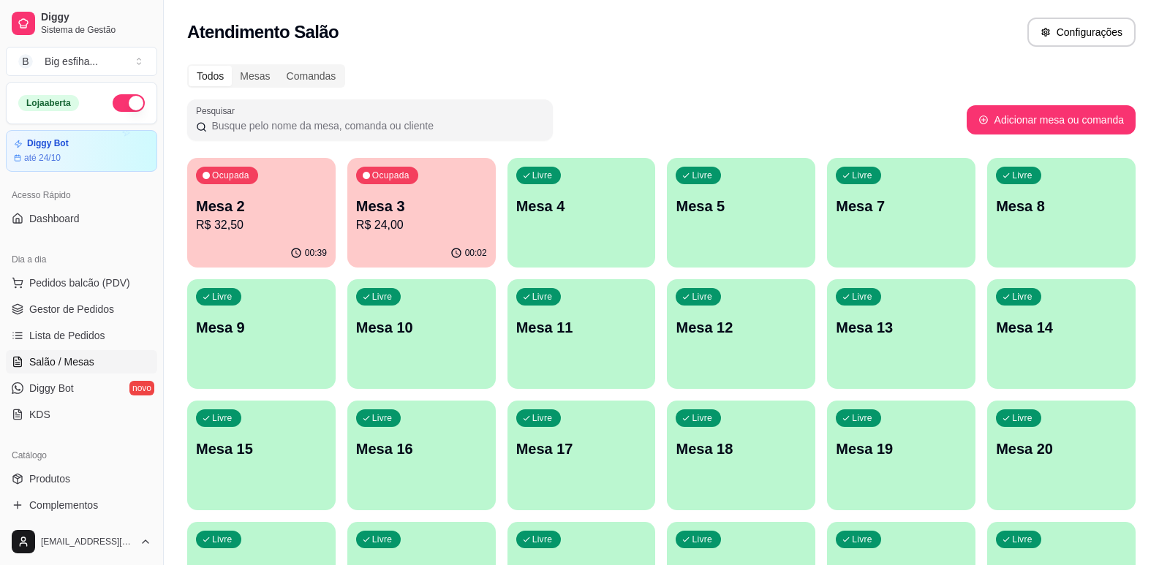
click at [273, 263] on div "00:39" at bounding box center [261, 253] width 148 height 29
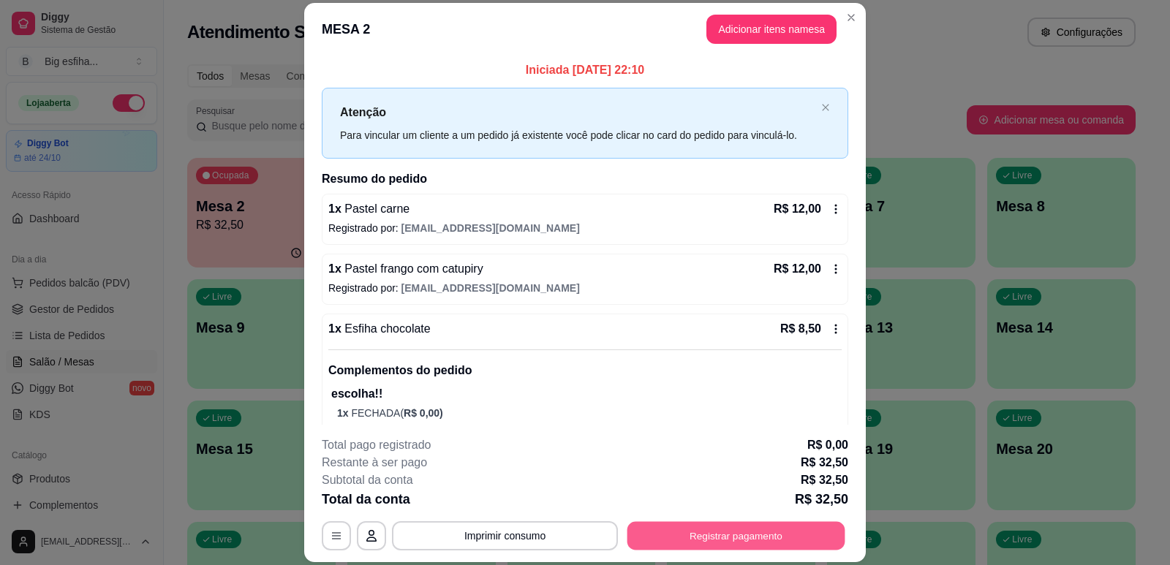
click at [763, 540] on button "Registrar pagamento" at bounding box center [737, 536] width 218 height 29
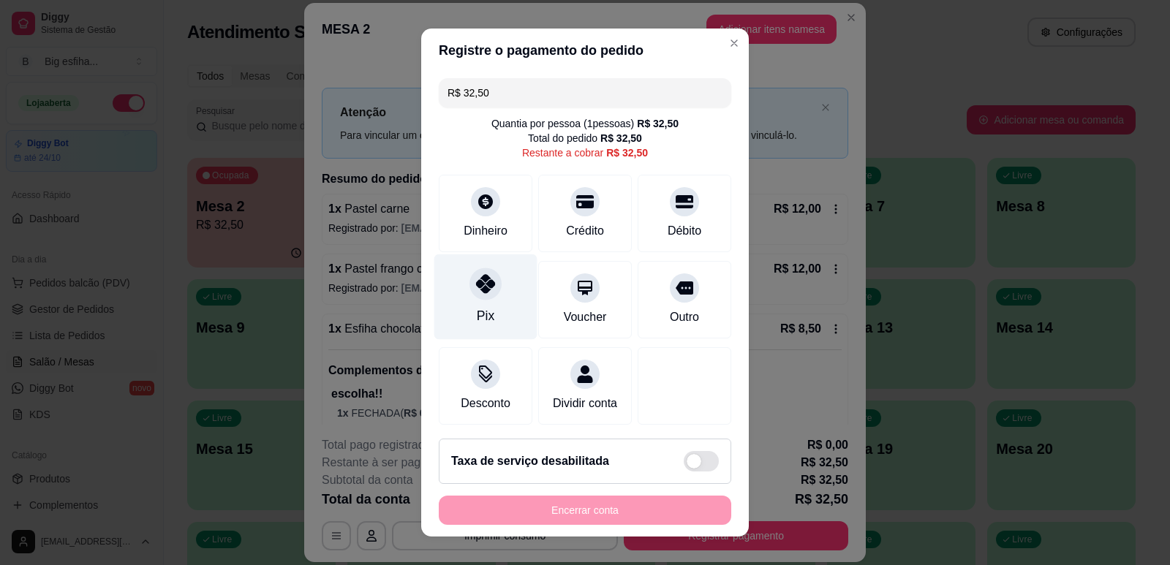
click at [465, 296] on div "Pix" at bounding box center [485, 297] width 103 height 86
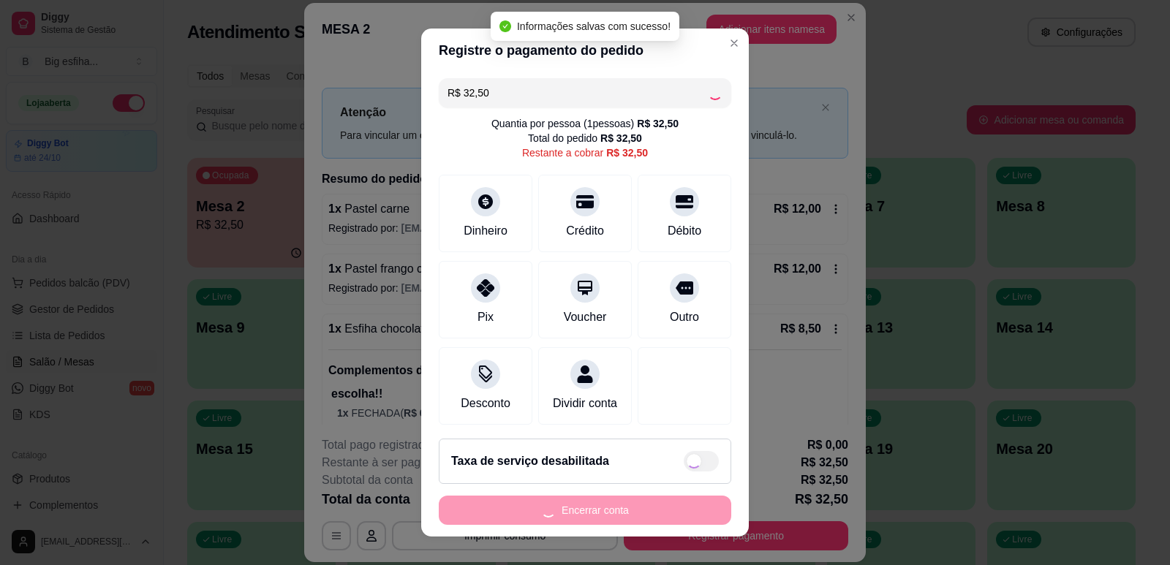
type input "R$ 0,00"
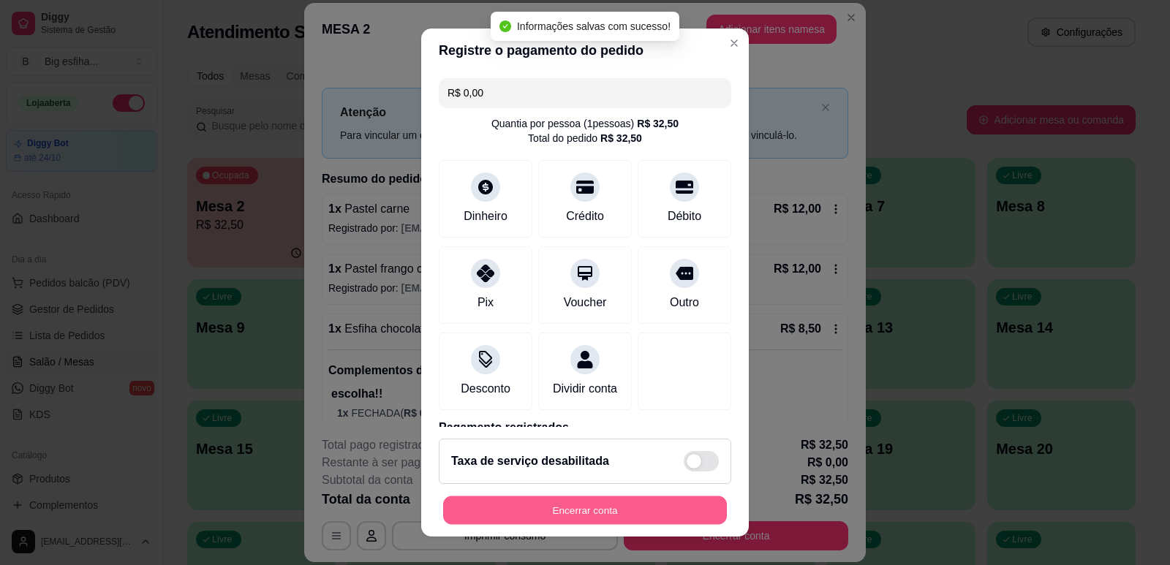
click at [579, 509] on button "Encerrar conta" at bounding box center [585, 511] width 284 height 29
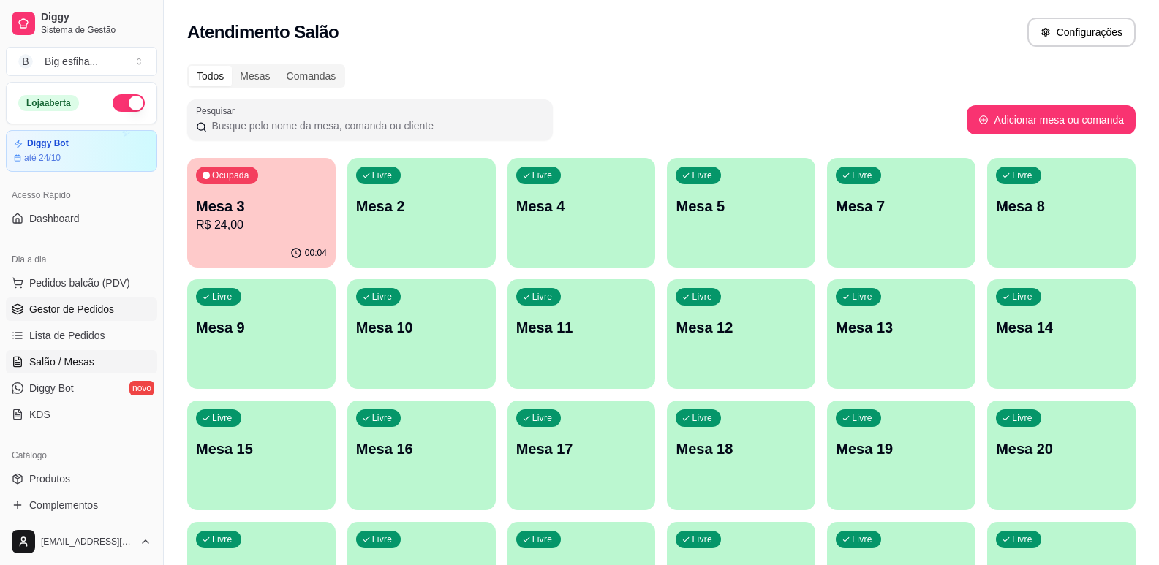
click at [93, 317] on link "Gestor de Pedidos" at bounding box center [81, 309] width 151 height 23
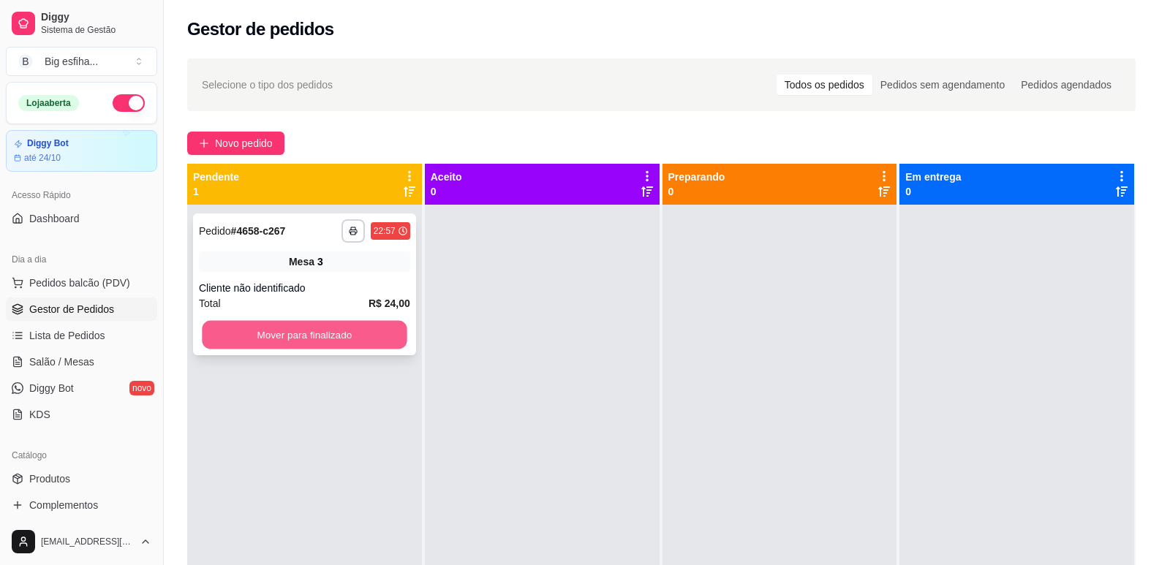
click at [316, 344] on button "Mover para finalizado" at bounding box center [304, 335] width 205 height 29
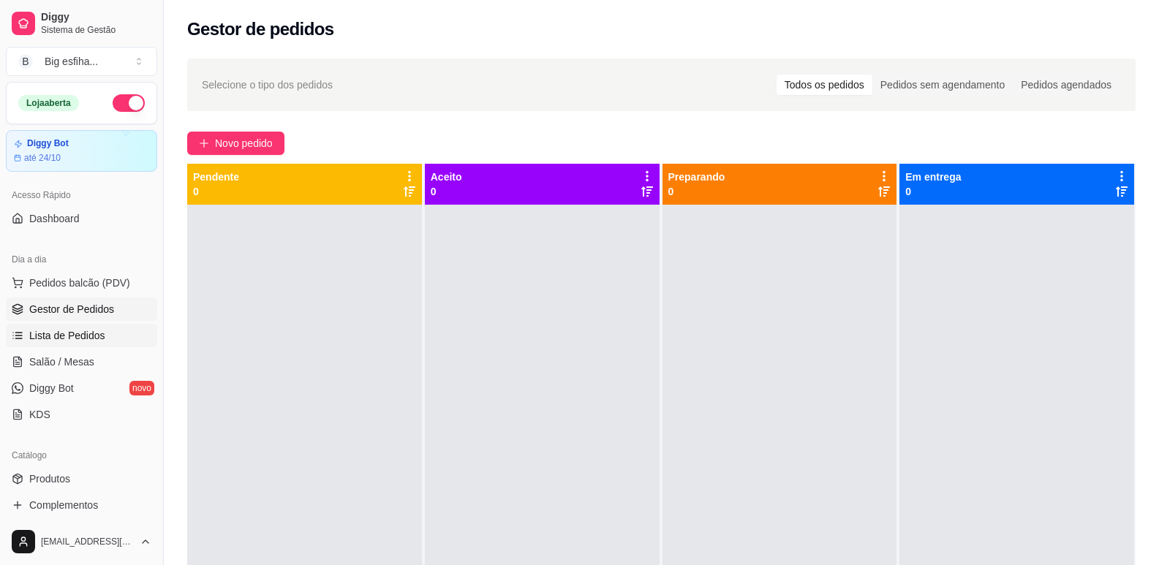
click at [77, 338] on span "Lista de Pedidos" at bounding box center [67, 335] width 76 height 15
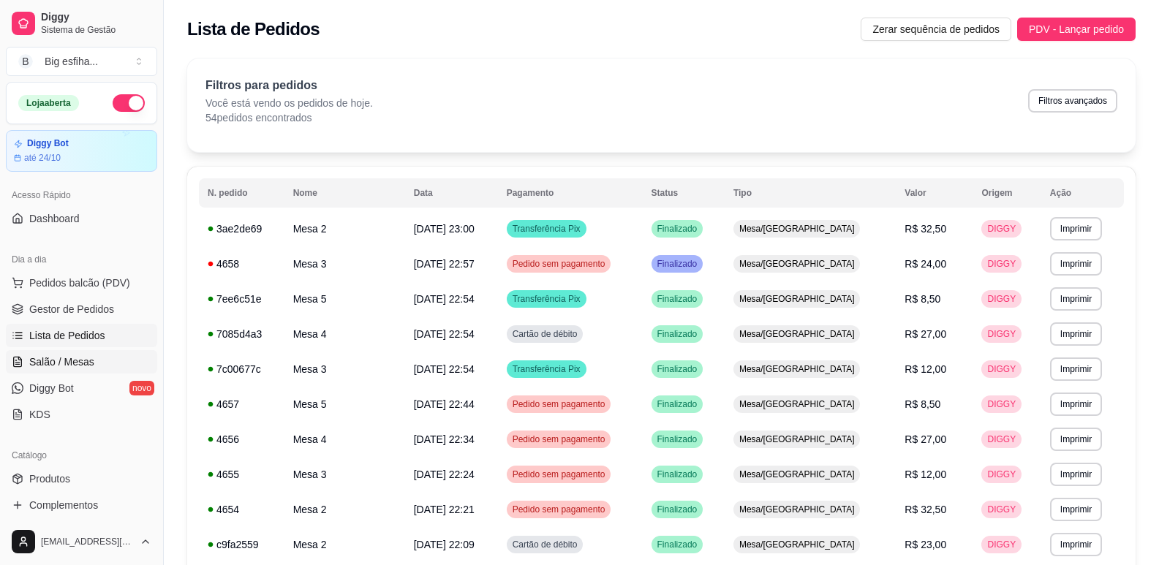
click at [89, 355] on span "Salão / Mesas" at bounding box center [61, 362] width 65 height 15
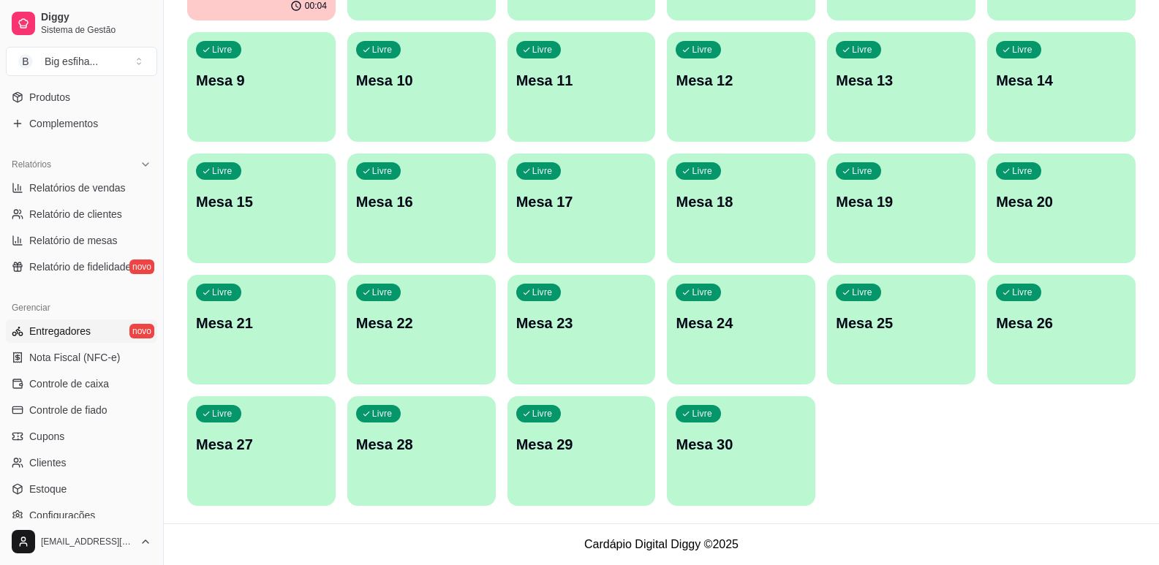
scroll to position [487, 0]
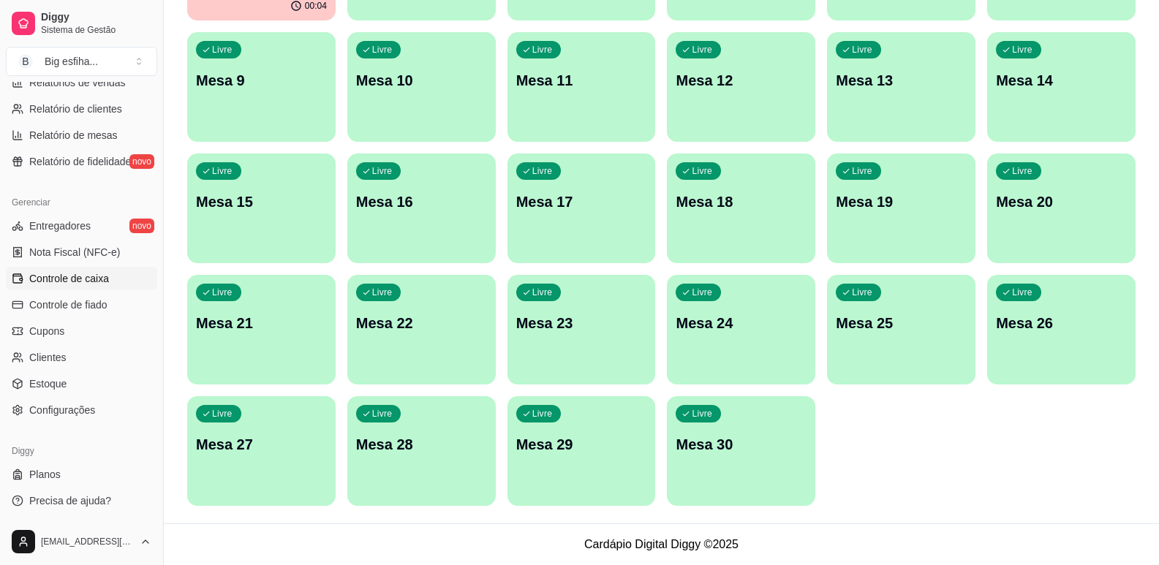
click at [73, 273] on span "Controle de caixa" at bounding box center [69, 278] width 80 height 15
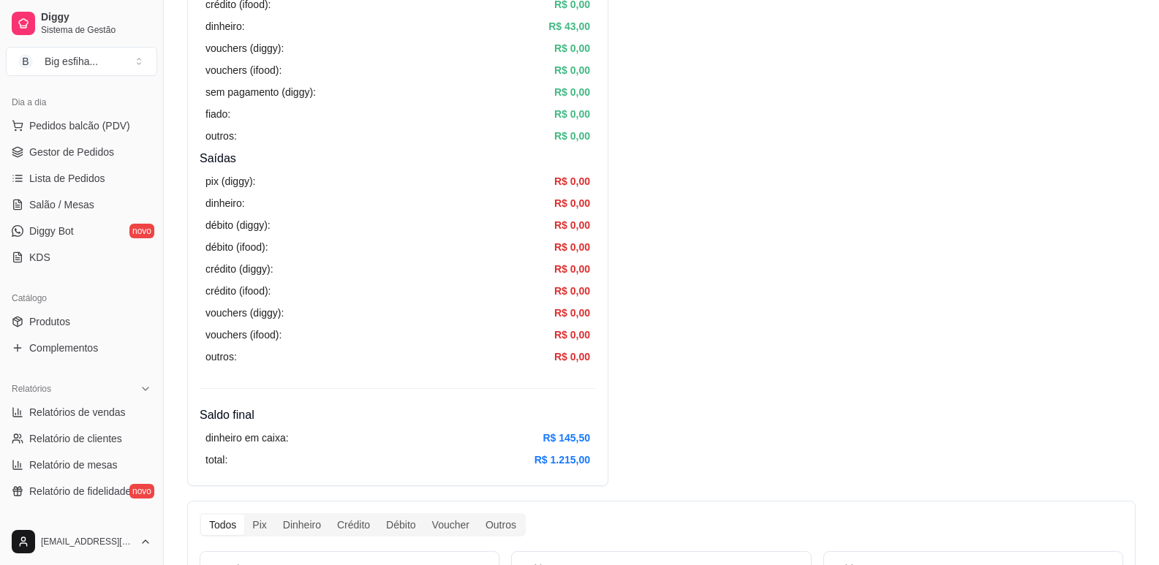
scroll to position [48, 0]
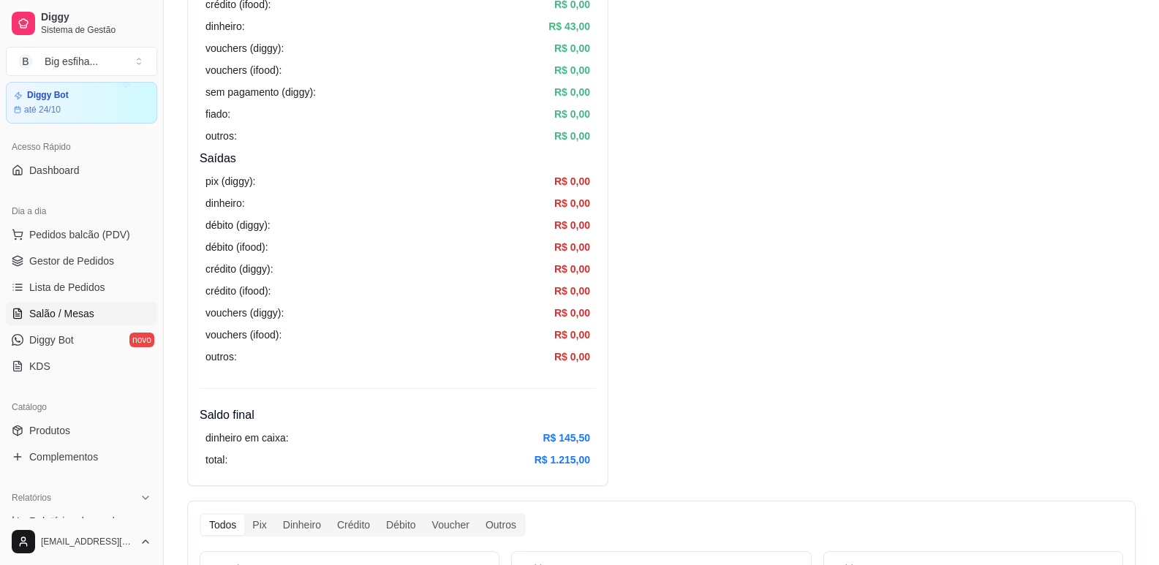
click at [72, 306] on span "Salão / Mesas" at bounding box center [61, 313] width 65 height 15
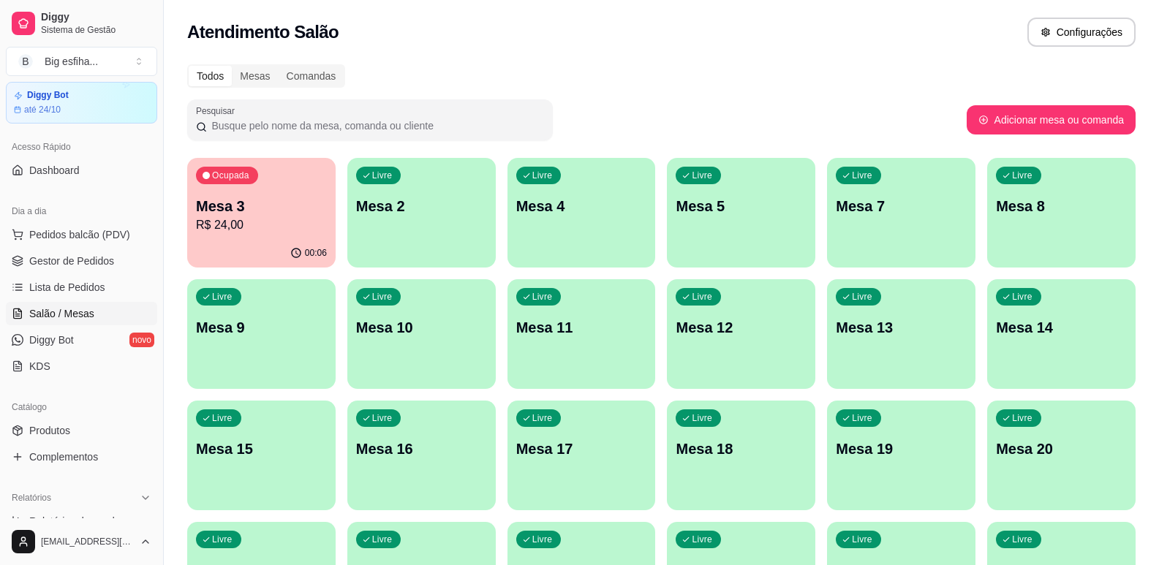
click at [349, 244] on div "Livre Mesa 2" at bounding box center [421, 204] width 148 height 92
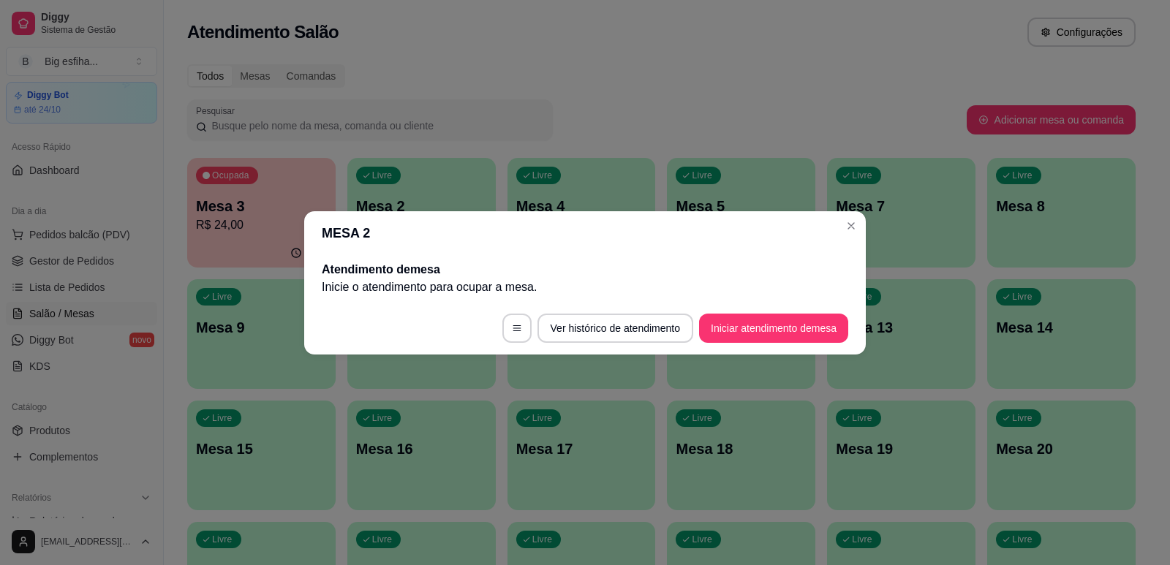
click at [729, 317] on footer "Ver histórico de atendimento Iniciar atendimento de mesa" at bounding box center [585, 328] width 562 height 53
click at [731, 318] on button "Iniciar atendimento de mesa" at bounding box center [773, 328] width 145 height 29
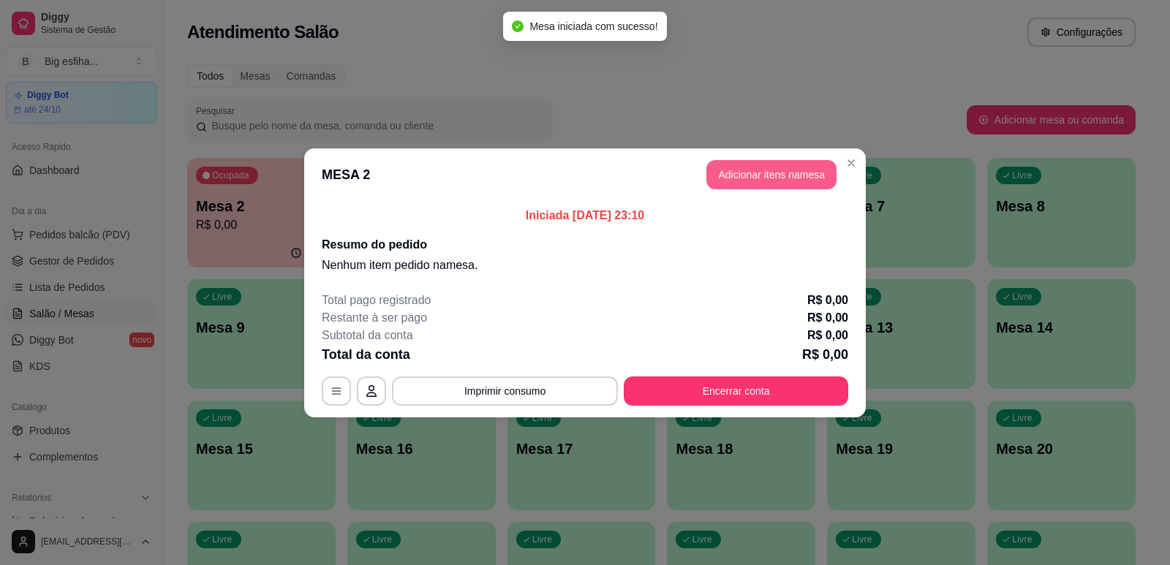
click at [779, 178] on button "Adicionar itens na mesa" at bounding box center [772, 174] width 130 height 29
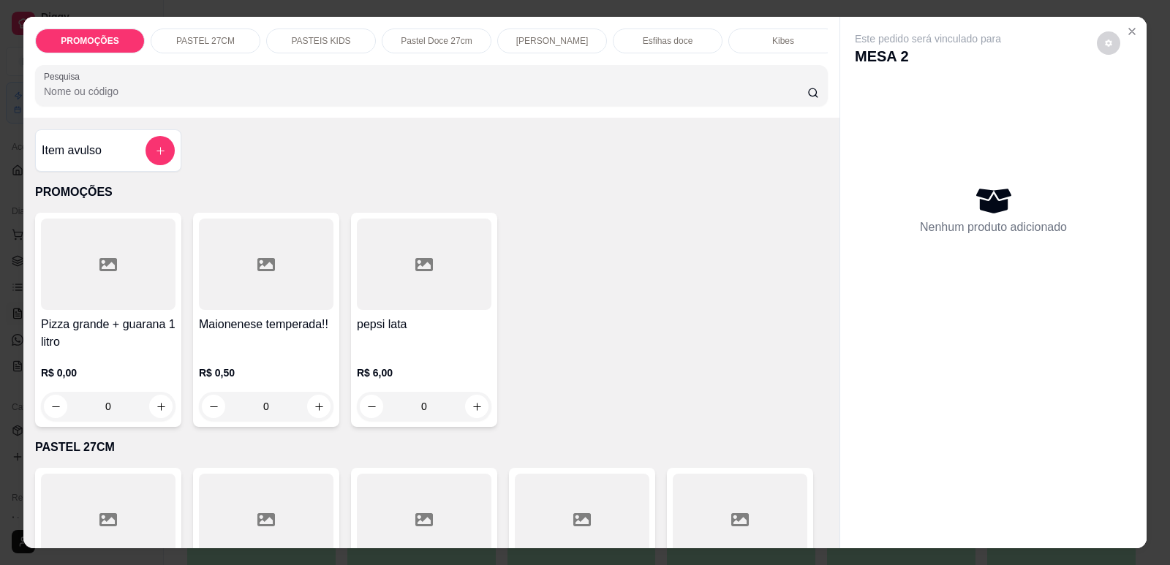
scroll to position [0, 588]
click at [637, 38] on p "Refrigerante" at bounding box center [657, 41] width 48 height 12
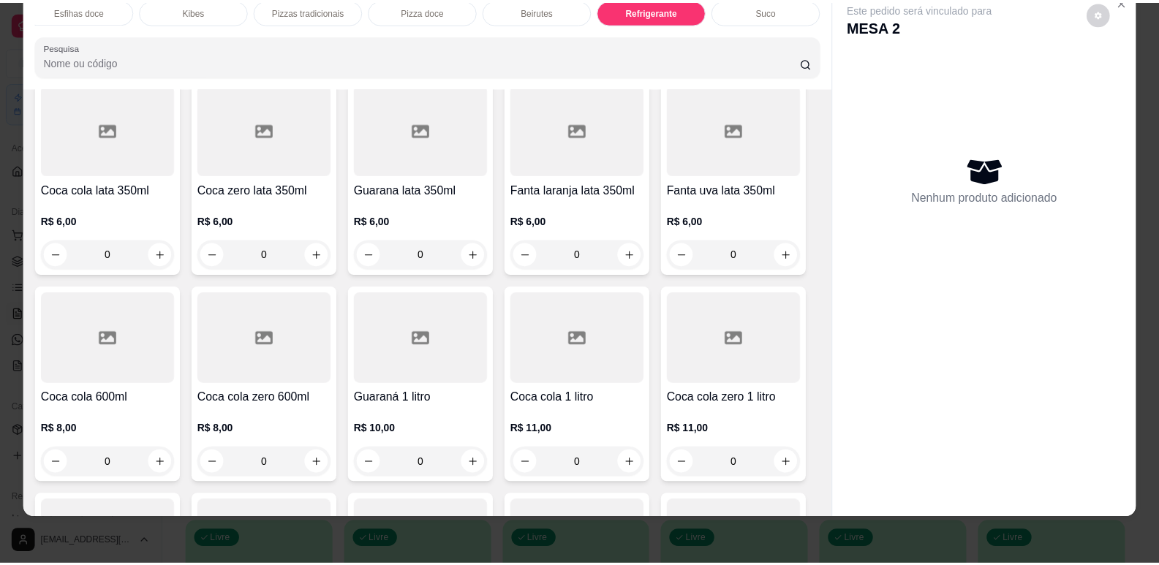
scroll to position [8586, 0]
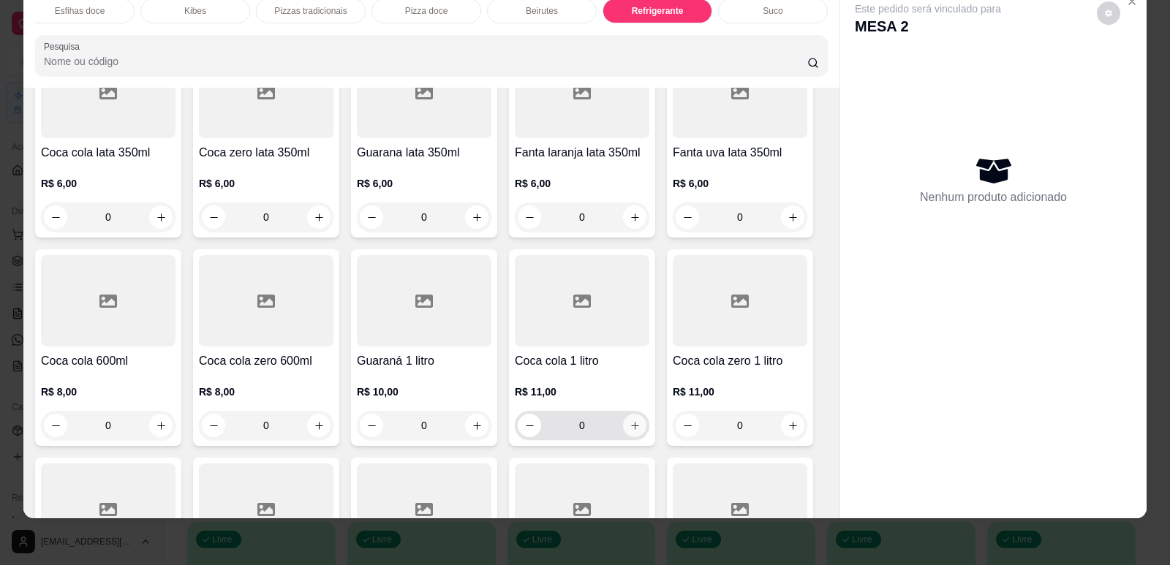
click at [630, 421] on icon "increase-product-quantity" at bounding box center [635, 426] width 11 height 11
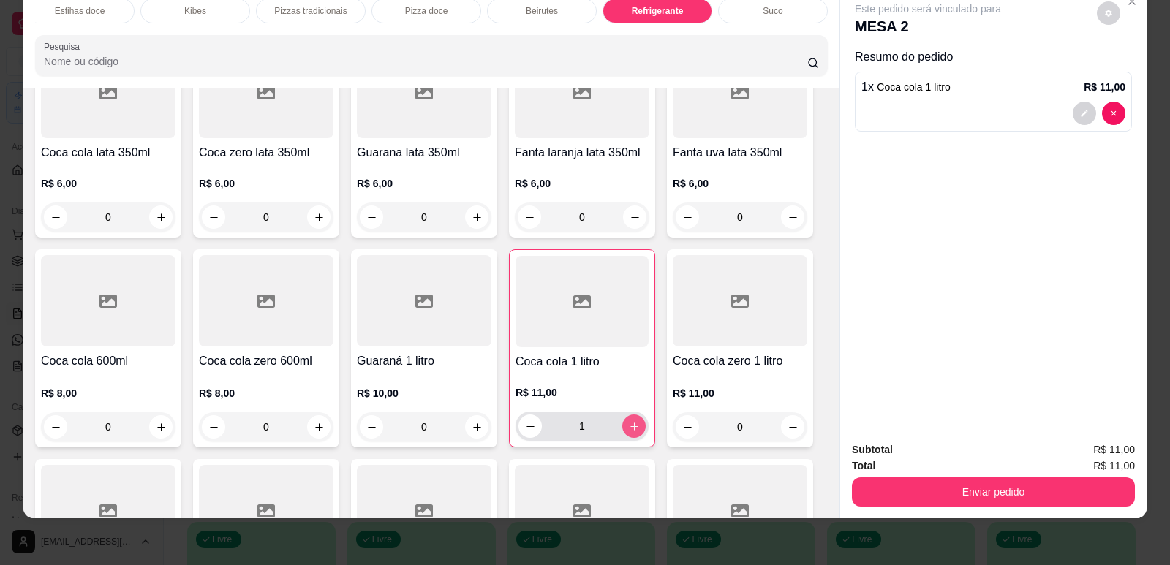
type input "1"
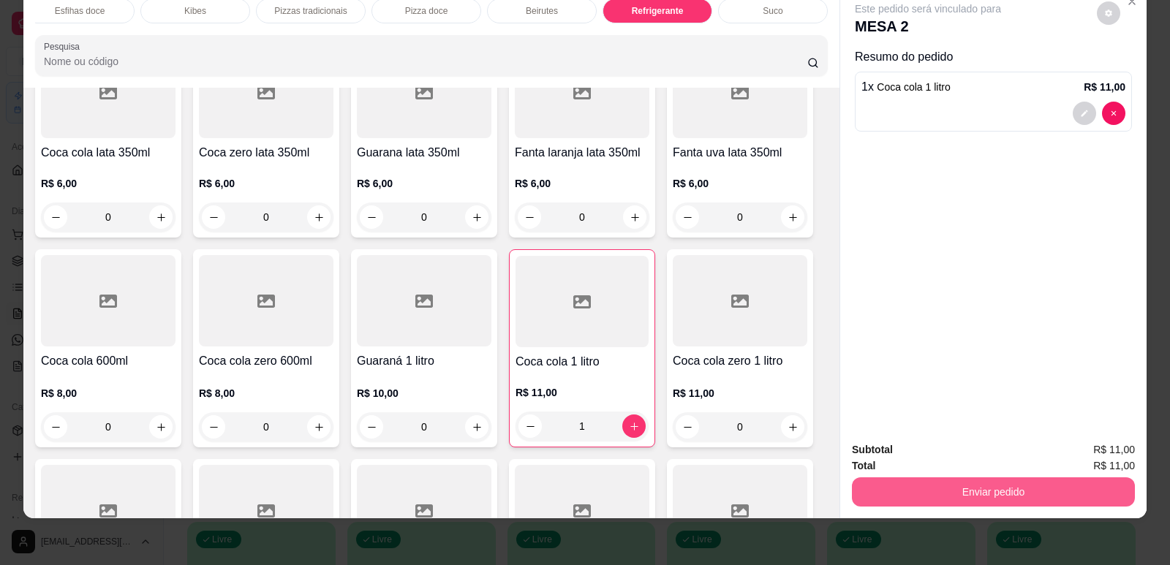
click at [995, 505] on button "Enviar pedido" at bounding box center [993, 492] width 283 height 29
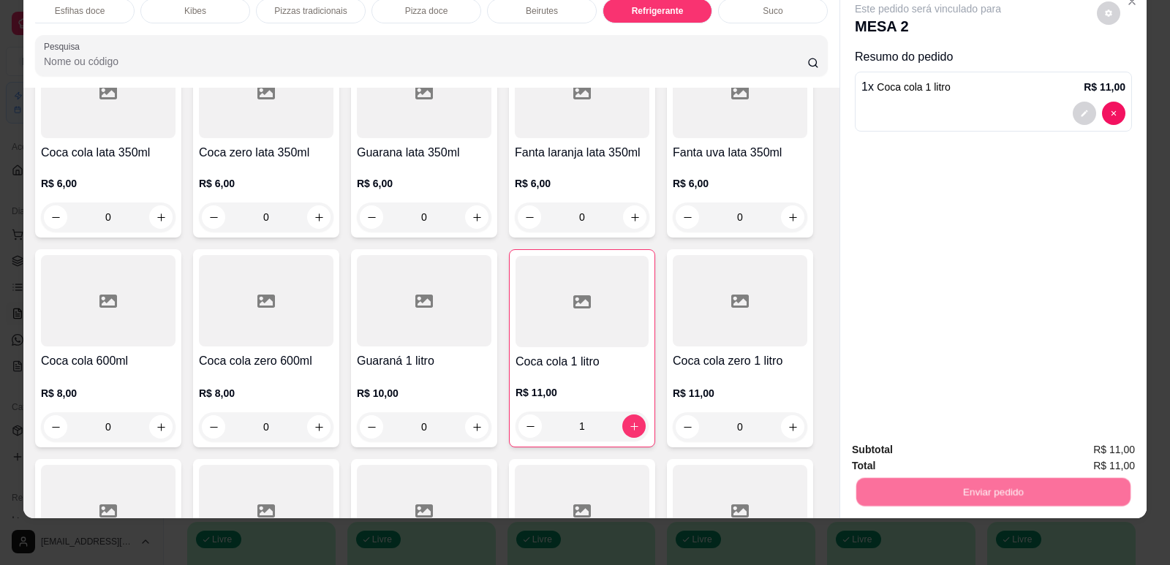
click at [1083, 461] on button "Enviar pedido" at bounding box center [1097, 455] width 80 height 27
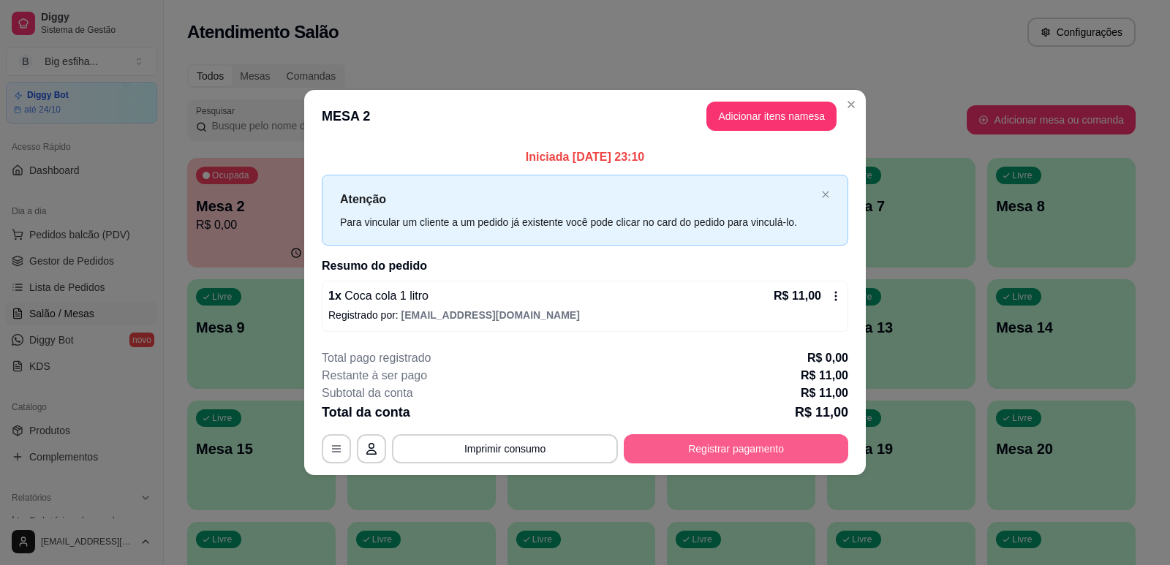
click at [724, 460] on button "Registrar pagamento" at bounding box center [736, 448] width 225 height 29
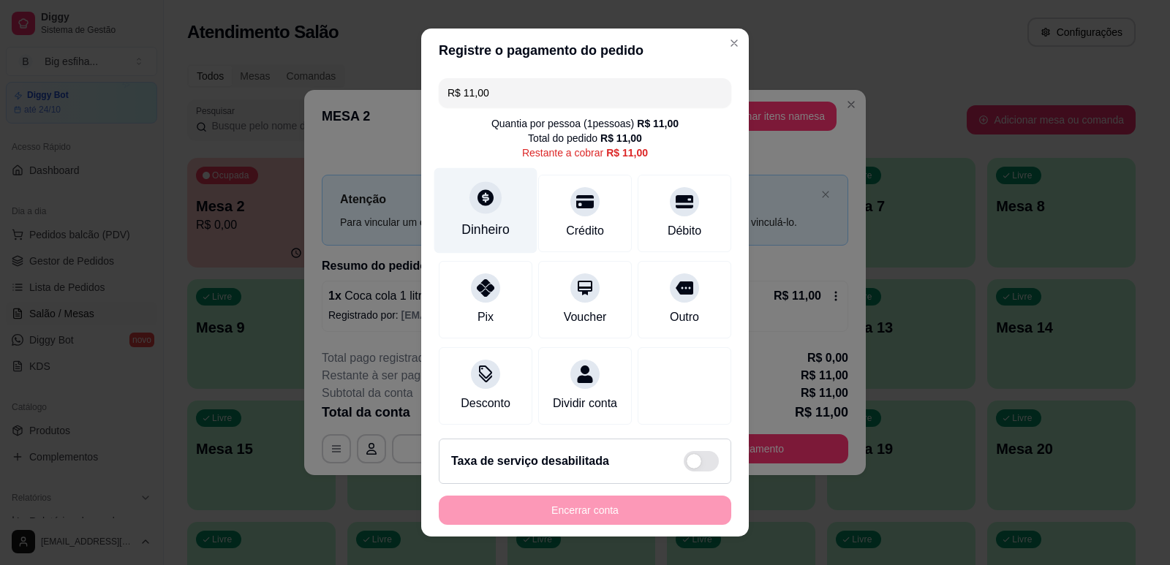
click at [492, 204] on div "Dinheiro" at bounding box center [485, 210] width 103 height 86
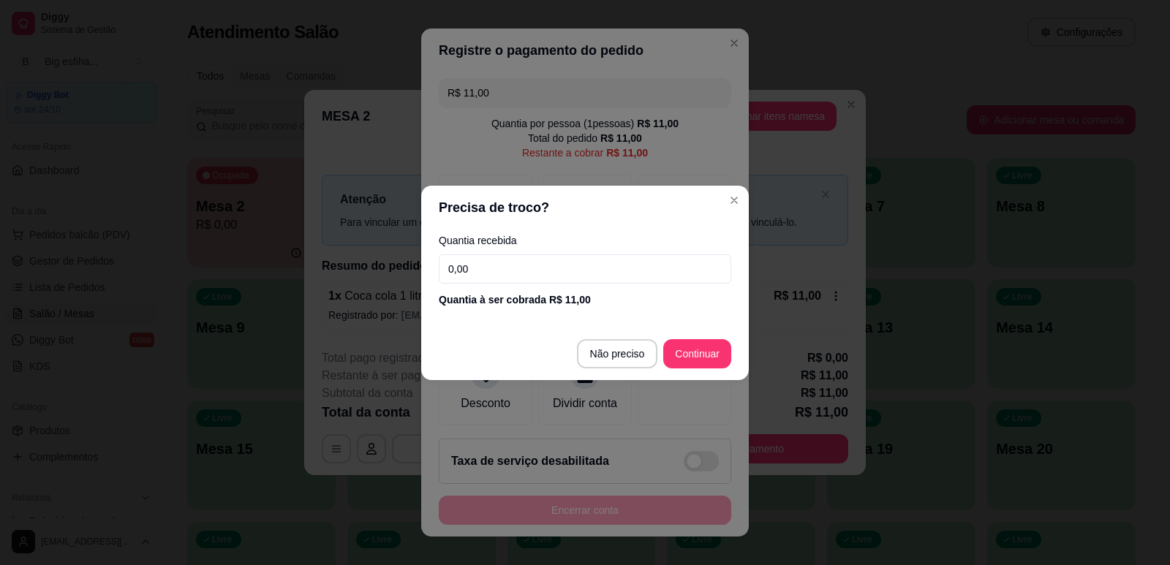
click at [513, 267] on input "0,00" at bounding box center [585, 269] width 293 height 29
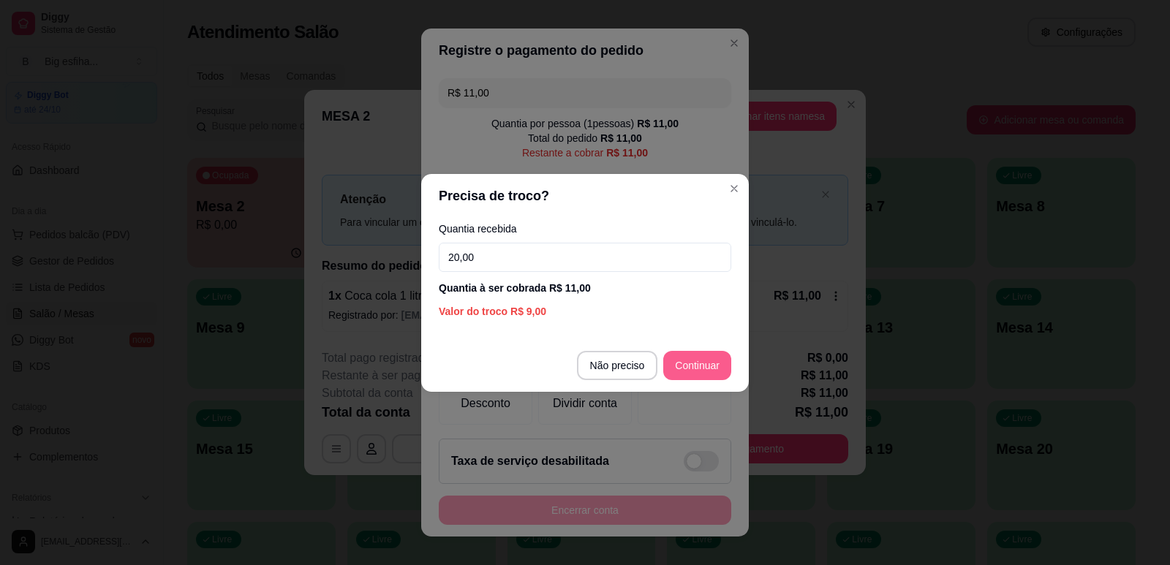
type input "20,00"
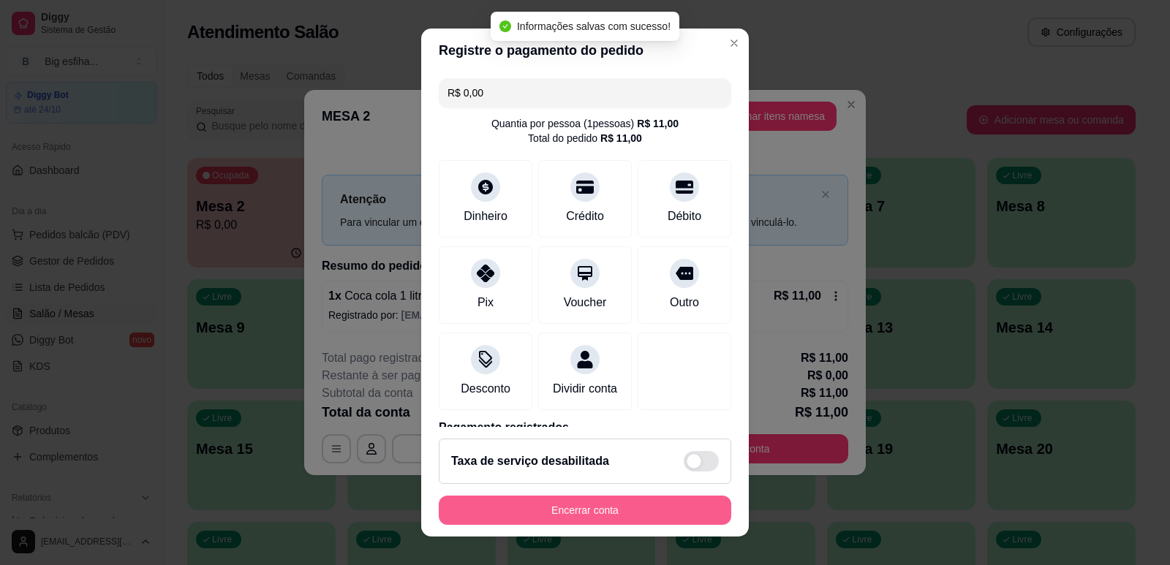
type input "R$ 0,00"
click at [595, 509] on button "Encerrar conta" at bounding box center [585, 510] width 293 height 29
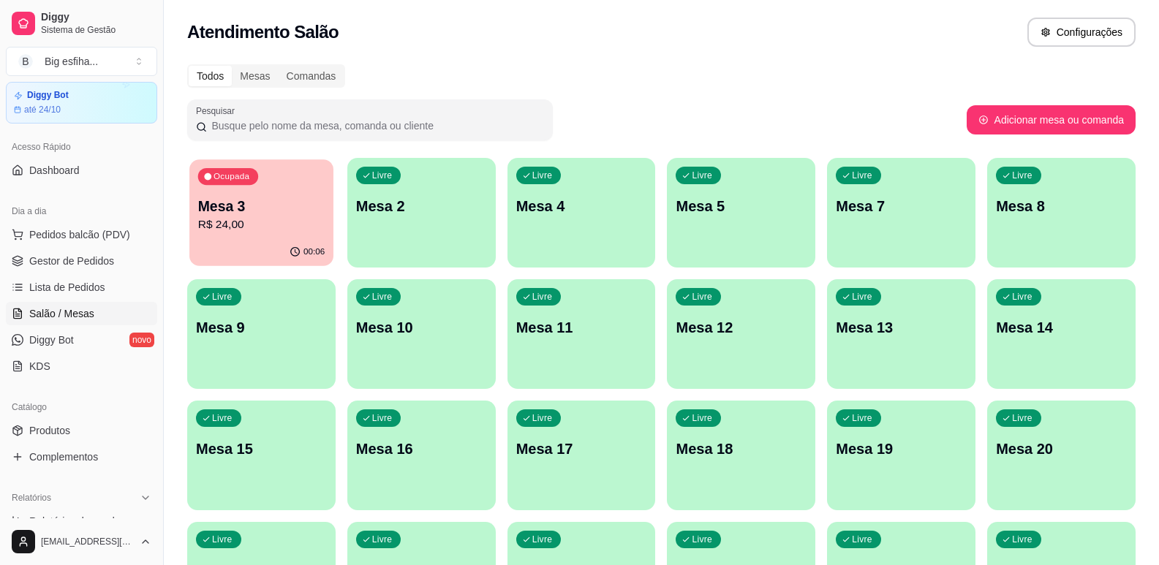
click at [211, 230] on p "R$ 24,00" at bounding box center [261, 224] width 127 height 17
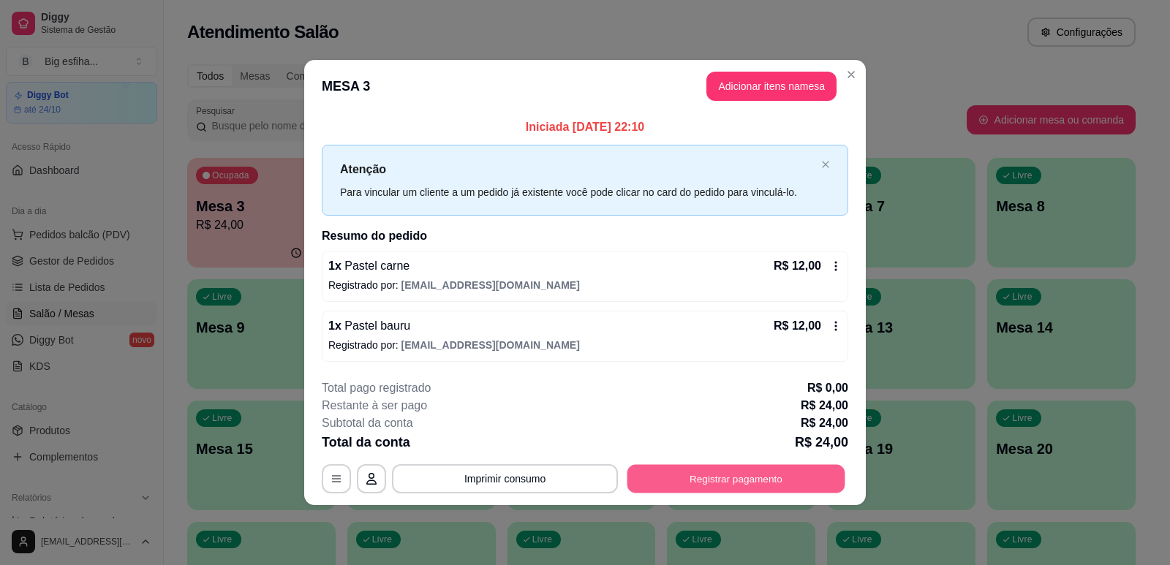
click at [769, 487] on button "Registrar pagamento" at bounding box center [737, 479] width 218 height 29
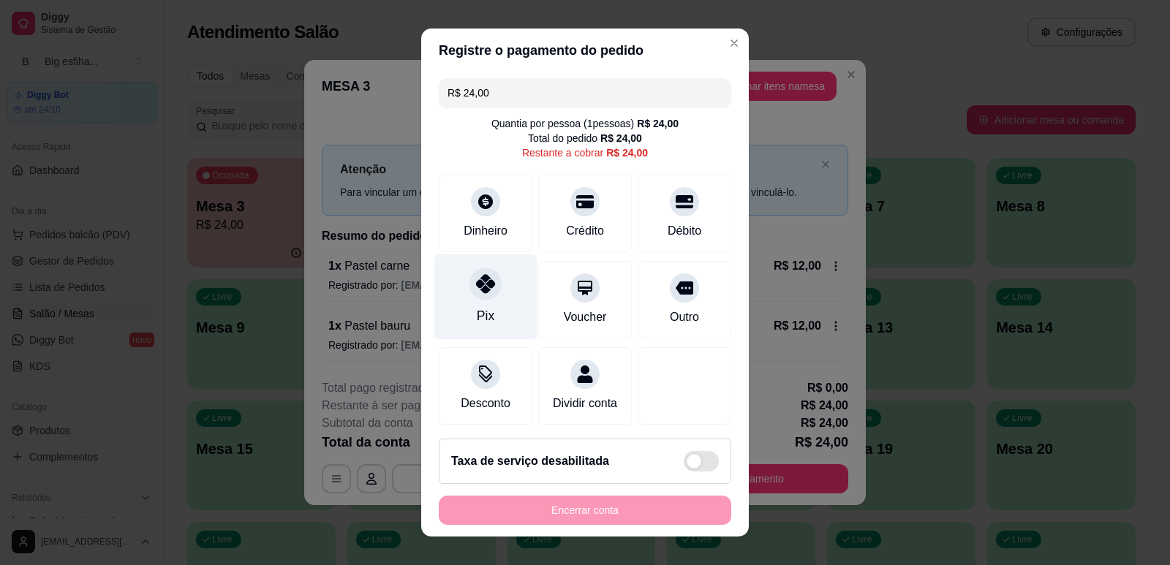
click at [456, 312] on div "Pix" at bounding box center [485, 297] width 103 height 86
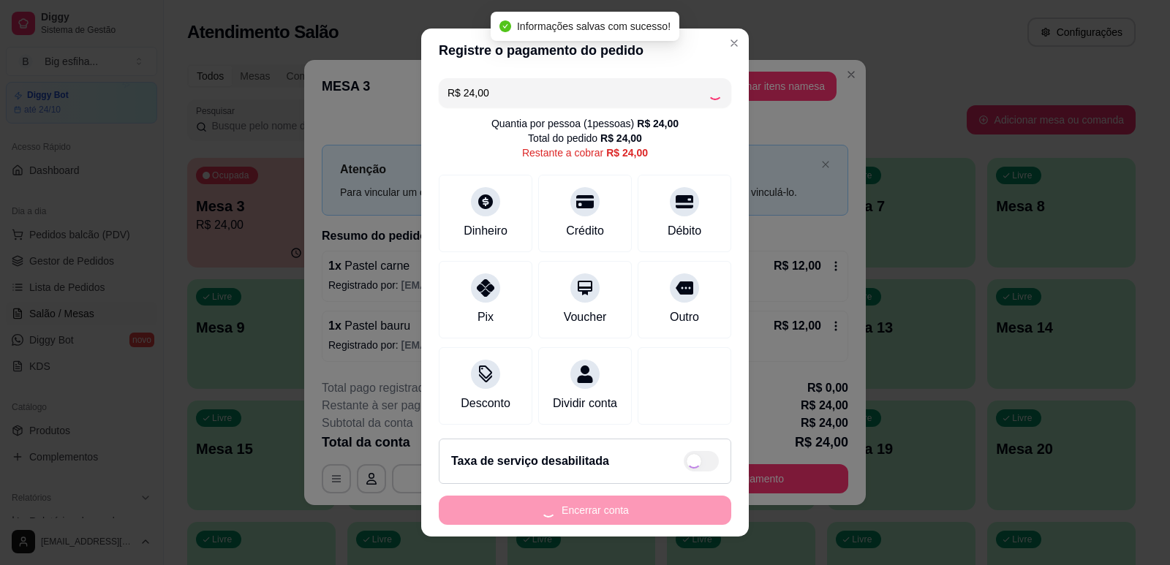
type input "R$ 0,00"
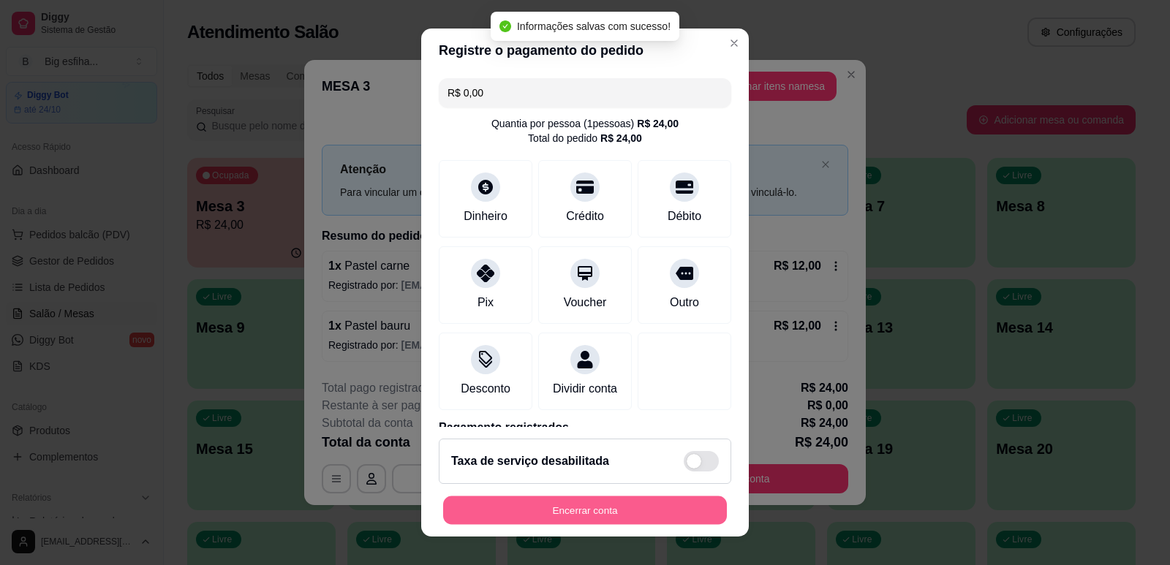
click at [543, 507] on button "Encerrar conta" at bounding box center [585, 511] width 284 height 29
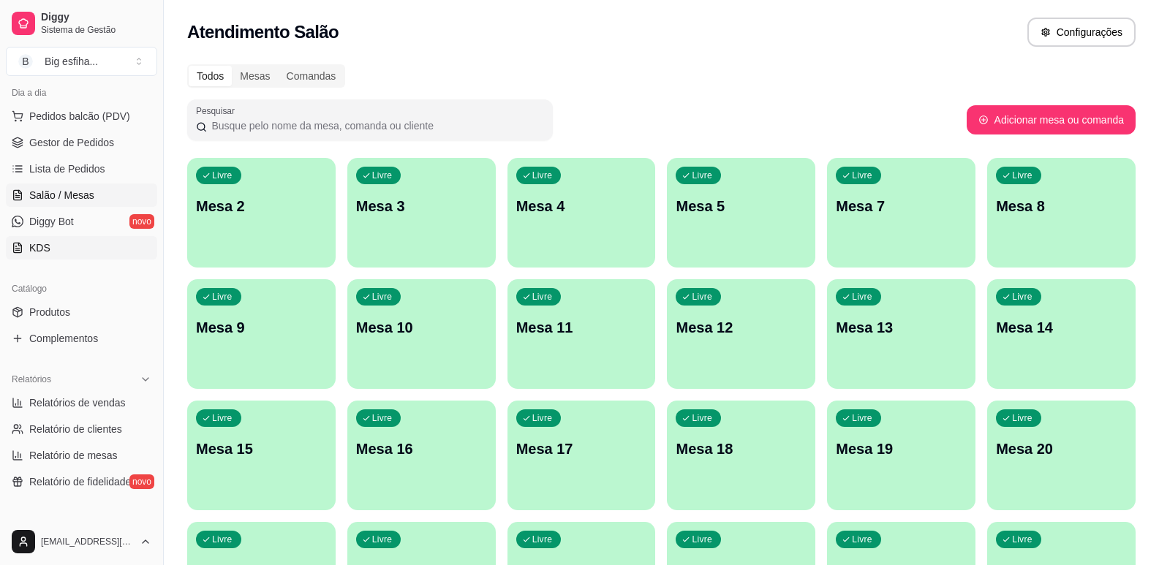
scroll to position [195, 0]
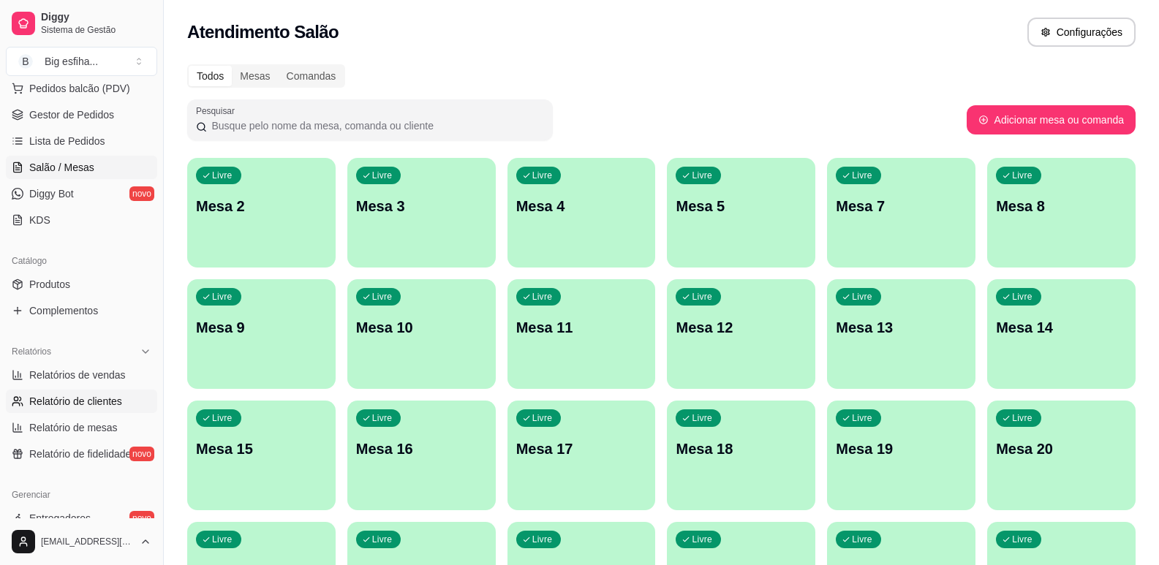
click at [101, 399] on span "Relatório de clientes" at bounding box center [75, 401] width 93 height 15
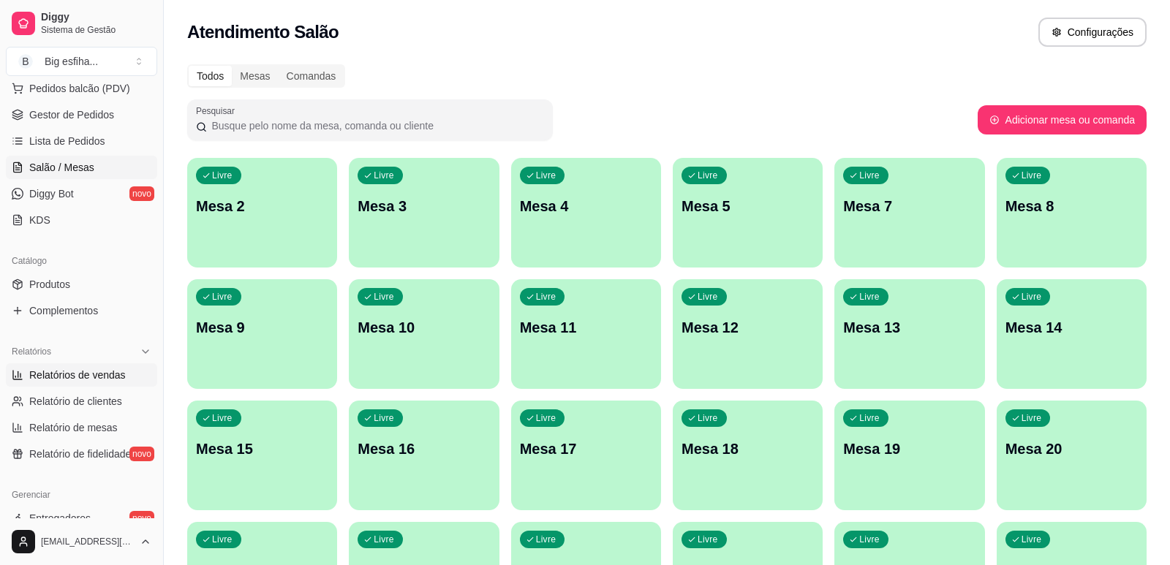
select select "30"
select select "HIGHEST_TOTAL_SPENT_WITH_ORDERS"
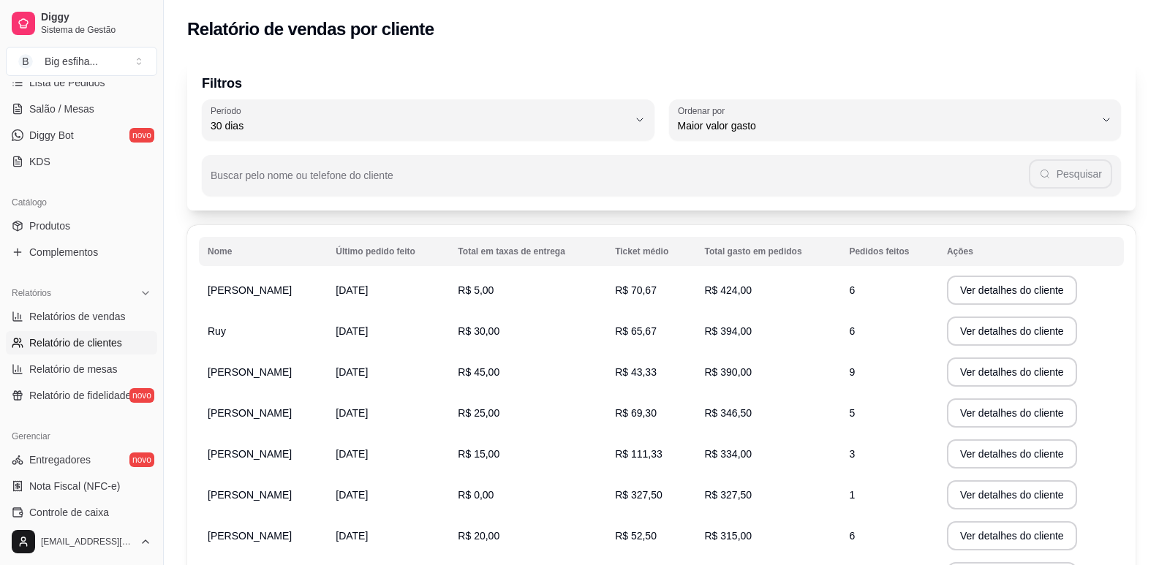
scroll to position [414, 0]
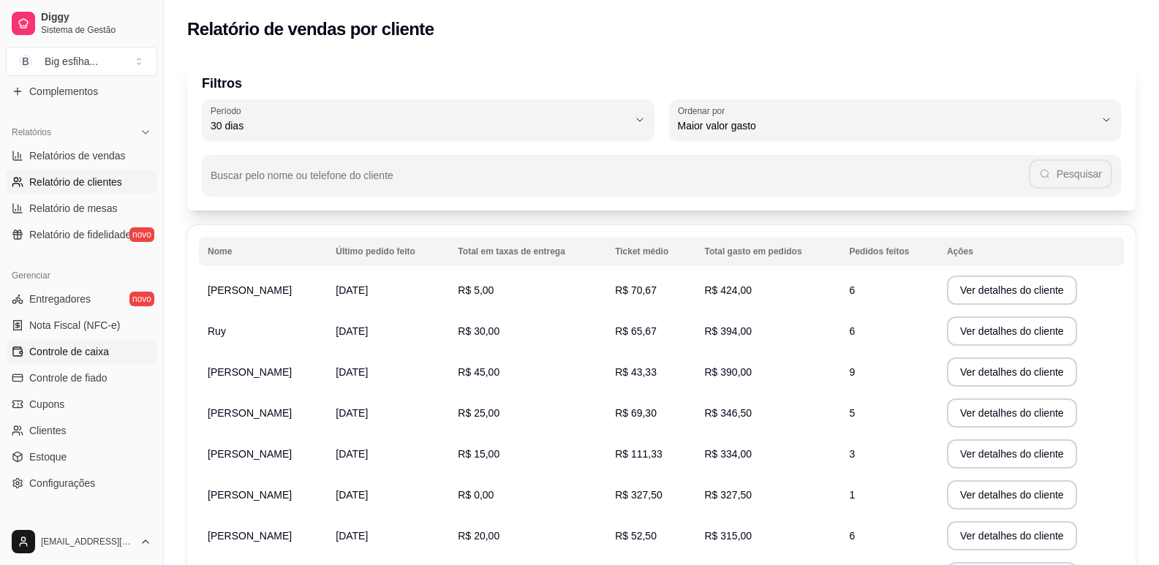
click at [91, 351] on span "Controle de caixa" at bounding box center [69, 351] width 80 height 15
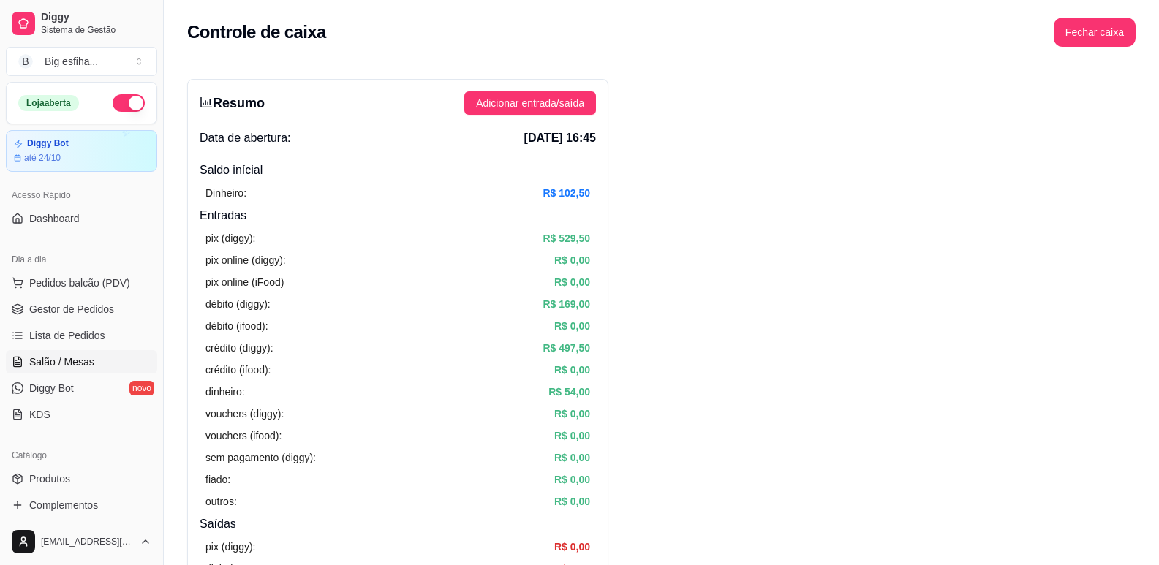
click at [71, 358] on span "Salão / Mesas" at bounding box center [61, 362] width 65 height 15
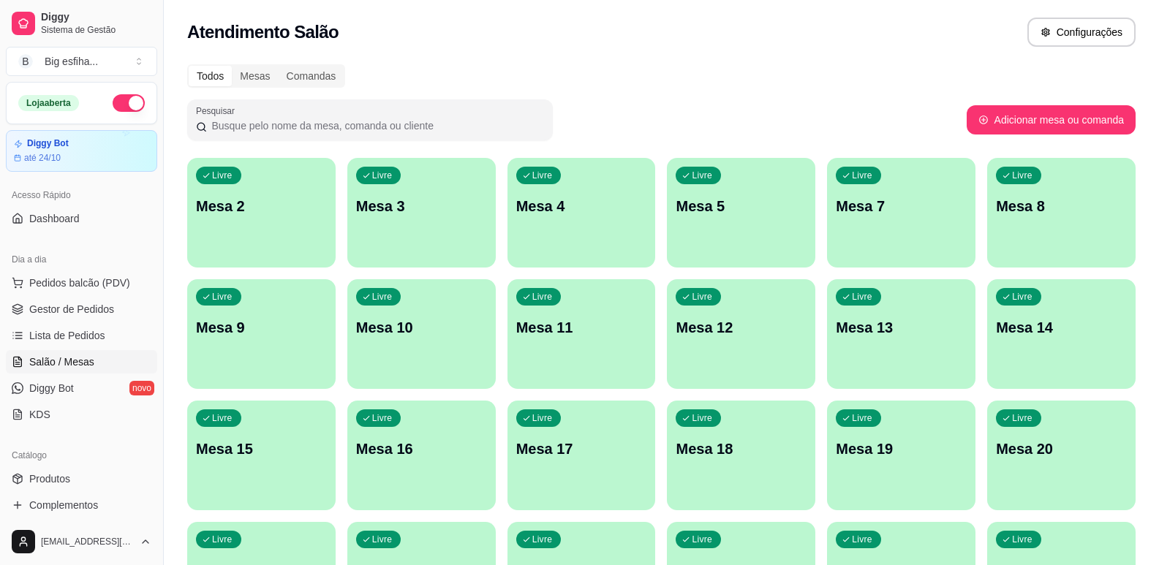
click at [296, 210] on p "Mesa 2" at bounding box center [261, 206] width 131 height 20
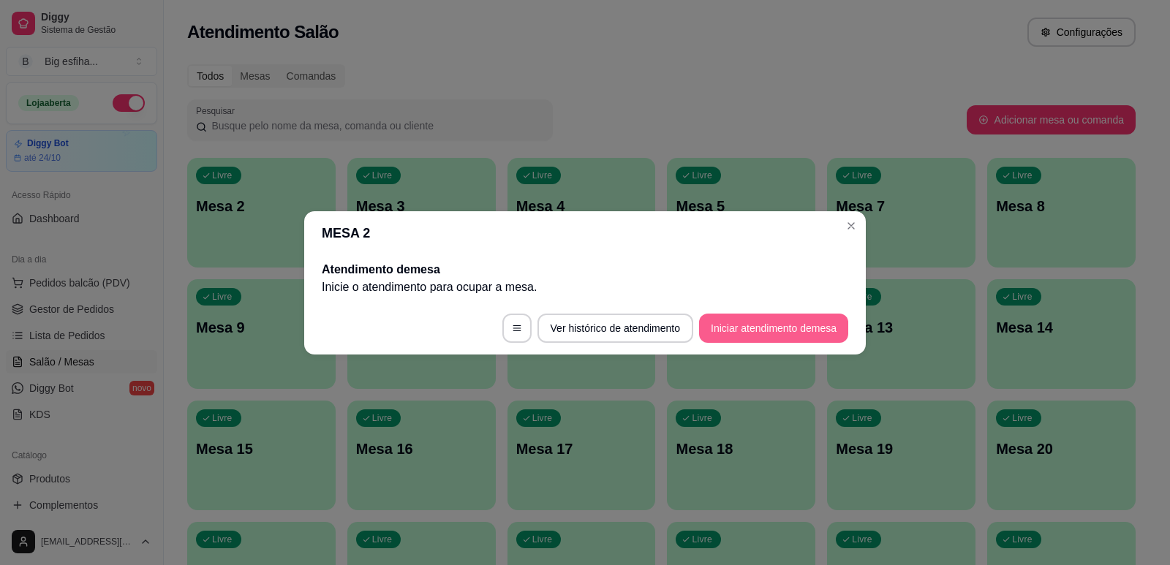
click at [805, 330] on button "Iniciar atendimento de mesa" at bounding box center [773, 328] width 149 height 29
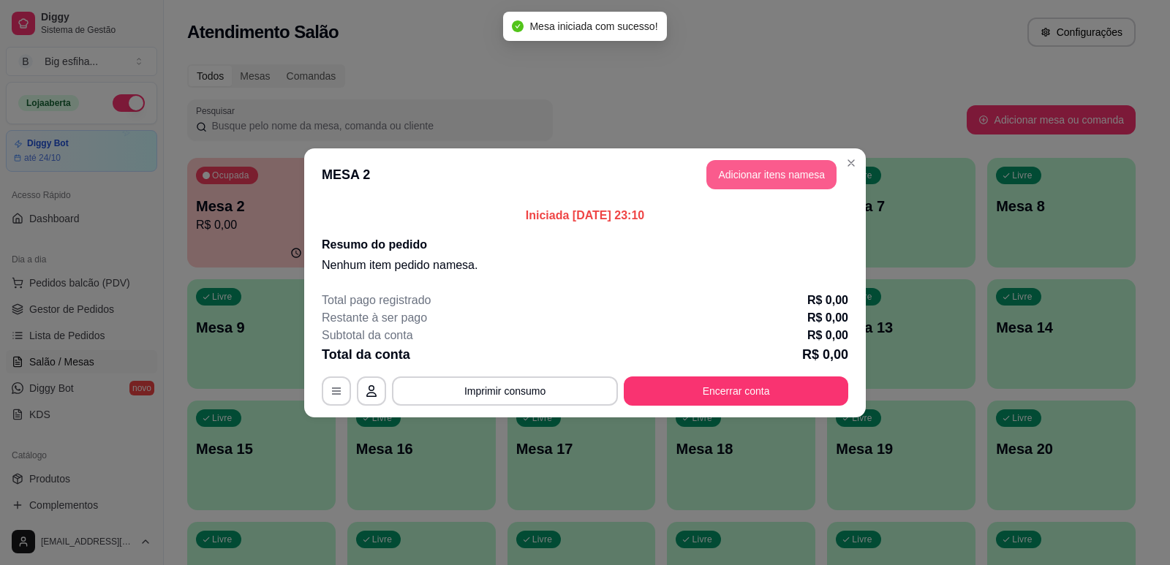
click at [741, 189] on button "Adicionar itens na mesa" at bounding box center [772, 174] width 130 height 29
click at [744, 187] on div "Item avulso PROMOÇÕES Pizza grande + guarana 1 litro R$ 0,00 0 Maionenese tempe…" at bounding box center [431, 333] width 816 height 431
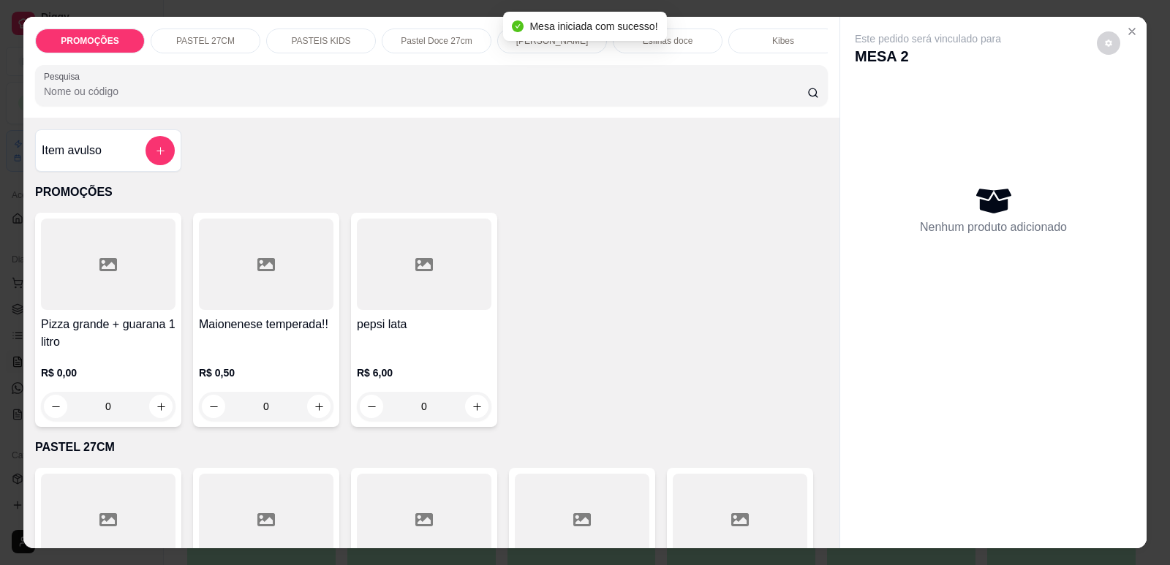
scroll to position [0, 588]
click at [669, 45] on p "Refrigerante" at bounding box center [657, 41] width 48 height 12
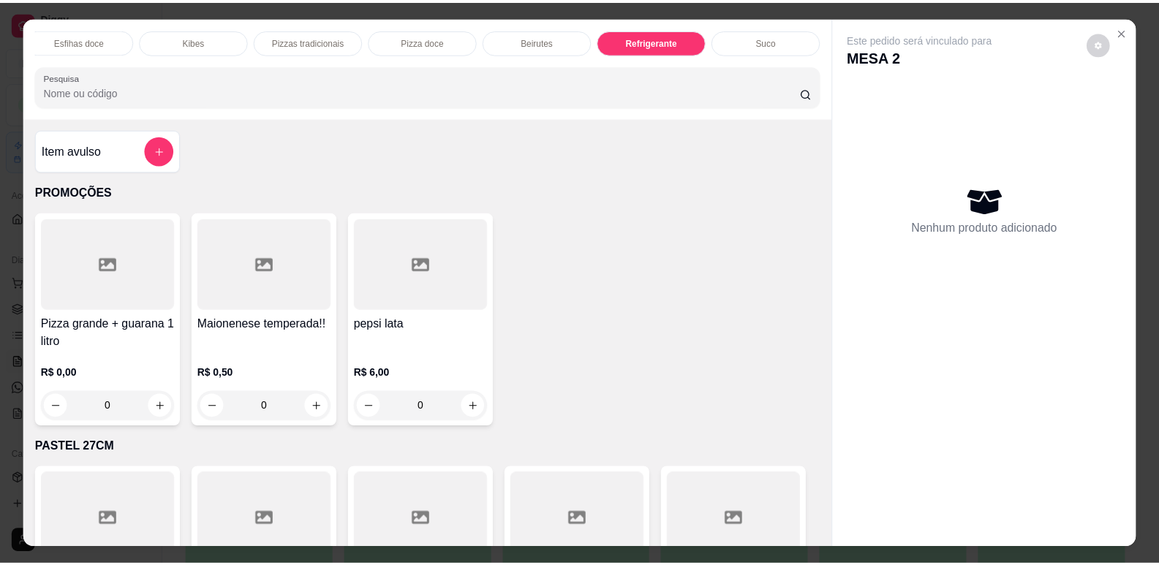
scroll to position [30, 0]
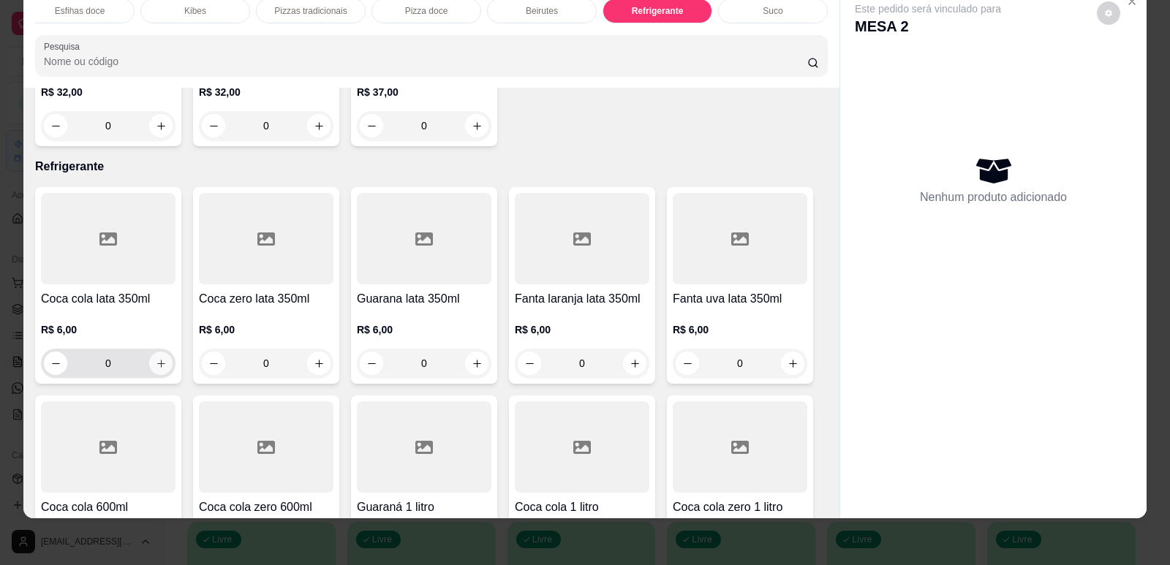
click at [157, 360] on icon "increase-product-quantity" at bounding box center [161, 364] width 8 height 8
type input "1"
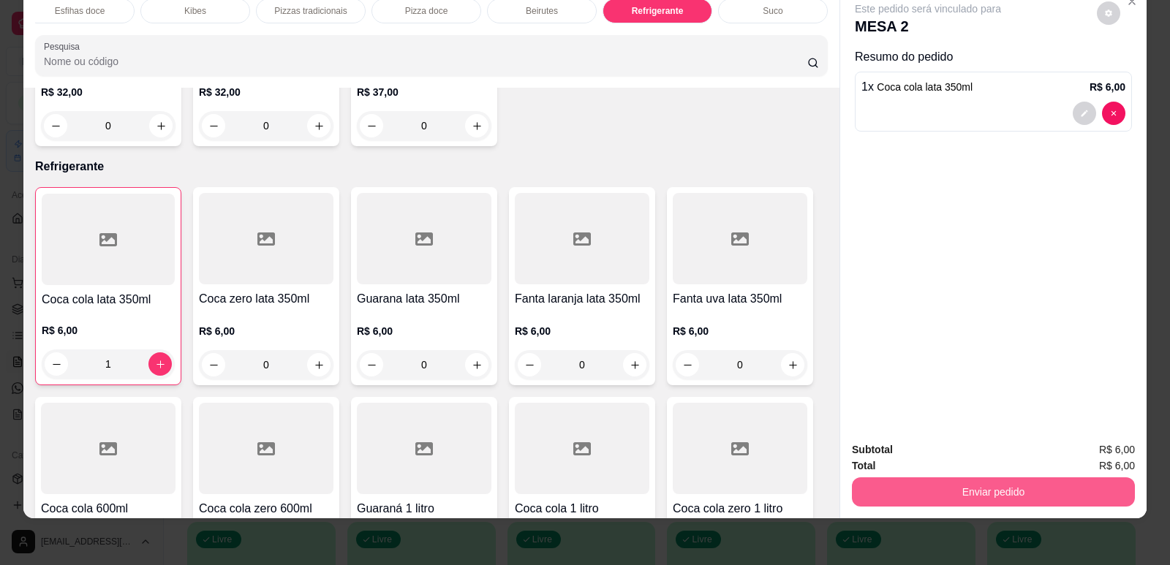
click at [1039, 491] on button "Enviar pedido" at bounding box center [993, 492] width 283 height 29
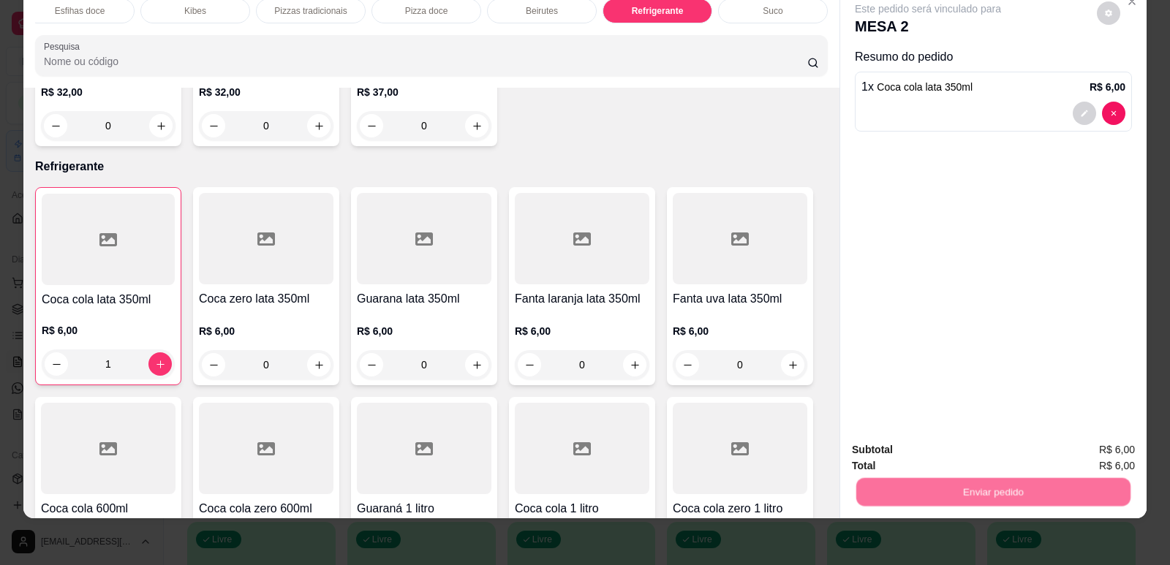
click at [1108, 445] on button "Enviar pedido" at bounding box center [1097, 456] width 83 height 28
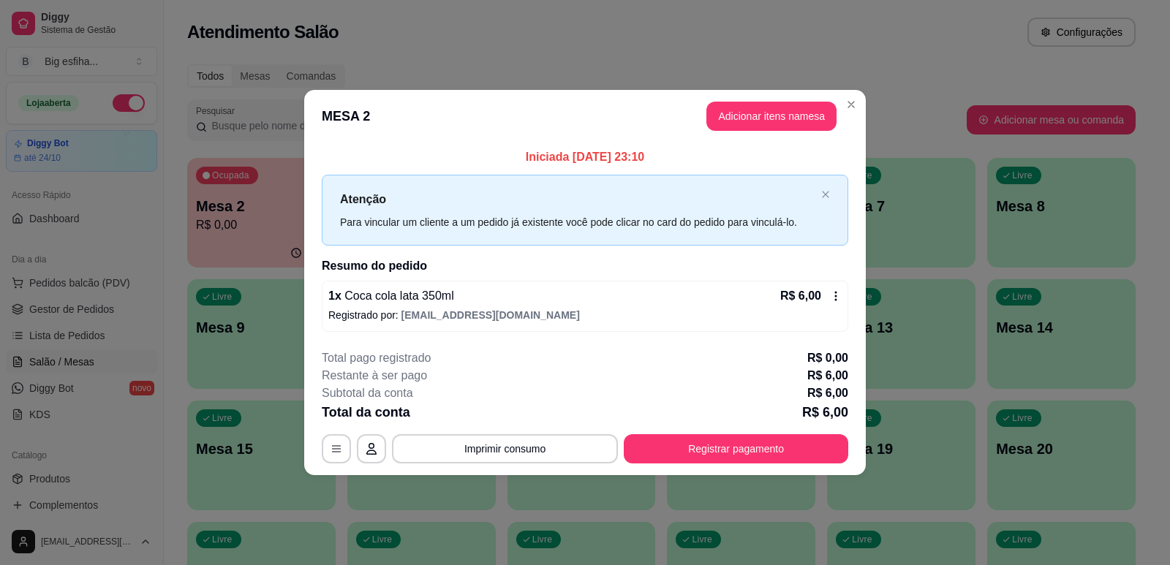
drag, startPoint x: 758, startPoint y: 423, endPoint x: 764, endPoint y: 439, distance: 16.4
click at [758, 427] on div "**********" at bounding box center [585, 407] width 527 height 114
click at [765, 440] on button "Registrar pagamento" at bounding box center [736, 448] width 225 height 29
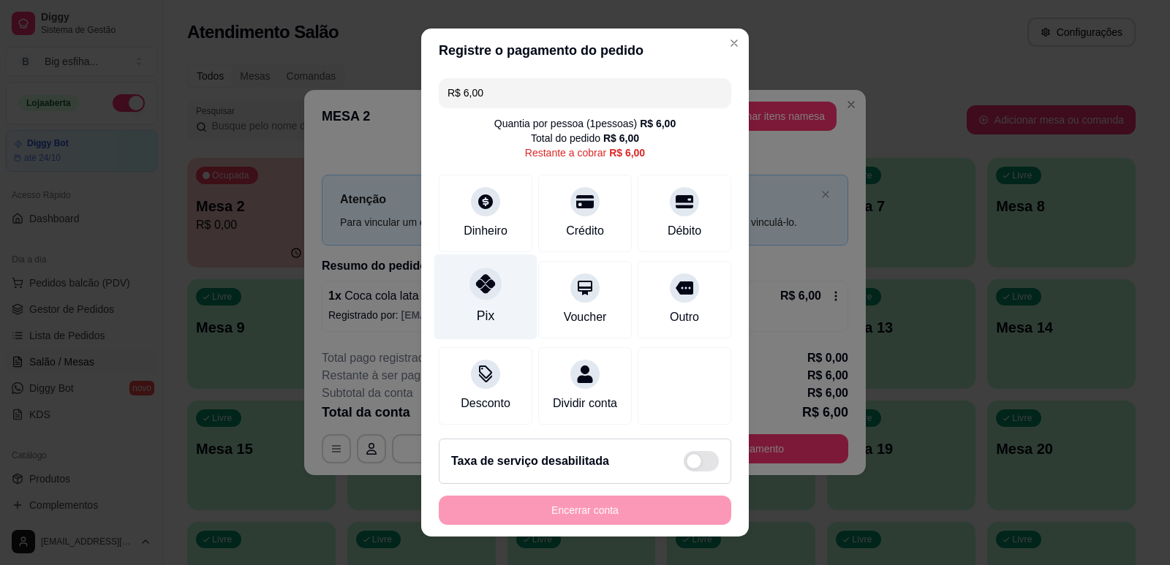
click at [480, 302] on div "Pix" at bounding box center [485, 297] width 103 height 86
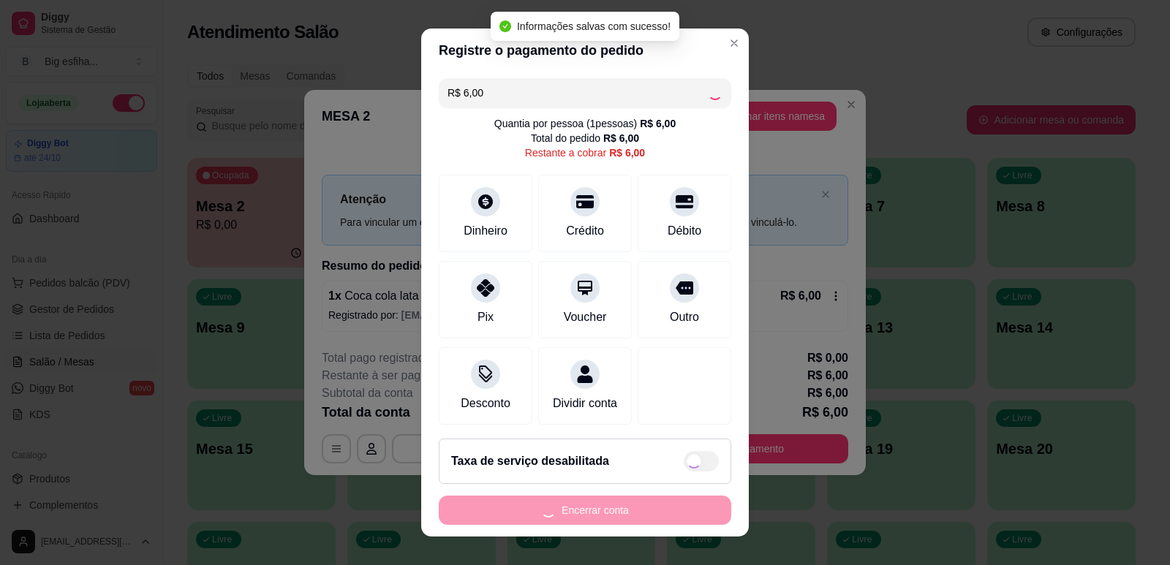
type input "R$ 0,00"
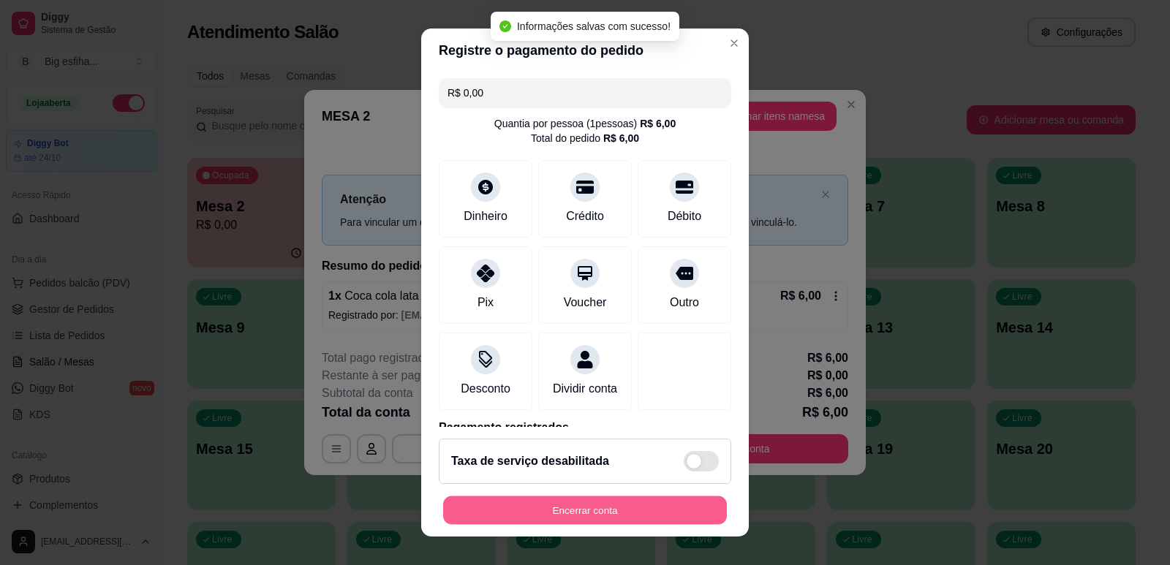
click at [560, 509] on button "Encerrar conta" at bounding box center [585, 511] width 284 height 29
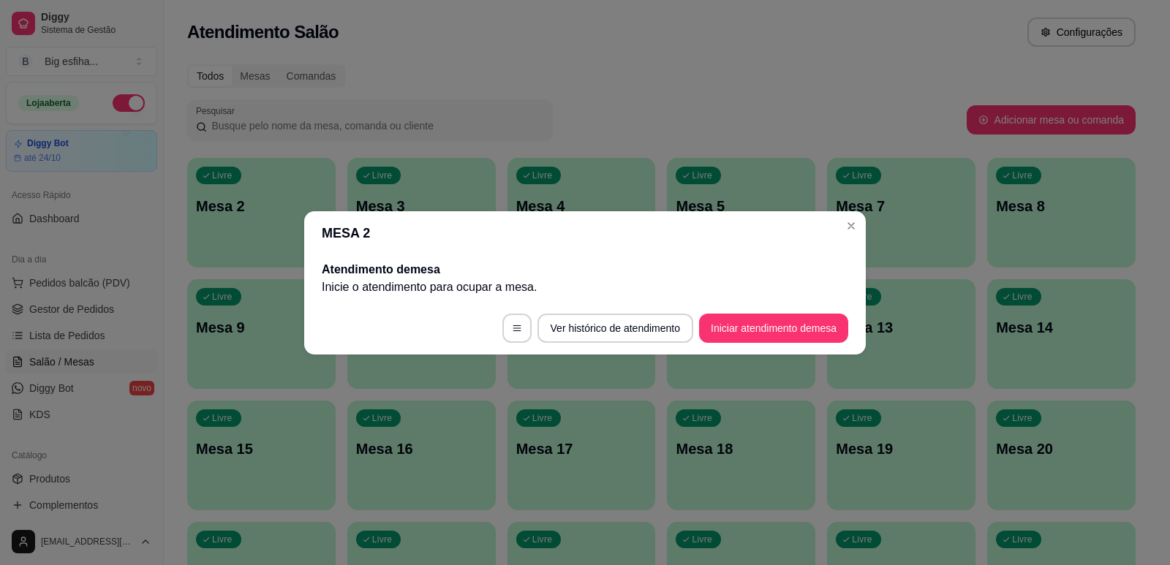
click at [615, 451] on div "MESA 2 Atendimento de mesa Inicie o atendimento para ocupar a mesa . Ver histór…" at bounding box center [585, 282] width 1170 height 565
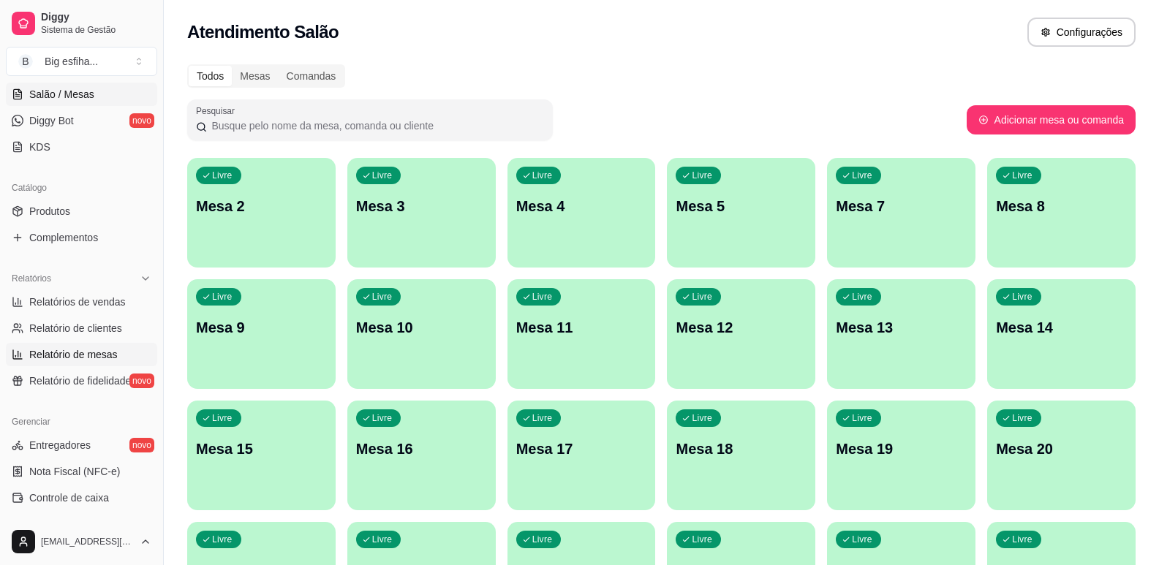
scroll to position [366, 0]
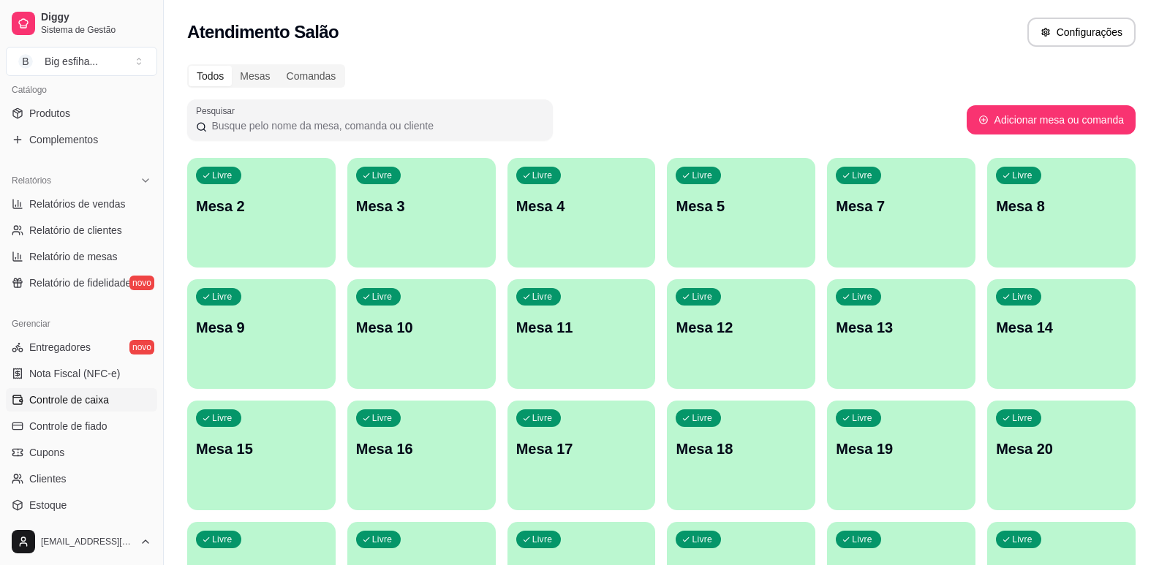
click at [88, 396] on span "Controle de caixa" at bounding box center [69, 400] width 80 height 15
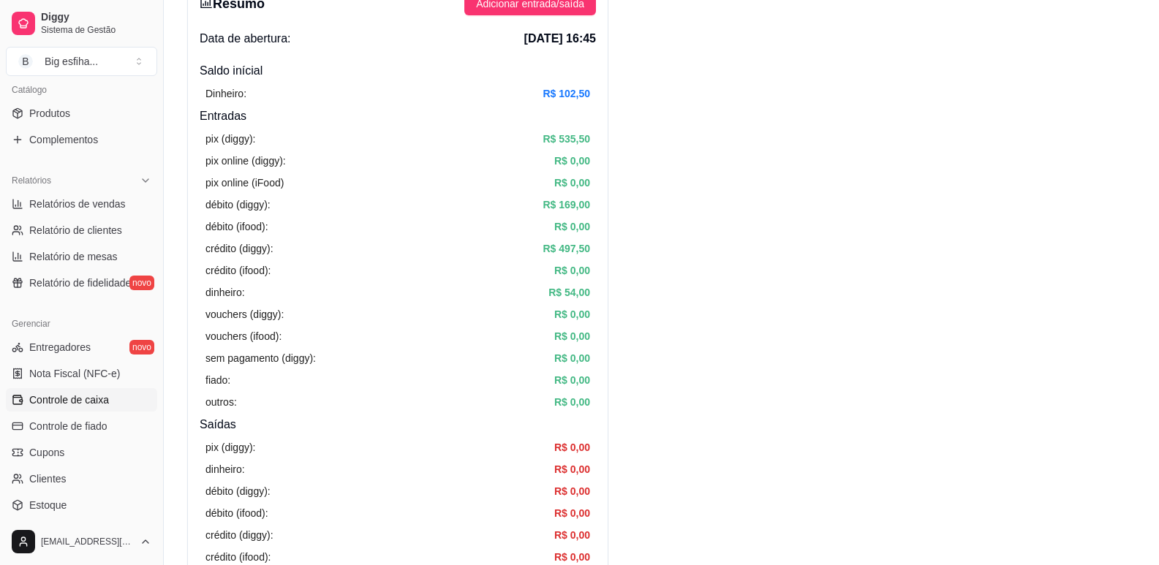
scroll to position [146, 0]
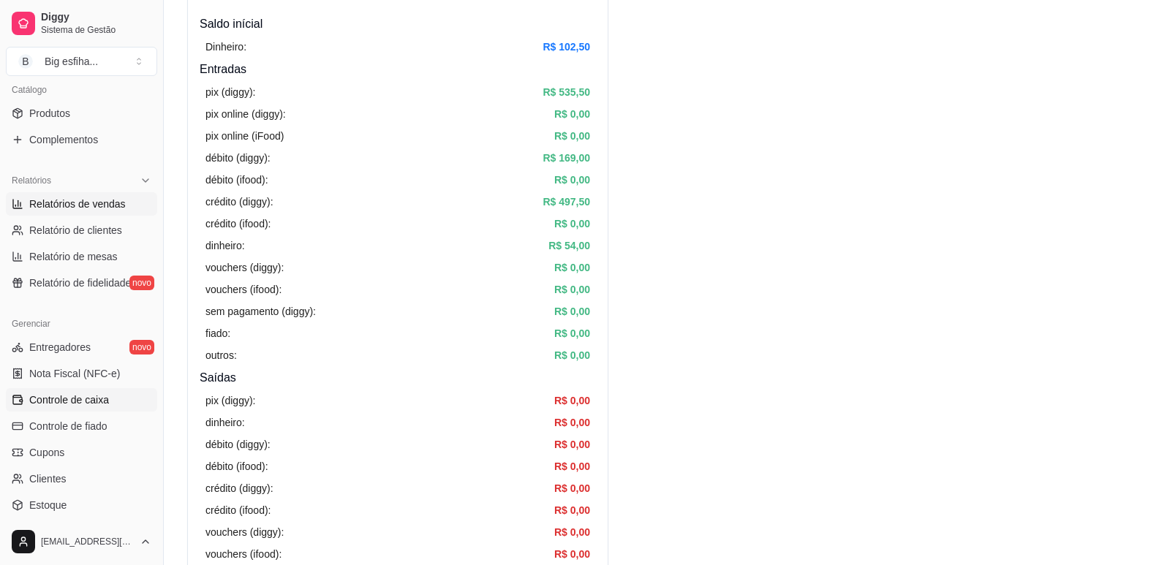
click at [91, 208] on span "Relatórios de vendas" at bounding box center [77, 204] width 97 height 15
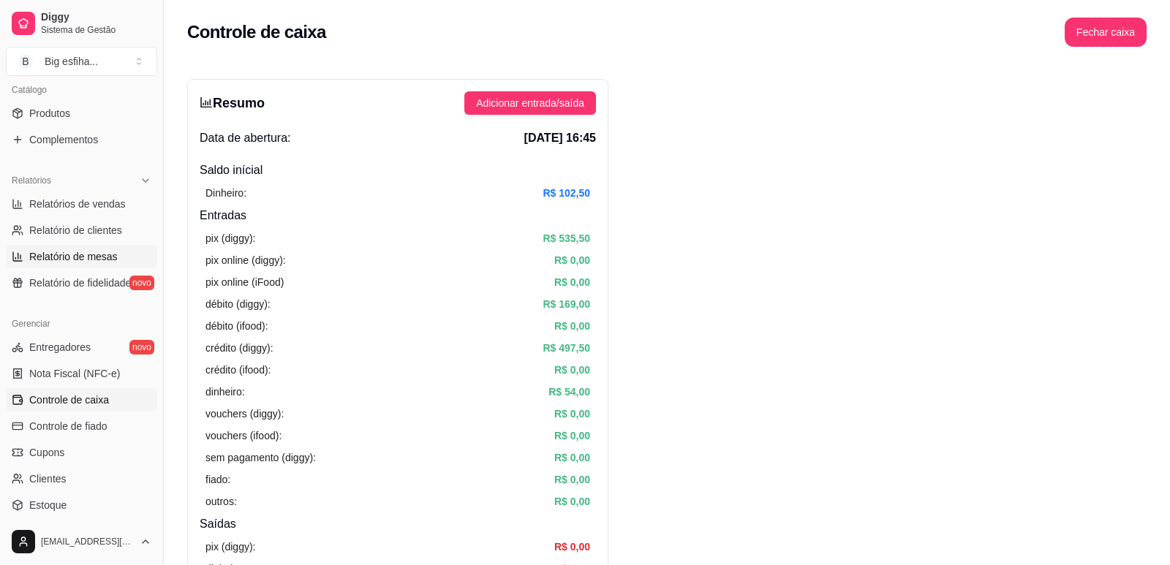
select select "ALL"
select select "0"
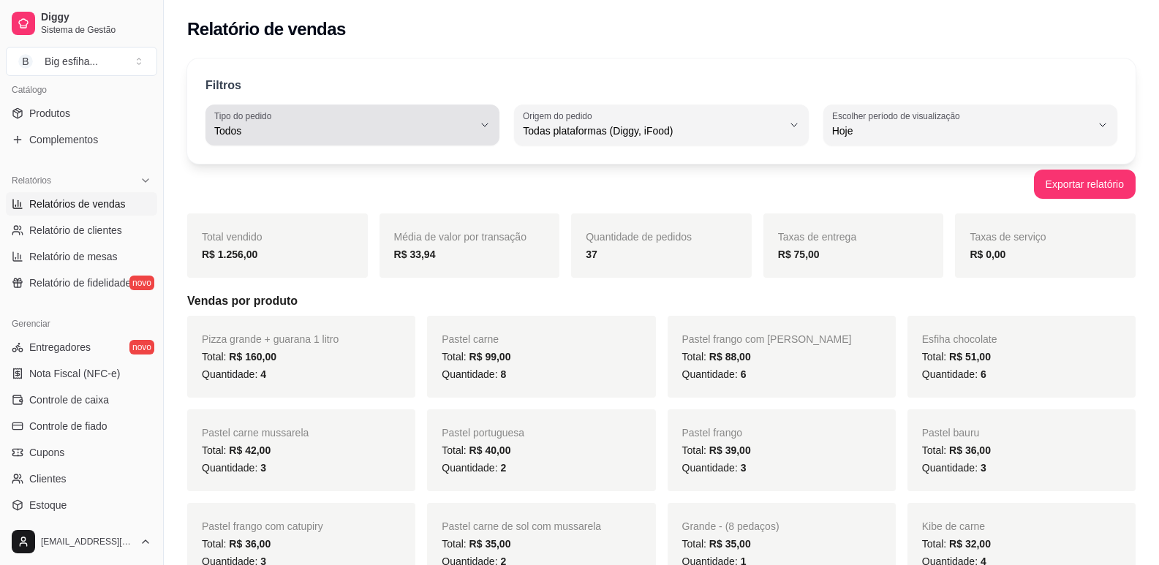
click at [459, 124] on span "Todos" at bounding box center [343, 131] width 259 height 15
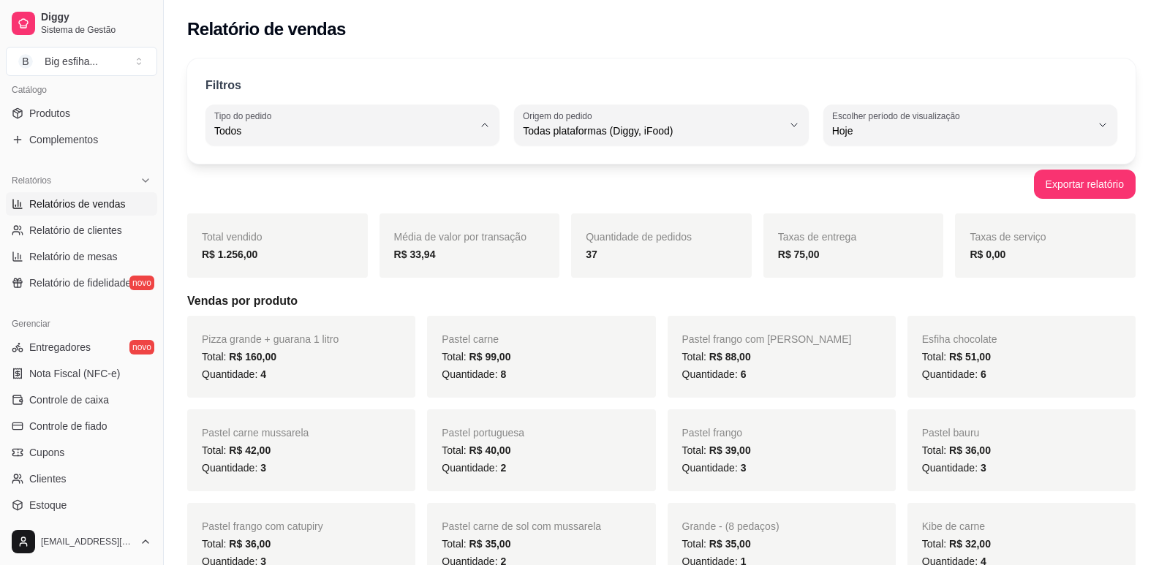
click at [292, 189] on span "Entrega" at bounding box center [345, 190] width 246 height 14
type input "DELIVERY"
select select "DELIVERY"
